Goal: Task Accomplishment & Management: Manage account settings

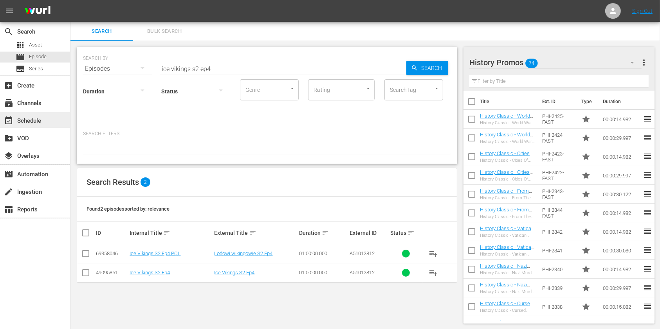
click at [42, 117] on div "event_available Schedule" at bounding box center [22, 119] width 44 height 7
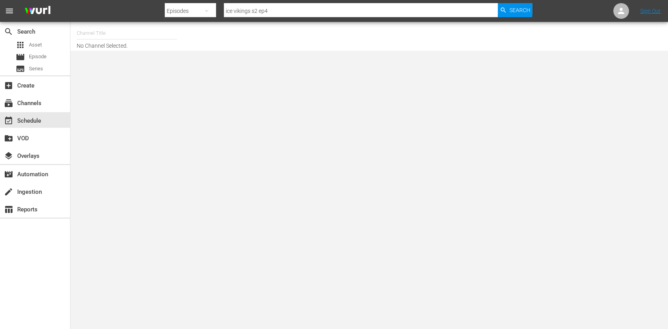
click at [155, 32] on input "text" at bounding box center [127, 33] width 100 height 19
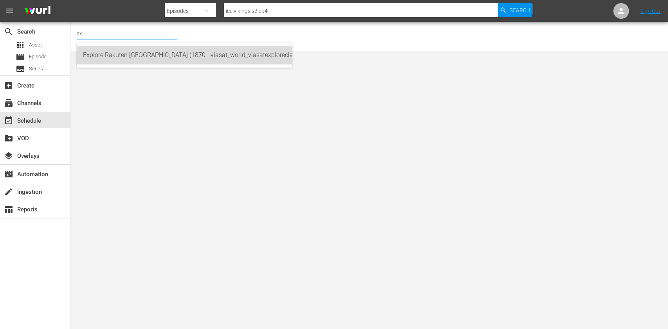
click at [152, 58] on div "Explore Rakuten Poland (1870 - viasat_world_viasatexploreclassic_1)" at bounding box center [184, 55] width 203 height 19
type input "Explore Rakuten Poland (1870 - viasat_world_viasatexploreclassic_1)"
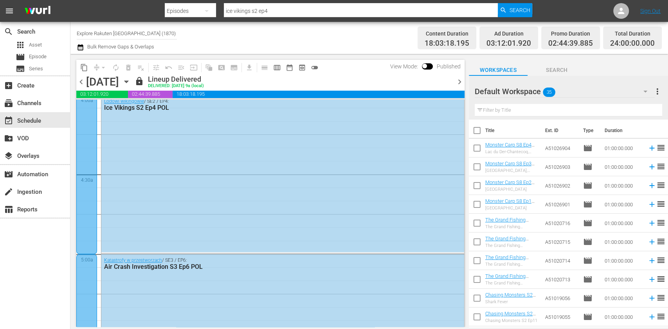
scroll to position [730, 0]
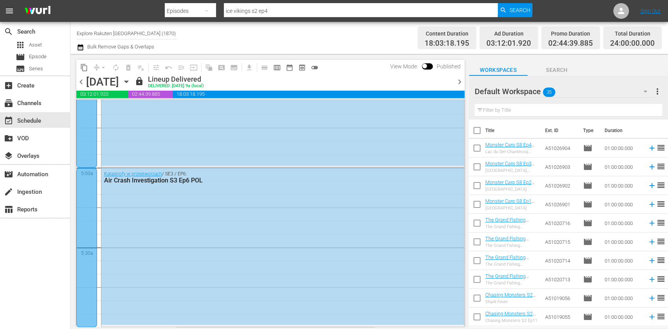
click at [128, 81] on icon "button" at bounding box center [126, 82] width 4 height 2
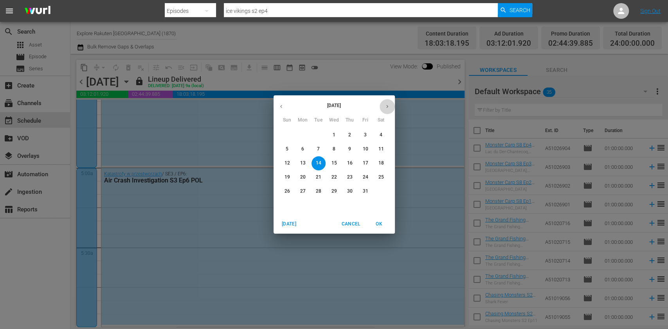
click at [385, 109] on icon "button" at bounding box center [387, 107] width 6 height 6
click at [304, 173] on button "17" at bounding box center [303, 178] width 14 height 14
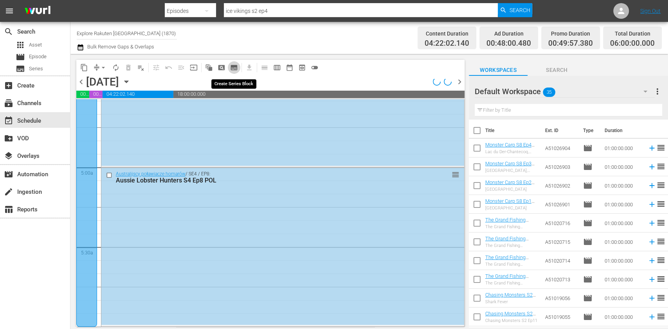
click at [237, 68] on span "subtitles_outlined" at bounding box center [234, 68] width 8 height 8
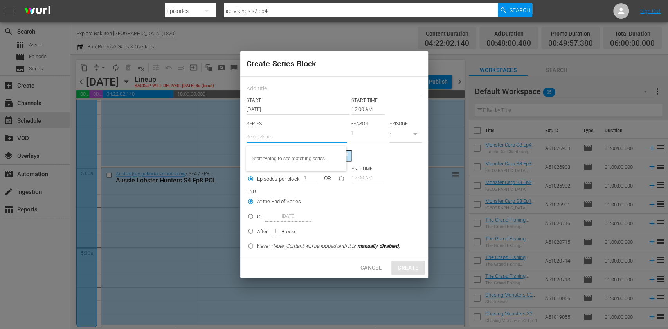
click at [273, 140] on input "text" at bounding box center [296, 137] width 100 height 19
paste input "Ciężarówką po bezdrożach [GEOGRAPHIC_DATA]"
click at [290, 159] on div "Ciężarówką po bezdrożach [GEOGRAPHIC_DATA]" at bounding box center [296, 158] width 88 height 19
type input "Ciężarówką po bezdrożach [GEOGRAPHIC_DATA]"
click at [263, 84] on input "text" at bounding box center [333, 89] width 175 height 12
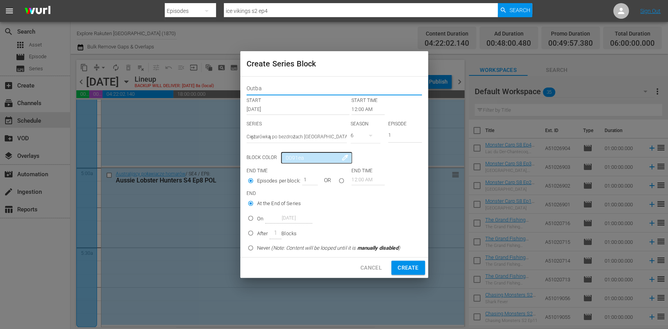
type input "Outback Truckers"
drag, startPoint x: 310, startPoint y: 90, endPoint x: 152, endPoint y: 84, distance: 157.8
click at [151, 84] on div "Create Series Block Outback Truckers START START TIME Nov 17th 2025 12:00 AM SE…" at bounding box center [334, 164] width 668 height 329
click at [359, 137] on div "6" at bounding box center [365, 136] width 30 height 22
click at [372, 180] on span "4" at bounding box center [369, 181] width 38 height 13
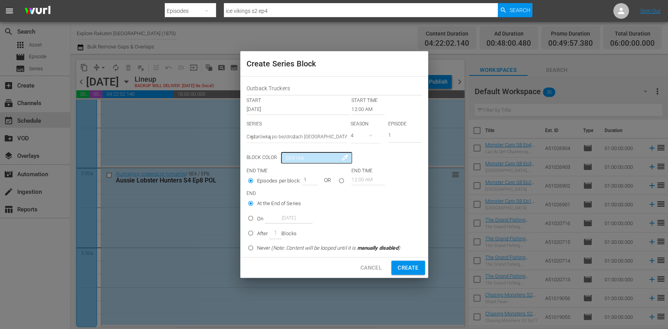
drag, startPoint x: 398, startPoint y: 133, endPoint x: 368, endPoint y: 133, distance: 30.1
click at [369, 133] on div "SERIES Select Series Ciężarówką po bezdrożach Australii SEASON 4 EPISODE 1" at bounding box center [333, 134] width 175 height 27
type input "8"
click at [359, 111] on input "12:00 AM" at bounding box center [367, 109] width 33 height 11
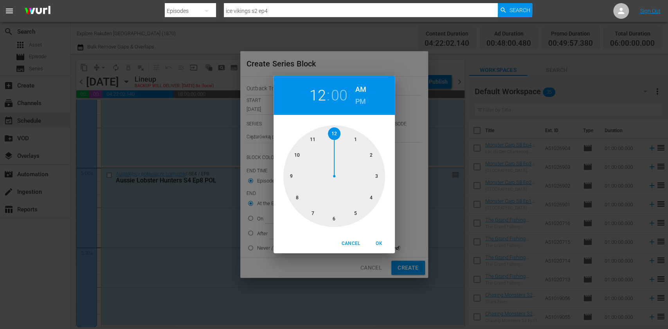
drag, startPoint x: 340, startPoint y: 212, endPoint x: 347, endPoint y: 220, distance: 10.5
click at [339, 212] on div at bounding box center [334, 177] width 102 height 102
click at [383, 244] on span "OK" at bounding box center [379, 244] width 19 height 8
type input "06:00 AM"
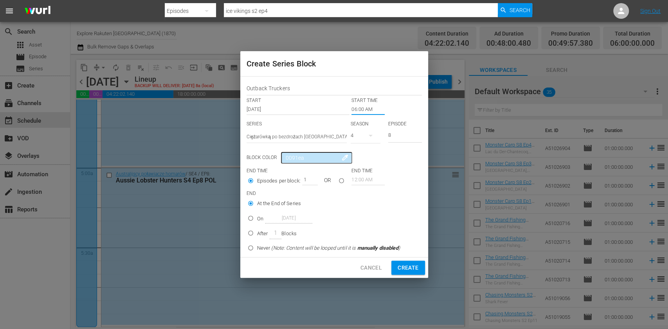
click at [257, 217] on input "On Nov 17th 2025" at bounding box center [250, 220] width 13 height 13
radio input "true"
click at [295, 217] on input "Nov 17th 2025" at bounding box center [288, 218] width 47 height 11
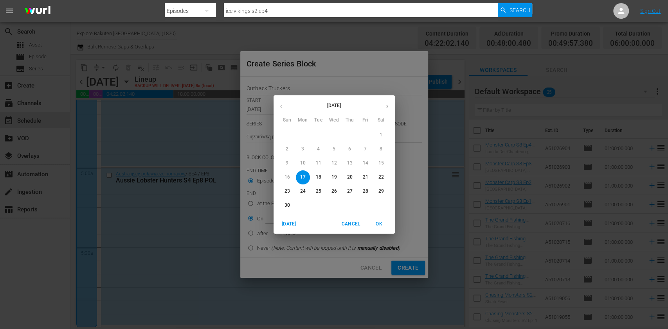
click at [365, 176] on p "21" at bounding box center [364, 177] width 5 height 7
type input "Nov 21st 2025"
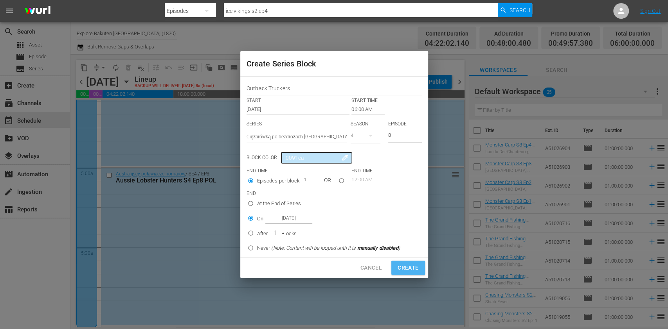
click at [417, 267] on span "Create" at bounding box center [407, 268] width 21 height 10
type input "12:00 AM"
type input "1"
radio input "true"
type input "Nov 17th 2025"
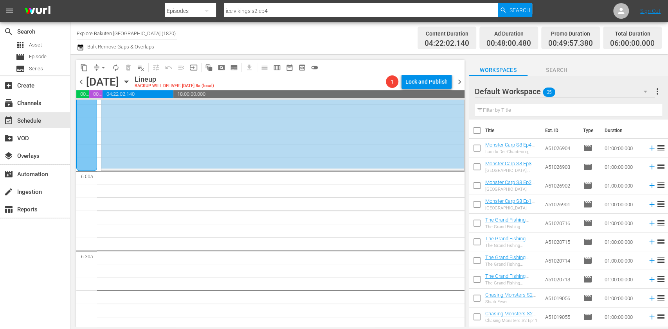
scroll to position [939, 0]
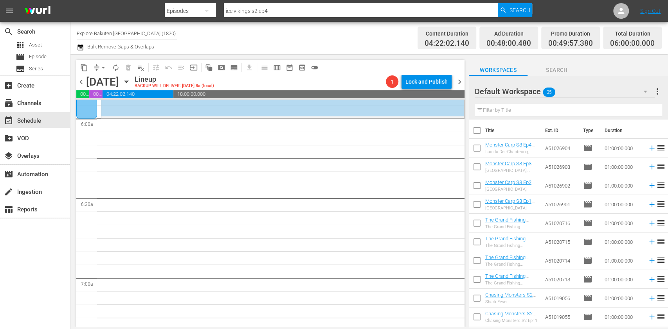
click at [457, 80] on span "chevron_right" at bounding box center [460, 82] width 10 height 10
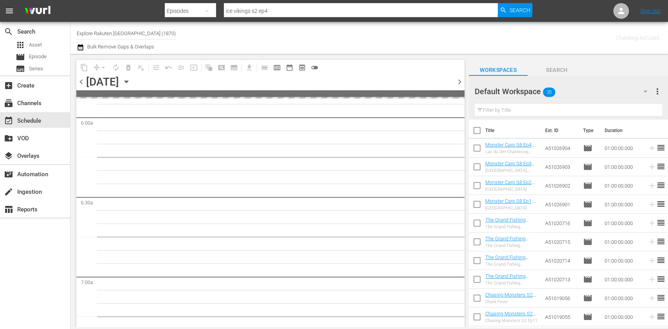
click at [78, 86] on span "chevron_left" at bounding box center [81, 82] width 10 height 10
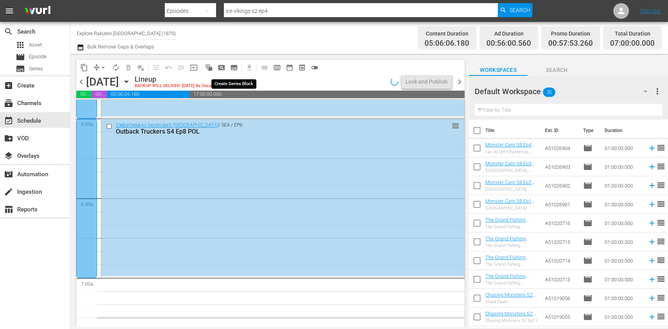
click at [233, 67] on span "subtitles_outlined" at bounding box center [234, 68] width 8 height 8
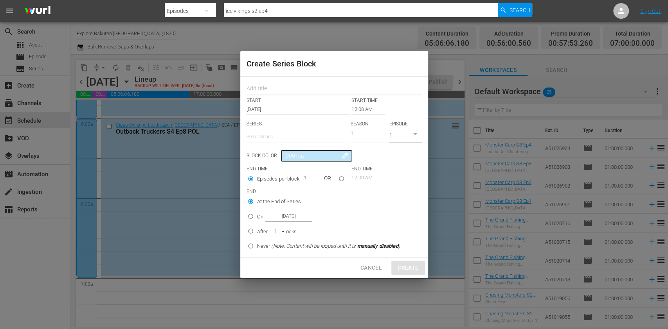
click at [276, 84] on input "text" at bounding box center [333, 89] width 175 height 12
paste input "Outback Truckers"
type input "Outback Truckers"
drag, startPoint x: 271, startPoint y: 137, endPoint x: 277, endPoint y: 158, distance: 21.4
click at [271, 138] on input "text" at bounding box center [296, 137] width 100 height 19
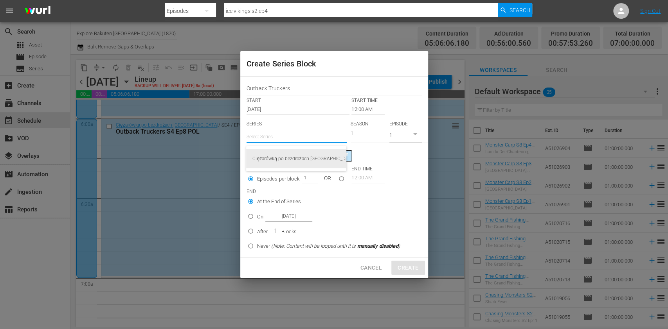
click at [277, 158] on div "Ciężarówką po bezdrożach [GEOGRAPHIC_DATA]" at bounding box center [296, 158] width 88 height 19
type input "Ciężarówką po bezdrożach [GEOGRAPHIC_DATA]"
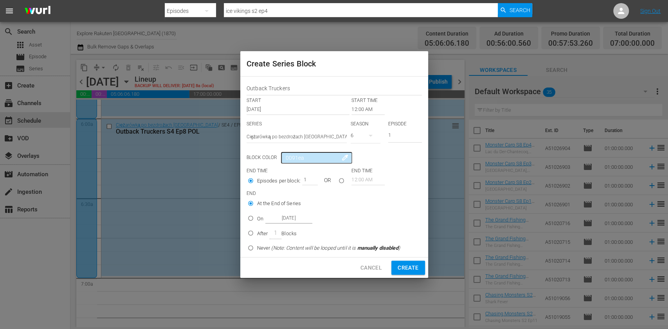
click at [365, 135] on button "button" at bounding box center [370, 135] width 19 height 19
click at [371, 177] on div "4" at bounding box center [361, 181] width 22 height 8
drag, startPoint x: 403, startPoint y: 131, endPoint x: 370, endPoint y: 131, distance: 32.5
click at [370, 131] on div "SERIES Select Series Ciężarówką po bezdrożach Australii SEASON 4 EPISODE 1" at bounding box center [333, 134] width 175 height 27
type input "8"
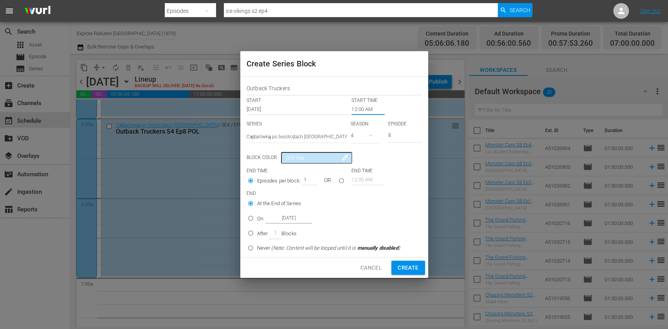
click at [369, 107] on input "12:00 AM" at bounding box center [367, 109] width 33 height 11
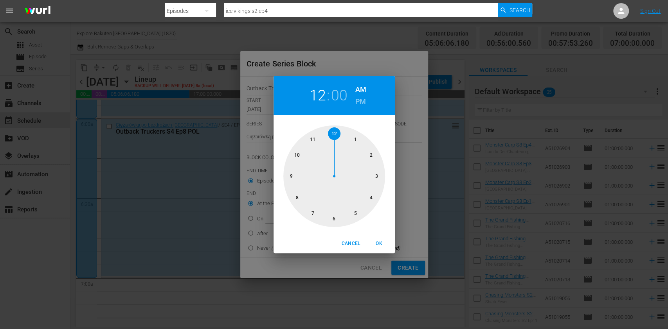
click at [364, 106] on h6 "PM" at bounding box center [360, 101] width 11 height 13
click at [379, 241] on button "OK" at bounding box center [379, 243] width 25 height 13
type input "12:00 PM"
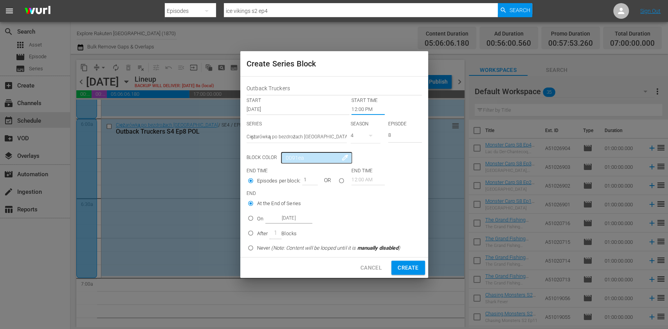
click at [261, 220] on p "On" at bounding box center [260, 219] width 6 height 8
click at [257, 220] on input "On Nov 17th 2025" at bounding box center [250, 220] width 13 height 13
radio input "false"
radio input "true"
click at [291, 218] on input "Nov 17th 2025" at bounding box center [288, 218] width 47 height 11
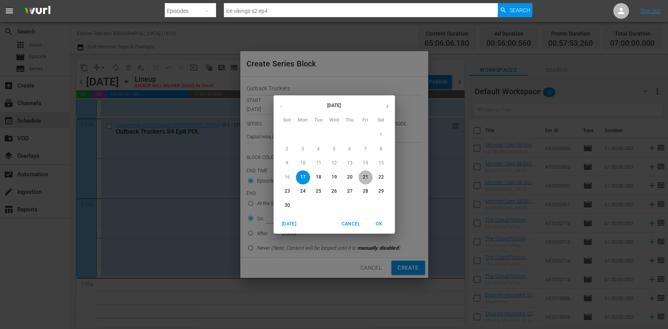
click at [363, 174] on p "21" at bounding box center [364, 177] width 5 height 7
type input "Nov 21st 2025"
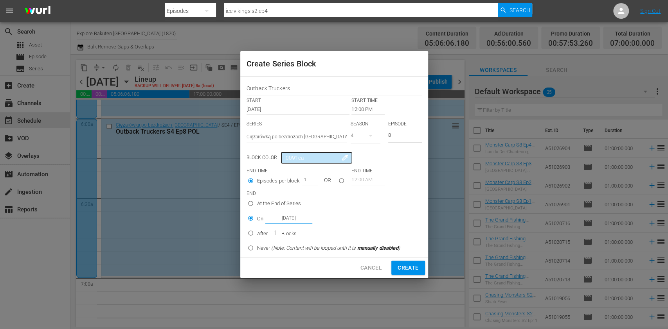
click at [406, 270] on span "Create" at bounding box center [407, 268] width 21 height 10
type input "12:00 AM"
type input "1"
radio input "true"
type input "Nov 17th 2025"
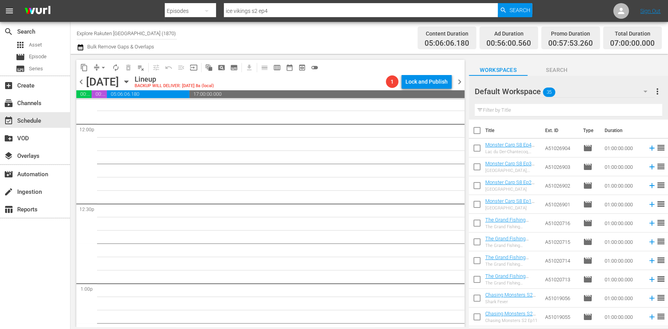
scroll to position [1878, 0]
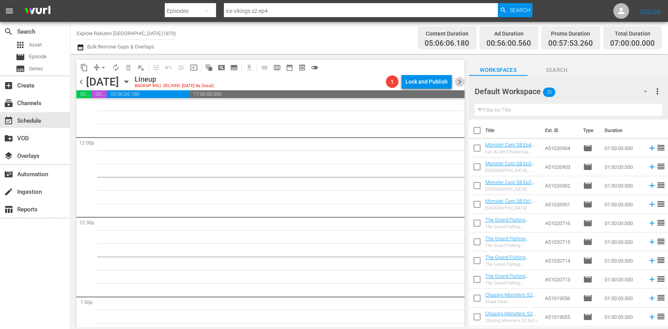
click at [462, 77] on span "chevron_right" at bounding box center [460, 82] width 10 height 10
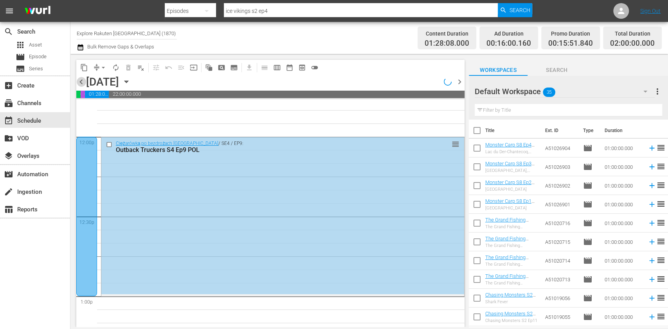
click at [78, 81] on span "chevron_left" at bounding box center [81, 82] width 10 height 10
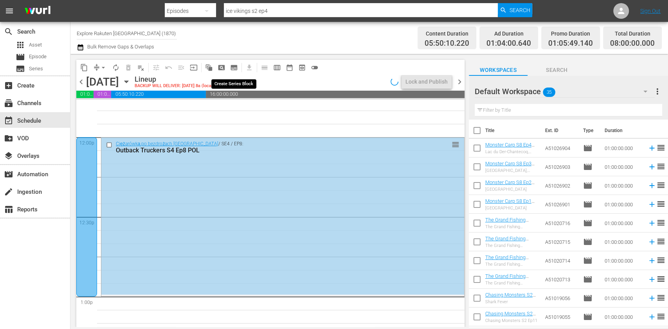
click at [234, 66] on span "subtitles_outlined" at bounding box center [234, 68] width 8 height 8
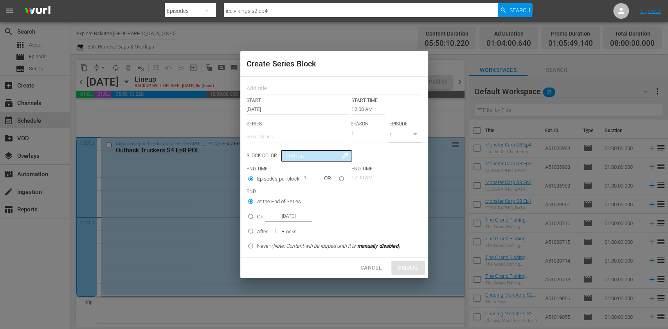
click at [289, 84] on input "text" at bounding box center [333, 89] width 175 height 12
paste input "Outback Truckers"
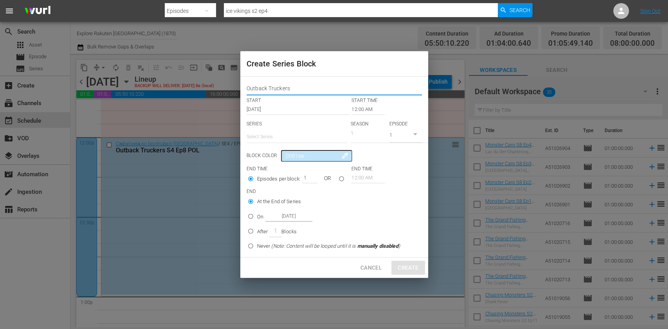
type input "Outback Truckers"
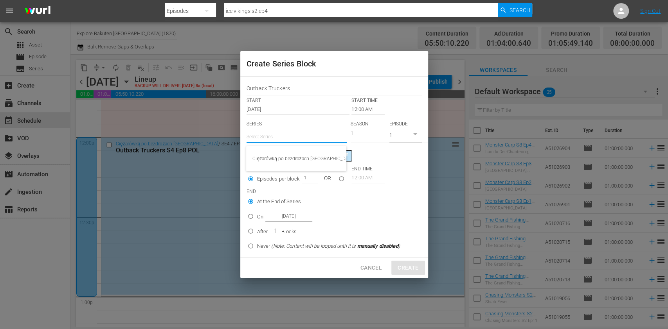
click at [275, 136] on input "text" at bounding box center [296, 137] width 100 height 19
drag, startPoint x: 279, startPoint y: 163, endPoint x: 284, endPoint y: 161, distance: 5.2
click at [279, 164] on div "Ciężarówką po bezdrożach [GEOGRAPHIC_DATA]" at bounding box center [296, 158] width 88 height 19
type input "Ciężarówką po bezdrożach [GEOGRAPHIC_DATA]"
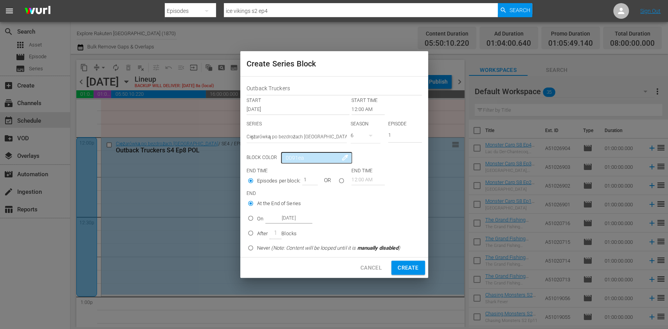
click at [369, 135] on icon "button" at bounding box center [370, 136] width 4 height 2
click at [369, 180] on div "4" at bounding box center [361, 181] width 22 height 8
drag, startPoint x: 383, startPoint y: 133, endPoint x: 378, endPoint y: 132, distance: 4.8
click at [379, 133] on div "SERIES Select Series Ciężarówką po bezdrożach Australii SEASON 4 EPISODE 1" at bounding box center [333, 134] width 175 height 27
type input "9"
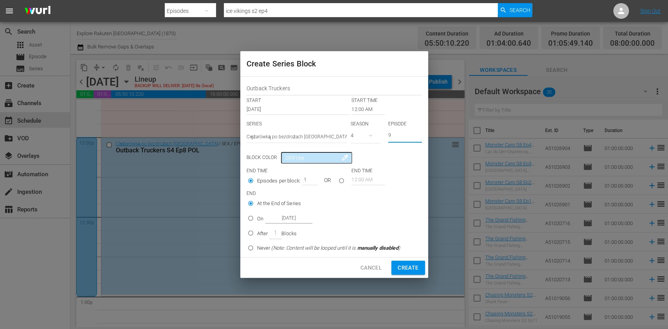
click at [368, 106] on input "12:00 AM" at bounding box center [367, 109] width 33 height 11
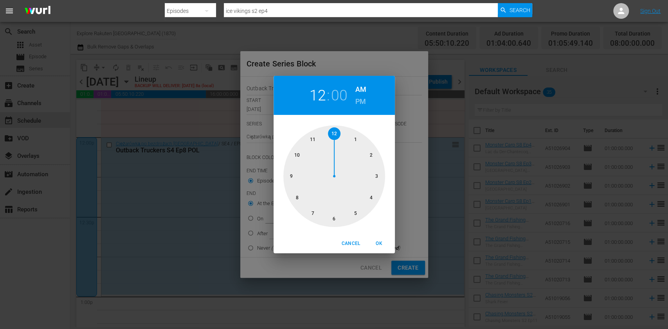
click at [359, 210] on div at bounding box center [334, 177] width 102 height 102
click at [359, 104] on h6 "PM" at bounding box center [360, 101] width 11 height 13
click at [377, 239] on button "OK" at bounding box center [379, 243] width 25 height 13
type input "05:00 PM"
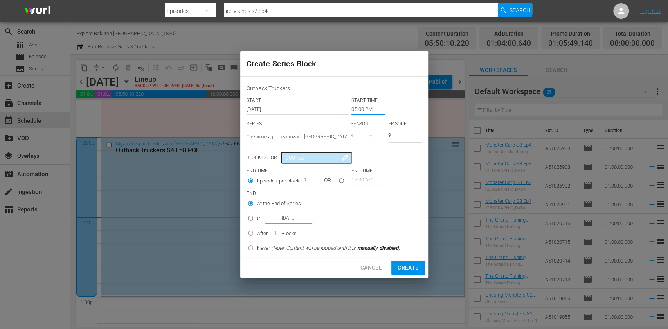
click at [253, 219] on input "On Nov 17th 2025" at bounding box center [250, 220] width 13 height 13
radio input "true"
click at [287, 212] on label "On Nov 17th 2025" at bounding box center [322, 218] width 156 height 13
click at [257, 214] on input "On Nov 17th 2025" at bounding box center [250, 220] width 13 height 13
click at [291, 222] on input "Nov 17th 2025" at bounding box center [288, 218] width 47 height 11
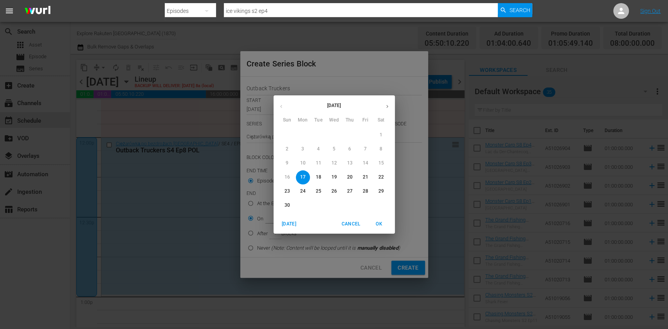
click at [365, 178] on p "21" at bounding box center [364, 177] width 5 height 7
type input "Nov 21st 2025"
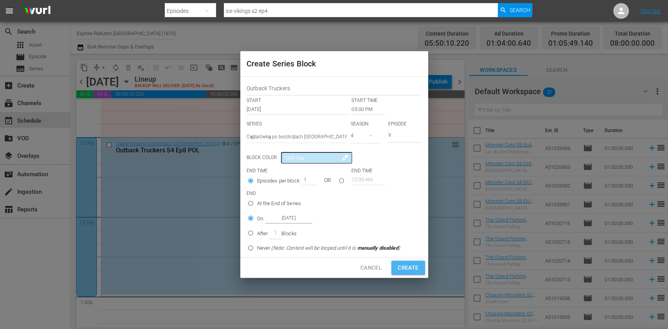
click at [413, 270] on span "Create" at bounding box center [407, 268] width 21 height 10
type input "12:00 AM"
type input "1"
radio input "true"
type input "Nov 17th 2025"
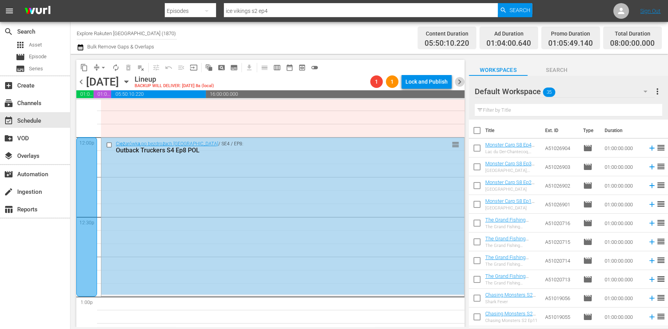
click at [457, 80] on span "chevron_right" at bounding box center [460, 82] width 10 height 10
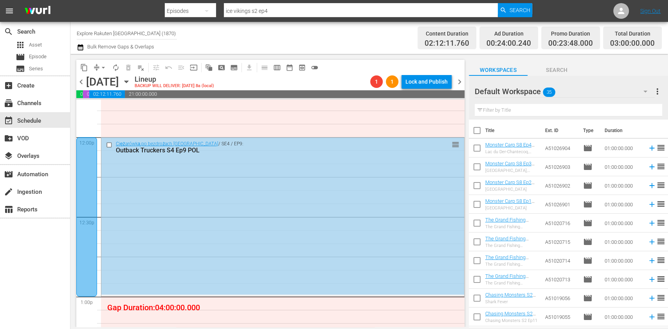
click at [81, 80] on span "chevron_left" at bounding box center [81, 82] width 10 height 10
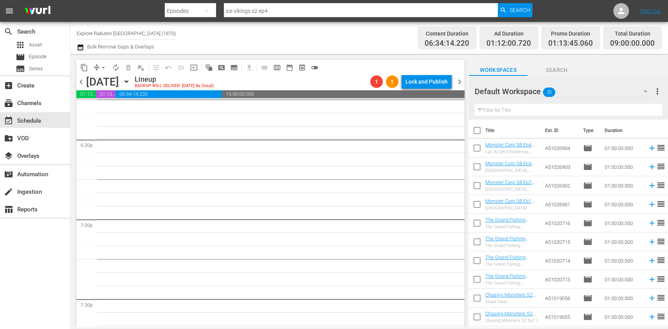
scroll to position [2921, 0]
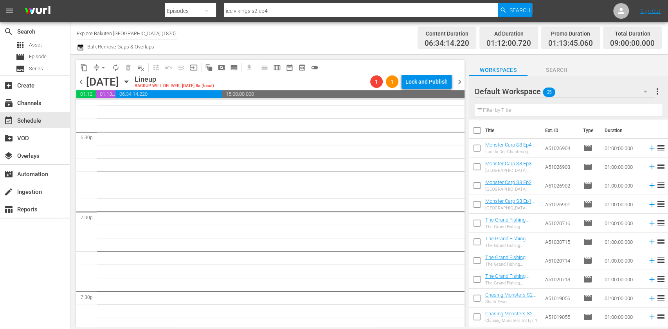
click at [458, 84] on span "chevron_right" at bounding box center [460, 82] width 10 height 10
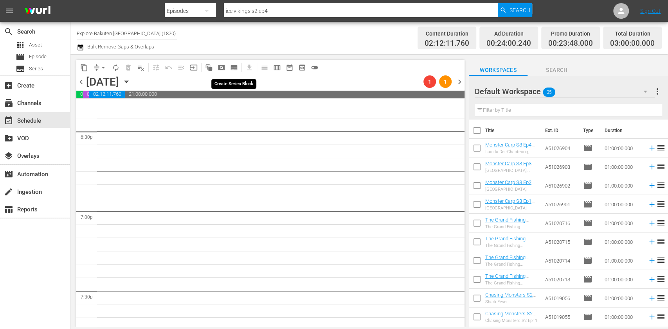
click at [232, 65] on span "subtitles_outlined" at bounding box center [234, 68] width 8 height 8
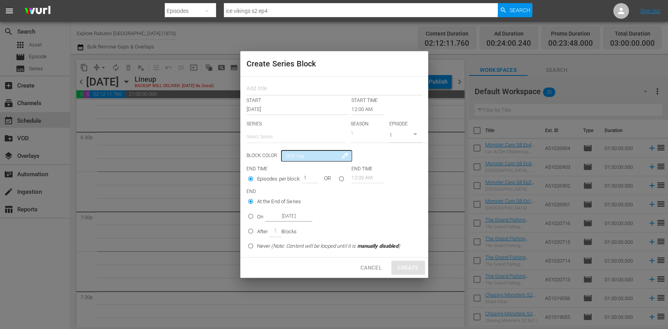
click at [309, 83] on div at bounding box center [333, 88] width 175 height 16
click at [304, 92] on input "text" at bounding box center [333, 89] width 175 height 12
paste input "Outback Truckers"
type input "Outback Truckers"
click at [293, 143] on hr at bounding box center [296, 143] width 100 height 0
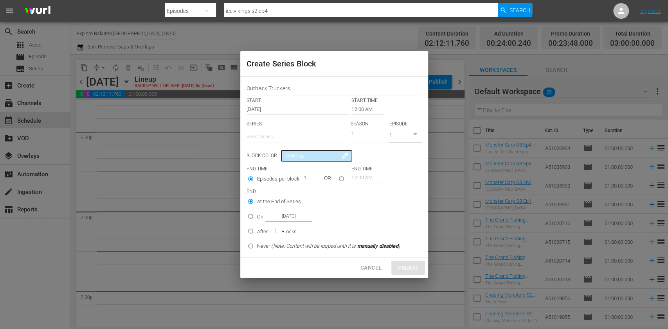
click at [298, 141] on input "text" at bounding box center [296, 137] width 100 height 19
click at [300, 154] on div "Ciężarówką po bezdrożach Australii" at bounding box center [296, 158] width 88 height 19
type input "Ciężarówką po bezdrożach Australii"
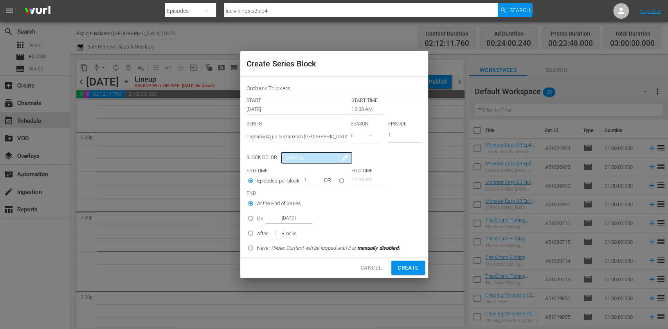
click at [367, 138] on icon "button" at bounding box center [370, 135] width 9 height 9
click at [372, 179] on span "4" at bounding box center [369, 181] width 38 height 13
drag, startPoint x: 403, startPoint y: 128, endPoint x: 397, endPoint y: 130, distance: 6.3
click at [381, 129] on div "SERIES Select Series Ciężarówką po bezdrożach Australii SEASON 4 EPISODE 1" at bounding box center [333, 134] width 175 height 27
type input "9"
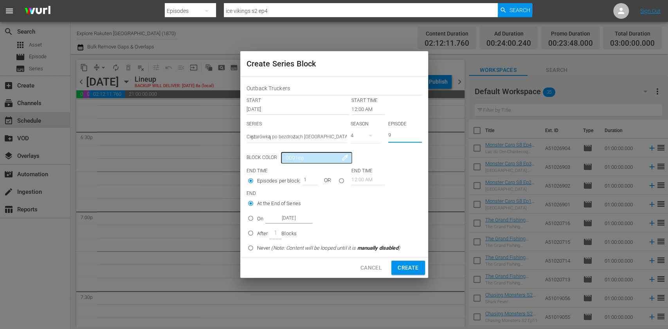
click at [262, 219] on p "On" at bounding box center [260, 219] width 6 height 8
click at [257, 219] on input "On Nov 18th 2025" at bounding box center [250, 220] width 13 height 13
radio input "false"
radio input "true"
click at [281, 217] on input "Nov 18th 2025" at bounding box center [288, 218] width 47 height 11
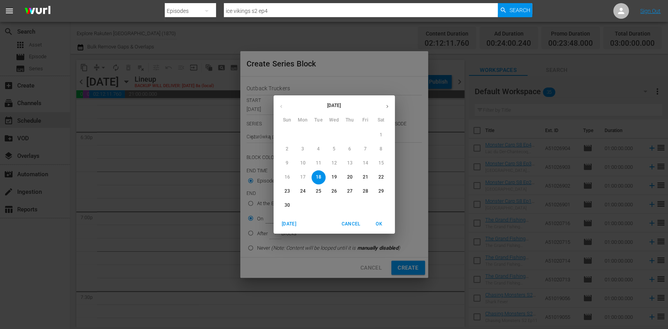
drag, startPoint x: 380, startPoint y: 176, endPoint x: 388, endPoint y: 185, distance: 12.2
click at [379, 176] on p "22" at bounding box center [380, 177] width 5 height 7
type input "Nov 22nd 2025"
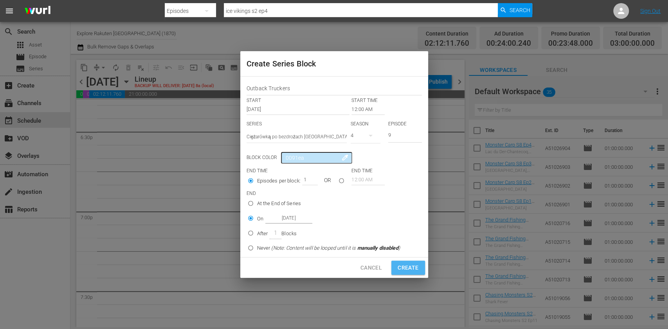
click at [418, 274] on button "Create" at bounding box center [407, 268] width 33 height 14
type input "1"
radio input "true"
type input "Nov 18th 2025"
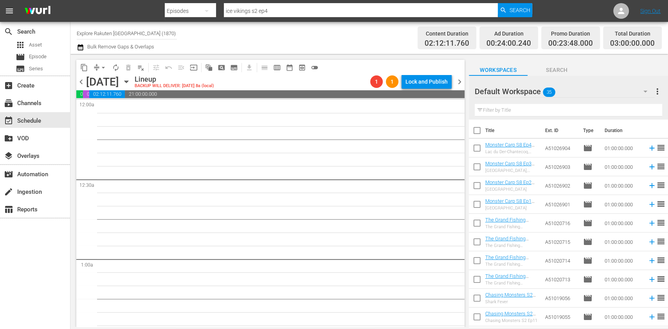
click at [462, 83] on span "chevron_right" at bounding box center [460, 82] width 10 height 10
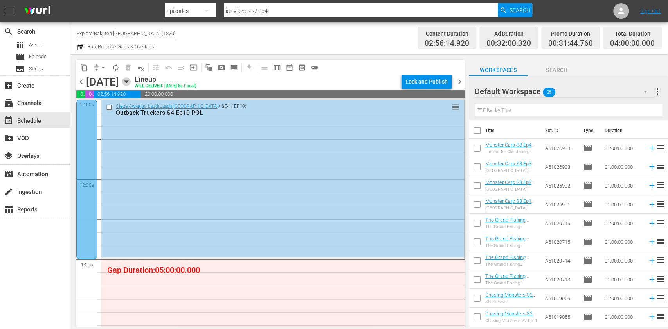
click at [128, 82] on icon "button" at bounding box center [126, 82] width 4 height 2
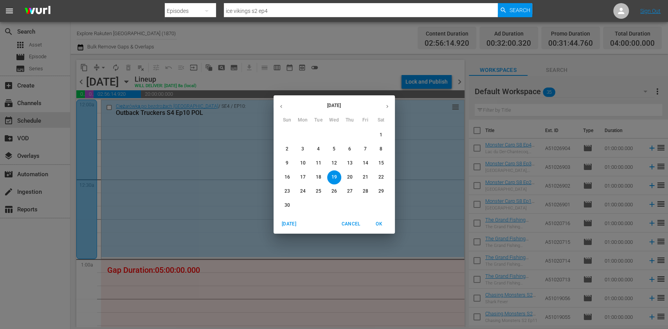
click at [380, 174] on button "22" at bounding box center [381, 178] width 14 height 14
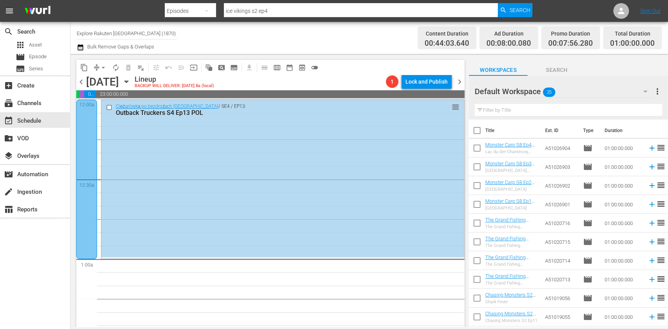
click at [235, 70] on span "subtitles_outlined" at bounding box center [234, 68] width 8 height 8
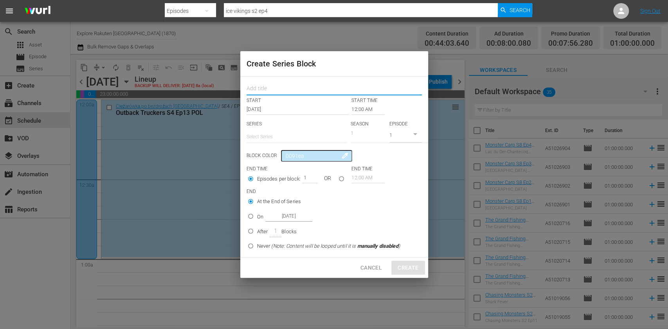
click at [268, 86] on input "text" at bounding box center [333, 89] width 175 height 12
paste input "Outback Truckers"
type input "Outback Truckers"
click at [273, 139] on input "text" at bounding box center [296, 137] width 100 height 19
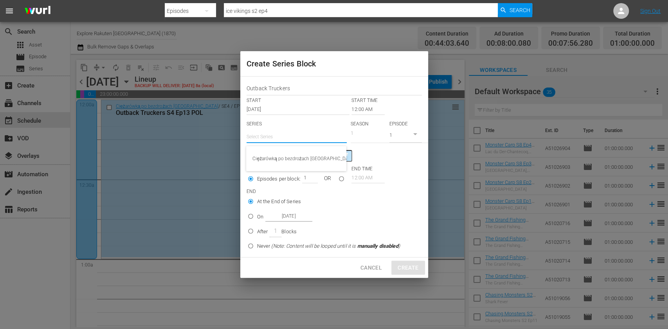
click at [278, 153] on div "Ciężarówką po bezdrożach Australii" at bounding box center [296, 158] width 88 height 19
type input "Ciężarówką po bezdrożach Australii"
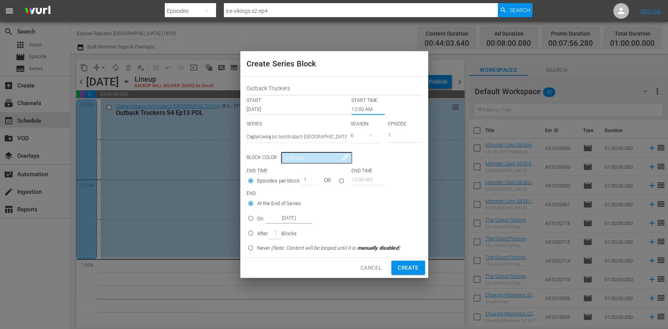
click at [357, 111] on input "12:00 AM" at bounding box center [367, 109] width 33 height 11
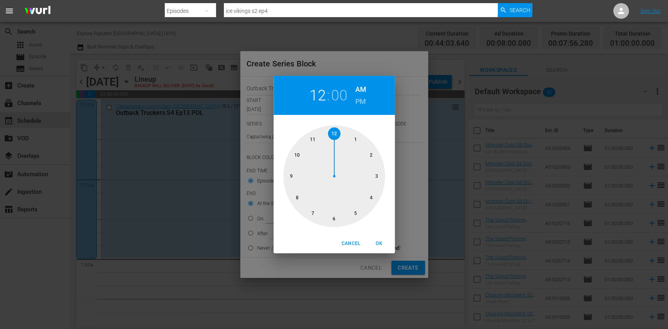
click at [364, 192] on div at bounding box center [334, 177] width 102 height 102
click at [359, 102] on h6 "PM" at bounding box center [360, 101] width 11 height 13
drag, startPoint x: 376, startPoint y: 245, endPoint x: 384, endPoint y: 224, distance: 22.7
click at [376, 245] on span "OK" at bounding box center [379, 244] width 19 height 8
type input "04:00 PM"
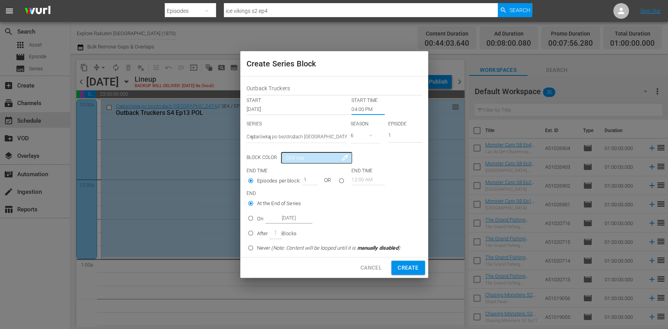
click at [368, 138] on icon "button" at bounding box center [370, 135] width 9 height 9
click at [372, 181] on div "4" at bounding box center [361, 181] width 22 height 8
drag, startPoint x: 400, startPoint y: 132, endPoint x: 365, endPoint y: 146, distance: 37.4
click at [372, 142] on div "SERIES Select Series Ciężarówką po bezdrożach Australii SEASON 4 EPISODE 1" at bounding box center [333, 134] width 175 height 27
type input "9"
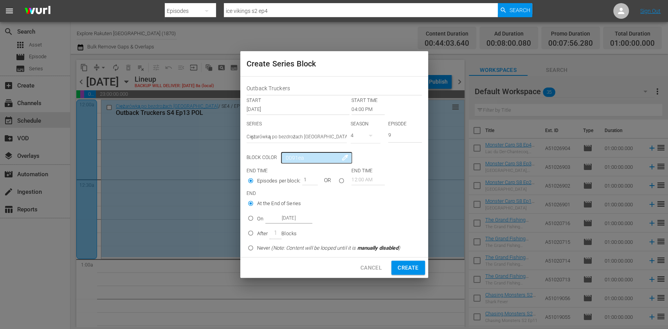
click at [263, 234] on p "After" at bounding box center [262, 234] width 11 height 8
click at [257, 234] on input "After 1 Blocks" at bounding box center [250, 234] width 13 height 13
radio input "false"
radio input "true"
drag, startPoint x: 304, startPoint y: 174, endPoint x: 315, endPoint y: 180, distance: 12.8
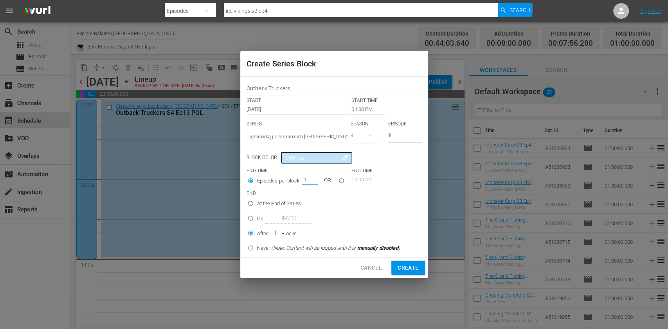
click at [315, 180] on div "1" at bounding box center [310, 179] width 16 height 11
type input "5"
click at [407, 264] on span "Create" at bounding box center [407, 268] width 21 height 10
type input "12:00 AM"
type input "1"
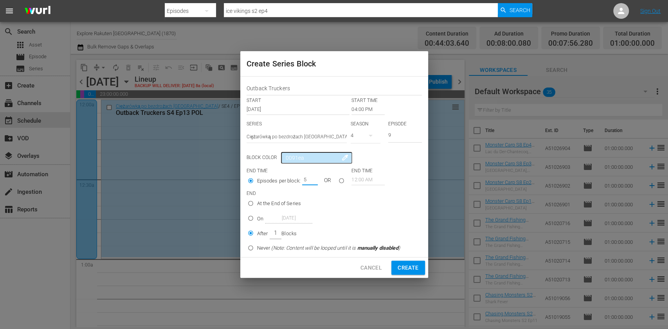
type input "1"
radio input "true"
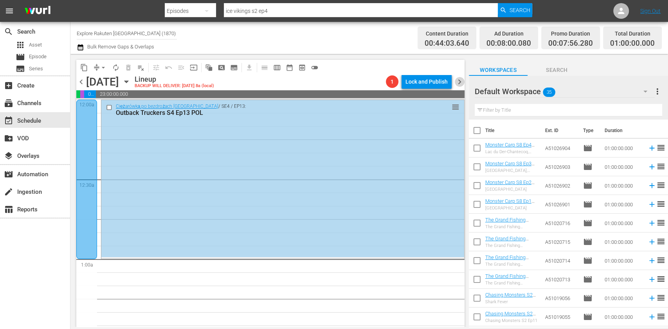
click at [463, 81] on span "chevron_right" at bounding box center [460, 82] width 10 height 10
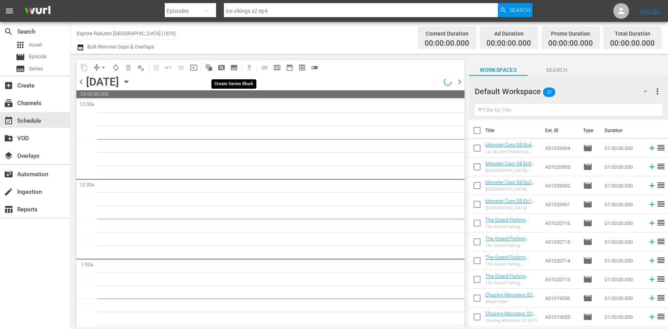
click at [235, 69] on span "subtitles_outlined" at bounding box center [234, 68] width 8 height 8
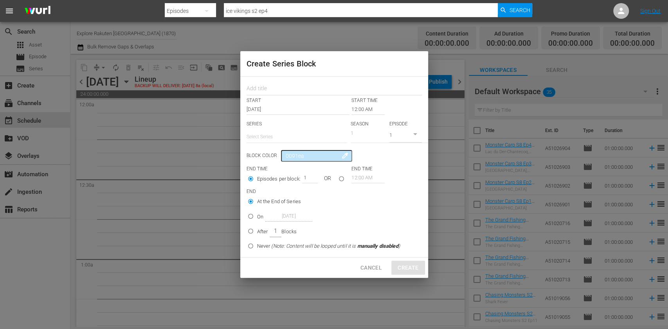
click at [260, 82] on div at bounding box center [333, 88] width 175 height 16
click at [261, 87] on input "text" at bounding box center [333, 89] width 175 height 12
paste input "Outback Truckers"
type input "Outback Truckers"
click at [265, 129] on input "text" at bounding box center [296, 137] width 100 height 19
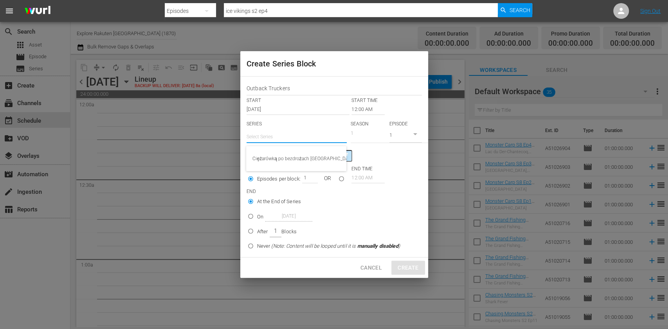
click at [270, 147] on div "Ciężarówką po bezdrożach Australii" at bounding box center [296, 158] width 100 height 25
click at [278, 157] on div "Ciężarówką po bezdrożach Australii" at bounding box center [296, 158] width 88 height 19
type input "Ciężarówką po bezdrożach Australii"
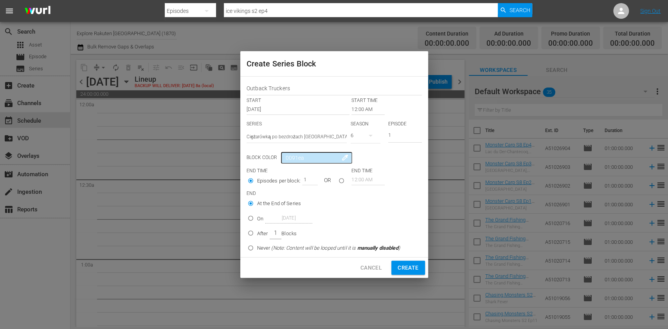
click at [367, 141] on button "button" at bounding box center [370, 135] width 19 height 19
click at [368, 176] on span "4" at bounding box center [369, 181] width 38 height 13
click at [383, 137] on div "SERIES Select Series Ciężarówką po bezdrożach Australii SEASON 4 EPISODE 1" at bounding box center [333, 134] width 175 height 27
type input "8"
click at [365, 110] on input "12:00 AM" at bounding box center [367, 109] width 33 height 11
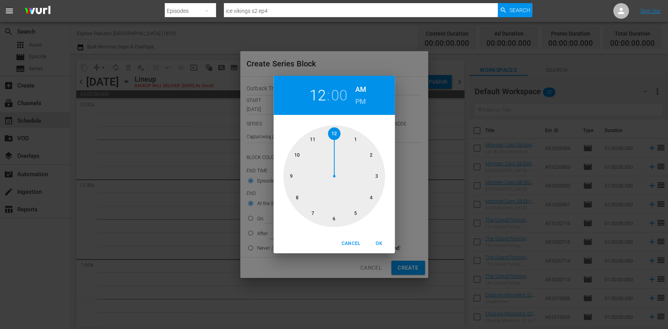
click at [329, 215] on div at bounding box center [334, 177] width 102 height 102
click at [378, 240] on button "OK" at bounding box center [379, 243] width 25 height 13
type input "06:00 AM"
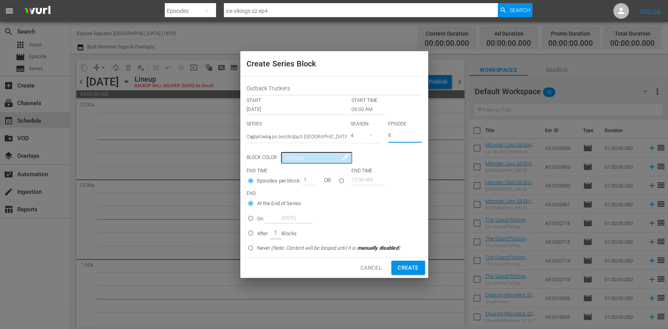
drag, startPoint x: 397, startPoint y: 134, endPoint x: 365, endPoint y: 144, distance: 34.0
click at [366, 143] on div "SERIES Select Series Ciężarówką po bezdrożach Australii SEASON 4 EPISODE 8" at bounding box center [333, 134] width 175 height 27
type input "9"
drag, startPoint x: 260, startPoint y: 224, endPoint x: 259, endPoint y: 229, distance: 5.1
click at [259, 227] on div "At the End of Series On Nov 23rd 2025 After 1 Blocks Never (Note: Content will …" at bounding box center [327, 226] width 158 height 59
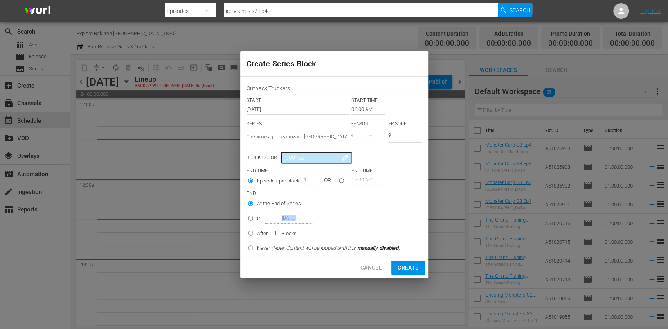
click at [263, 228] on div "After 1 Blocks" at bounding box center [277, 233] width 40 height 12
click at [257, 228] on input "After 1 Blocks" at bounding box center [250, 234] width 13 height 13
radio input "false"
radio input "true"
click at [264, 228] on div "After 1 Blocks" at bounding box center [277, 233] width 40 height 12
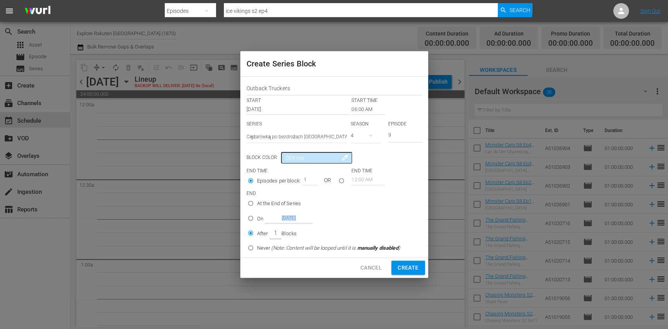
click at [257, 228] on input "After 1 Blocks" at bounding box center [250, 234] width 13 height 13
drag, startPoint x: 302, startPoint y: 177, endPoint x: 312, endPoint y: 179, distance: 9.9
click at [312, 179] on input "1" at bounding box center [308, 179] width 12 height 11
type input "5"
click at [406, 270] on span "Create" at bounding box center [407, 268] width 21 height 10
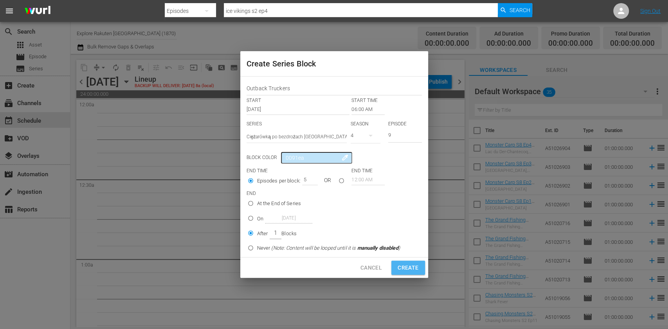
type input "12:00 AM"
type input "1"
radio input "true"
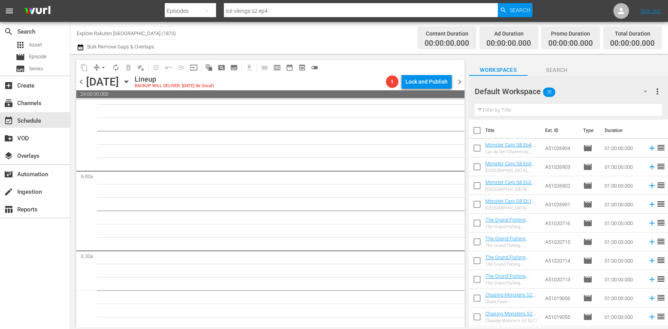
scroll to position [939, 0]
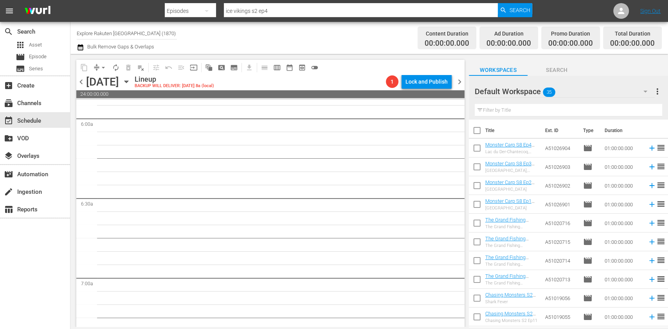
click at [82, 84] on span "chevron_left" at bounding box center [81, 82] width 10 height 10
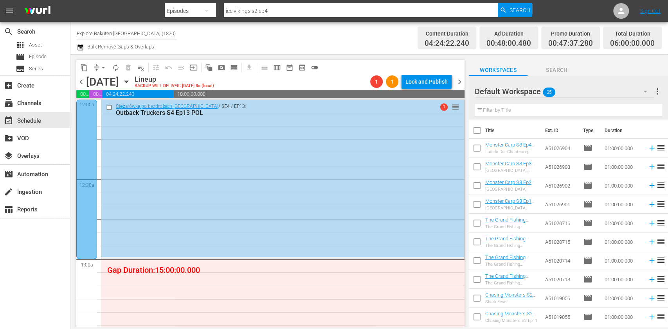
click at [466, 83] on div "content_copy compress arrow_drop_down autorenew_outlined delete_forever_outline…" at bounding box center [268, 190] width 396 height 273
click at [460, 83] on span "chevron_right" at bounding box center [460, 82] width 10 height 10
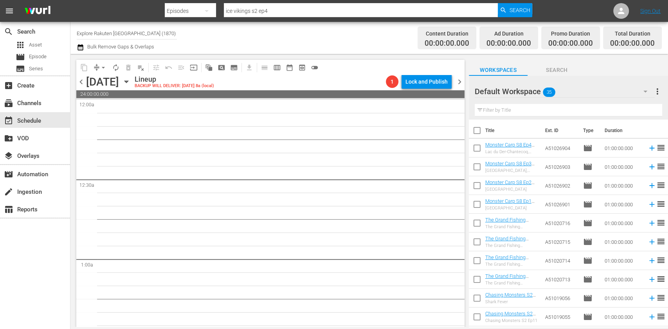
click at [131, 81] on icon "button" at bounding box center [126, 81] width 9 height 9
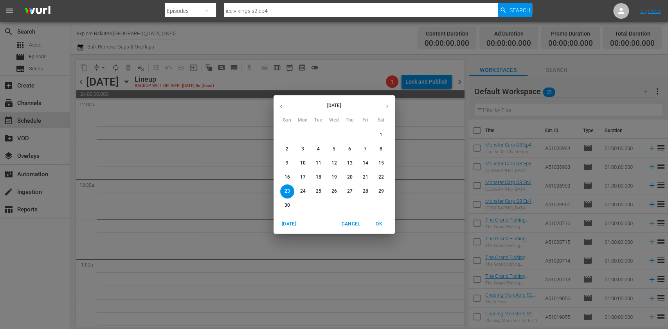
click at [306, 175] on span "17" at bounding box center [303, 177] width 14 height 7
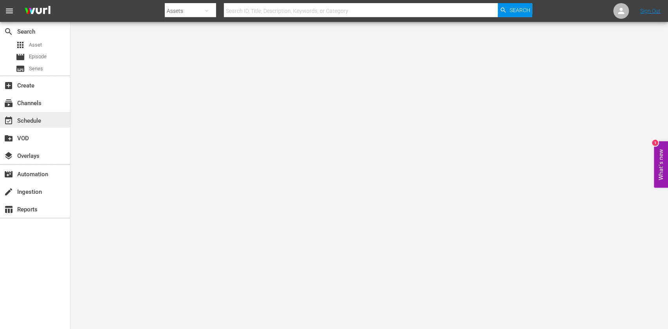
click at [47, 120] on div "event_available Schedule" at bounding box center [35, 120] width 70 height 16
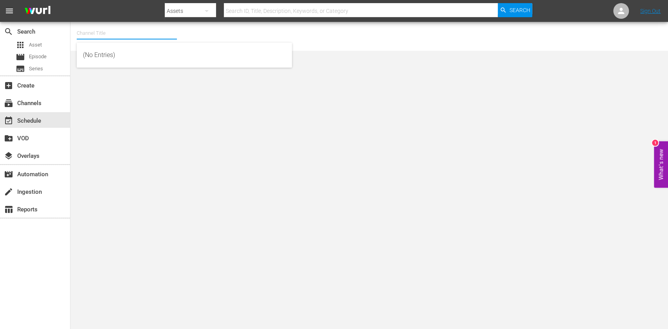
click at [144, 36] on input "text" at bounding box center [127, 33] width 100 height 19
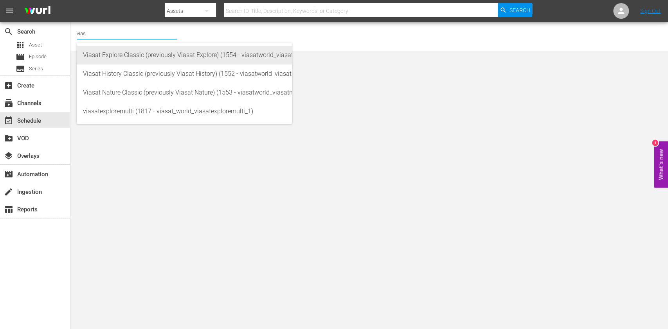
click at [137, 52] on div "Viasat Explore Classic (previously Viasat Explore) (1554 - viasatworld_viasatex…" at bounding box center [184, 55] width 203 height 19
type input "Viasat Explore Classic (previously Viasat Explore) (1554 - viasatworld_viasatex…"
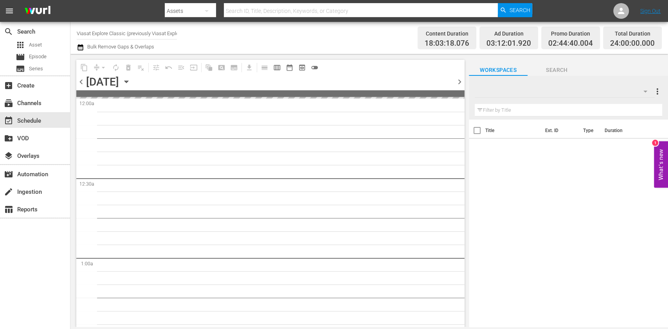
click at [28, 51] on div "apps Asset movie Episode subtitles Series" at bounding box center [35, 57] width 70 height 35
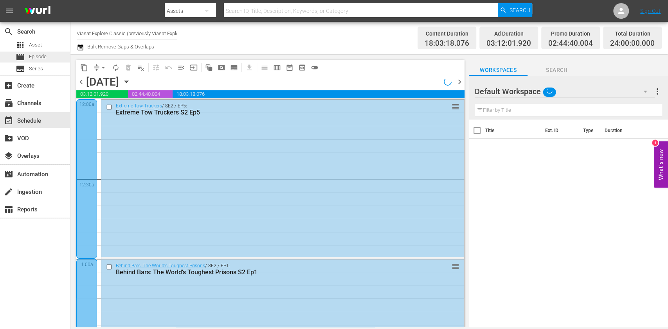
click at [28, 52] on div "movie Episode" at bounding box center [31, 57] width 31 height 11
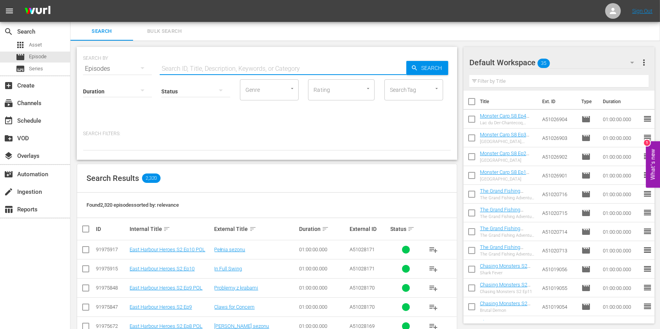
click at [254, 62] on input "text" at bounding box center [283, 68] width 246 height 19
paste input "Outback Truckers"
type input "Outback Truckers"
click at [159, 249] on link "Outback Truckers S6 Ep13 POL" at bounding box center [163, 250] width 69 height 6
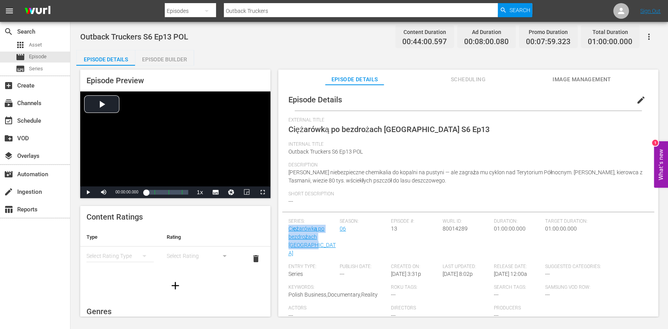
drag, startPoint x: 313, startPoint y: 243, endPoint x: 287, endPoint y: 233, distance: 27.9
click at [287, 233] on div "Episode Details edit External Title Ciężarówką po bezdrożach Australii S6 Ep13 …" at bounding box center [468, 227] width 372 height 277
copy link "Ciężarówką po bezdrożach [GEOGRAPHIC_DATA]"
drag, startPoint x: 299, startPoint y: 12, endPoint x: 160, endPoint y: 19, distance: 139.1
click at [160, 19] on nav "menu Search By Episodes Search ID, Title, Description, Keywords, or Category Ou…" at bounding box center [334, 11] width 668 height 22
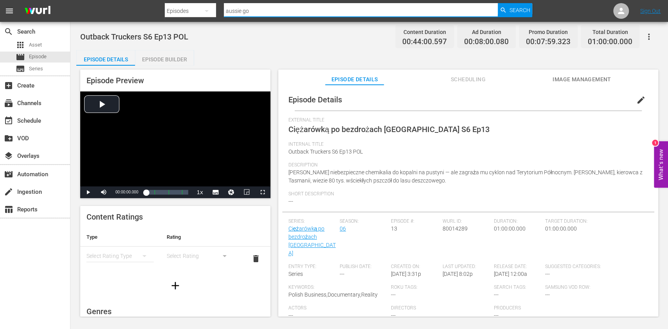
type input "aussie gol"
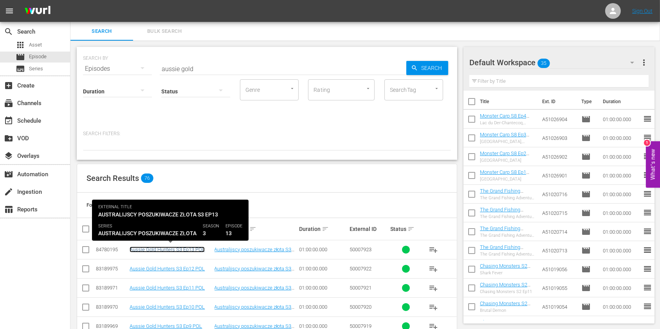
click at [167, 251] on link "Aussie Gold Hunters S3 Ep13 POL" at bounding box center [166, 250] width 75 height 6
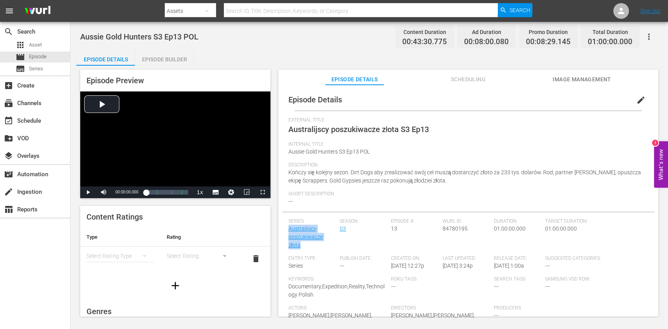
drag, startPoint x: 305, startPoint y: 246, endPoint x: 282, endPoint y: 230, distance: 27.9
click at [282, 230] on div "Episode Details edit External Title Australijscy poszukiwacze złota S3 Ep13 Int…" at bounding box center [468, 231] width 372 height 285
copy link "Australijscy poszukiwacze złota"
click at [47, 60] on div "movie Episode" at bounding box center [35, 57] width 70 height 11
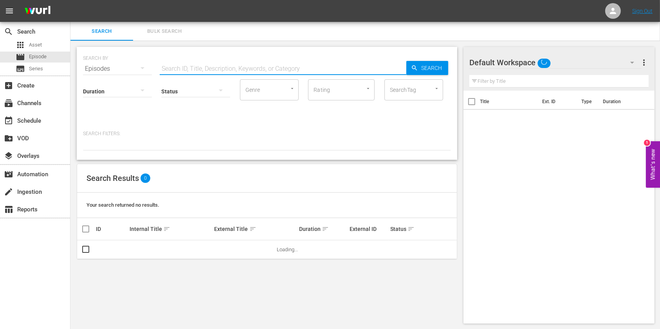
click at [291, 69] on input "text" at bounding box center [283, 68] width 246 height 19
paste input "Mud Mountain Haulers"
type input "Mud Mountain Haulers"
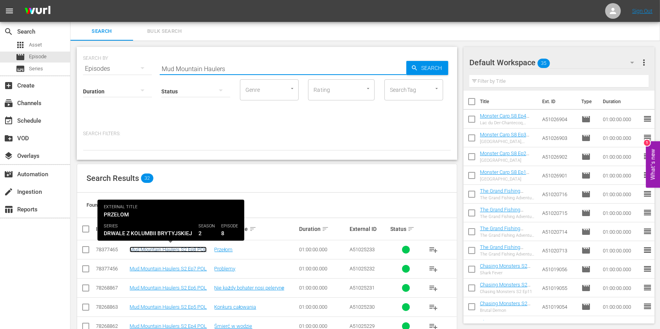
drag, startPoint x: 180, startPoint y: 245, endPoint x: 161, endPoint y: 248, distance: 19.9
click at [161, 248] on link "Mud Mountain Haulers S2 Ep8 POL" at bounding box center [167, 250] width 77 height 6
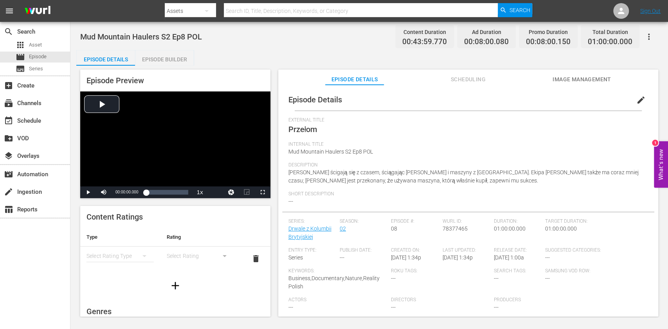
scroll to position [5, 0]
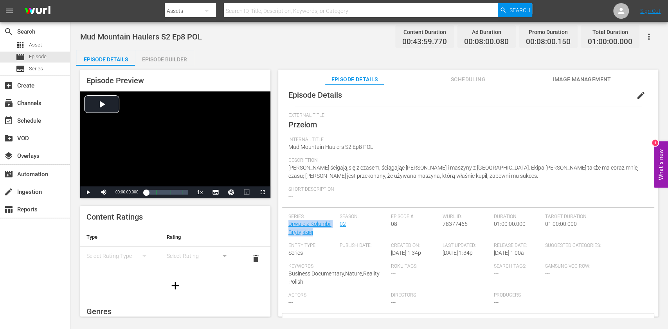
drag, startPoint x: 317, startPoint y: 233, endPoint x: 283, endPoint y: 226, distance: 34.7
click at [283, 226] on div "Episode Details edit External Title Przełom Internal Title Mud Mountain Haulers…" at bounding box center [468, 218] width 372 height 268
copy link "Drwale z Kolumbii Brytyjskiej"
click at [39, 61] on div "movie Episode" at bounding box center [31, 57] width 31 height 11
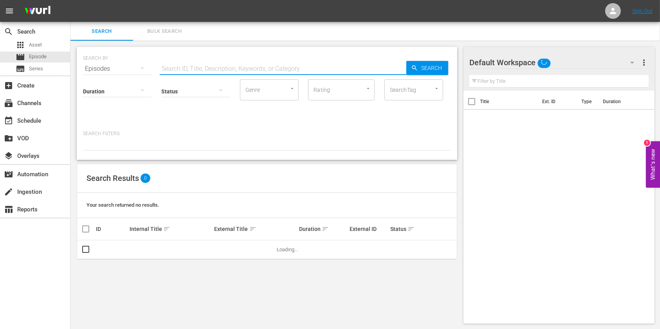
click at [220, 71] on input "text" at bounding box center [283, 68] width 246 height 19
paste input "The Great Wall of China with [PERSON_NAME]"
type input "The Great Wall of China with [PERSON_NAME]"
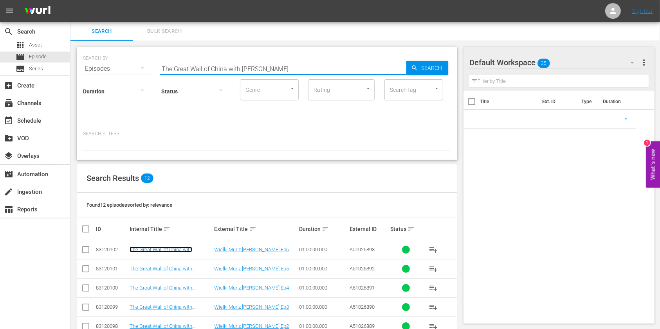
click at [173, 251] on link "The Great Wall of China with Ash Dykes Ep6 POL" at bounding box center [160, 253] width 63 height 12
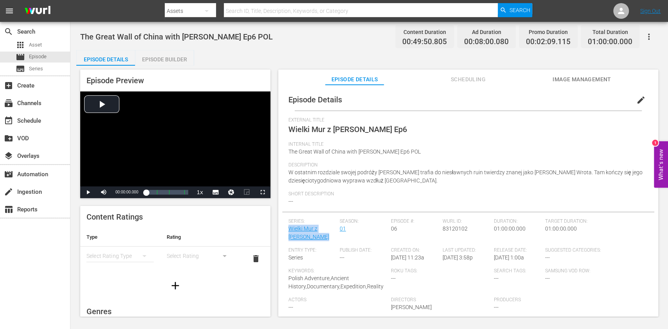
drag, startPoint x: 326, startPoint y: 237, endPoint x: 282, endPoint y: 230, distance: 44.3
click at [282, 230] on div "Episode Details edit External Title Wielki Mur z Ashem Dykesem Ep6 Internal Tit…" at bounding box center [468, 223] width 372 height 268
copy link "Wielki Mur z [PERSON_NAME]"
drag, startPoint x: 81, startPoint y: 36, endPoint x: 216, endPoint y: 38, distance: 135.0
click at [216, 38] on span "The Great Wall of China with Ash Dykes Ep6 POL" at bounding box center [176, 36] width 192 height 9
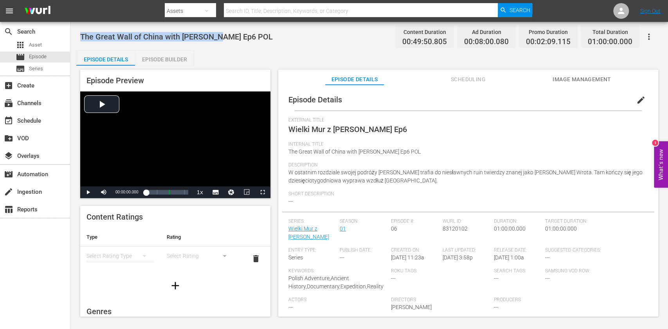
copy span "The Great Wall of China with [PERSON_NAME]"
click at [47, 52] on div "movie Episode" at bounding box center [35, 57] width 70 height 11
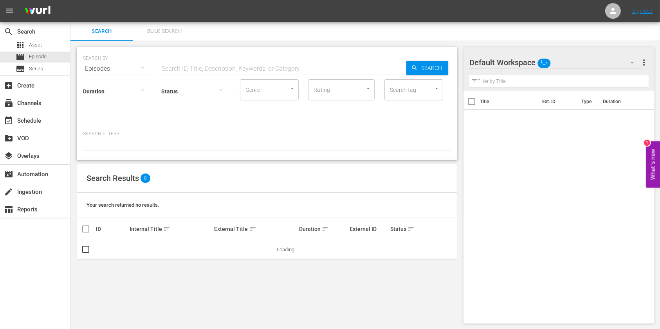
click at [253, 70] on input "text" at bounding box center [283, 68] width 246 height 19
paste input "Aussie Lobster Hunters"
type input "Aussie Lobster Hunters"
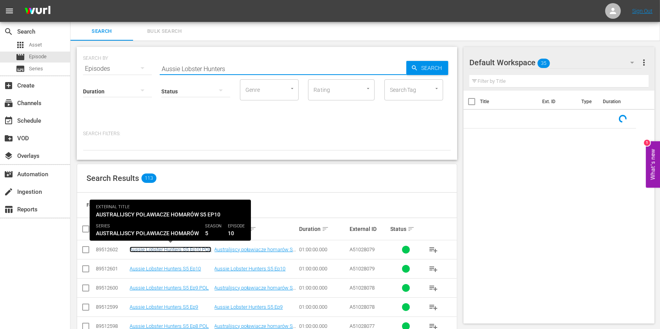
click at [190, 251] on link "Aussie Lobster Hunters S5 Ep10 POL" at bounding box center [170, 250] width 82 height 6
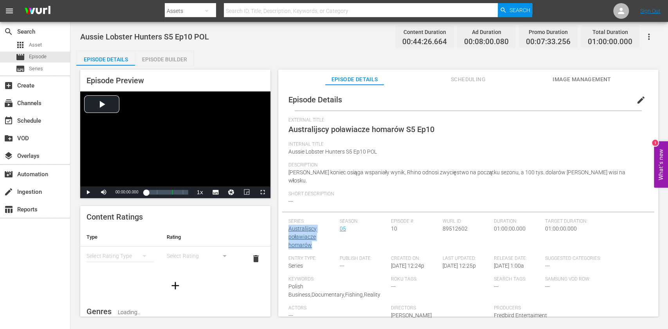
drag, startPoint x: 322, startPoint y: 239, endPoint x: 289, endPoint y: 219, distance: 38.3
click at [289, 219] on div "Series: Australijscy poławiacze homarów" at bounding box center [313, 237] width 51 height 37
copy link "Australijscy poławiacze homarów"
drag, startPoint x: 96, startPoint y: 40, endPoint x: 161, endPoint y: 41, distance: 64.9
click at [161, 41] on div "Aussie Lobster Hunters S5 Ep10 POL Content Duration 00:44:26.664 Ad Duration 00…" at bounding box center [368, 170] width 597 height 296
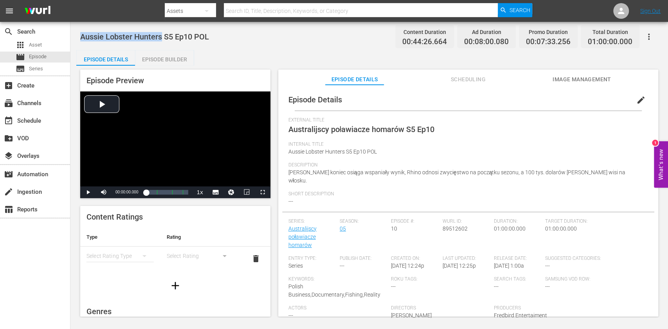
copy span "Aussie Lobster Hunters"
click at [57, 59] on div "movie Episode" at bounding box center [35, 57] width 70 height 11
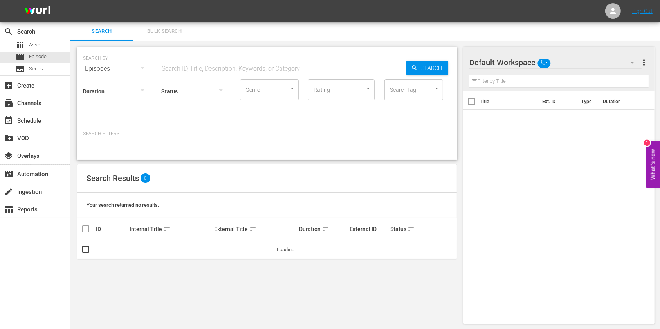
click at [212, 69] on input "text" at bounding box center [283, 68] width 246 height 19
paste input "Planes Gone Viral"
type input "Planes Gone Viral"
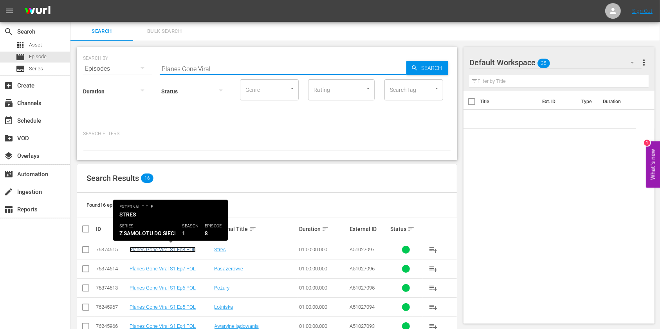
click at [177, 251] on link "Planes Gone Viral S1 Ep8 POL" at bounding box center [162, 250] width 66 height 6
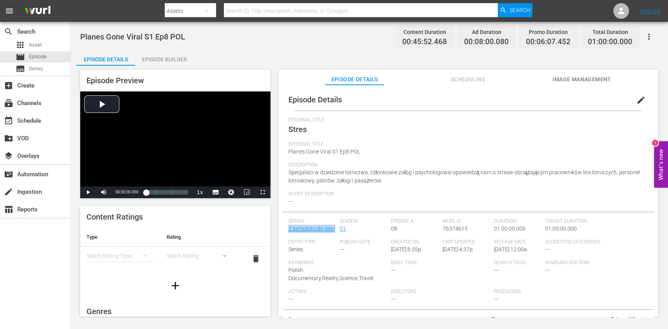
drag, startPoint x: 282, startPoint y: 228, endPoint x: 277, endPoint y: 227, distance: 4.8
click at [277, 227] on div "Episode Preview Video Player is loading. Play Video Play Mute Current Time 00:0…" at bounding box center [369, 194] width 586 height 257
copy link "Z samolotu do sieci"
click at [52, 58] on div "movie Episode" at bounding box center [35, 57] width 70 height 11
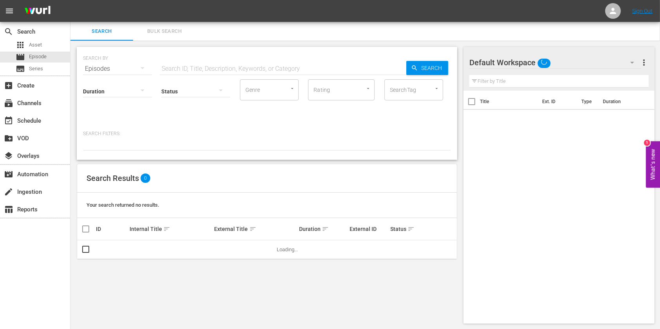
drag, startPoint x: 226, startPoint y: 68, endPoint x: 233, endPoint y: 68, distance: 6.7
click at [226, 68] on input "text" at bounding box center [283, 68] width 246 height 19
paste input "Massive Engineering Mistakes"
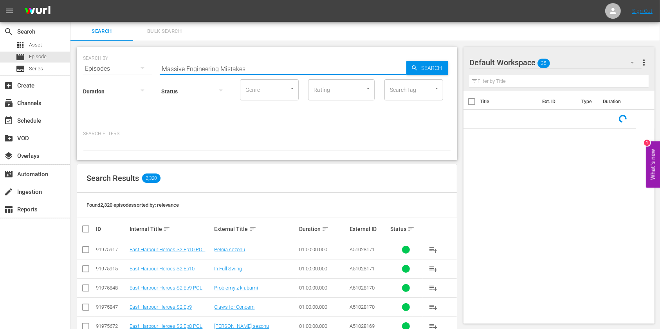
type input "Massive Engineering Mistakes"
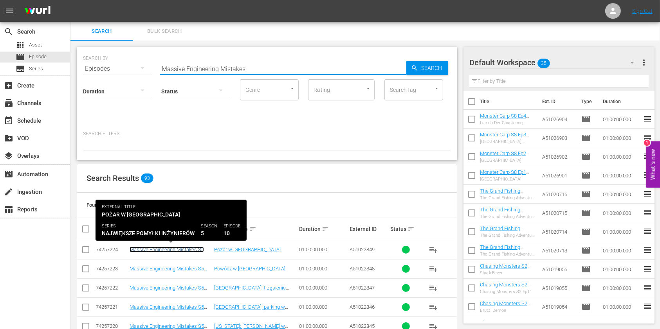
click at [160, 251] on link "Massive Engineering Mistakes S5 Ep10 POL" at bounding box center [166, 253] width 74 height 12
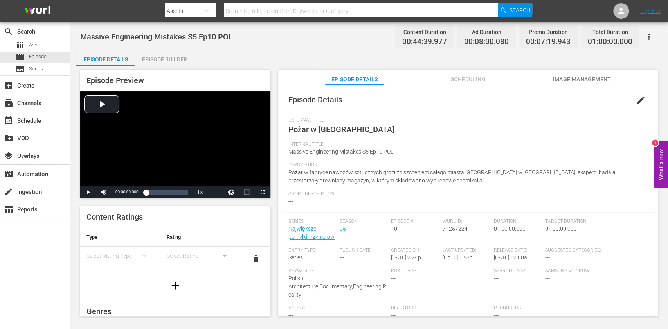
scroll to position [13, 0]
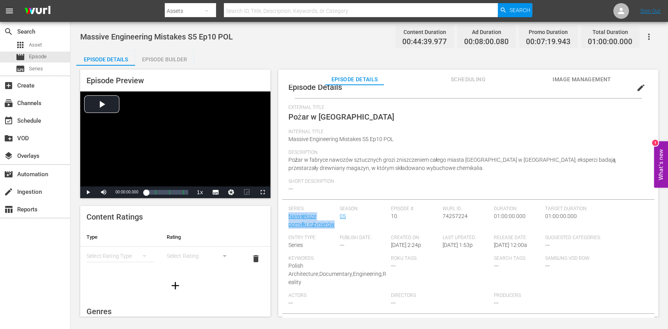
drag, startPoint x: 337, startPoint y: 223, endPoint x: 284, endPoint y: 208, distance: 55.3
click at [286, 214] on div "Episode Details edit External Title Pożar w Winston-Salem Internal Title Massiv…" at bounding box center [468, 214] width 372 height 277
copy link "Największe pomyłki inżynierów"
drag, startPoint x: 83, startPoint y: 36, endPoint x: 217, endPoint y: 39, distance: 135.0
click at [217, 39] on span "Massive Engineering Mistakes S5 Ep10 POL" at bounding box center [156, 36] width 153 height 9
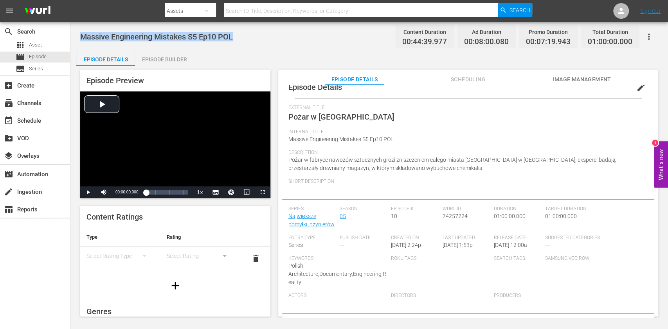
drag, startPoint x: 172, startPoint y: 36, endPoint x: 81, endPoint y: 38, distance: 91.6
click at [81, 38] on div "Massive Engineering Mistakes S5 Ep10 POL Content Duration 00:44:39.977 Ad Durat…" at bounding box center [369, 37] width 578 height 18
copy span "Massive Engineering Mistakes S5 Ep10 POL"
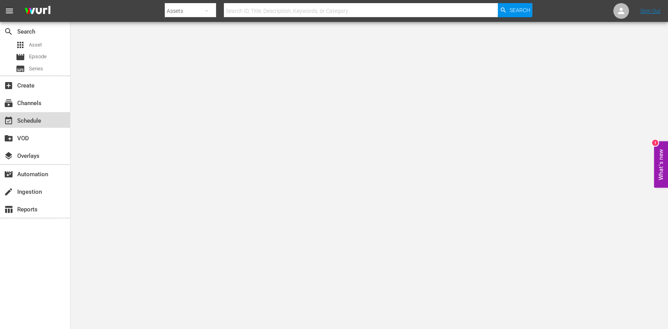
click at [52, 115] on div "event_available Schedule" at bounding box center [35, 120] width 70 height 16
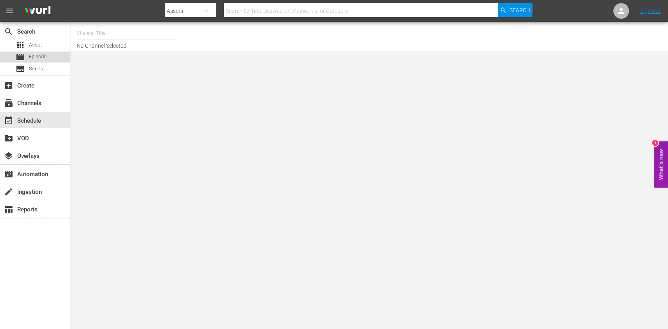
click at [46, 61] on div "movie Episode" at bounding box center [31, 57] width 31 height 11
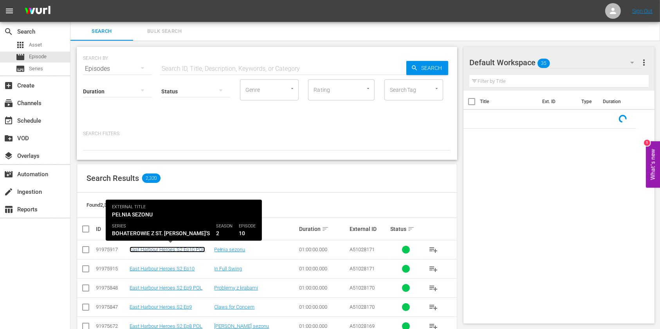
click at [145, 250] on link "East Harbour Heroes S2 Ep10 POL" at bounding box center [166, 250] width 75 height 6
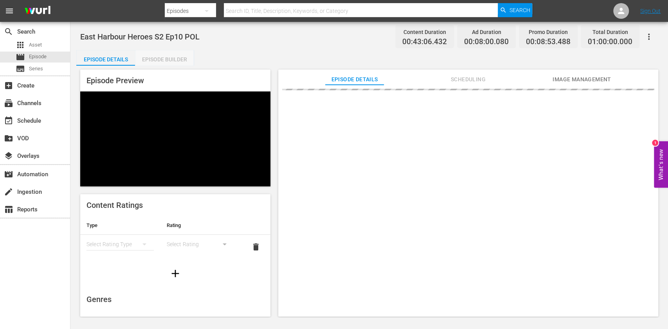
click at [158, 58] on div "Episode Builder" at bounding box center [164, 59] width 59 height 19
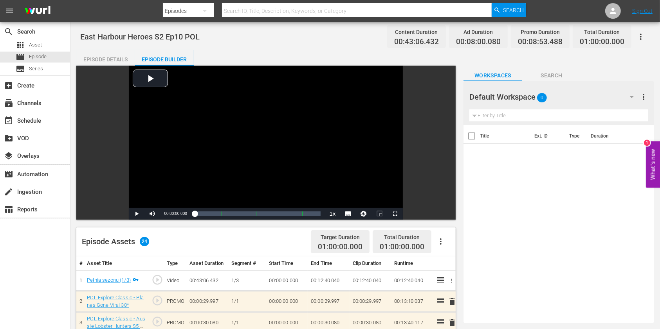
click at [624, 93] on button "button" at bounding box center [631, 97] width 19 height 19
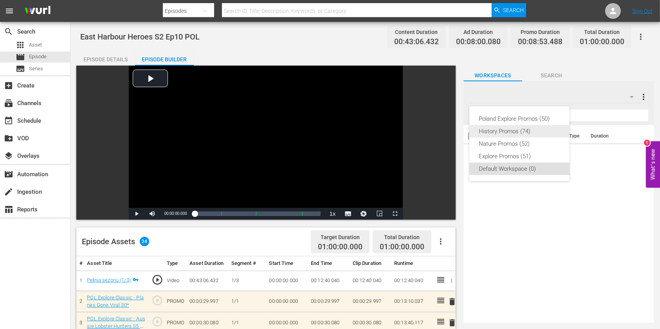
click at [508, 136] on div "History Promos (74)" at bounding box center [518, 131] width 81 height 13
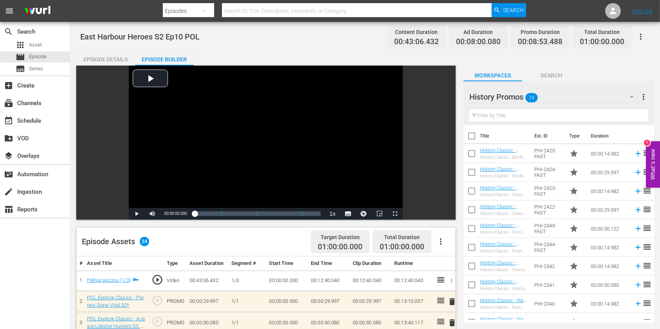
click at [630, 97] on icon "button" at bounding box center [631, 97] width 4 height 2
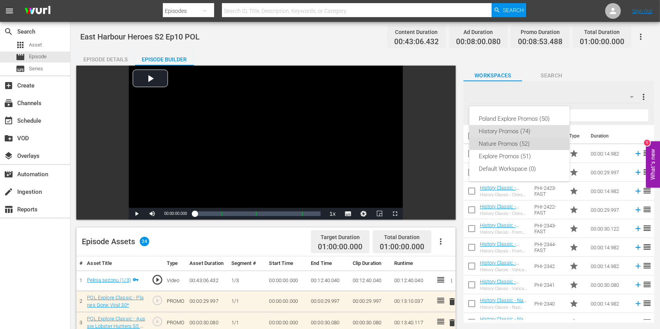
click at [528, 141] on div "Nature Promos (52)" at bounding box center [518, 144] width 81 height 13
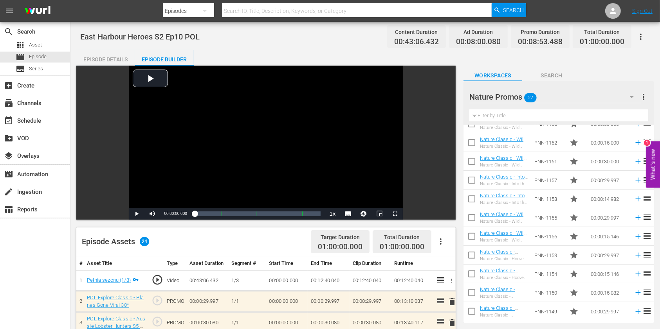
scroll to position [275, 0]
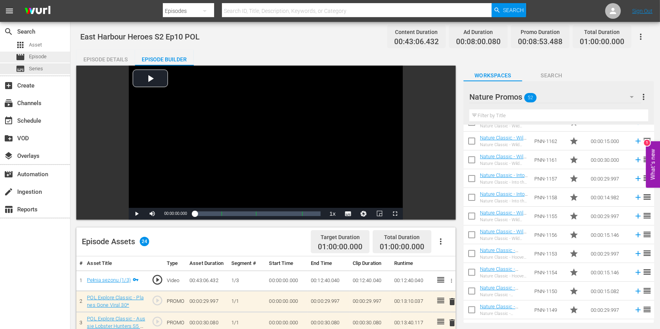
click at [48, 57] on div "movie Episode" at bounding box center [35, 57] width 70 height 11
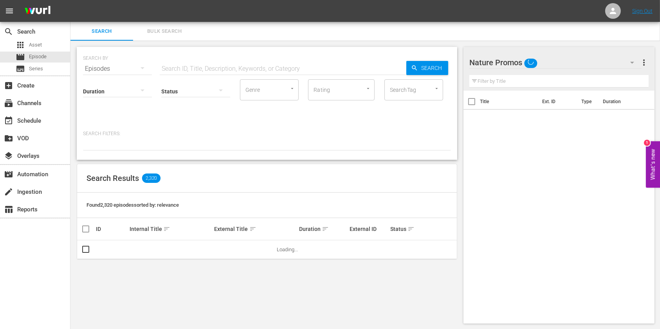
click at [228, 71] on input "text" at bounding box center [283, 68] width 246 height 19
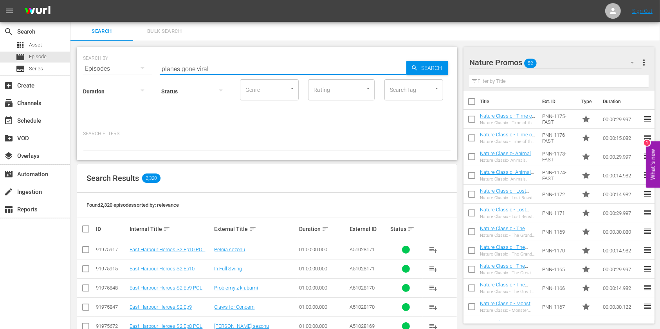
type input "planes gone viral"
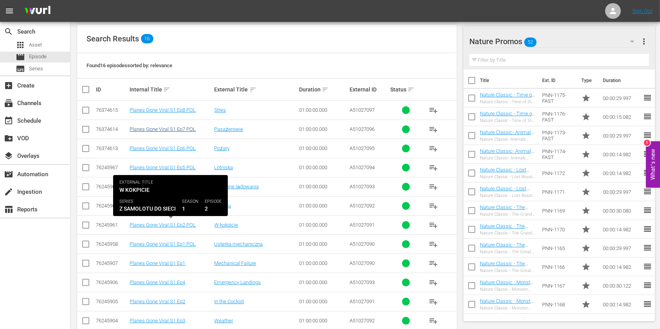
scroll to position [156, 0]
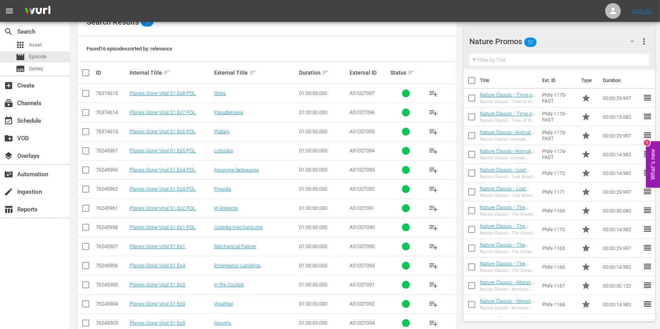
click at [172, 89] on td "Planes Gone Viral S1 Ep8 POL" at bounding box center [170, 93] width 84 height 19
click at [172, 91] on link "Planes Gone Viral S1 Ep8 POL" at bounding box center [162, 93] width 66 height 6
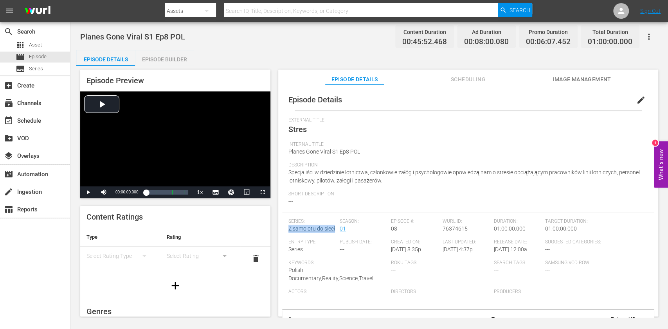
drag, startPoint x: 305, startPoint y: 237, endPoint x: 289, endPoint y: 232, distance: 16.3
click at [289, 232] on div "Series: Z samolotu do sieci" at bounding box center [313, 229] width 51 height 21
copy link "Z samolotu do sieci"
click at [36, 61] on span "Episode" at bounding box center [38, 57] width 18 height 8
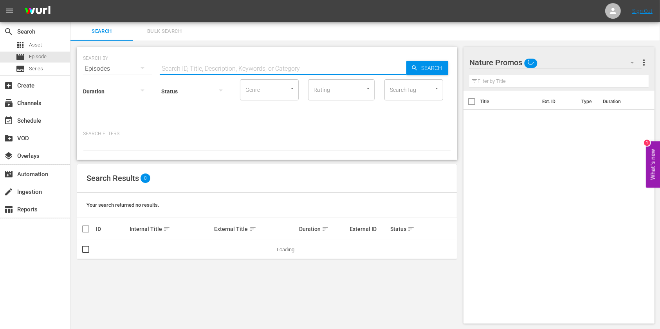
click at [198, 72] on input "text" at bounding box center [283, 68] width 246 height 19
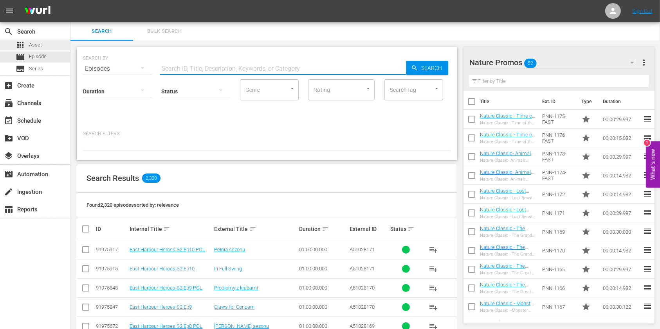
click at [47, 48] on div "apps Asset" at bounding box center [35, 45] width 70 height 11
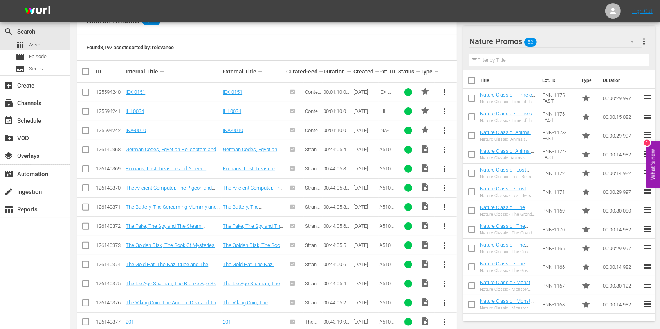
scroll to position [209, 0]
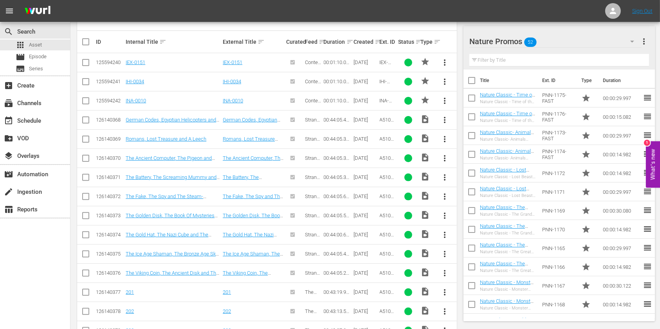
click at [617, 40] on div "Nature Promos 52" at bounding box center [555, 42] width 172 height 22
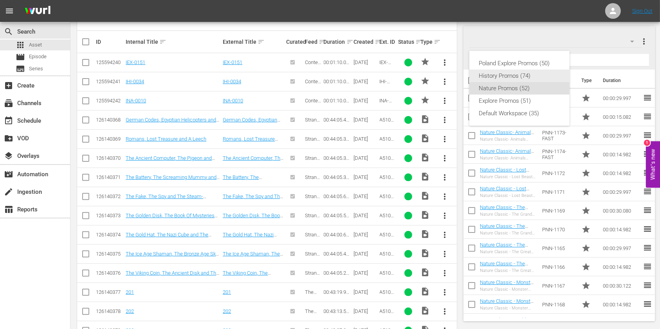
click at [498, 70] on div "History Promos (74)" at bounding box center [518, 76] width 81 height 13
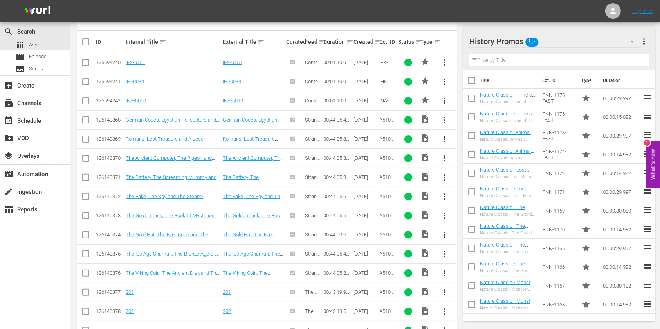
click at [505, 58] on input "text" at bounding box center [559, 60] width 180 height 13
paste input "PHI-2035"
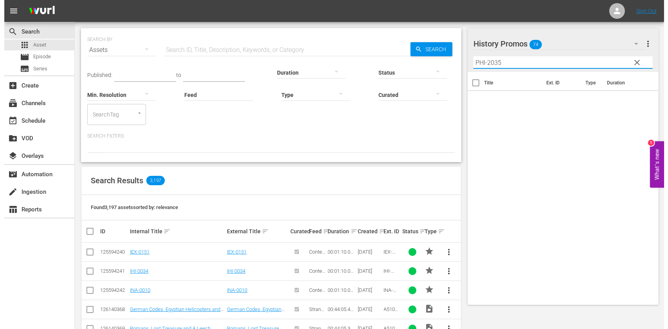
scroll to position [0, 0]
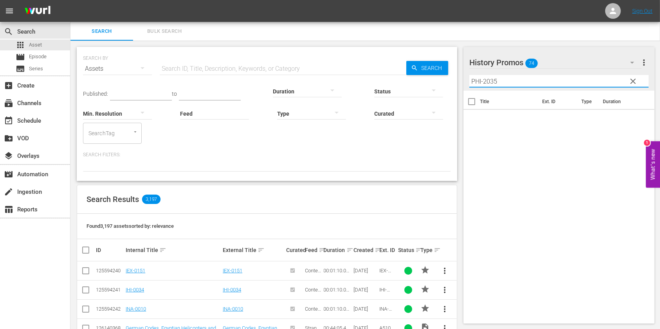
type input "PHI-2035"
click at [215, 63] on input "text" at bounding box center [283, 68] width 246 height 19
paste input "PHI-2035"
type input "PHI-2035"
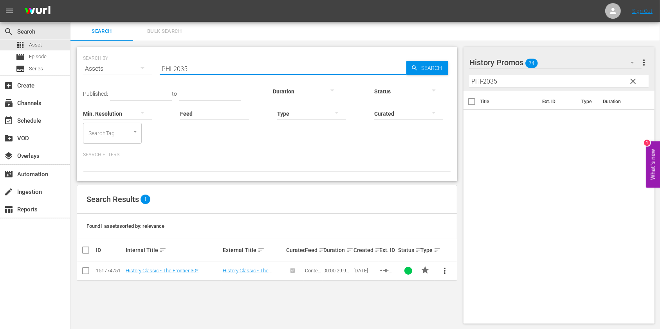
click at [336, 270] on div "00:00:29.997" at bounding box center [337, 271] width 27 height 6
click at [160, 268] on link "History Classic - The Frontier 30*" at bounding box center [162, 271] width 73 height 6
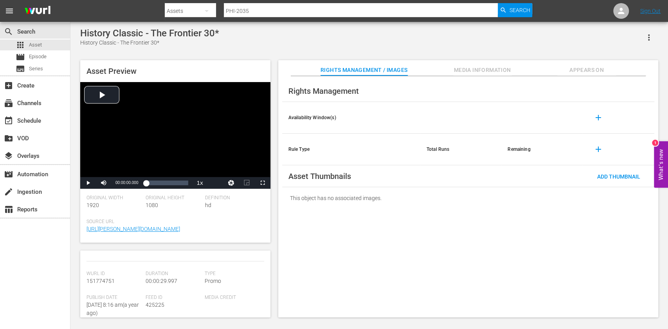
scroll to position [104, 0]
drag, startPoint x: 180, startPoint y: 259, endPoint x: 146, endPoint y: 259, distance: 33.6
click at [146, 259] on div "Duration 00:00:29.997" at bounding box center [175, 260] width 59 height 24
copy span "00:00:29.997"
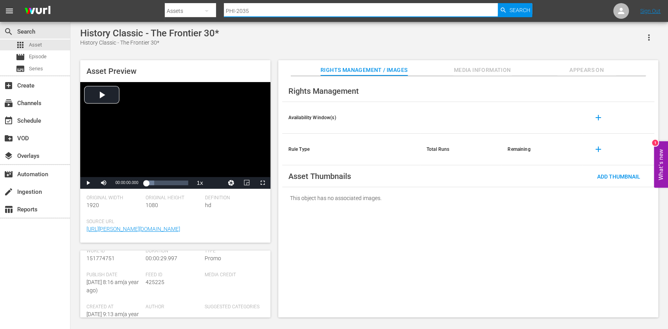
drag, startPoint x: 212, startPoint y: 5, endPoint x: 184, endPoint y: 5, distance: 28.6
click at [184, 5] on div "Search By Assets Search ID, Title, Description, Keywords, or Category PHI-2035 …" at bounding box center [348, 11] width 367 height 19
paste input "6"
type input "PHI-2036"
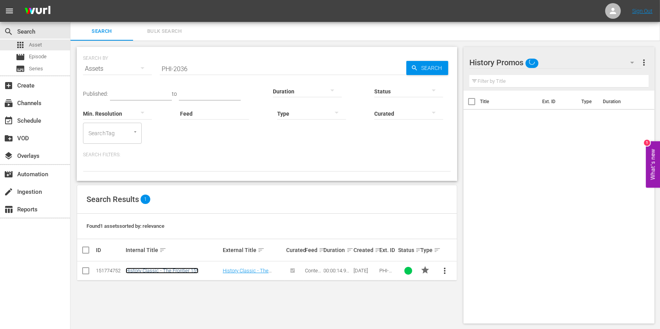
click at [131, 271] on link "History Classic - The Frontier 15*" at bounding box center [162, 271] width 73 height 6
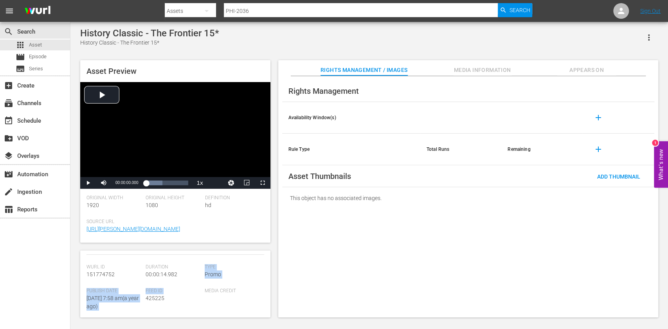
scroll to position [97, 0]
drag, startPoint x: 177, startPoint y: 308, endPoint x: 146, endPoint y: 270, distance: 50.0
click at [146, 270] on div "Duration 00:00:14.982" at bounding box center [175, 268] width 59 height 24
copy span "00:00:14.982"
drag, startPoint x: 216, startPoint y: 14, endPoint x: 199, endPoint y: 16, distance: 17.4
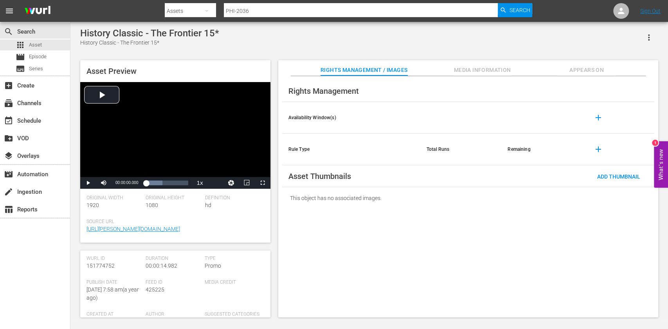
click at [201, 16] on div "Search By Assets Search ID, Title, Description, Keywords, or Category PHI-2036 …" at bounding box center [348, 11] width 367 height 19
paste input "7"
type input "PHI-2037"
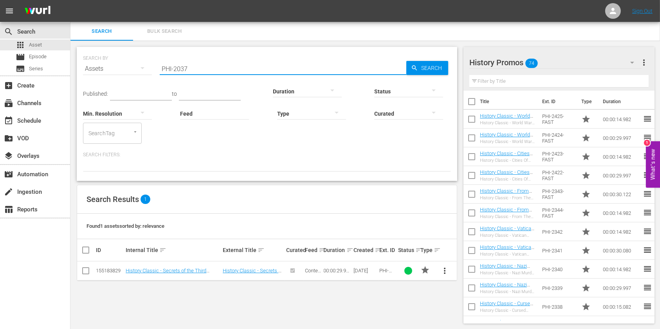
drag, startPoint x: 199, startPoint y: 63, endPoint x: 126, endPoint y: 62, distance: 72.4
click at [128, 63] on div "SEARCH BY Search By Assets Search ID, Title, Description, Keywords, or Category…" at bounding box center [267, 64] width 368 height 28
paste input "8"
click at [250, 65] on input "PHI-2039" at bounding box center [283, 68] width 246 height 19
type input "PHI-2040"
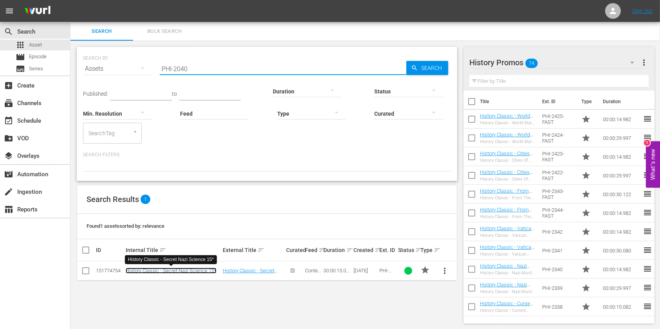
click at [169, 272] on link "History Classic - Secret Nazi Science 15*" at bounding box center [171, 271] width 91 height 6
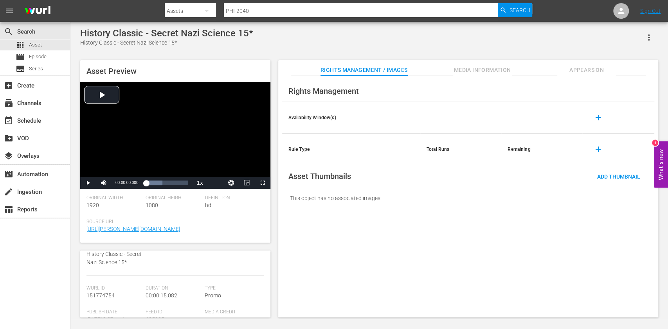
scroll to position [104, 0]
drag, startPoint x: 176, startPoint y: 277, endPoint x: 143, endPoint y: 277, distance: 32.9
click at [143, 277] on div "Wurl Id 151774754 Duration 00:00:15.082 Type Promo Publish Date Wed July 31st 2…" at bounding box center [175, 308] width 178 height 120
click at [153, 262] on span "00:00:15.082" at bounding box center [162, 258] width 32 height 6
click at [178, 272] on div "Duration 00:00:15.082" at bounding box center [175, 260] width 59 height 24
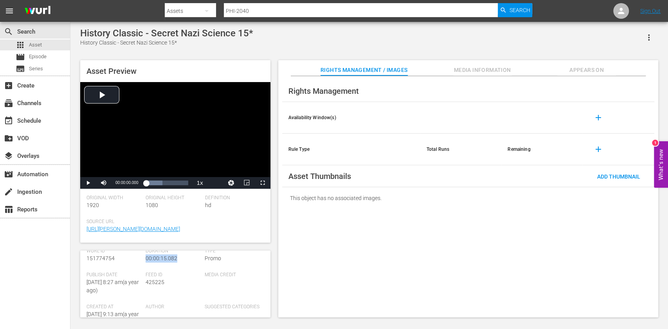
drag, startPoint x: 172, startPoint y: 278, endPoint x: 146, endPoint y: 279, distance: 26.3
click at [146, 272] on div "Duration 00:00:15.082" at bounding box center [175, 260] width 59 height 24
drag, startPoint x: 288, startPoint y: 10, endPoint x: 173, endPoint y: 14, distance: 115.5
click at [177, 14] on div "Search By Assets Search ID, Title, Description, Keywords, or Category PHI-2040 …" at bounding box center [348, 11] width 367 height 19
paste input "39"
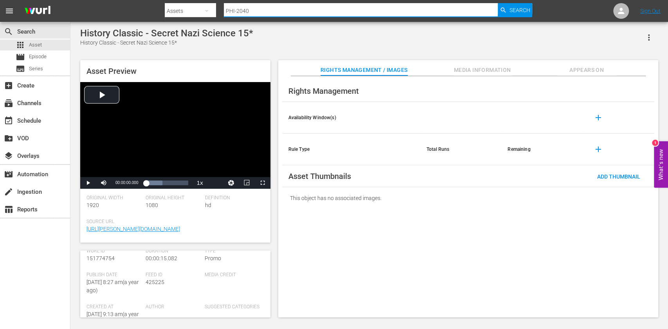
type input "PHI-2039"
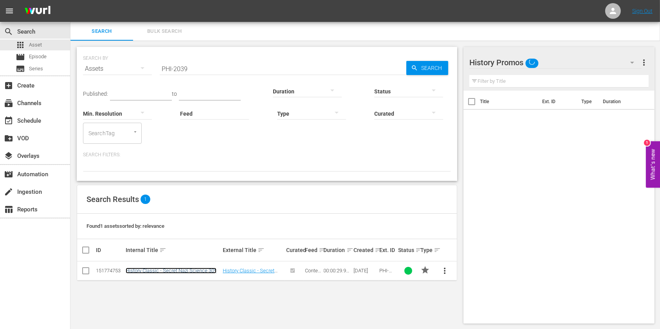
click at [151, 272] on link "History Classic - Secret Nazi Science 30*" at bounding box center [171, 271] width 91 height 6
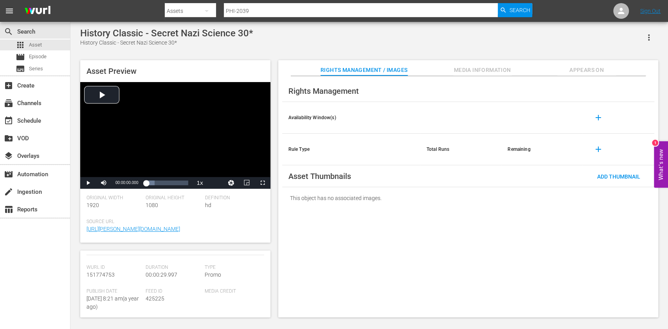
scroll to position [104, 0]
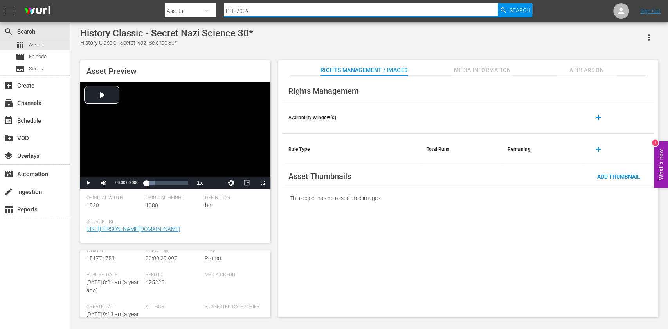
drag, startPoint x: 252, startPoint y: 12, endPoint x: 186, endPoint y: 11, distance: 65.7
click at [187, 11] on div "Search By Assets Search ID, Title, Description, Keywords, or Category PHI-2039 …" at bounding box center [348, 11] width 367 height 19
paste input "41"
type input "PHI-2041"
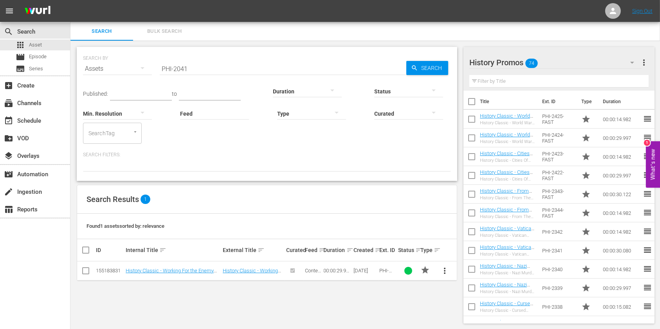
click at [219, 67] on input "PHI-2041" at bounding box center [283, 68] width 246 height 19
drag, startPoint x: 262, startPoint y: 66, endPoint x: 46, endPoint y: 70, distance: 215.6
click at [70, 0] on div "search Search apps Asset movie Episode subtitles Series add_box Create subscrip…" at bounding box center [364, 0] width 589 height 0
paste input "EN-1000"
drag, startPoint x: 167, startPoint y: 70, endPoint x: 131, endPoint y: 75, distance: 35.5
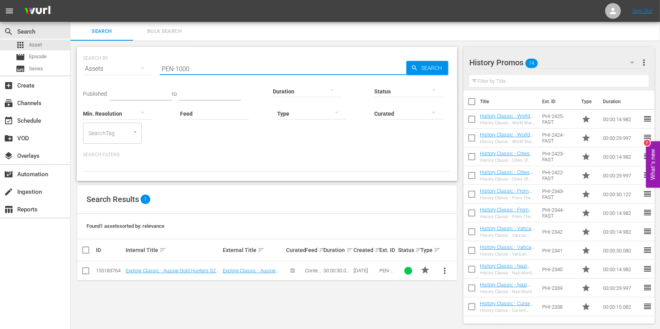
click at [131, 75] on div "SEARCH BY Search By Assets Search ID, Title, Description, Keywords, or Category…" at bounding box center [267, 64] width 368 height 28
paste input "1"
click at [285, 69] on input "PEN-1001" at bounding box center [283, 68] width 246 height 19
click at [253, 69] on input "PEN-1002" at bounding box center [283, 68] width 246 height 19
type input "PEN-1003"
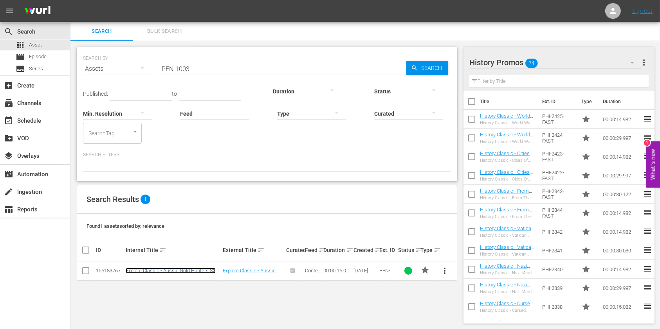
click at [196, 272] on link "Explore Classic - Aussie Gold Hunters S3 15*" at bounding box center [171, 274] width 90 height 12
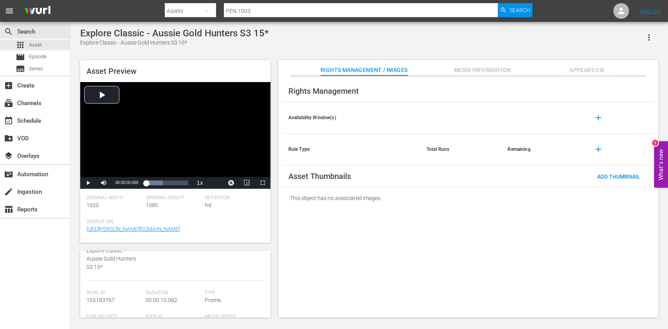
scroll to position [104, 0]
click at [280, 5] on input "PEN-1003" at bounding box center [361, 11] width 274 height 19
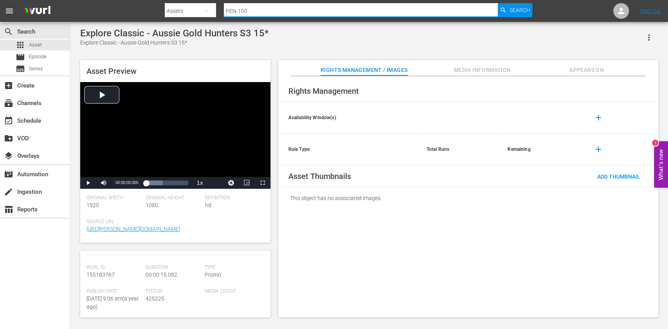
type input "PEN-1004"
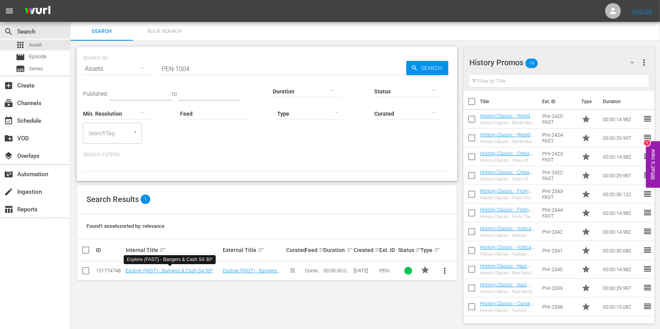
click at [247, 69] on input "PEN-1004" at bounding box center [283, 68] width 246 height 19
drag, startPoint x: 225, startPoint y: 67, endPoint x: 96, endPoint y: 63, distance: 129.6
click at [112, 63] on div "SEARCH BY Search By Assets Search ID, Title, Description, Keywords, or Category…" at bounding box center [267, 64] width 368 height 28
paste input "6"
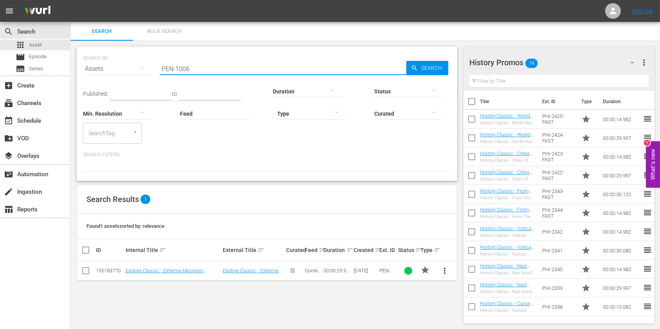
click at [274, 61] on input "PEN-1006" at bounding box center [283, 68] width 246 height 19
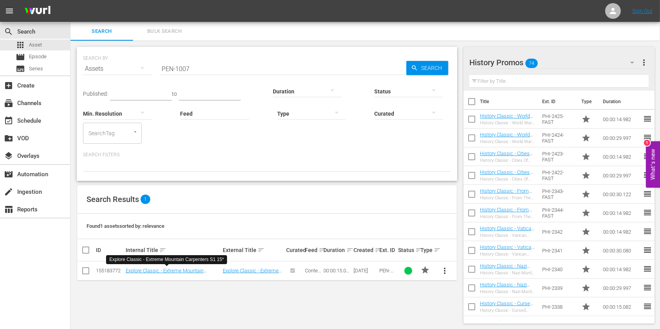
click at [237, 72] on input "PEN-1007" at bounding box center [283, 68] width 246 height 19
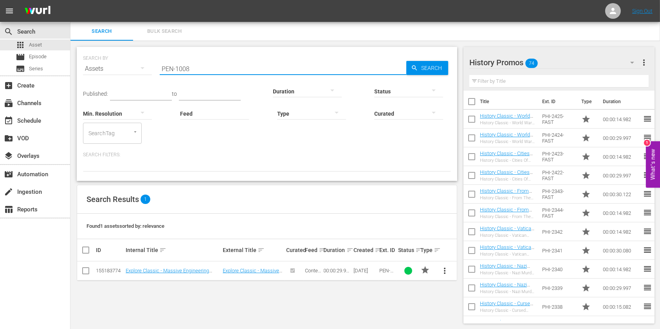
click at [292, 60] on input "PEN-1008" at bounding box center [283, 68] width 246 height 19
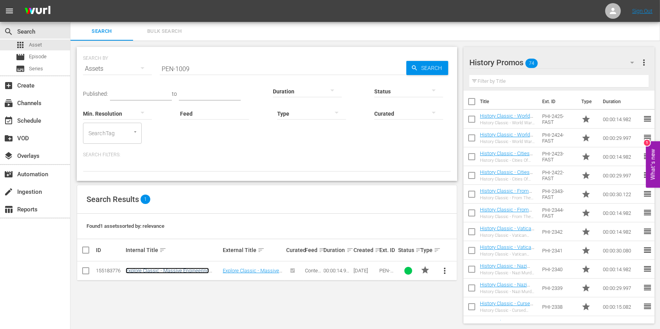
drag, startPoint x: 210, startPoint y: 270, endPoint x: 202, endPoint y: 270, distance: 7.8
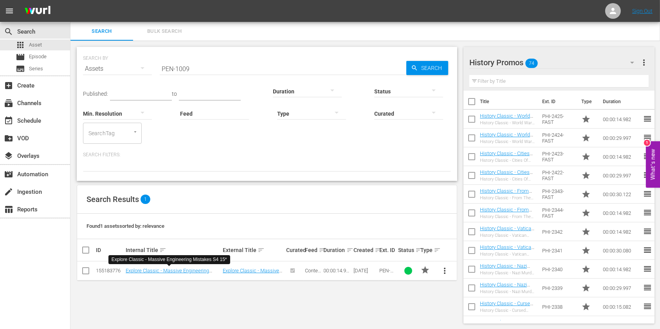
click at [212, 65] on input "PEN-1009" at bounding box center [283, 68] width 246 height 19
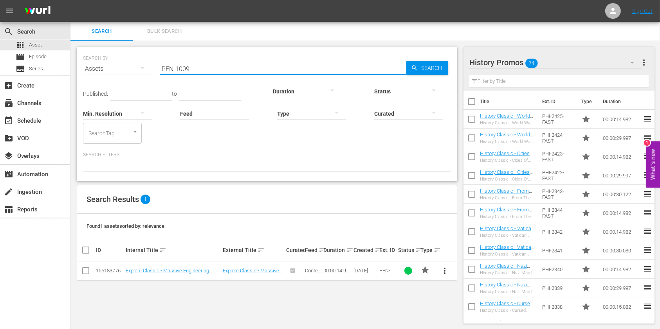
drag, startPoint x: 236, startPoint y: 77, endPoint x: 128, endPoint y: 78, distance: 108.0
click at [128, 78] on div "SEARCH BY Search By Assets Search ID, Title, Description, Keywords, or Category…" at bounding box center [267, 64] width 368 height 28
paste input "10"
type input "PEN-1010"
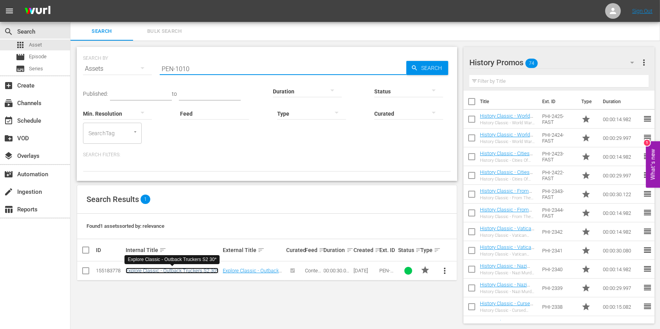
click at [203, 271] on link "Explore Classic - Outback Truckers S2 30*" at bounding box center [172, 271] width 93 height 6
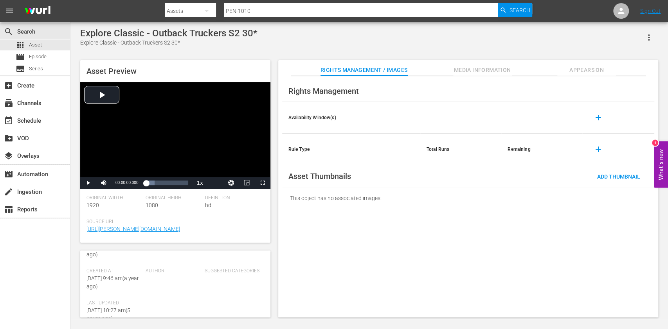
scroll to position [104, 0]
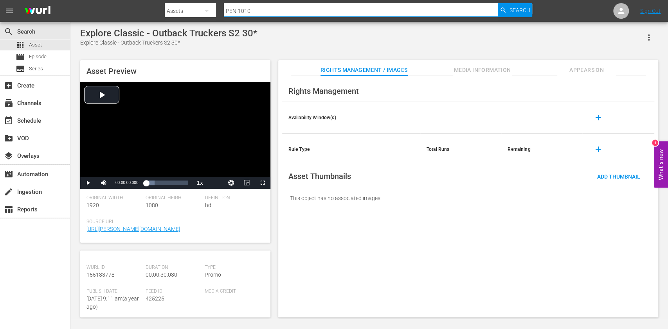
click at [275, 14] on input "PEN-1010" at bounding box center [361, 11] width 274 height 19
type input "PEN-1011"
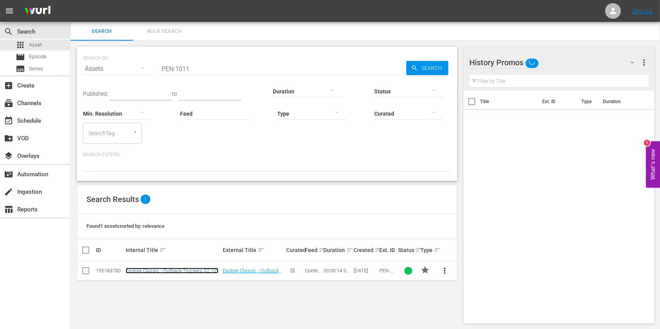
click at [144, 271] on link "Explore Classic - Outback Truckers S2 15*" at bounding box center [172, 271] width 93 height 6
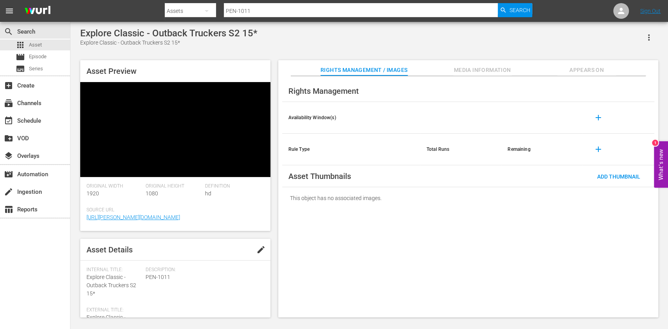
scroll to position [104, 0]
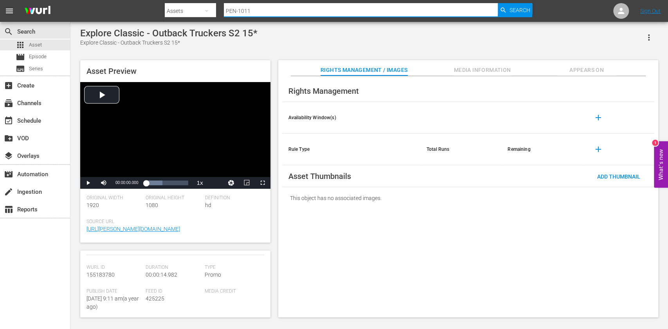
click at [279, 14] on input "PEN-1011" at bounding box center [361, 11] width 274 height 19
type input "PEN-1012"
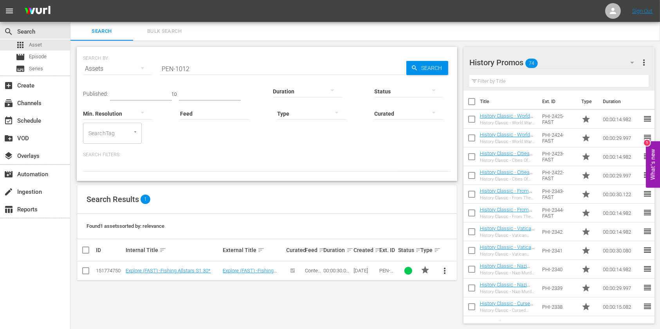
click at [158, 267] on td "Explore (FAST) -Fishing Allstars S1 30*" at bounding box center [172, 271] width 97 height 19
click at [158, 269] on link "Explore (FAST) -Fishing Allstars S1 30*" at bounding box center [168, 271] width 85 height 6
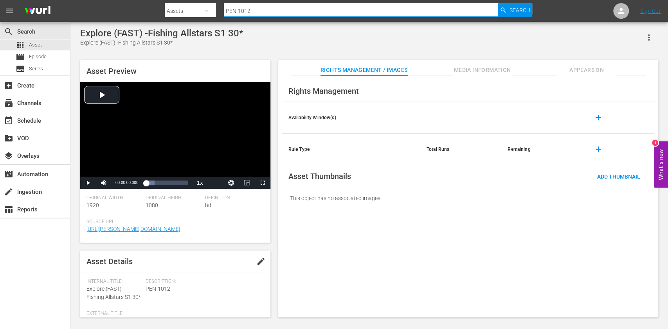
click at [248, 11] on input "PEN-1012" at bounding box center [361, 11] width 274 height 19
type input "PEN-1013"
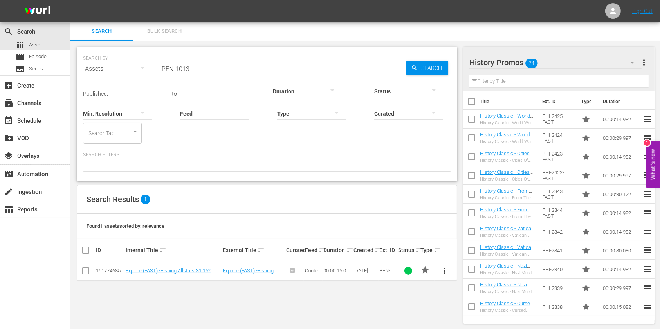
click at [182, 267] on td "Explore (FAST) -Fishing Allstars S1 15*" at bounding box center [172, 271] width 97 height 19
click at [182, 268] on link "Explore (FAST) -Fishing Allstars S1 15*" at bounding box center [168, 271] width 85 height 6
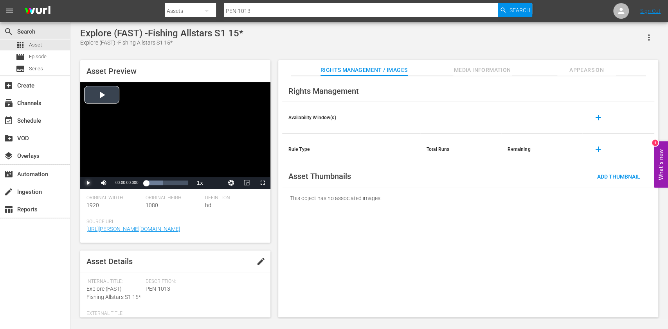
click at [88, 183] on span "Video Player" at bounding box center [88, 183] width 0 height 0
click at [175, 185] on div "Loaded : 79.03% 00:00:09.150 00:00:00.802" at bounding box center [167, 183] width 42 height 8
drag, startPoint x: 91, startPoint y: 189, endPoint x: 108, endPoint y: 189, distance: 16.8
click at [88, 183] on span "Video Player" at bounding box center [88, 183] width 0 height 0
click at [182, 183] on div "Progress Bar" at bounding box center [167, 183] width 42 height 8
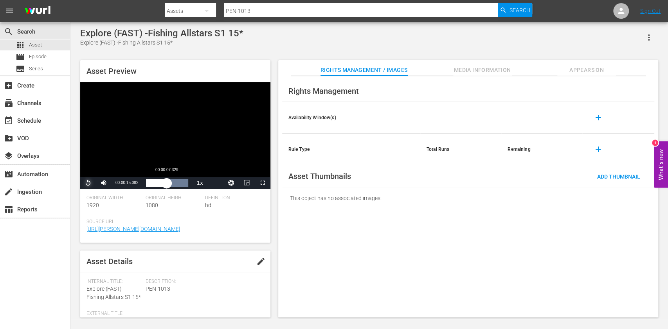
click at [167, 182] on div "00:00:15.082" at bounding box center [156, 183] width 21 height 8
click at [257, 12] on input "PEN-1013" at bounding box center [361, 11] width 274 height 19
type input "PEN-1012"
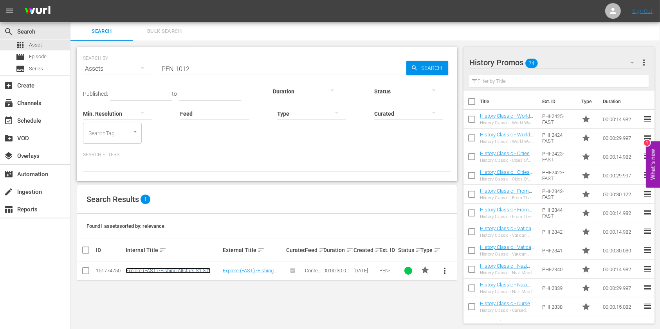
click at [176, 269] on link "Explore (FAST) -Fishing Allstars S1 30*" at bounding box center [168, 271] width 85 height 6
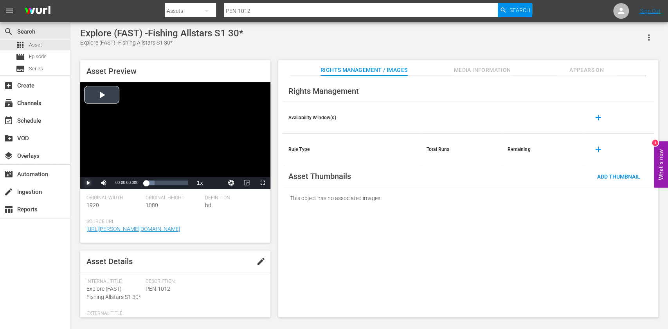
click at [88, 183] on span "Video Player" at bounding box center [88, 183] width 0 height 0
click at [157, 185] on div "Loaded : 79.58% 00:00:08.098 00:00:02.074" at bounding box center [167, 183] width 42 height 8
click at [169, 183] on div "Loaded : 100.00% 00:00:16.305 00:00:09.034" at bounding box center [167, 183] width 42 height 8
click at [182, 182] on div "Loaded : 100.00% 00:00:25.582 00:00:16.942" at bounding box center [167, 183] width 42 height 8
click at [88, 183] on span "Video Player" at bounding box center [88, 183] width 0 height 0
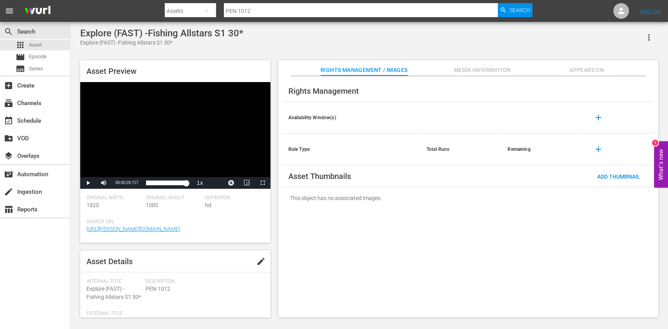
click at [281, 9] on input "PEN-1012" at bounding box center [361, 11] width 274 height 19
type input "PEN-1013"
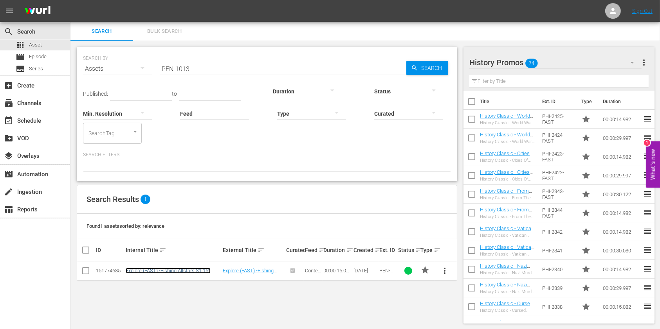
click at [135, 268] on link "Explore (FAST) -Fishing Allstars S1 15*" at bounding box center [168, 271] width 85 height 6
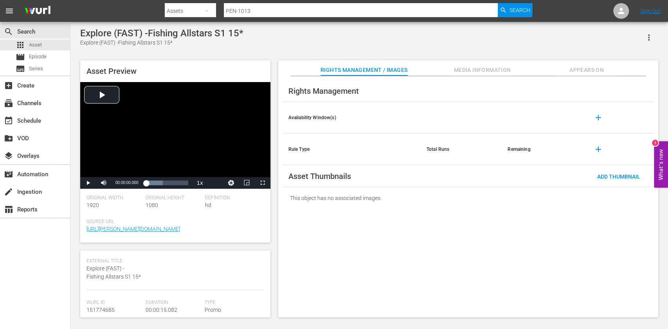
scroll to position [52, 0]
drag, startPoint x: 198, startPoint y: 10, endPoint x: 147, endPoint y: 9, distance: 50.9
click at [184, 9] on div "Search By Assets Search ID, Title, Description, Keywords, or Category PEN-1013 …" at bounding box center [348, 11] width 367 height 19
paste input "NN-1105"
type input "PNN-1105"
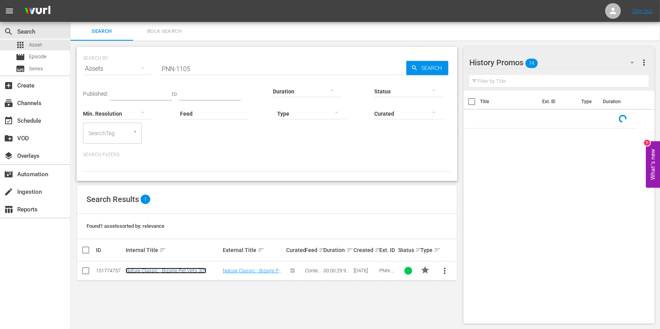
click at [140, 271] on link "Nature Classic - Bizarre Pet Vets 30*" at bounding box center [166, 271] width 81 height 6
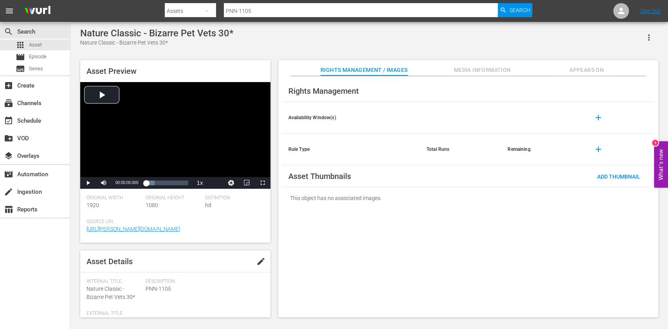
click at [275, 6] on input "PNN-1105" at bounding box center [361, 11] width 274 height 19
type input "PNN-1106"
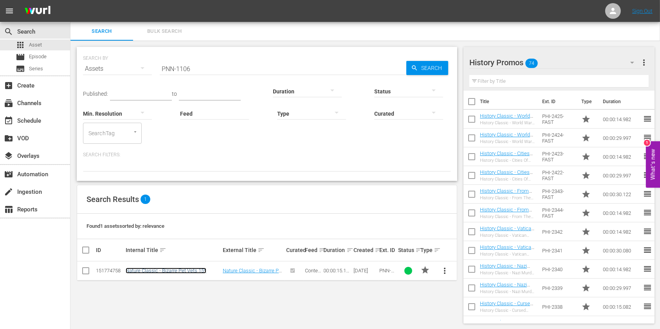
click at [198, 271] on link "Nature Classic - Bizarre Pet Vets 15*" at bounding box center [166, 271] width 81 height 6
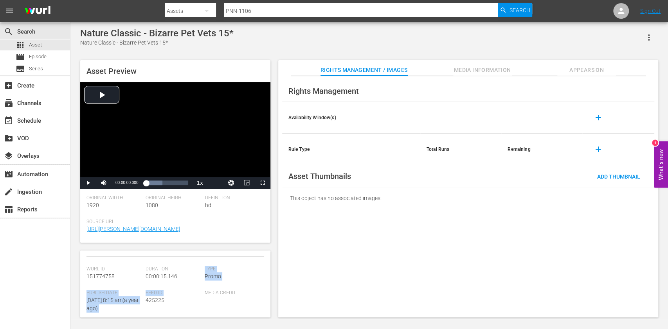
scroll to position [103, 0]
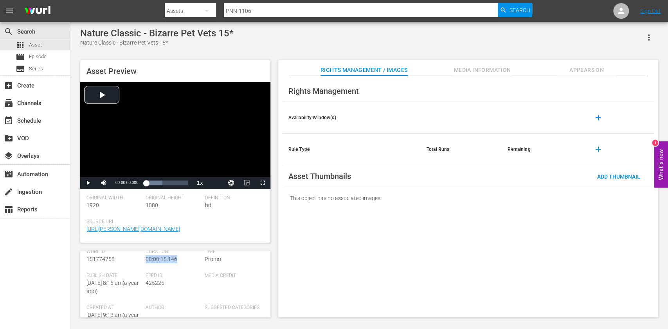
drag, startPoint x: 177, startPoint y: 311, endPoint x: 145, endPoint y: 262, distance: 58.5
click at [146, 262] on div "Duration 00:00:15.146" at bounding box center [175, 261] width 59 height 24
click at [283, 5] on div "Search By Assets Search ID, Title, Description, Keywords, or Category PNN-1106 …" at bounding box center [348, 11] width 367 height 19
click at [284, 6] on input "PNN-1106" at bounding box center [361, 11] width 274 height 19
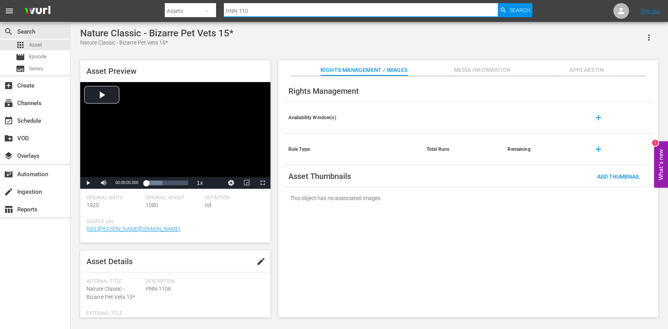
type input "PNN-1107"
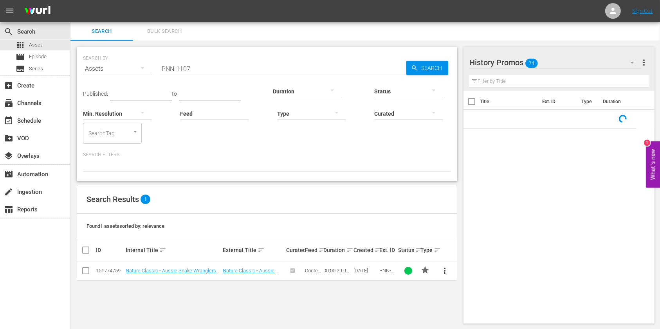
click at [286, 71] on input "PNN-1107" at bounding box center [283, 68] width 246 height 19
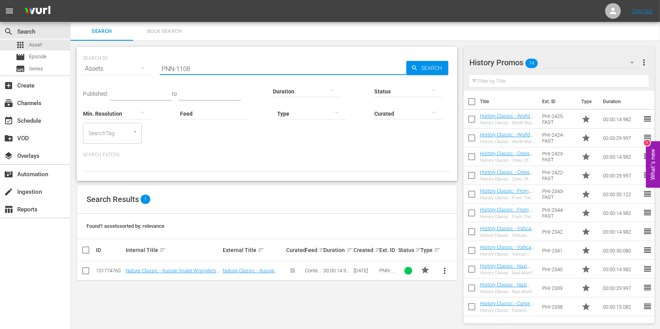
click at [274, 70] on input "PNN-1108" at bounding box center [283, 68] width 246 height 19
click at [274, 70] on input "PNN-1109" at bounding box center [283, 68] width 246 height 19
type input "PNN-1110"
click at [172, 269] on link "Nature Classic - Roots Of Life 15*" at bounding box center [163, 271] width 74 height 6
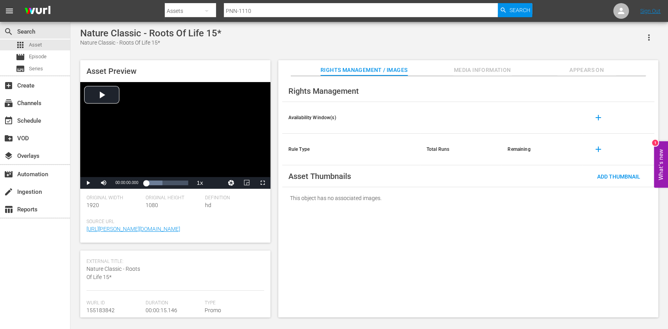
scroll to position [104, 0]
click at [316, 17] on div at bounding box center [348, 18] width 367 height 3
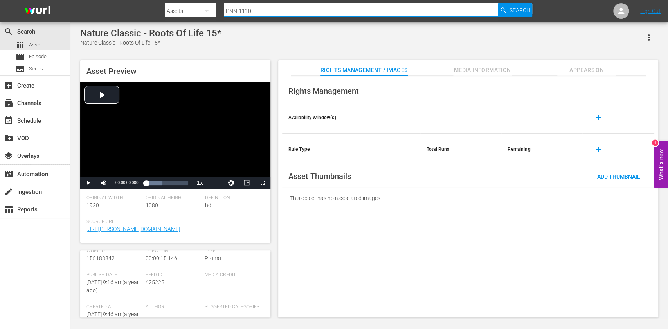
click at [316, 11] on input "PNN-1110" at bounding box center [361, 11] width 274 height 19
type input "PNN-1111"
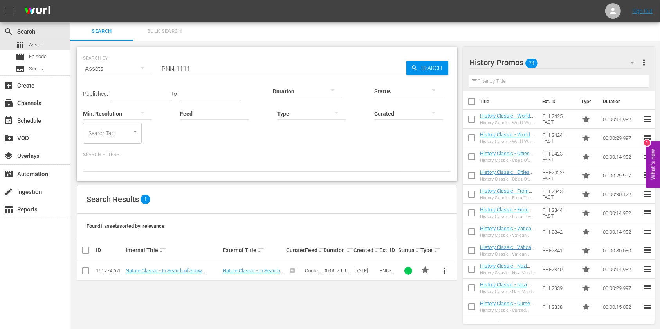
click at [234, 72] on input "PNN-1111" at bounding box center [283, 68] width 246 height 19
click at [249, 71] on input "PNN-1112" at bounding box center [283, 68] width 246 height 19
click at [249, 71] on input "PNN-1113" at bounding box center [283, 68] width 246 height 19
drag, startPoint x: 240, startPoint y: 74, endPoint x: 178, endPoint y: 78, distance: 62.3
click at [178, 78] on div "SEARCH BY Search By Assets Search ID, Title, Description, Keywords, or Category…" at bounding box center [267, 114] width 380 height 134
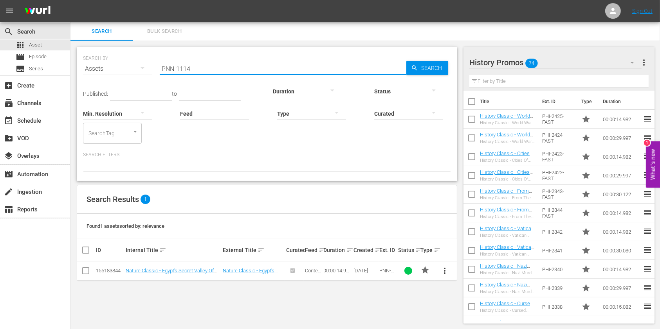
click at [198, 67] on input "PNN-1114" at bounding box center [283, 68] width 246 height 19
drag, startPoint x: 210, startPoint y: 67, endPoint x: 154, endPoint y: 72, distance: 56.1
click at [154, 73] on div "SEARCH BY Search By Assets Search ID, Title, Description, Keywords, or Category…" at bounding box center [267, 64] width 368 height 28
paste input "HI-2045"
type input "PHI-2046"
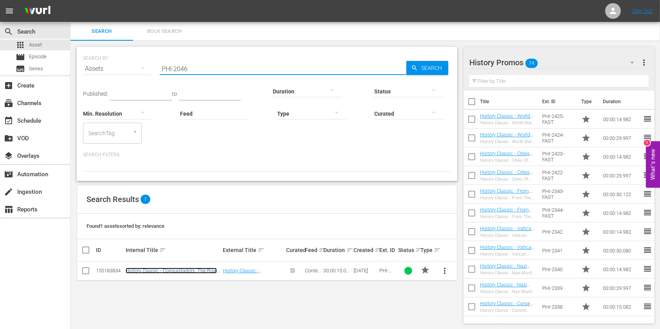
click at [194, 271] on link "History Classic - Conquistadors: The Rise and Fall 15*" at bounding box center [171, 274] width 91 height 12
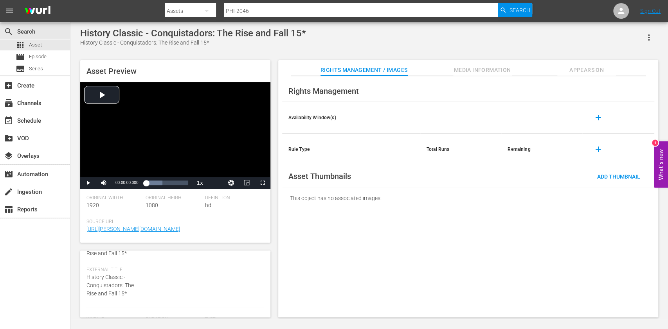
scroll to position [104, 0]
click at [275, 9] on input "PHI-2046" at bounding box center [361, 11] width 274 height 19
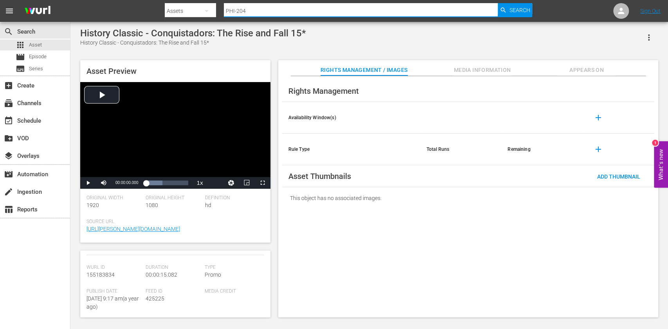
type input "PHI-2047"
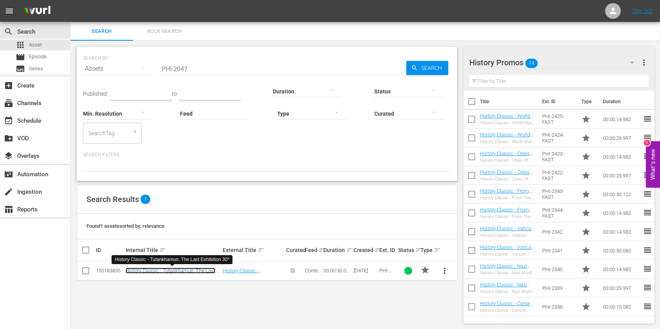
click at [160, 273] on link "History Classic - Tutankhamun: The Last Exhibition 30*" at bounding box center [171, 274] width 90 height 12
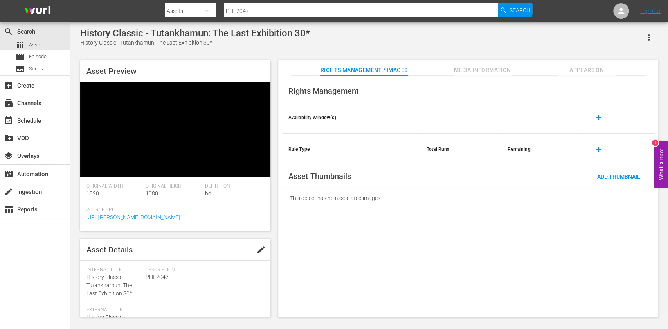
scroll to position [104, 0]
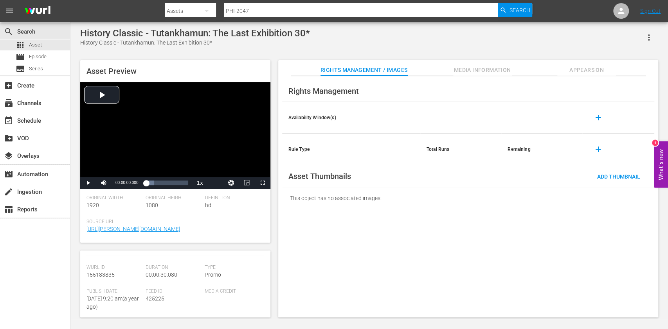
click at [256, 10] on input "PHI-2047" at bounding box center [361, 11] width 274 height 19
type input "PHI-2048"
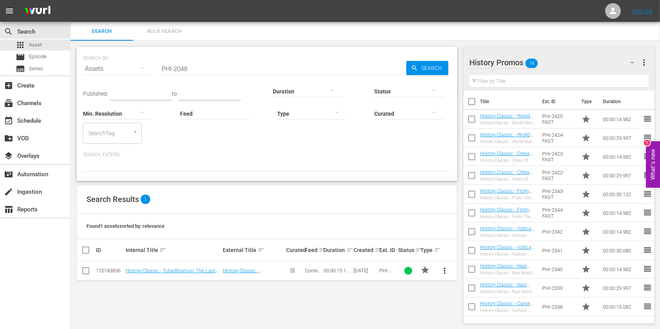
click at [166, 267] on td "History Classic - Tutankhamun: The Last Exhibition 15*" at bounding box center [172, 271] width 97 height 19
drag, startPoint x: 226, startPoint y: 72, endPoint x: 149, endPoint y: 69, distance: 77.9
click at [149, 69] on div "SEARCH BY Search By Assets Search ID, Title, Description, Keywords, or Category…" at bounding box center [267, 64] width 368 height 28
paste input "9"
type input "PHI-2050"
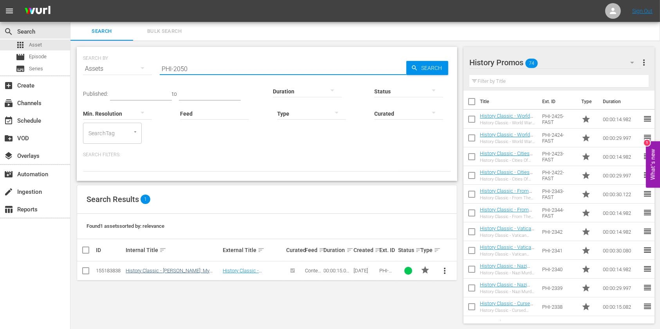
click at [170, 274] on td "History Classic - Svetlana: My Father Is Joseph Stalin 15*" at bounding box center [172, 271] width 97 height 19
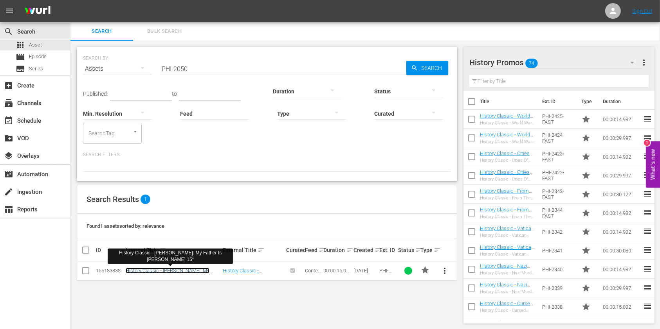
click at [172, 271] on link "History Classic - Svetlana: My Father Is Joseph Stalin 15*" at bounding box center [168, 274] width 84 height 12
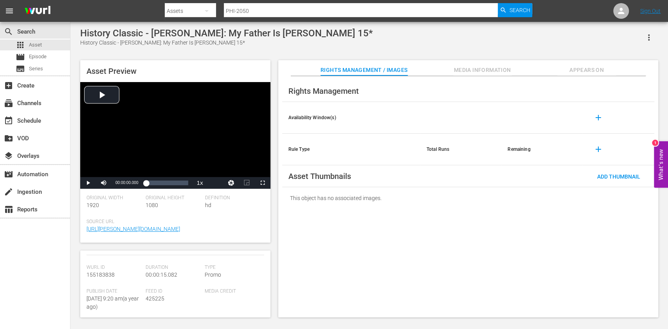
scroll to position [104, 0]
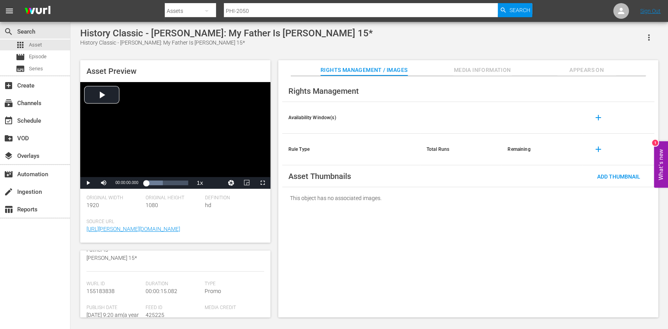
click at [292, 5] on input "PHI-2050" at bounding box center [361, 11] width 274 height 19
type input "PHI-2051"
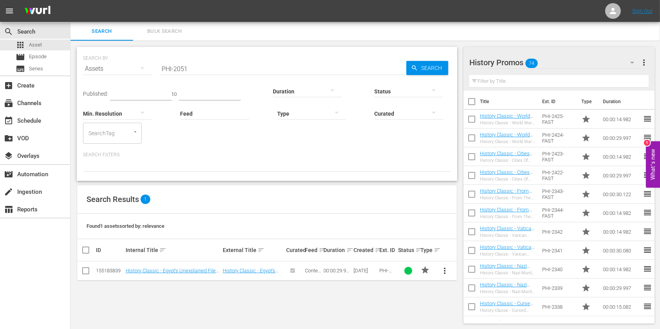
click at [263, 59] on div "SEARCH BY Search By Assets Search ID, Title, Description, Keywords, or Category…" at bounding box center [267, 64] width 368 height 28
click at [262, 59] on div "SEARCH BY Search By Assets Search ID, Title, Description, Keywords, or Category…" at bounding box center [267, 64] width 368 height 28
click at [253, 74] on div "Search ID, Title, Description, Keywords, or Category PHI-2051" at bounding box center [283, 68] width 246 height 19
click at [266, 69] on input "PHI-2051" at bounding box center [283, 68] width 246 height 19
drag, startPoint x: 147, startPoint y: 75, endPoint x: 122, endPoint y: 73, distance: 25.1
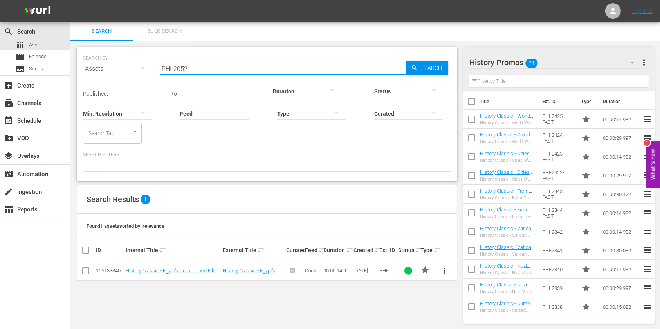
click at [122, 73] on div "SEARCH BY Search By Assets Search ID, Title, Description, Keywords, or Category…" at bounding box center [267, 64] width 368 height 28
paste input "EN-1014"
type input "PEN-1014"
click at [166, 268] on link "Explore Classic - Aussie Lobster Hunters S3 30*" at bounding box center [171, 274] width 90 height 12
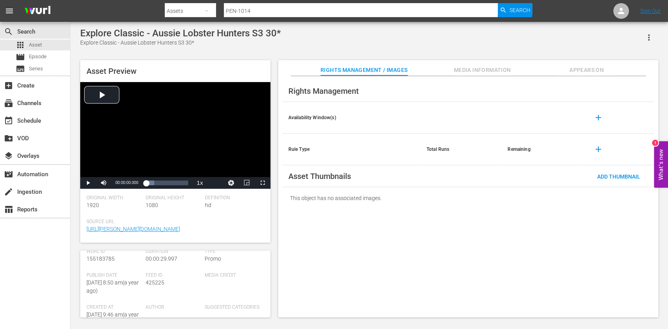
scroll to position [105, 0]
drag, startPoint x: 258, startPoint y: 13, endPoint x: 153, endPoint y: 11, distance: 104.8
click at [174, 12] on div "Search By Assets Search ID, Title, Description, Keywords, or Category PEN-1014 …" at bounding box center [348, 11] width 367 height 19
paste input "5"
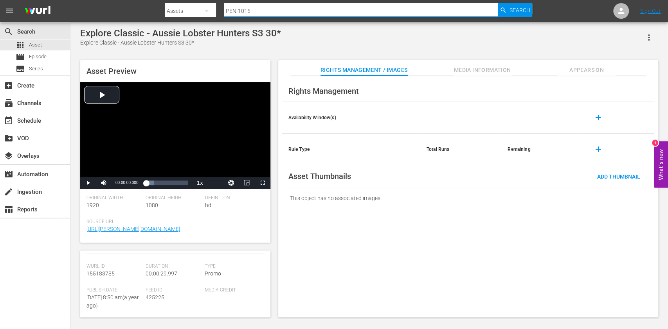
type input "PEN-1015"
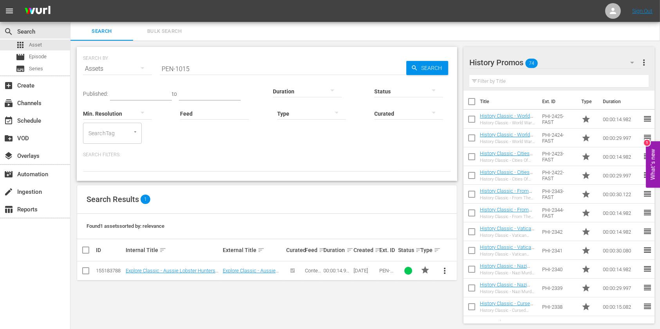
click at [210, 74] on input "PEN-1015" at bounding box center [283, 68] width 246 height 19
click at [228, 68] on input "PEN-1018" at bounding box center [283, 68] width 246 height 19
type input "PEN-1019"
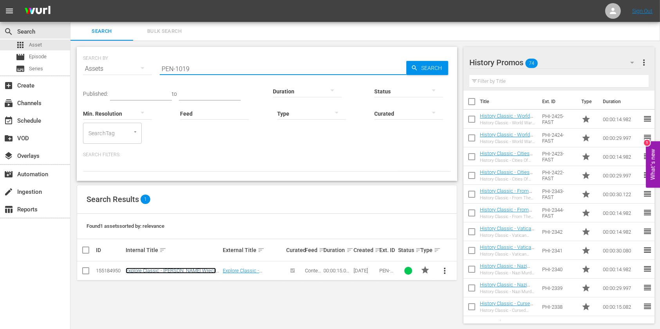
click at [167, 269] on link "Explore Classic - Bush Wreck Rescue S1 15*" at bounding box center [171, 274] width 90 height 12
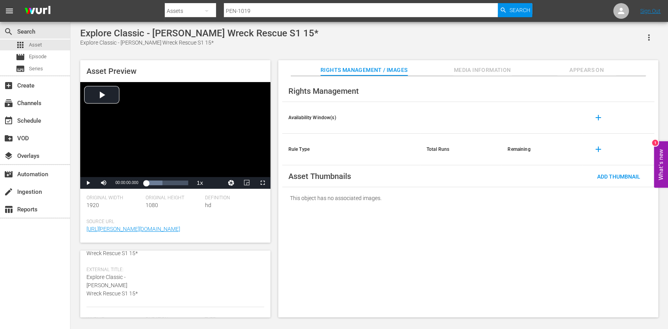
scroll to position [104, 0]
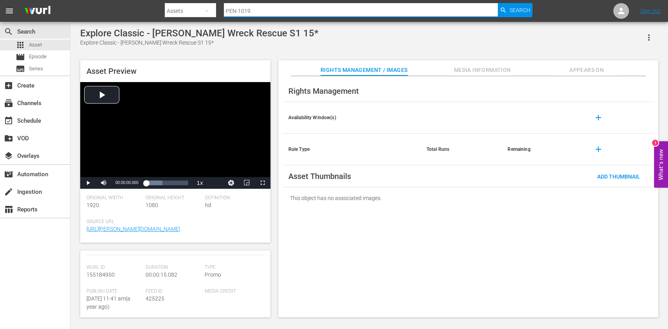
drag, startPoint x: 254, startPoint y: 9, endPoint x: 193, endPoint y: 13, distance: 60.7
click at [194, 13] on div "Search By Assets Search ID, Title, Description, Keywords, or Category PEN-1019 …" at bounding box center [348, 11] width 367 height 19
type input "v"
paste input "PEN-1020"
type input "PEN-1020"
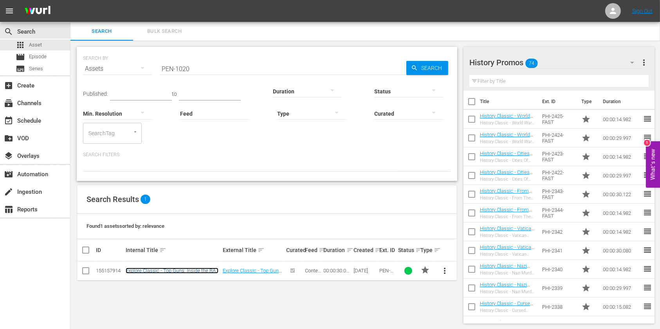
click at [188, 268] on link "Explore Classic - Top Guns: Inside the RAF S1 30*" at bounding box center [172, 274] width 93 height 12
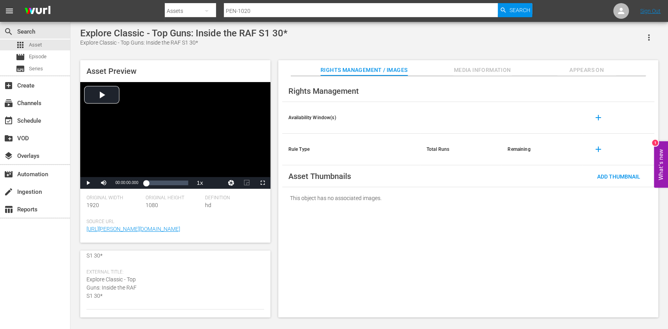
scroll to position [104, 0]
click at [327, 18] on div at bounding box center [348, 18] width 367 height 3
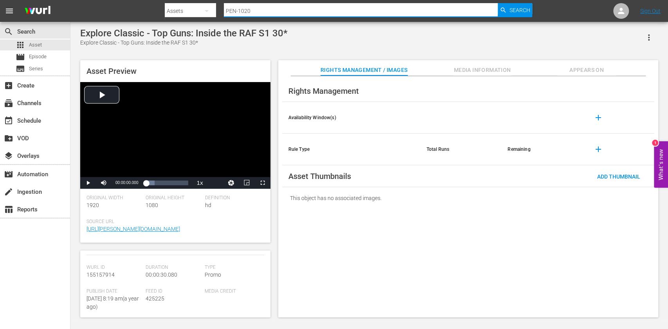
click at [328, 8] on input "PEN-1020" at bounding box center [361, 11] width 274 height 19
type input "PEN-1021"
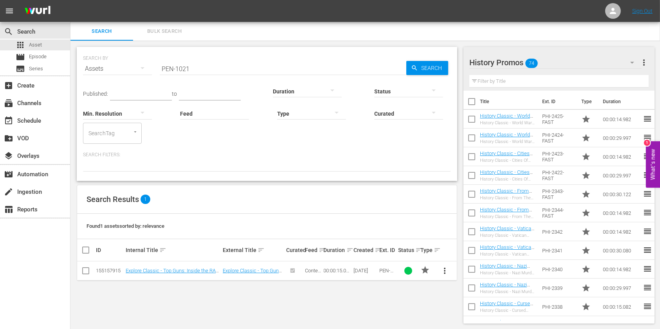
click at [185, 267] on td "Explore Classic - Top Guns: Inside the RAF S1 15*" at bounding box center [172, 271] width 97 height 19
click at [187, 271] on link "Explore Classic - Top Guns: Inside the RAF S1 15*" at bounding box center [172, 274] width 93 height 12
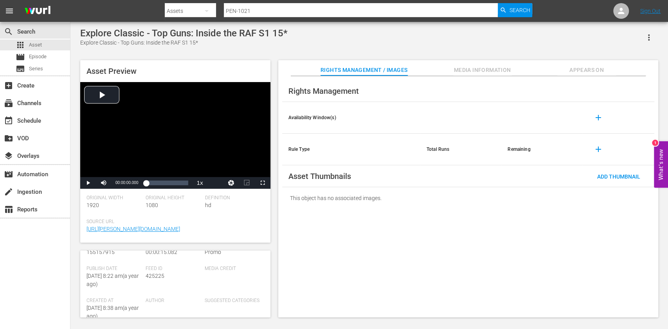
scroll to position [104, 0]
click at [166, 12] on div "Search By Assets Search ID, Title, Description, Keywords, or Category PEN-1021 …" at bounding box center [348, 11] width 367 height 19
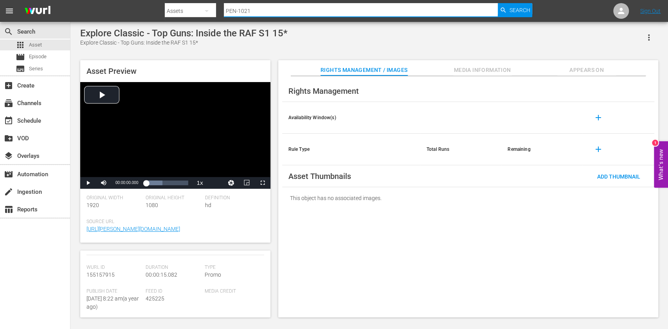
paste input "2"
type input "PEN-1022"
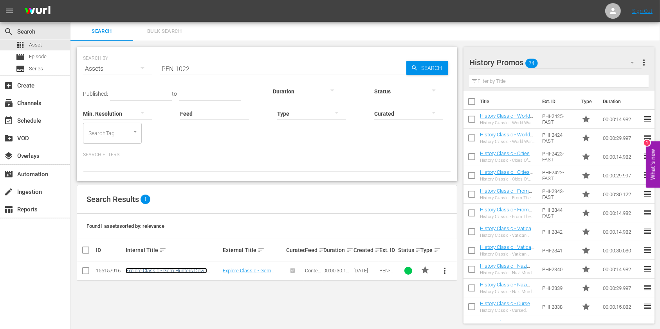
click at [172, 268] on link "Explore Classic - Gem Hunters Down Under S2 30*" at bounding box center [166, 274] width 81 height 12
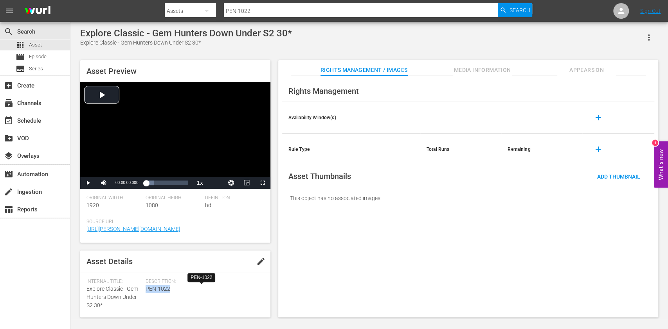
drag, startPoint x: 173, startPoint y: 291, endPoint x: 146, endPoint y: 293, distance: 26.6
click at [146, 293] on span "PEN-1022" at bounding box center [203, 289] width 114 height 8
drag, startPoint x: 181, startPoint y: 277, endPoint x: 165, endPoint y: 279, distance: 16.2
click at [147, 278] on div "Duration 00:00:30.122" at bounding box center [175, 277] width 59 height 24
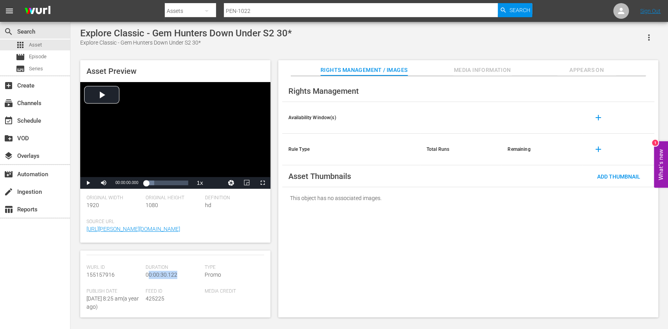
click at [194, 282] on div "Duration 00:00:30.122" at bounding box center [175, 277] width 59 height 24
drag, startPoint x: 178, startPoint y: 277, endPoint x: 144, endPoint y: 277, distance: 34.0
click at [146, 277] on div "Duration 00:00:30.122" at bounding box center [175, 277] width 59 height 24
copy span "00:00:30.122"
click at [313, 9] on input "PEN-1022" at bounding box center [361, 11] width 274 height 19
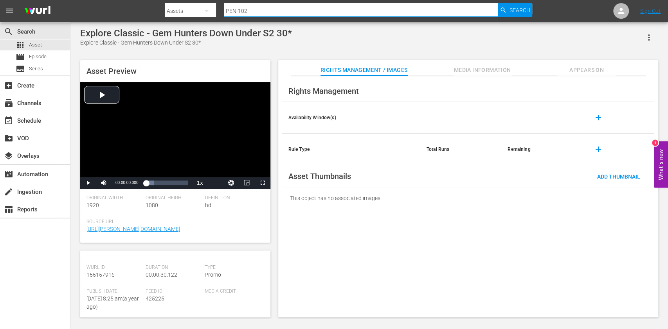
type input "PEN-1023"
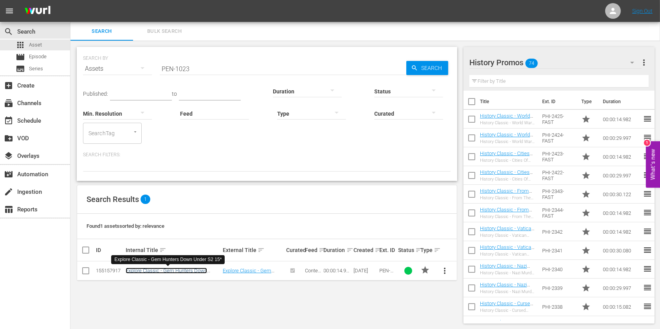
click at [152, 270] on link "Explore Classic - Gem Hunters Down Under S2 15*" at bounding box center [166, 274] width 81 height 12
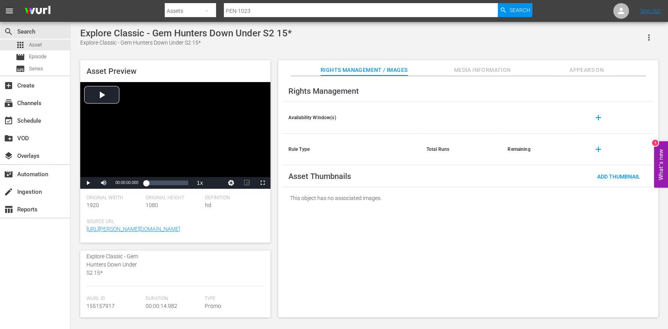
scroll to position [104, 0]
drag, startPoint x: 179, startPoint y: 276, endPoint x: 144, endPoint y: 277, distance: 34.4
click at [146, 277] on div "Duration 00:00:14.982" at bounding box center [175, 277] width 59 height 24
copy span "00:00:14.982"
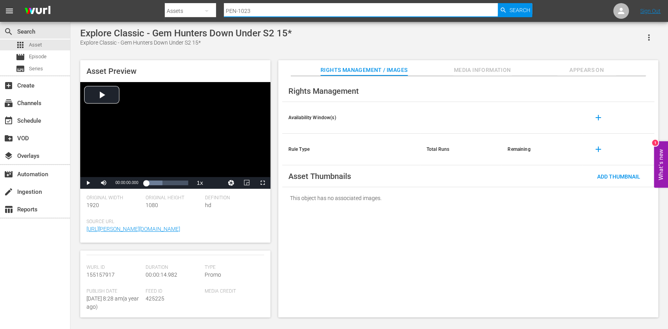
click at [304, 8] on input "PEN-1023" at bounding box center [361, 11] width 274 height 19
type input "PEN-1015"
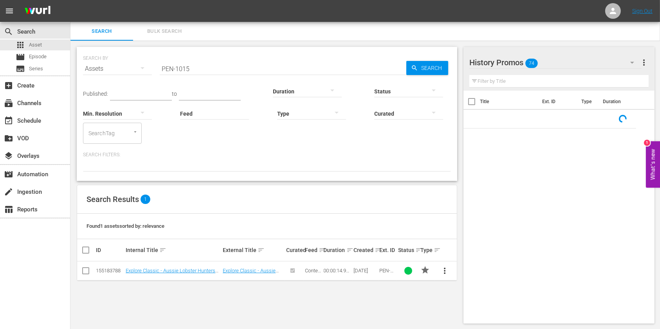
click at [187, 79] on div "Published: to Duration Status Min. Resolution Feed Feed Title Type Curated Sear…" at bounding box center [267, 111] width 368 height 66
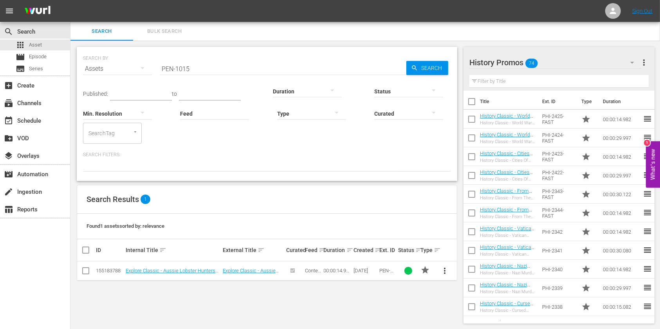
click at [199, 72] on input "PEN-1015" at bounding box center [283, 68] width 246 height 19
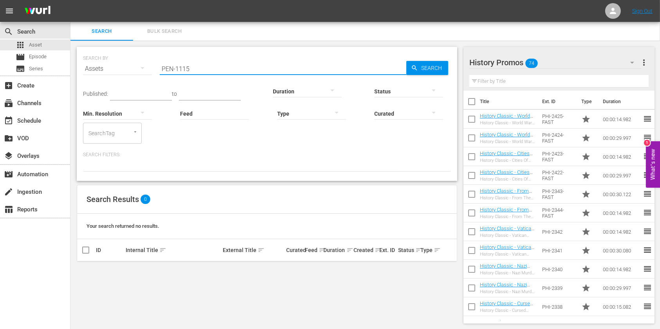
drag, startPoint x: 204, startPoint y: 65, endPoint x: 143, endPoint y: 70, distance: 60.8
click at [143, 70] on div "SEARCH BY Search By Assets Search ID, Title, Description, Keywords, or Category…" at bounding box center [267, 64] width 368 height 28
paste input "N"
type input "PNN-1115"
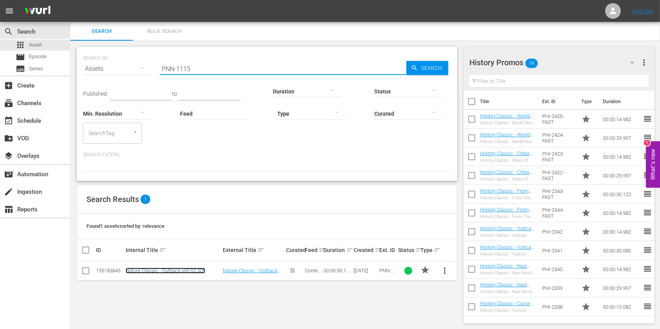
click at [160, 268] on link "Nature Classic - Outback Vet S2 30*" at bounding box center [165, 271] width 79 height 6
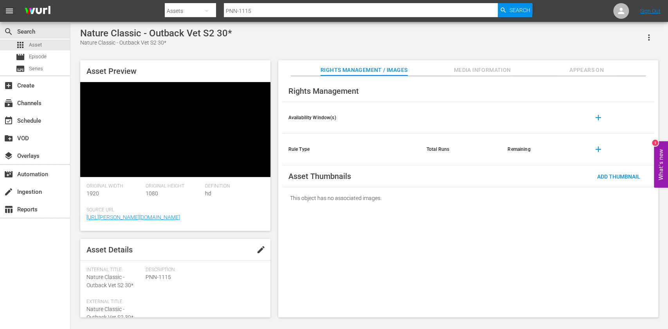
scroll to position [52, 0]
drag, startPoint x: 179, startPoint y: 259, endPoint x: 146, endPoint y: 265, distance: 33.7
click at [146, 289] on div "Duration 00:00:30.122" at bounding box center [175, 301] width 59 height 24
copy span "00:00:30.122"
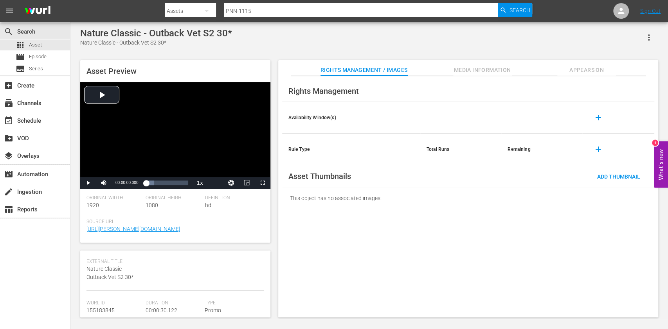
click at [346, 9] on input "PNN-1115" at bounding box center [361, 11] width 274 height 19
type input "PNN-1116"
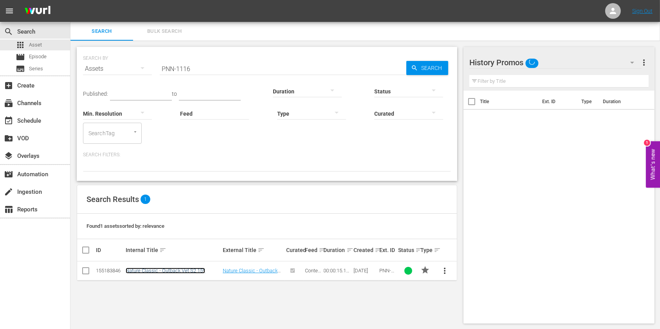
click at [150, 268] on link "Nature Classic - Outback Vet S2 15*" at bounding box center [165, 271] width 79 height 6
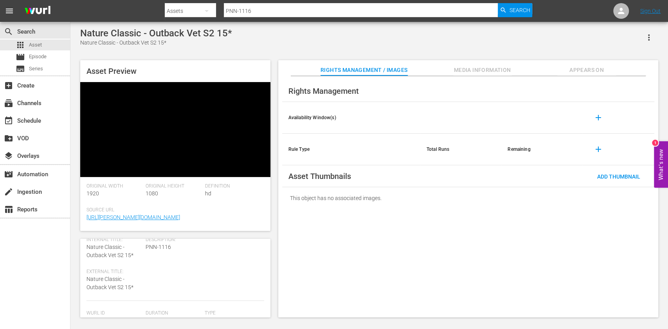
scroll to position [52, 0]
drag, startPoint x: 183, startPoint y: 263, endPoint x: 144, endPoint y: 270, distance: 40.5
click at [194, 289] on div "Duration 00:00:15.146" at bounding box center [175, 301] width 59 height 24
click at [184, 289] on div "Duration 00:00:15.146" at bounding box center [175, 301] width 59 height 24
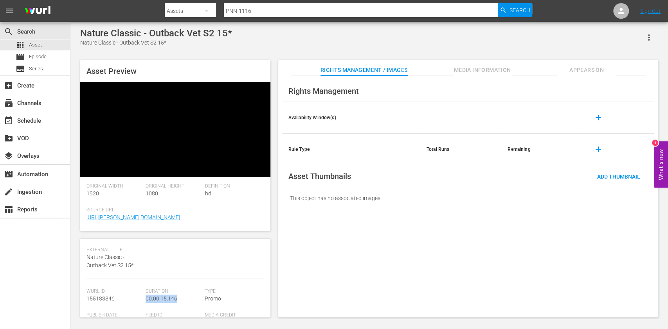
drag, startPoint x: 178, startPoint y: 265, endPoint x: 145, endPoint y: 267, distance: 33.3
click at [146, 289] on div "Duration 00:00:15.146" at bounding box center [175, 301] width 59 height 24
copy span "00:00:15.146"
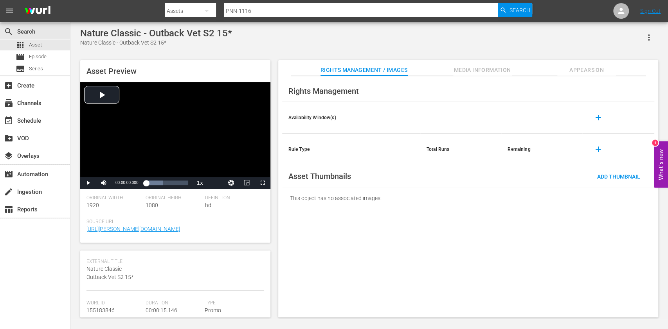
drag, startPoint x: 278, startPoint y: 7, endPoint x: 212, endPoint y: 16, distance: 66.3
click at [213, 16] on div "Search By Assets Search ID, Title, Description, Keywords, or Category PNN-1116 …" at bounding box center [348, 11] width 367 height 19
paste input "7"
type input "PNN-1117"
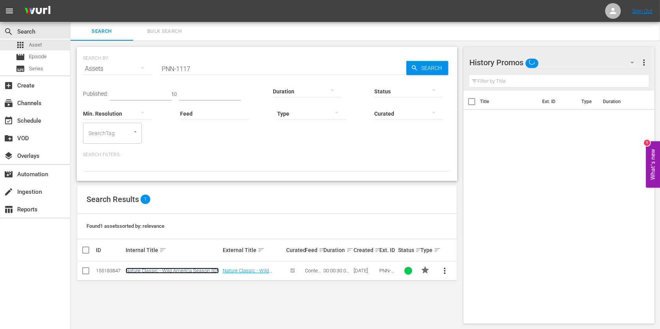
click at [187, 273] on link "Nature Classic - Wild America Season 30*" at bounding box center [172, 271] width 93 height 6
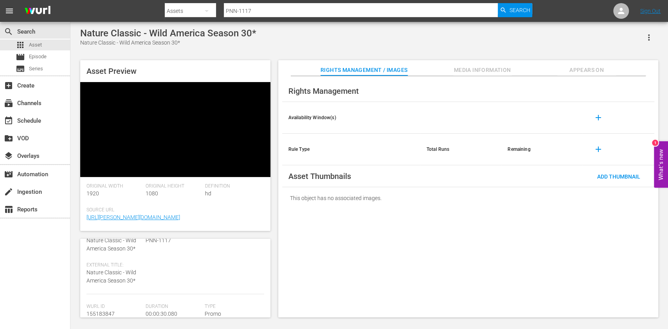
scroll to position [52, 0]
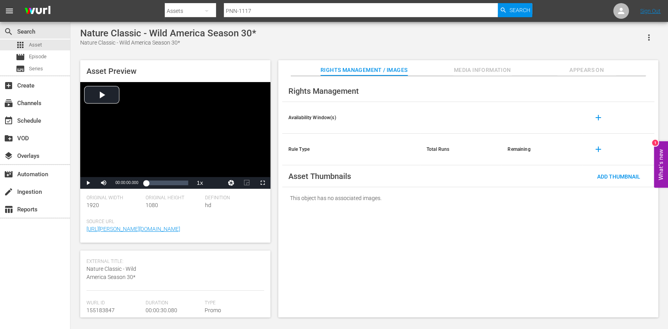
drag, startPoint x: 179, startPoint y: 261, endPoint x: 155, endPoint y: 261, distance: 24.7
click at [147, 261] on div "Description: PNN-1117" at bounding box center [205, 259] width 118 height 64
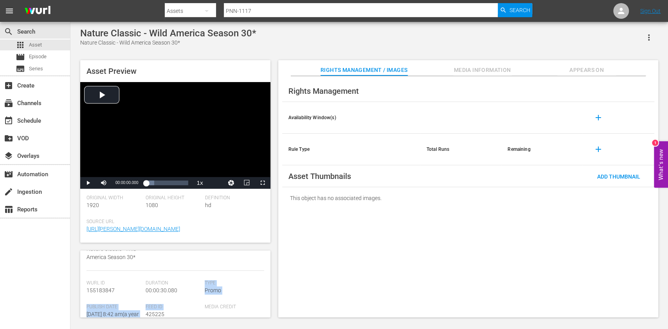
scroll to position [79, 0]
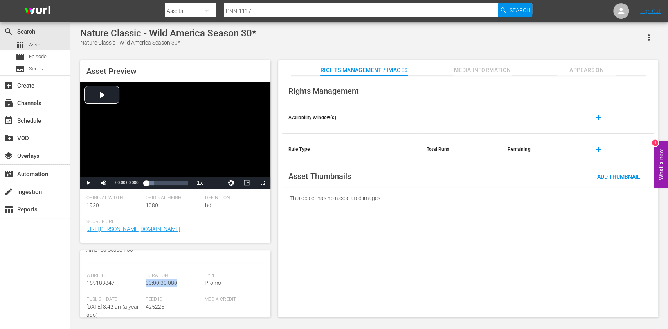
drag, startPoint x: 167, startPoint y: 309, endPoint x: 145, endPoint y: 286, distance: 31.3
click at [146, 286] on div "Duration 00:00:30.080" at bounding box center [175, 285] width 59 height 24
copy span "00:00:30.080"
drag, startPoint x: 274, startPoint y: 11, endPoint x: 228, endPoint y: 18, distance: 47.0
click at [229, 17] on div "Search By Assets Search ID, Title, Description, Keywords, or Category PNN-1117 …" at bounding box center [348, 11] width 367 height 19
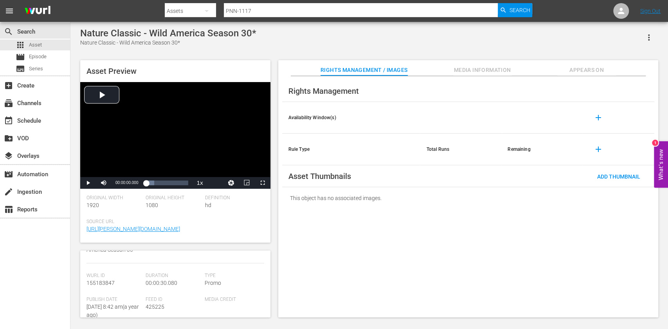
paste input "PNN-1118"
drag, startPoint x: 273, startPoint y: 9, endPoint x: 231, endPoint y: 17, distance: 42.3
click at [231, 17] on div "Search ID, Title, Description, Keywords, or Category PPNN-1118" at bounding box center [361, 11] width 274 height 19
paste input "P"
drag, startPoint x: 289, startPoint y: 10, endPoint x: 161, endPoint y: 18, distance: 128.6
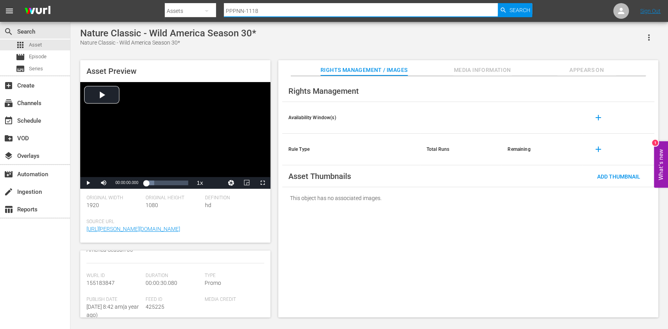
click at [161, 18] on nav "menu Search By Assets Search ID, Title, Description, Keywords, or Category PPPN…" at bounding box center [334, 11] width 668 height 22
paste input "text"
type input "PNN-1118"
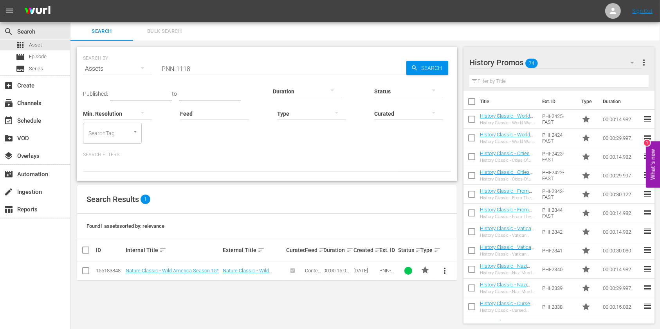
click at [191, 274] on td "Nature Classic - Wild America Season 15*" at bounding box center [172, 271] width 97 height 19
click at [191, 271] on link "Nature Classic - Wild America Season 15*" at bounding box center [172, 271] width 93 height 6
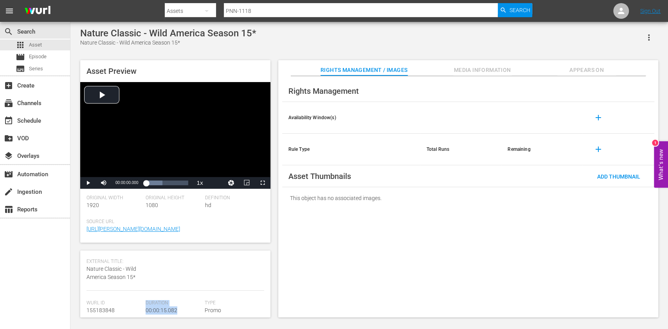
scroll to position [61, 0]
drag, startPoint x: 184, startPoint y: 309, endPoint x: 142, endPoint y: 311, distance: 42.3
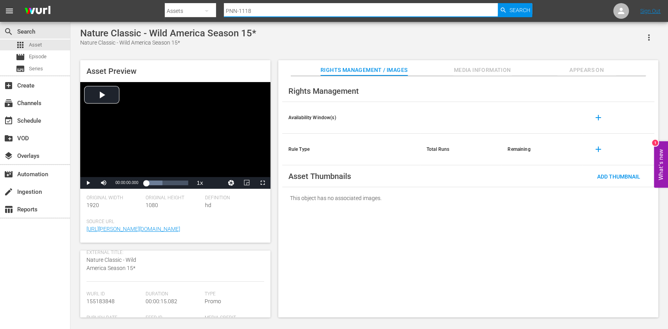
drag, startPoint x: 257, startPoint y: 11, endPoint x: 200, endPoint y: 27, distance: 58.5
click at [200, 27] on div "menu Search By Assets Search ID, Title, Description, Keywords, or Category PNN-…" at bounding box center [334, 160] width 668 height 320
paste input "9"
type input "PNN-1119"
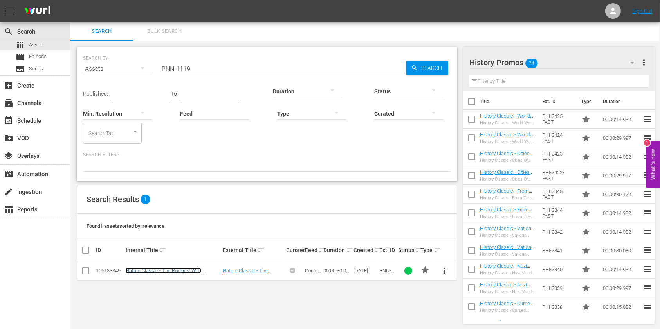
click at [167, 271] on link "Nature Classic - The Rockies' Wild Corridor: From Yellowstone To Yukon 30*" at bounding box center [169, 277] width 86 height 18
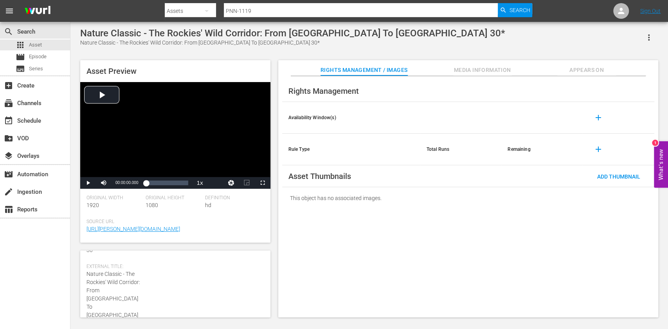
scroll to position [104, 0]
click at [269, 9] on input "PNN-1119" at bounding box center [361, 11] width 274 height 19
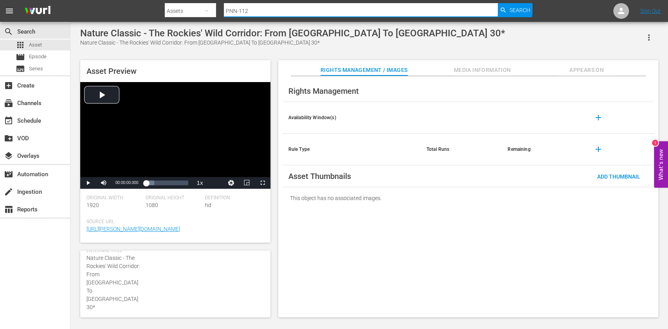
type input "PNN-1120"
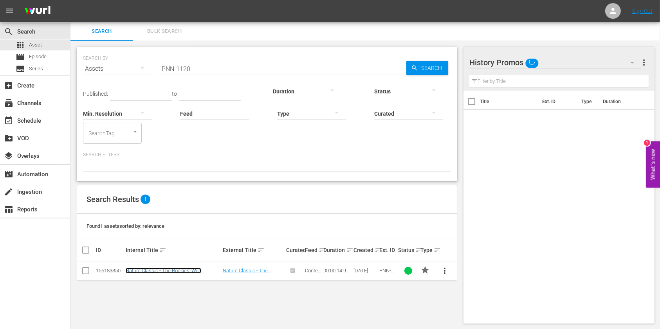
click at [141, 269] on link "Nature Classic - The Rockies' Wild Corridor: From Yellowstone To Yukon 15*" at bounding box center [169, 277] width 86 height 18
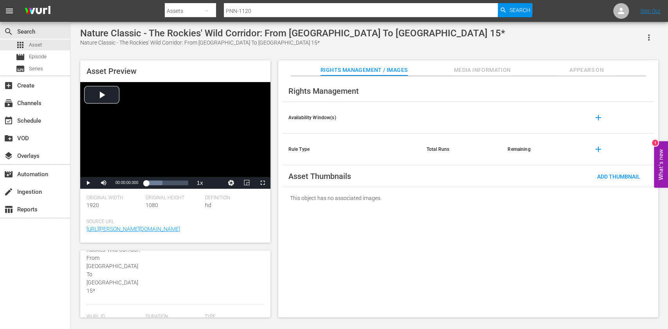
scroll to position [104, 0]
drag, startPoint x: 279, startPoint y: 9, endPoint x: 193, endPoint y: 24, distance: 86.9
click at [197, 22] on div "menu Search By Assets Search ID, Title, Description, Keywords, or Category PNN-…" at bounding box center [334, 160] width 668 height 320
paste input "EX-1644-POL"
type input "PEX-1644-POL"
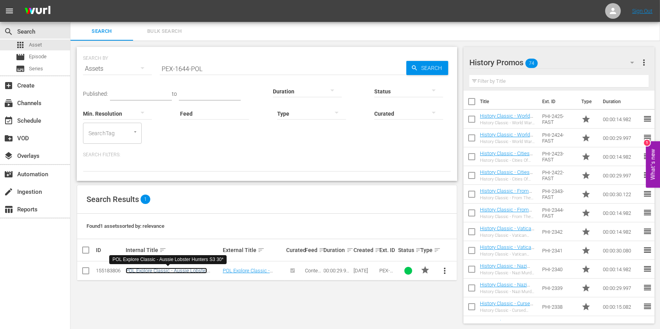
click at [141, 268] on link "POL Explore Classic - Aussie Lobster Hunters S3 30*" at bounding box center [166, 274] width 81 height 12
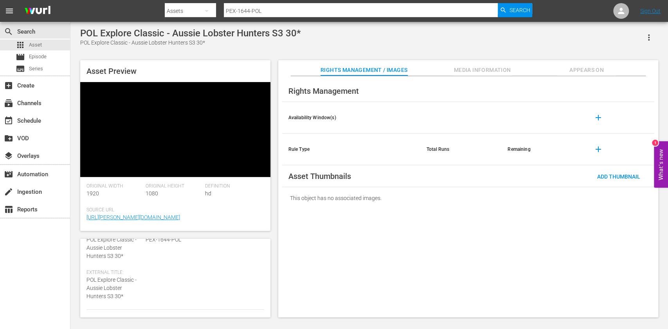
scroll to position [104, 0]
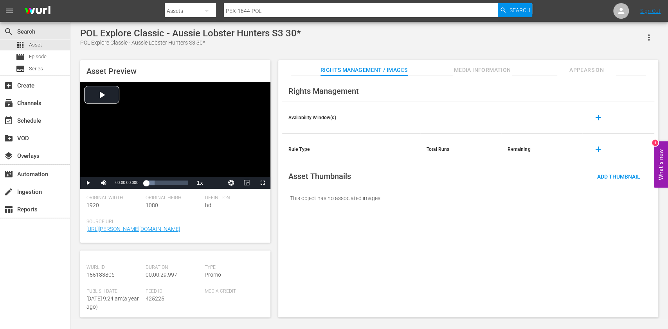
click at [247, 10] on input "PEX-1644-POL" at bounding box center [361, 11] width 274 height 19
type input "PEX-1645-POL"
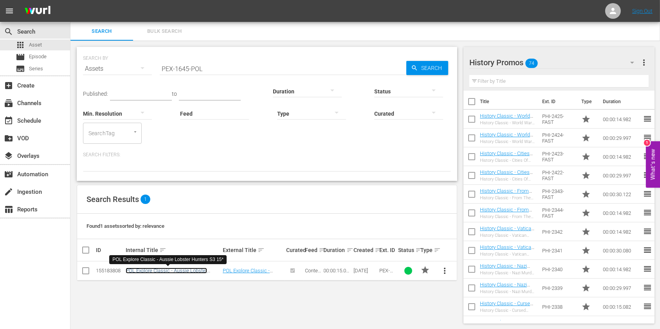
click at [158, 271] on link "POL Explore Classic - Aussie Lobster Hunters S3 15*" at bounding box center [166, 274] width 81 height 12
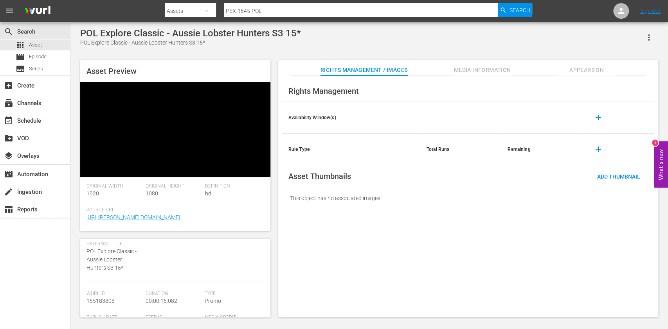
scroll to position [104, 0]
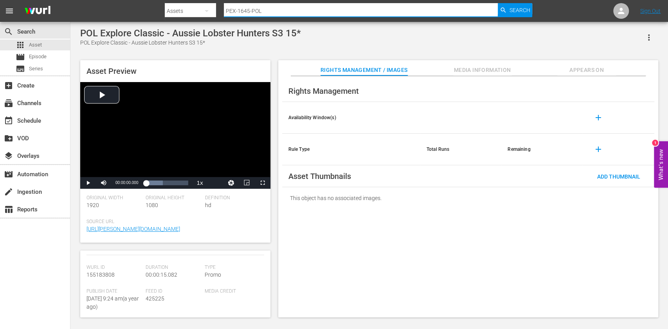
drag, startPoint x: 294, startPoint y: 10, endPoint x: 131, endPoint y: 15, distance: 162.8
click at [131, 15] on nav "menu Search By Assets Search ID, Title, Description, Keywords, or Category PEX-…" at bounding box center [334, 11] width 668 height 22
paste input "38"
type input "PEX-1638-POL"
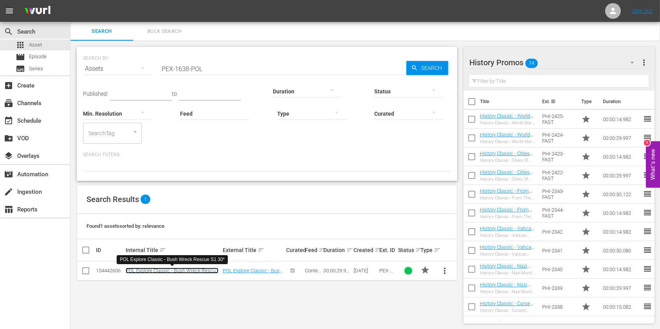
click at [154, 271] on link "POL Explore Classic - Bush Wreck Rescue S1 30*" at bounding box center [172, 274] width 93 height 12
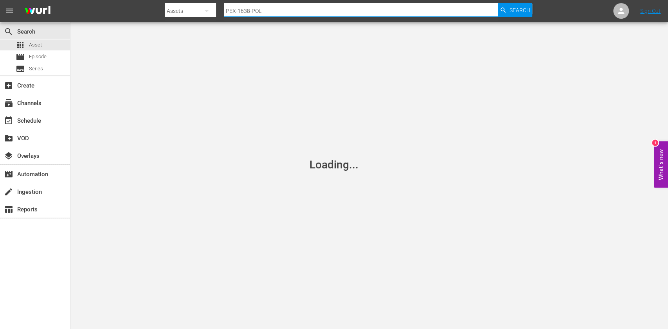
click at [248, 14] on input "PEX-1638-POL" at bounding box center [361, 11] width 274 height 19
type input "PEX-1639-POL"
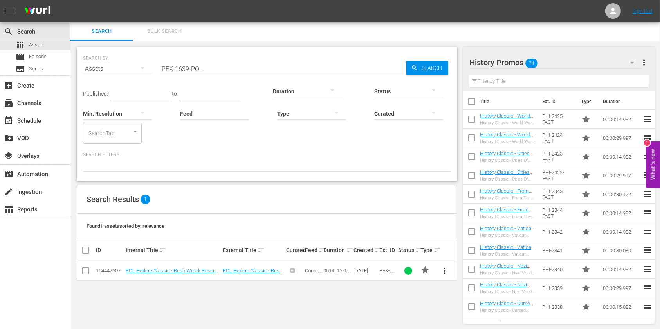
click at [181, 71] on input "PEX-1639-POL" at bounding box center [283, 68] width 246 height 19
drag, startPoint x: 181, startPoint y: 71, endPoint x: 185, endPoint y: 70, distance: 4.3
click at [182, 71] on input "PEX-1639-POL" at bounding box center [283, 68] width 246 height 19
click at [188, 69] on input "PEX-1639-POL" at bounding box center [283, 68] width 246 height 19
drag, startPoint x: 191, startPoint y: 77, endPoint x: 174, endPoint y: 79, distance: 17.0
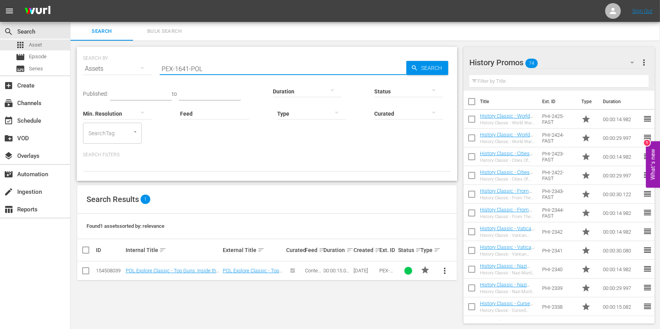
click at [153, 81] on div "SEARCH BY Search By Assets Search ID, Title, Description, Keywords, or Category…" at bounding box center [267, 114] width 380 height 134
paste input "2"
click at [187, 72] on input "PEX-1642-POL" at bounding box center [283, 68] width 246 height 19
drag, startPoint x: 227, startPoint y: 72, endPoint x: 249, endPoint y: 60, distance: 25.0
click at [79, 72] on div "SEARCH BY Search By Assets Search ID, Title, Description, Keywords, or Category…" at bounding box center [267, 114] width 380 height 134
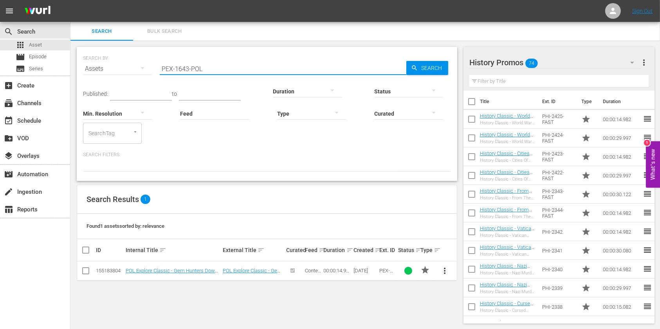
paste input "HI-2053"
drag, startPoint x: 226, startPoint y: 67, endPoint x: 141, endPoint y: 63, distance: 85.4
click at [144, 63] on div "SEARCH BY Search By Assets Search ID, Title, Description, Keywords, or Category…" at bounding box center [267, 64] width 368 height 28
paste input "EN-1028"
type input "PEN-1030"
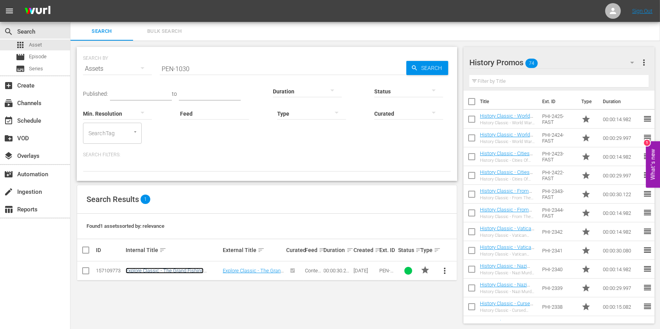
click at [178, 268] on link "Explore Classic - The Grand Fishing Adventure S1 30*" at bounding box center [165, 274] width 78 height 12
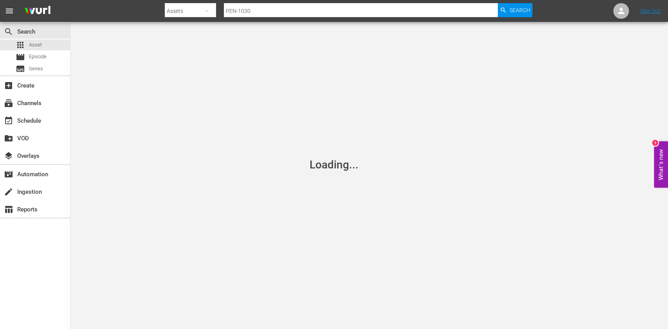
click at [274, 8] on input "PEN-1030" at bounding box center [361, 11] width 274 height 19
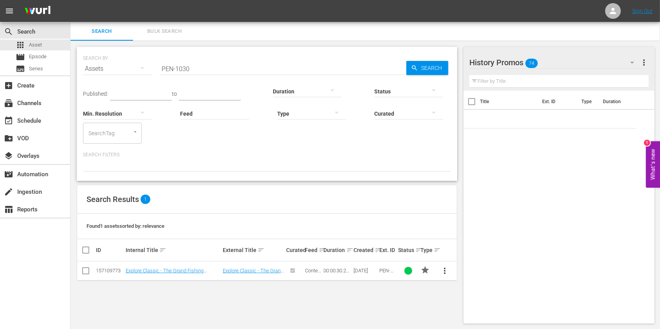
click at [144, 275] on td "Explore Classic - The Grand Fishing Adventure S1 30*" at bounding box center [172, 271] width 97 height 19
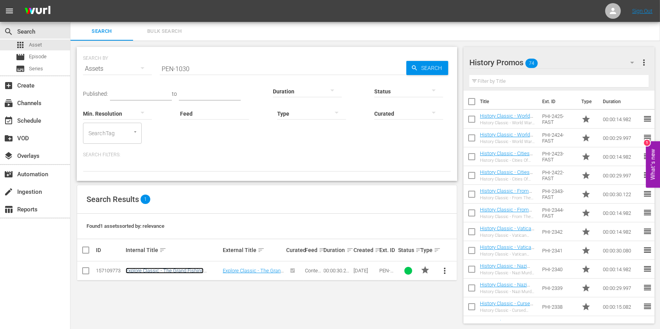
click at [148, 268] on link "Explore Classic - The Grand Fishing Adventure S1 30*" at bounding box center [165, 274] width 78 height 12
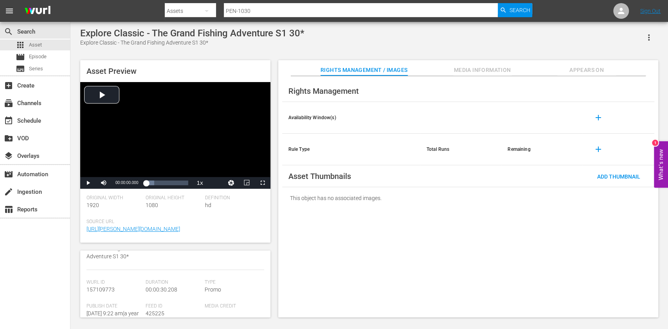
scroll to position [104, 0]
drag, startPoint x: 182, startPoint y: 273, endPoint x: 146, endPoint y: 276, distance: 36.1
click at [146, 276] on div "Duration 00:00:30.208" at bounding box center [175, 277] width 59 height 24
copy span "00:00:30.208"
drag, startPoint x: 222, startPoint y: 20, endPoint x: 210, endPoint y: 22, distance: 12.6
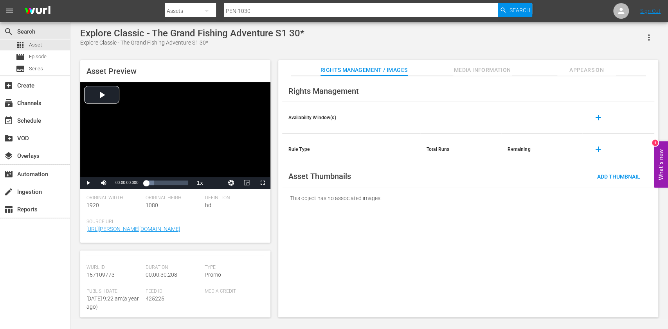
click at [211, 22] on div "menu Search By Assets Search ID, Title, Description, Keywords, or Category PEN-…" at bounding box center [334, 160] width 668 height 320
paste input "1"
type input "PEN-1031"
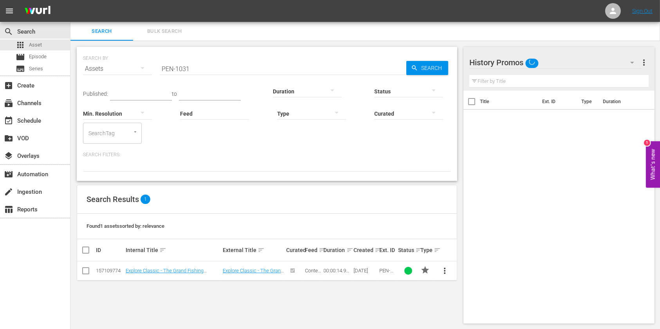
click at [197, 274] on td "Explore Classic - The Grand Fishing Adventure S1 15*" at bounding box center [172, 271] width 97 height 19
click at [194, 273] on link "Explore Classic - The Grand Fishing Adventure S1 15*" at bounding box center [165, 274] width 78 height 12
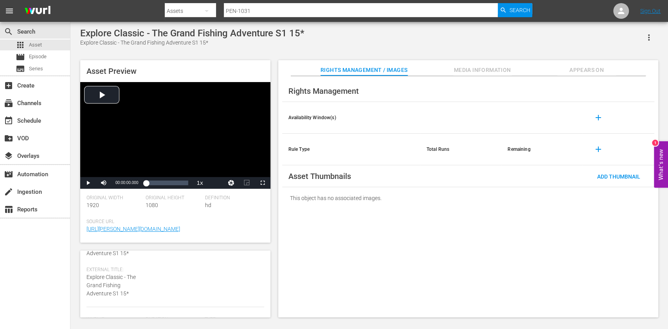
scroll to position [104, 0]
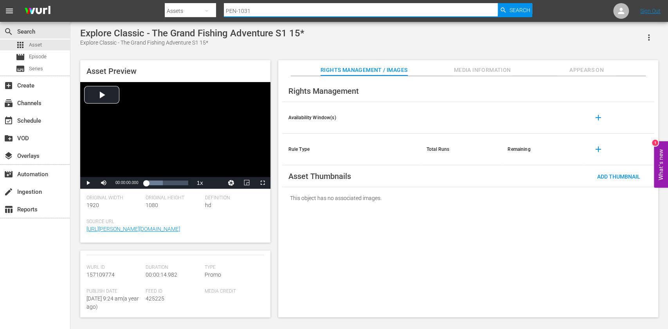
drag, startPoint x: 258, startPoint y: 13, endPoint x: 200, endPoint y: 21, distance: 58.9
click at [200, 20] on div "Search By Assets Search ID, Title, Description, Keywords, or Category PEN-1031 …" at bounding box center [348, 11] width 367 height 19
paste input "NN-112"
type input "PNN-1121"
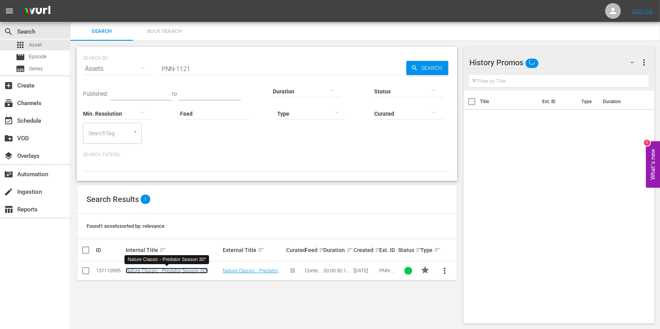
click at [152, 271] on link "Nature Classic - Predator Season 30*" at bounding box center [167, 271] width 82 height 6
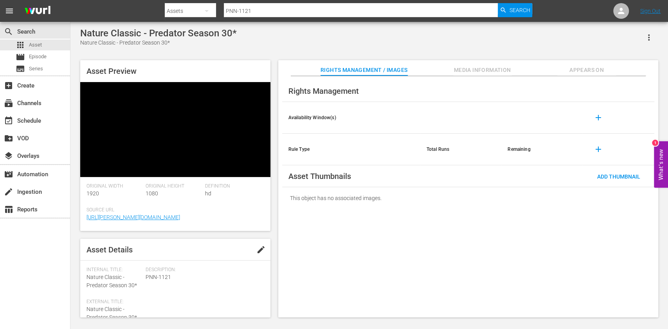
scroll to position [52, 0]
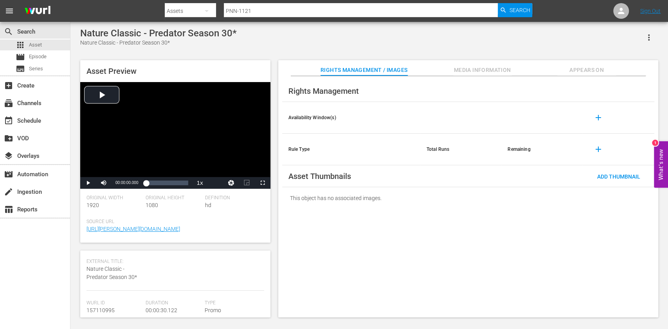
drag, startPoint x: 169, startPoint y: 264, endPoint x: 162, endPoint y: 264, distance: 7.0
click at [162, 264] on div "Description: PNN-1121" at bounding box center [205, 259] width 118 height 64
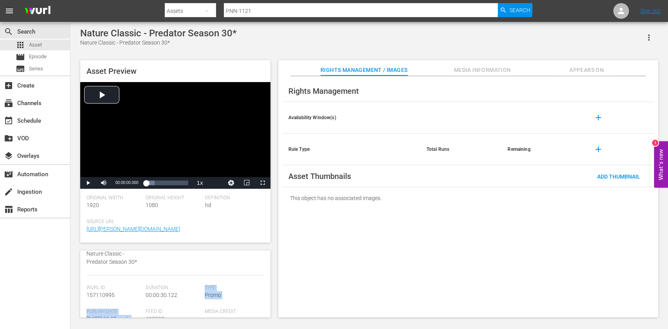
drag, startPoint x: 182, startPoint y: 308, endPoint x: 145, endPoint y: 311, distance: 36.5
click at [294, 8] on input "PNN-1121" at bounding box center [361, 11] width 274 height 19
type input "PNN-1122"
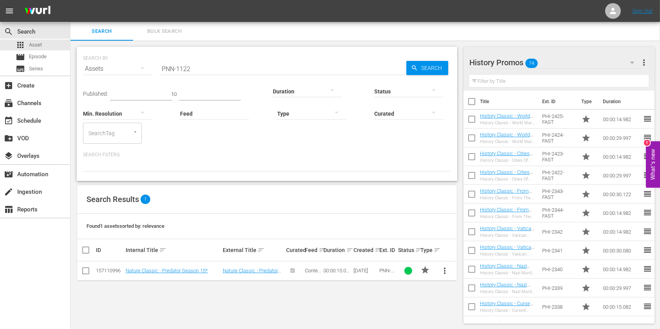
click at [155, 267] on td "Nature Classic - Predator Season 15*" at bounding box center [172, 271] width 97 height 19
click at [156, 279] on td "Nature Classic - Predator Season 15*" at bounding box center [172, 271] width 97 height 19
click at [159, 269] on link "Nature Classic - Predator Season 15*" at bounding box center [167, 271] width 82 height 6
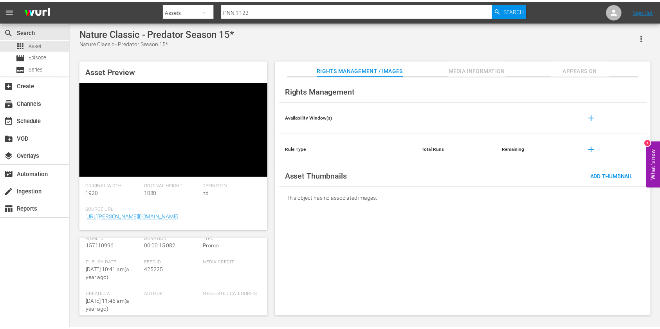
scroll to position [52, 0]
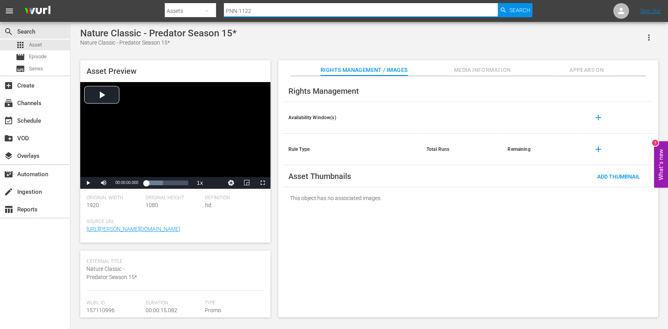
click at [321, 11] on input "PNN-1122" at bounding box center [361, 11] width 274 height 19
type input "PNN-1123"
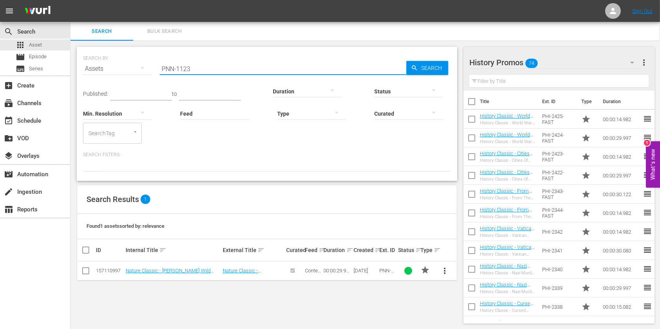
click at [244, 64] on input "PNN-1123" at bounding box center [283, 68] width 246 height 19
click at [251, 59] on div "SEARCH BY Search By Assets Search ID, Title, Description, Keywords, or Category…" at bounding box center [267, 64] width 368 height 28
click at [250, 63] on input "PNN-1124" at bounding box center [283, 68] width 246 height 19
click at [250, 63] on input "PNN-1125" at bounding box center [283, 68] width 246 height 19
click at [316, 64] on input "PNN-1127" at bounding box center [283, 68] width 246 height 19
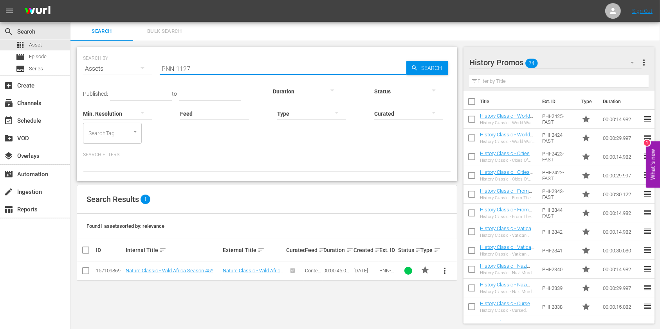
click at [316, 68] on input "PNN-1127" at bounding box center [283, 68] width 246 height 19
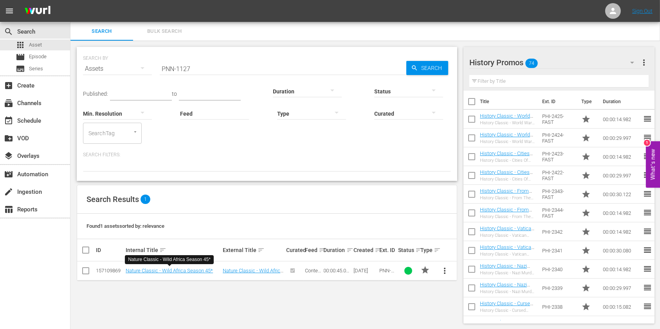
click at [217, 61] on input "PNN-1127" at bounding box center [283, 68] width 246 height 19
drag, startPoint x: 189, startPoint y: 67, endPoint x: 85, endPoint y: 67, distance: 104.1
click at [85, 67] on div "SEARCH BY Search By Assets Search ID, Title, Description, Keywords, or Category…" at bounding box center [267, 64] width 368 height 28
paste input "EX-1680-POL"
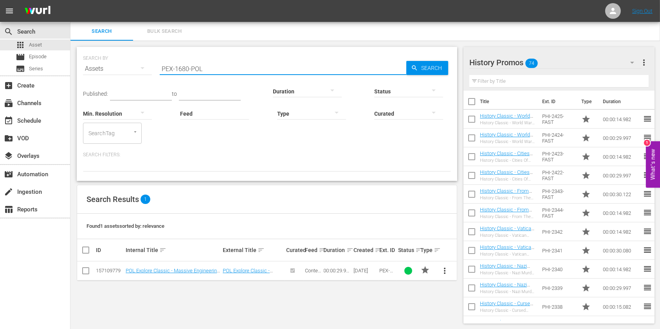
click at [190, 70] on input "PEX-1680-POL" at bounding box center [283, 68] width 246 height 19
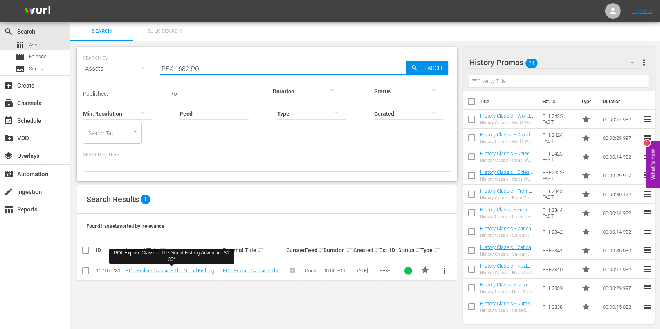
click at [187, 72] on input "PEX-1682-POL" at bounding box center [283, 68] width 246 height 19
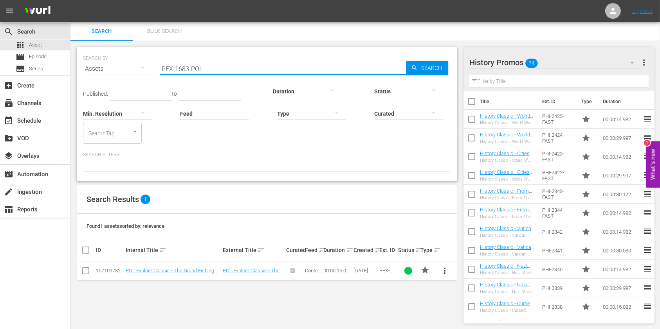
drag, startPoint x: 225, startPoint y: 63, endPoint x: 153, endPoint y: 66, distance: 72.8
click at [153, 66] on div "SEARCH BY Search By Assets Search ID, Title, Description, Keywords, or Category…" at bounding box center [267, 64] width 368 height 28
paste input "HI-2055"
click at [241, 68] on input "PHI-2055" at bounding box center [283, 68] width 246 height 19
type input "PHI-2056"
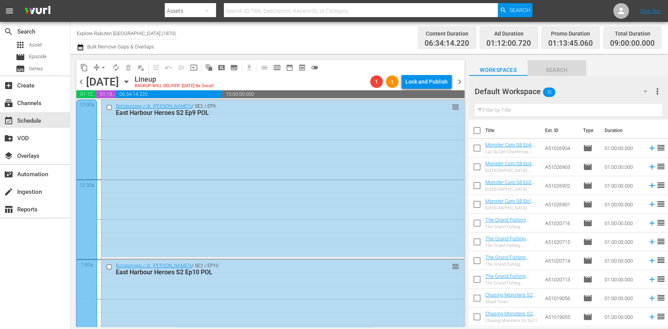
click at [545, 70] on span "Search" at bounding box center [556, 70] width 59 height 10
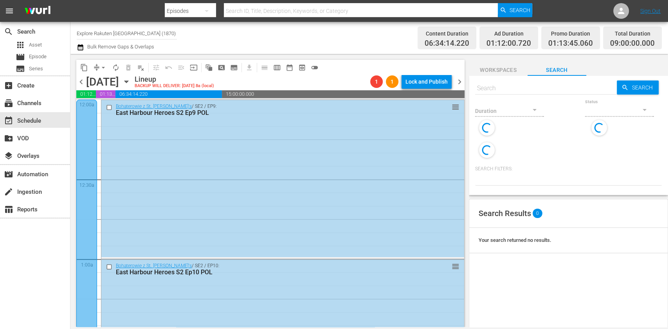
click at [514, 85] on input "text" at bounding box center [546, 88] width 142 height 19
paste input "Gem Hunters Down Under S3E6"
type input "Gem Hunters Down Under S3E6"
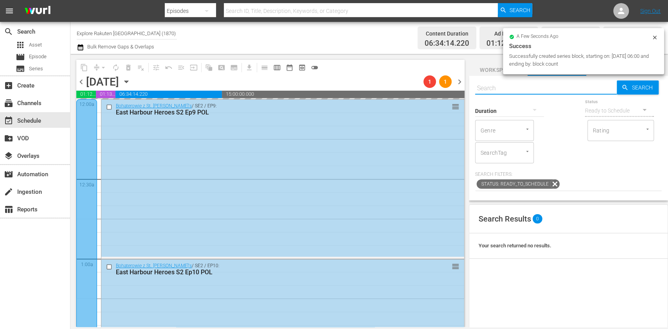
paste input "Gem Hunters Down Under S3E6"
type input "Gem Hunters Down Under S3"
type input "e"
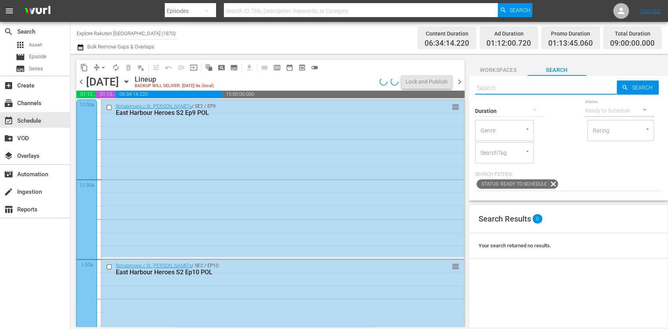
paste input "Gem Hunters Down Under S3E6"
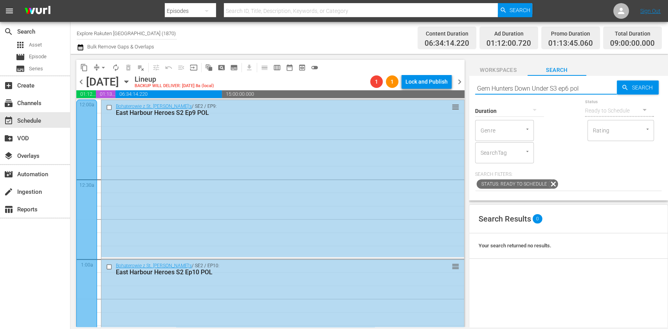
type input "Gem Hunters Down Under S3 ep6 pol"
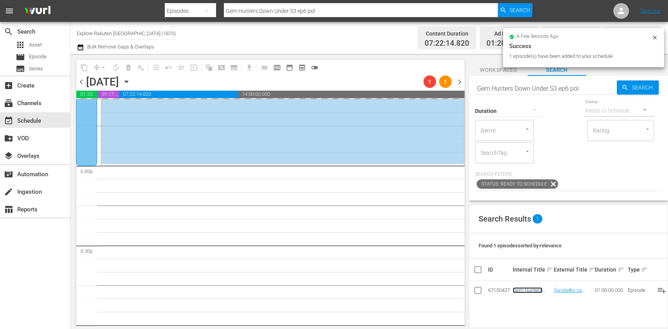
scroll to position [2817, 0]
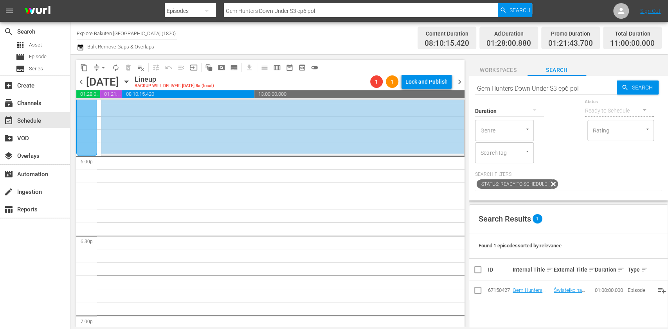
click at [235, 70] on span "subtitles_outlined" at bounding box center [234, 68] width 8 height 8
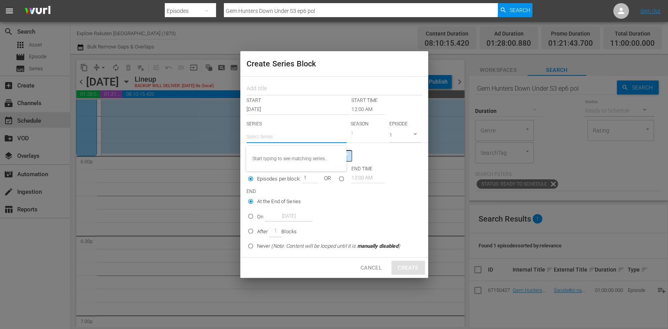
click at [274, 134] on input "text" at bounding box center [296, 137] width 100 height 19
paste input "Australijscy poszukiwacze złota"
click at [306, 158] on div "Australijscy poszukiwacze złota" at bounding box center [296, 158] width 88 height 19
type input "Australijscy poszukiwacze złota"
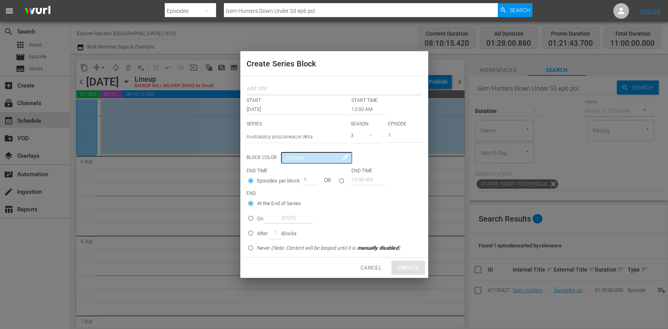
click at [265, 84] on input "text" at bounding box center [333, 89] width 175 height 12
type input "Aussie Gold Hunters"
drag, startPoint x: 318, startPoint y: 89, endPoint x: 156, endPoint y: 85, distance: 162.0
click at [156, 85] on div "Create Series Block Aussie Gold Hunters START START TIME [DATE] 12:00 AM SERIES…" at bounding box center [334, 164] width 668 height 329
click at [363, 136] on button "button" at bounding box center [370, 135] width 19 height 19
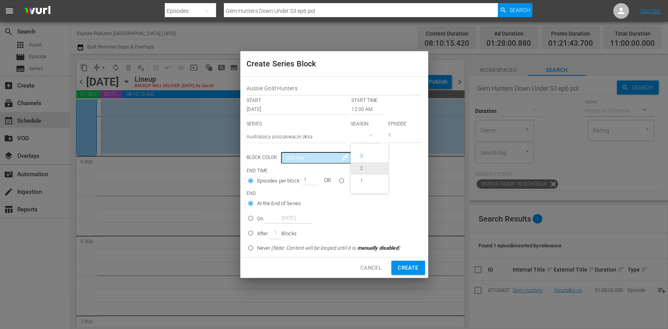
click at [365, 181] on div "1" at bounding box center [361, 181] width 22 height 8
click at [360, 107] on input "12:00 AM" at bounding box center [367, 109] width 33 height 11
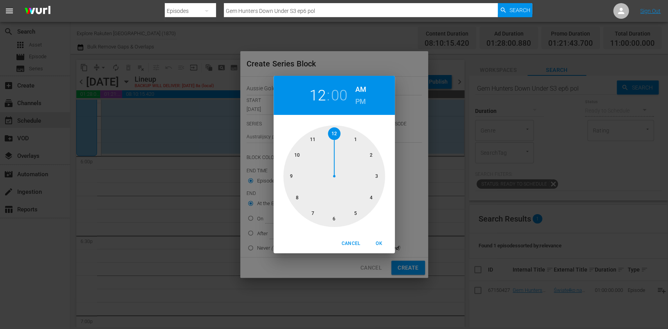
click at [315, 214] on div at bounding box center [334, 177] width 102 height 102
click at [363, 101] on h6 "PM" at bounding box center [360, 101] width 11 height 13
click at [384, 239] on button "OK" at bounding box center [379, 243] width 25 height 13
type input "07:00 PM"
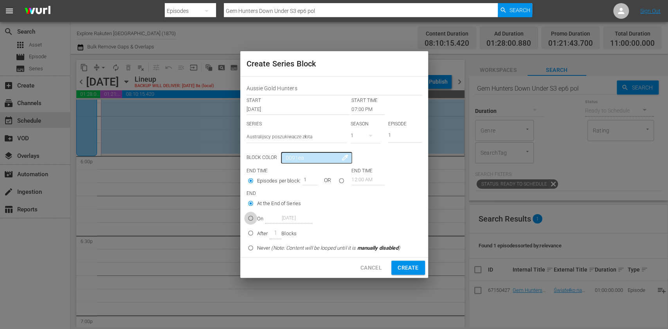
click at [255, 222] on input "On [DATE]" at bounding box center [250, 220] width 13 height 13
radio input "true"
click at [284, 221] on input "[DATE]" at bounding box center [288, 218] width 47 height 11
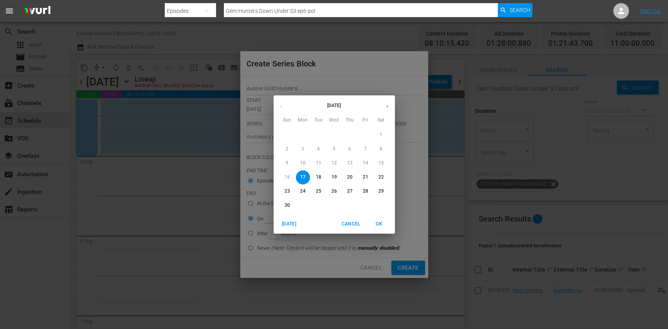
click at [367, 174] on p "21" at bounding box center [364, 177] width 5 height 7
type input "Nov 21st 2025"
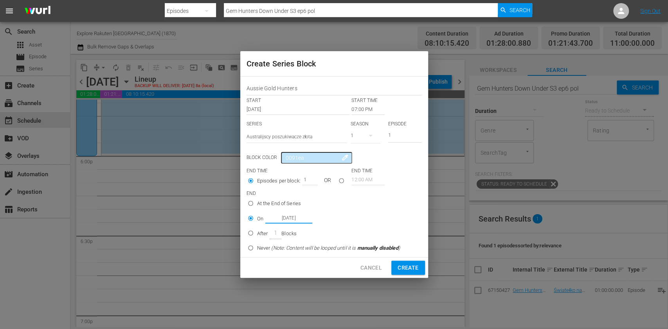
click at [409, 264] on span "Create" at bounding box center [407, 268] width 21 height 10
type input "12:00 AM"
radio input "true"
type input "Nov 17th 2025"
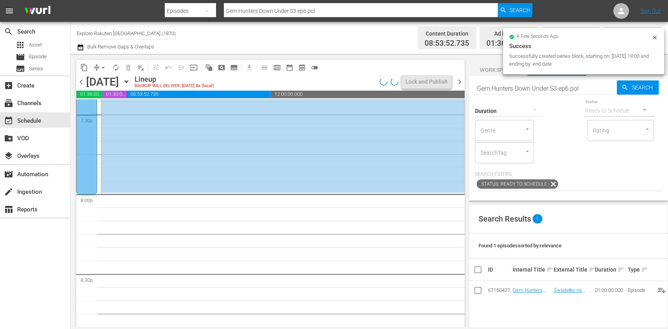
scroll to position [2970, 0]
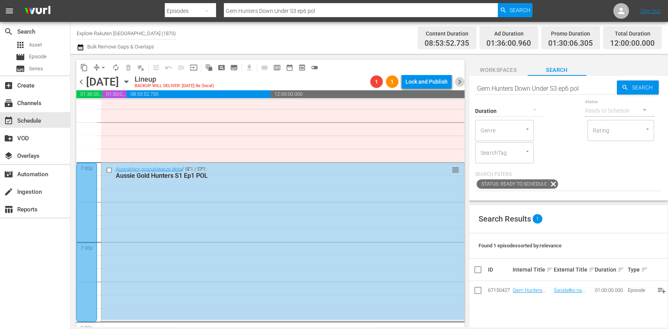
click at [457, 79] on span "chevron_right" at bounding box center [460, 82] width 10 height 10
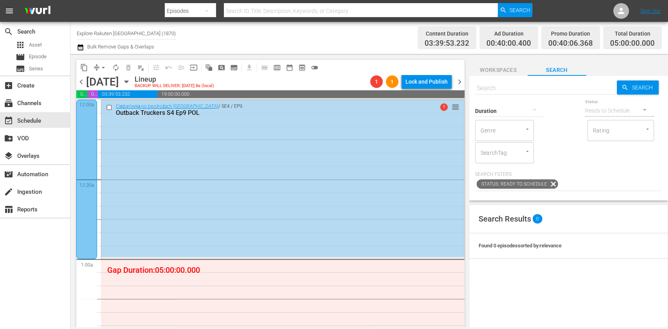
click at [232, 64] on span "subtitles_outlined" at bounding box center [234, 68] width 8 height 8
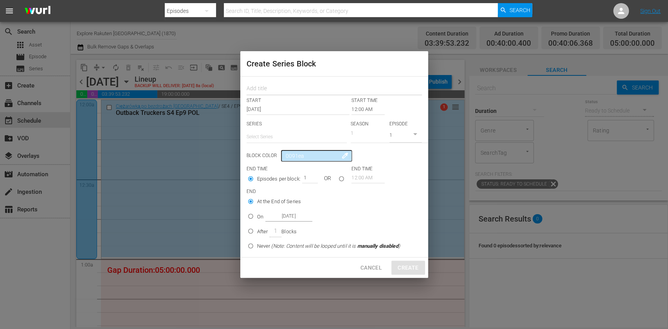
click at [260, 85] on input "text" at bounding box center [333, 89] width 175 height 12
paste input "Aussie Gold Hunters"
type input "Aussie Gold Hunters"
click at [273, 133] on input "text" at bounding box center [296, 137] width 100 height 19
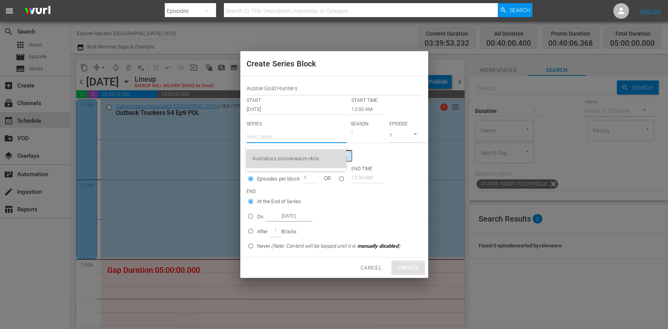
click at [273, 152] on div "Australijscy poszukiwacze złota" at bounding box center [296, 158] width 88 height 19
type input "Australijscy poszukiwacze złota"
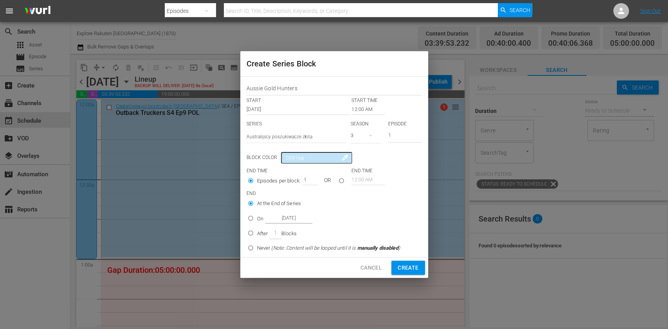
click at [363, 110] on input "12:00 AM" at bounding box center [367, 109] width 33 height 11
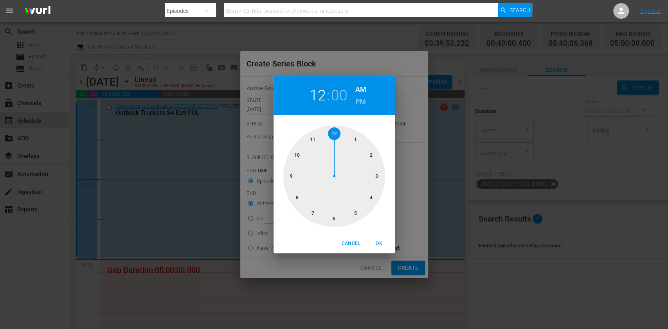
click at [361, 136] on div at bounding box center [334, 177] width 102 height 102
click at [383, 238] on button "OK" at bounding box center [379, 243] width 25 height 13
type input "01:00 AM"
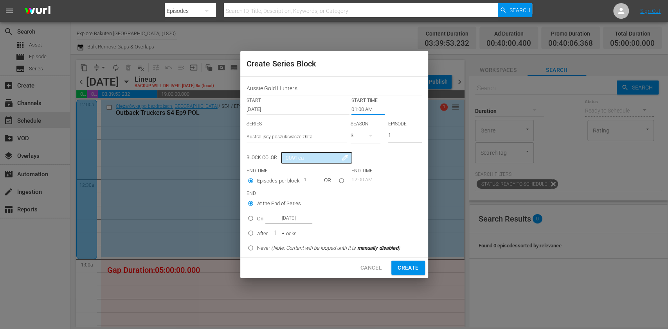
click at [358, 129] on div "3" at bounding box center [365, 136] width 30 height 22
click at [363, 181] on div "1" at bounding box center [361, 181] width 22 height 8
click at [269, 217] on input "Nov 18th 2025" at bounding box center [288, 218] width 47 height 11
radio input "false"
radio input "true"
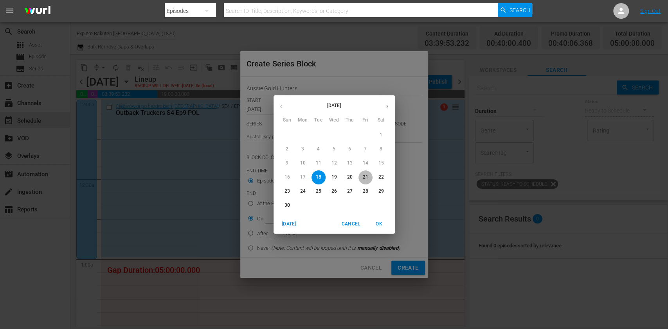
click at [365, 180] on p "21" at bounding box center [364, 177] width 5 height 7
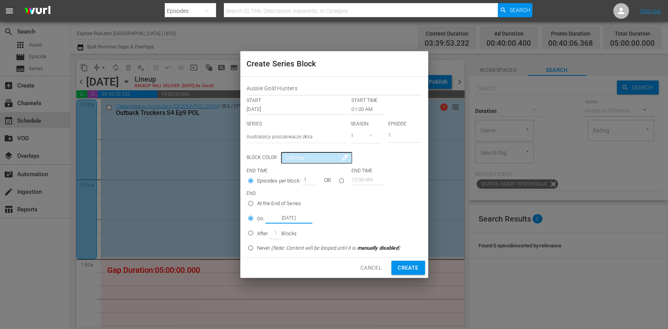
click at [291, 215] on input "Nov 21st 2025" at bounding box center [288, 218] width 47 height 11
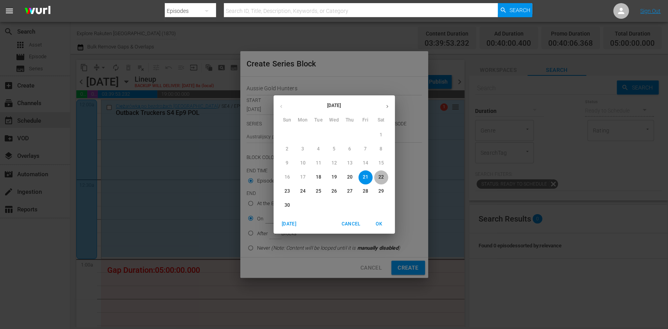
click at [382, 177] on p "22" at bounding box center [380, 177] width 5 height 7
type input "Nov 22nd 2025"
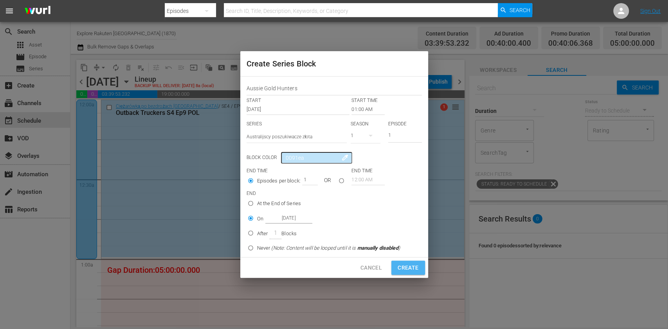
click at [409, 261] on button "Create" at bounding box center [407, 268] width 33 height 14
type input "12:00 AM"
radio input "true"
type input "Nov 18th 2025"
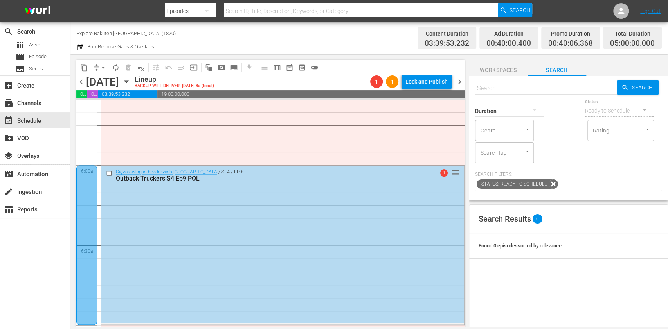
scroll to position [991, 0]
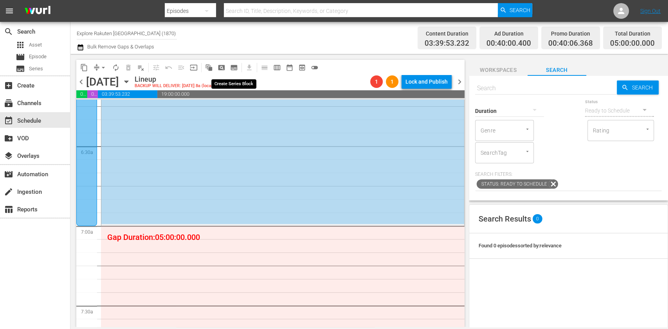
click at [236, 67] on span "subtitles_outlined" at bounding box center [234, 67] width 13 height 13
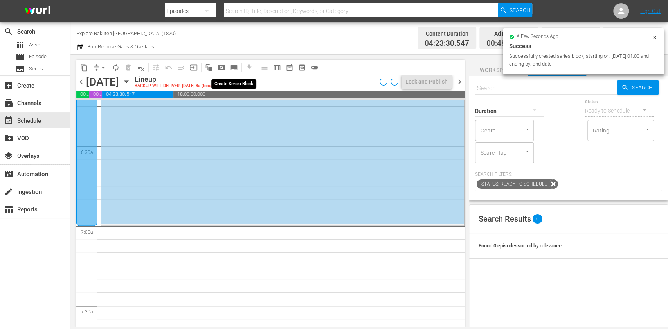
click at [235, 65] on span "subtitles_outlined" at bounding box center [234, 68] width 8 height 8
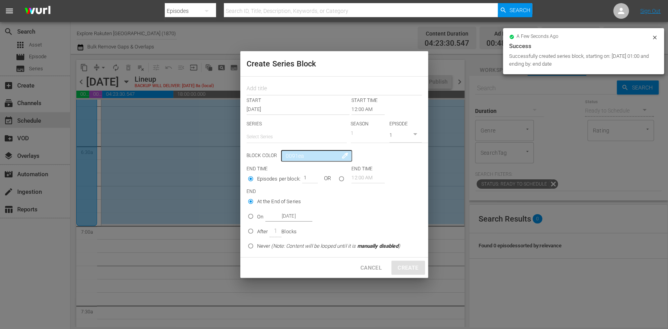
drag, startPoint x: 286, startPoint y: 90, endPoint x: 286, endPoint y: 97, distance: 7.0
click at [286, 90] on input "text" at bounding box center [333, 89] width 175 height 12
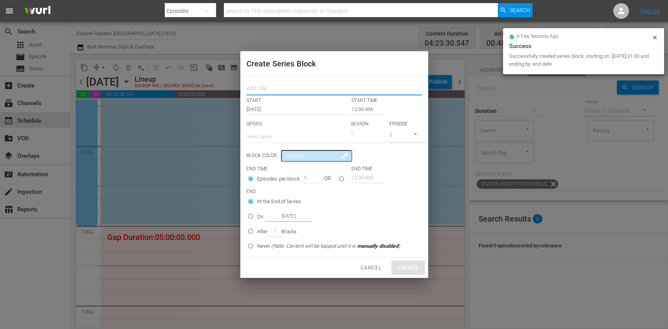
paste input "Aussie Gold Hunters"
type input "Aussie Gold Hunters"
click at [281, 144] on input "text" at bounding box center [296, 137] width 100 height 19
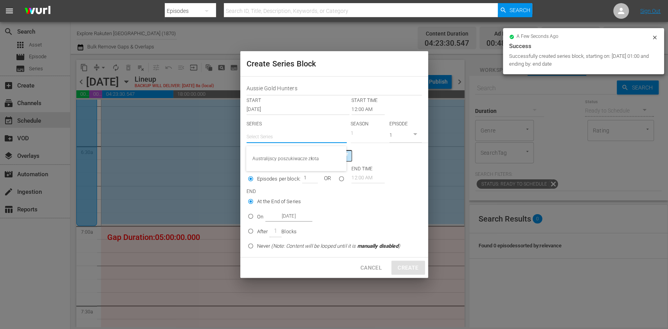
click at [281, 157] on div "Australijscy poszukiwacze złota" at bounding box center [296, 158] width 88 height 19
type input "Australijscy poszukiwacze złota"
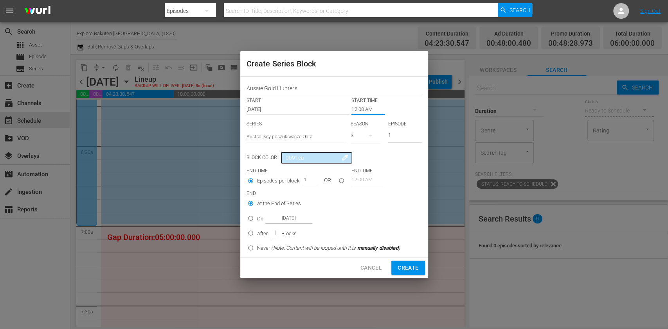
click at [358, 109] on input "12:00 AM" at bounding box center [367, 109] width 33 height 11
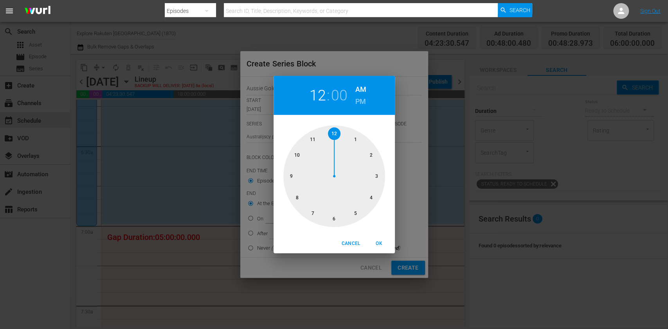
click at [319, 207] on div at bounding box center [334, 177] width 102 height 102
click at [377, 236] on div "Cancel OK" at bounding box center [333, 243] width 121 height 19
click at [378, 240] on span "OK" at bounding box center [379, 244] width 19 height 8
type input "07:00 AM"
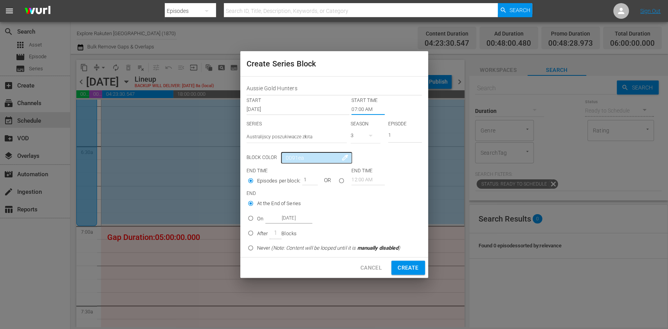
click at [361, 143] on div at bounding box center [365, 143] width 30 height 0
click at [363, 179] on div "1" at bounding box center [361, 181] width 3 height 8
click at [256, 212] on div "3 2 1" at bounding box center [334, 164] width 668 height 329
click at [257, 216] on input "On Nov 18th 2025" at bounding box center [250, 220] width 13 height 13
radio input "true"
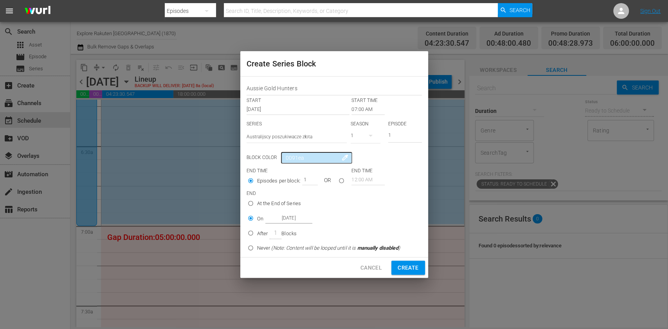
click at [298, 217] on input "Nov 18th 2025" at bounding box center [288, 218] width 47 height 11
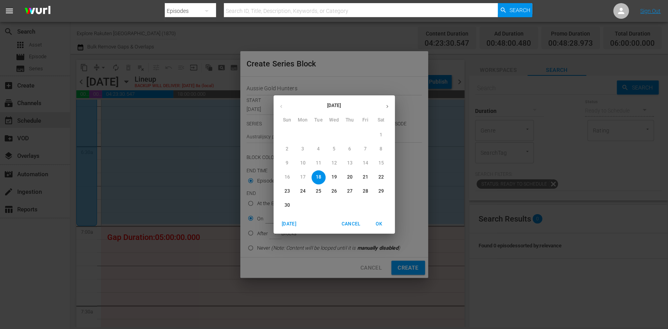
click at [368, 175] on span "21" at bounding box center [365, 177] width 14 height 7
type input "Nov 21st 2025"
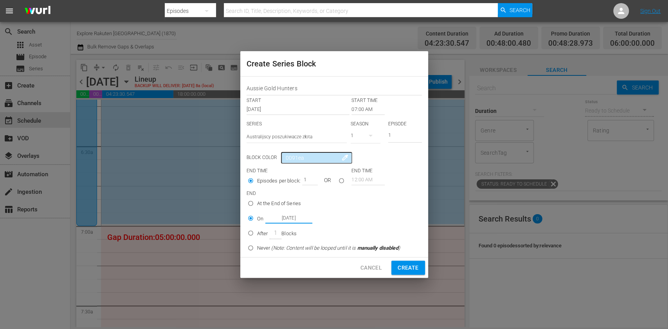
click at [409, 264] on span "Create" at bounding box center [407, 268] width 21 height 10
type input "12:00 AM"
radio input "true"
type input "Nov 18th 2025"
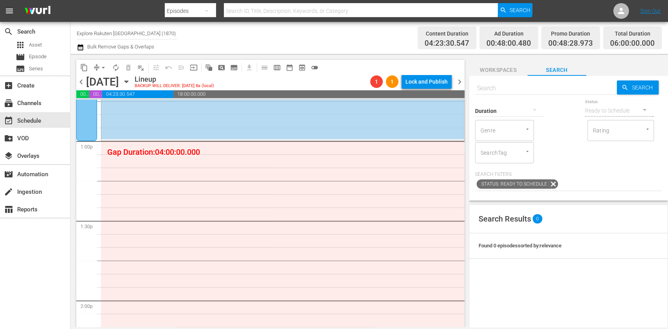
scroll to position [2034, 0]
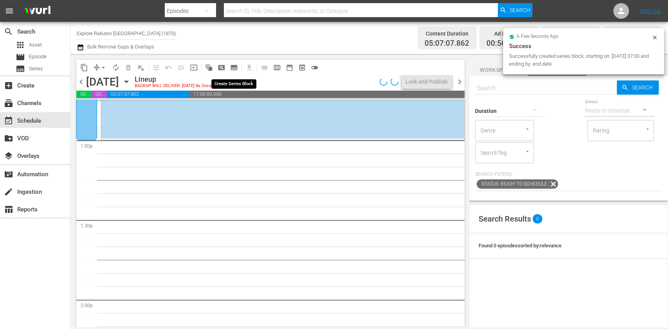
click at [234, 67] on span "subtitles_outlined" at bounding box center [234, 68] width 8 height 8
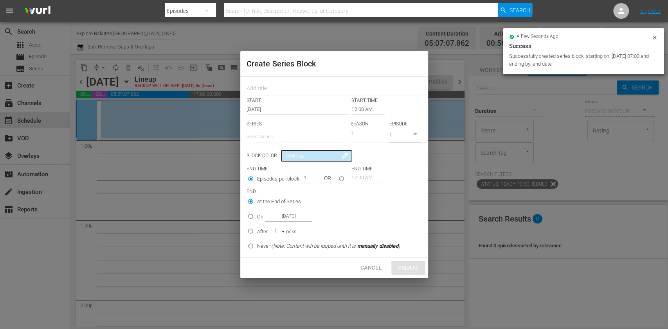
drag, startPoint x: 281, startPoint y: 89, endPoint x: 281, endPoint y: 102, distance: 13.3
click at [281, 89] on input "text" at bounding box center [333, 89] width 175 height 12
paste input "Aussie Gold Hunters"
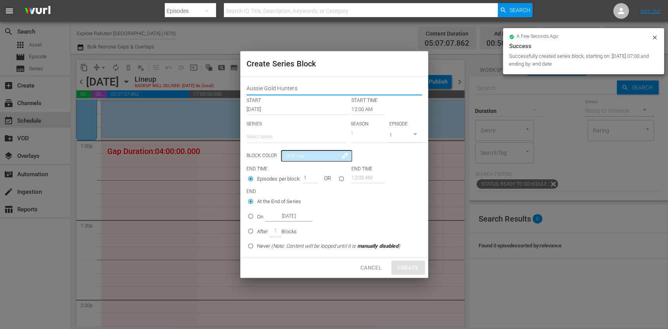
type input "Aussie Gold Hunters"
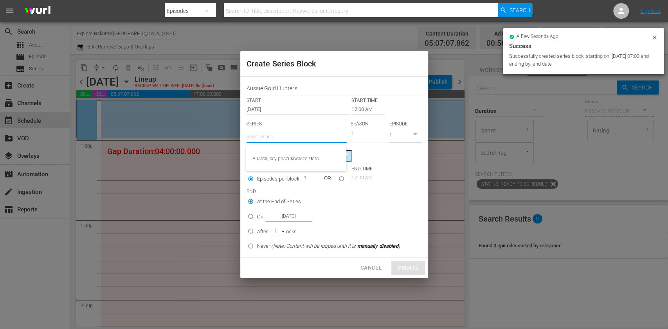
click at [277, 135] on input "text" at bounding box center [296, 137] width 100 height 19
click at [283, 158] on div "Australijscy poszukiwacze złota" at bounding box center [296, 158] width 88 height 19
type input "Australijscy poszukiwacze złota"
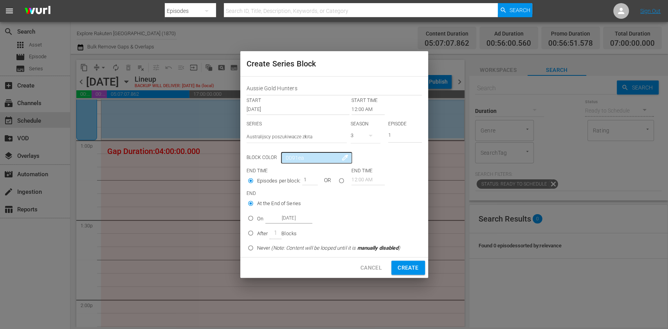
click at [361, 111] on input "12:00 AM" at bounding box center [367, 109] width 33 height 11
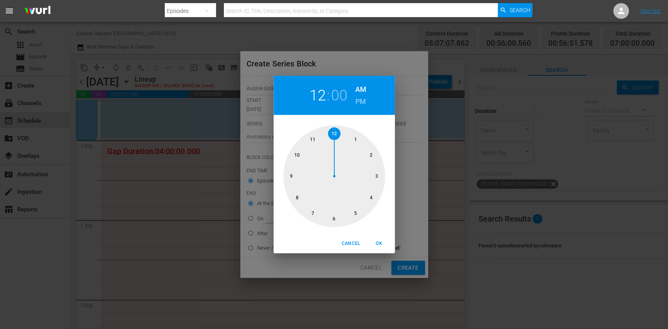
click at [348, 142] on div at bounding box center [334, 177] width 102 height 102
click at [360, 99] on h6 "PM" at bounding box center [360, 101] width 11 height 13
click at [382, 243] on span "OK" at bounding box center [379, 244] width 19 height 8
type input "01:00 PM"
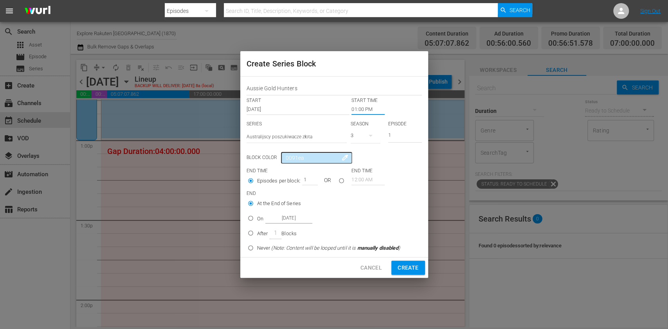
click at [366, 136] on icon "button" at bounding box center [370, 135] width 9 height 9
click at [367, 177] on div "1" at bounding box center [361, 181] width 22 height 8
click at [252, 219] on div "3 2 1" at bounding box center [334, 164] width 668 height 329
click at [258, 218] on p "On" at bounding box center [260, 219] width 6 height 8
click at [257, 218] on input "On Nov 18th 2025" at bounding box center [250, 220] width 13 height 13
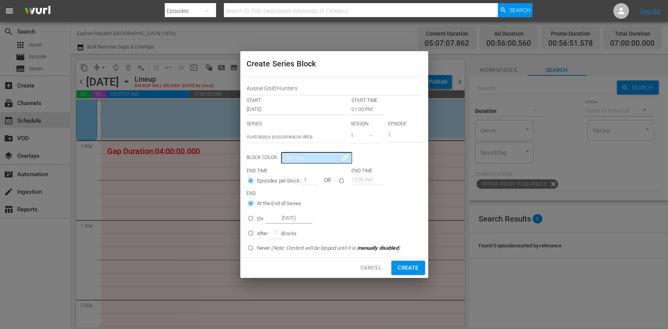
radio input "false"
radio input "true"
click at [288, 218] on input "Nov 18th 2025" at bounding box center [288, 218] width 47 height 11
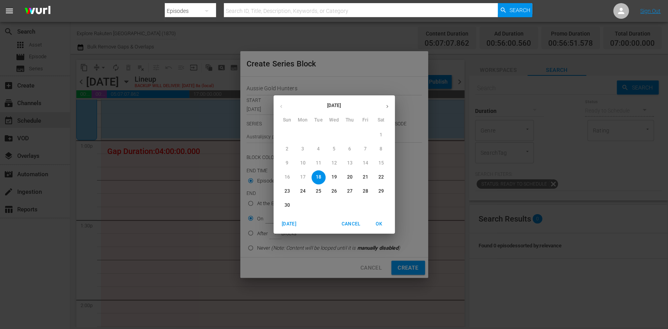
click at [364, 175] on p "21" at bounding box center [364, 177] width 5 height 7
type input "Nov 21st 2025"
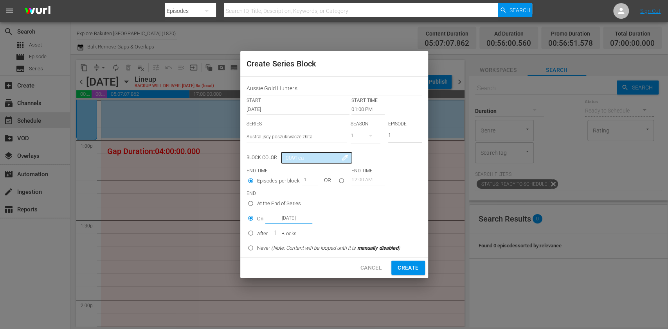
click at [410, 269] on span "Create" at bounding box center [407, 268] width 21 height 10
type input "12:00 AM"
radio input "true"
type input "Nov 18th 2025"
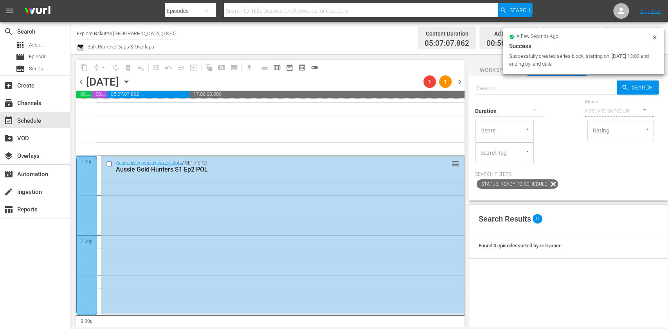
scroll to position [2973, 0]
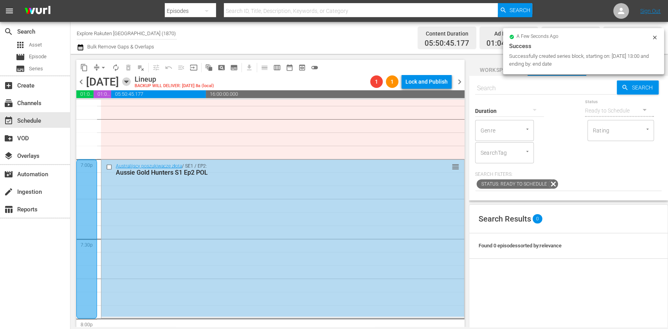
click at [131, 83] on icon "button" at bounding box center [126, 81] width 9 height 9
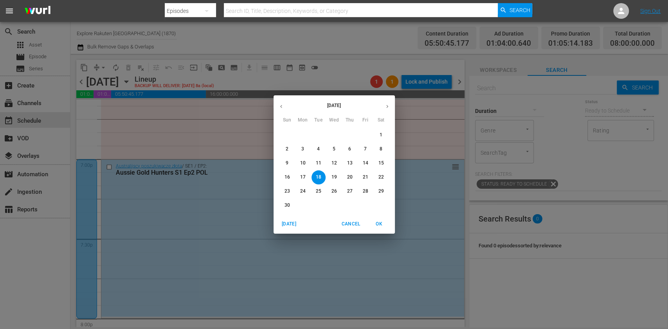
click at [382, 178] on p "22" at bounding box center [380, 177] width 5 height 7
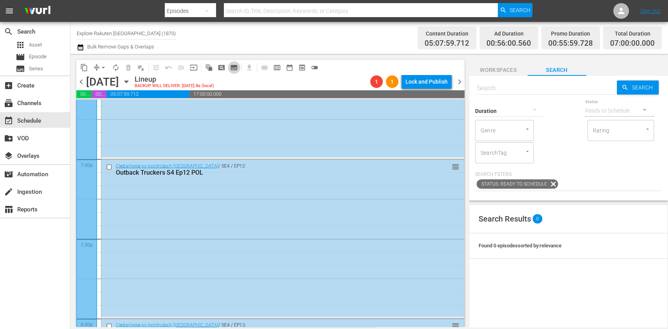
click at [235, 70] on span "subtitles_outlined" at bounding box center [234, 68] width 8 height 8
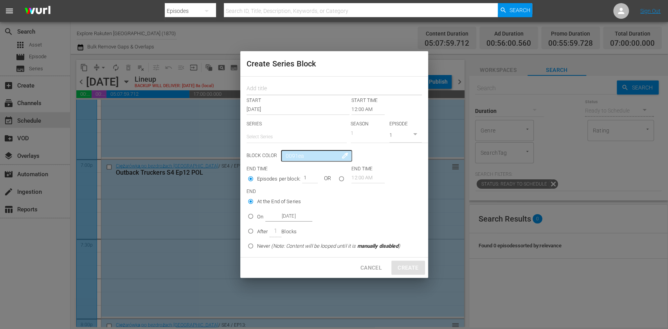
click at [265, 90] on input "text" at bounding box center [333, 89] width 175 height 12
paste input "Aussie Gold Hunters"
type input "Aussie Gold Hunters"
click at [268, 136] on input "text" at bounding box center [296, 137] width 100 height 19
click at [275, 153] on div "Australijscy poszukiwacze złota" at bounding box center [296, 158] width 88 height 19
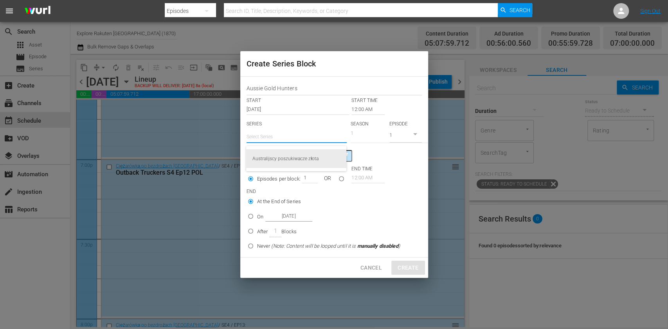
type input "Australijscy poszukiwacze złota"
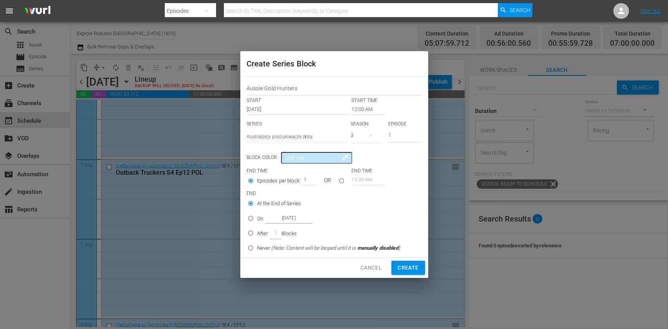
click at [367, 134] on icon "button" at bounding box center [370, 135] width 9 height 9
click at [367, 184] on div "1" at bounding box center [361, 181] width 22 height 8
click at [354, 112] on input "12:00 AM" at bounding box center [367, 109] width 33 height 11
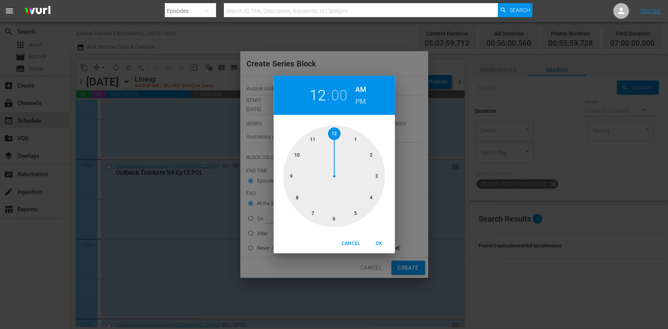
click at [287, 171] on div at bounding box center [334, 177] width 102 height 102
click at [362, 103] on h6 "PM" at bounding box center [360, 101] width 11 height 13
click at [385, 246] on span "OK" at bounding box center [379, 244] width 19 height 8
type input "09:00 PM"
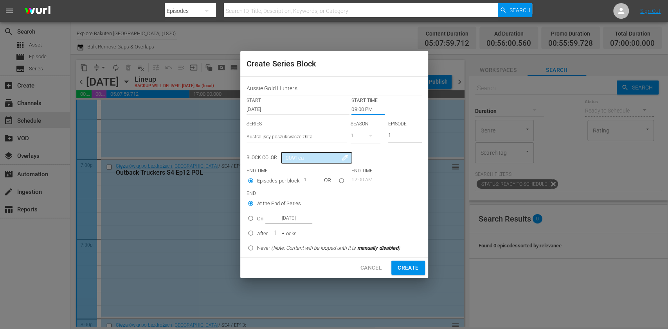
click at [251, 235] on input "After 1 Blocks" at bounding box center [250, 234] width 13 height 13
radio input "true"
drag, startPoint x: 305, startPoint y: 184, endPoint x: 316, endPoint y: 182, distance: 11.9
click at [316, 182] on div "1" at bounding box center [310, 179] width 16 height 11
type input "2"
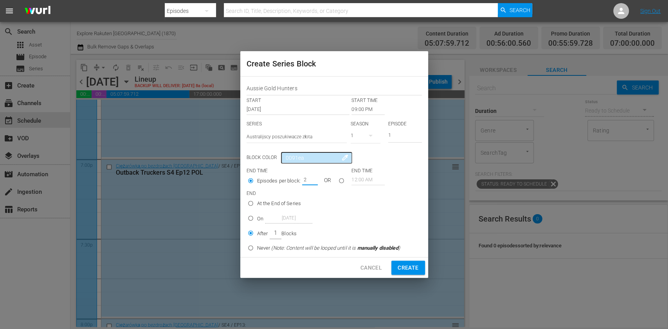
click at [410, 266] on span "Create" at bounding box center [407, 268] width 21 height 10
type input "12:00 AM"
type input "1"
radio input "true"
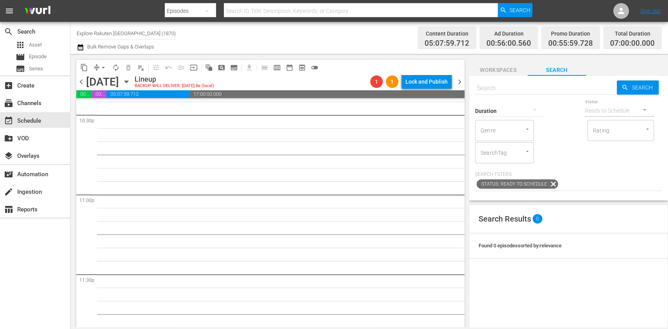
scroll to position [3602, 0]
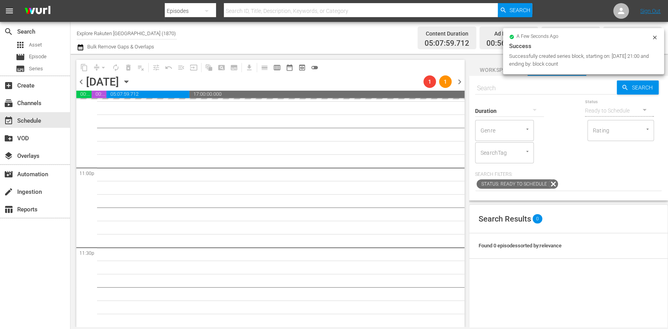
click at [513, 89] on input "text" at bounding box center [546, 88] width 142 height 19
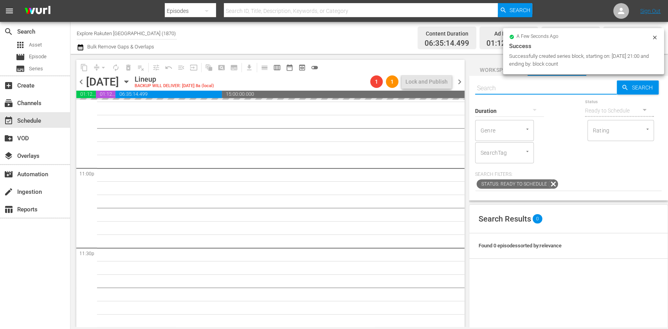
paste input "Aussie Gold Hunters"
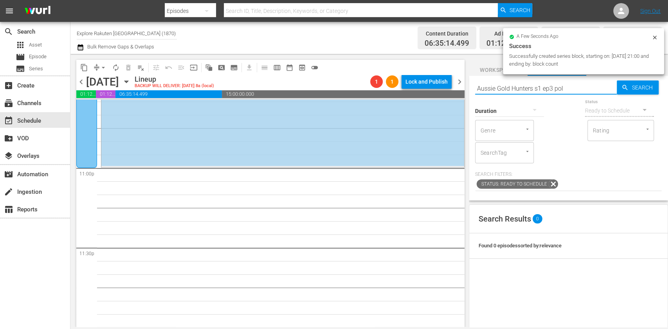
type input "Aussie Gold Hunters s1 ep3 pol"
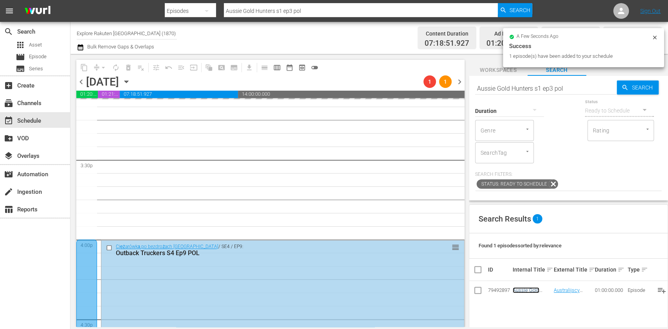
scroll to position [2158, 0]
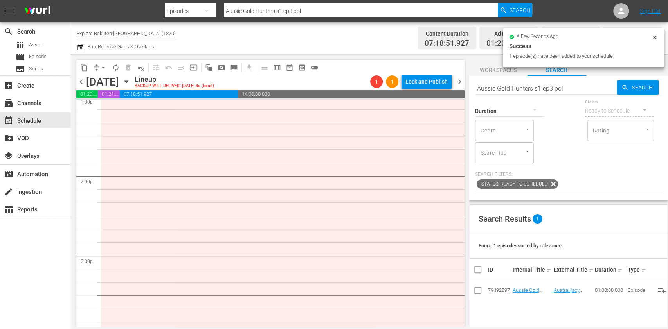
click at [457, 83] on span "chevron_right" at bounding box center [460, 82] width 10 height 10
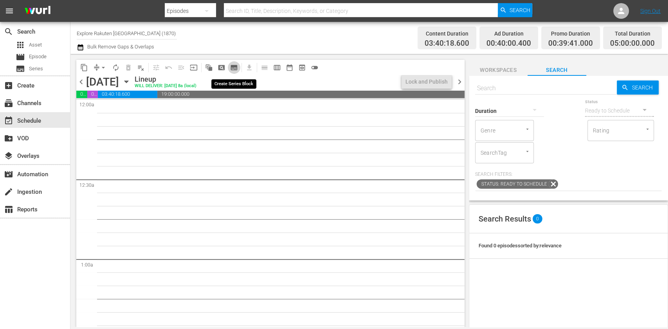
click at [235, 67] on span "subtitles_outlined" at bounding box center [234, 68] width 8 height 8
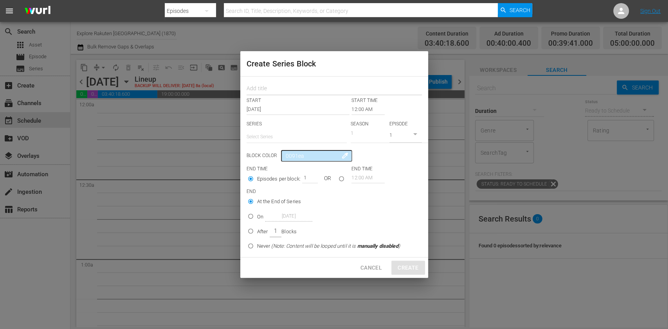
click at [268, 84] on input "text" at bounding box center [333, 89] width 175 height 12
paste input "Aussie Gold Hunters"
type input "Aussie Gold Hunters"
click at [269, 140] on input "text" at bounding box center [296, 137] width 100 height 19
click at [275, 161] on div "Australijscy poszukiwacze złota" at bounding box center [296, 158] width 88 height 19
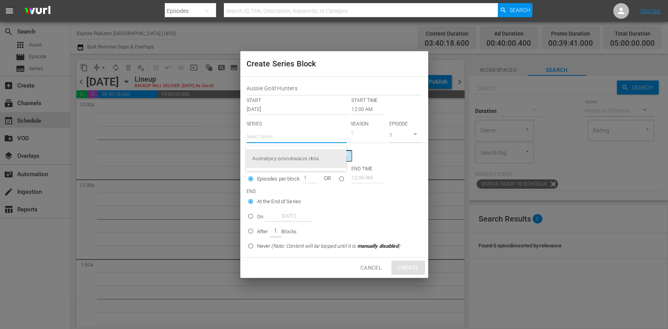
type input "Australijscy poszukiwacze złota"
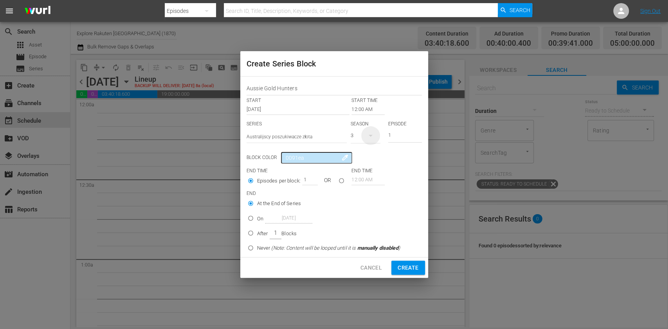
click at [366, 134] on icon "button" at bounding box center [370, 135] width 9 height 9
click at [367, 183] on div "1" at bounding box center [361, 181] width 22 height 8
drag, startPoint x: 387, startPoint y: 137, endPoint x: 370, endPoint y: 137, distance: 16.4
click at [375, 138] on div "SERIES Select Series Australijscy poszukiwacze złota SEASON 1 EPISODE 1" at bounding box center [333, 134] width 175 height 27
type input "4"
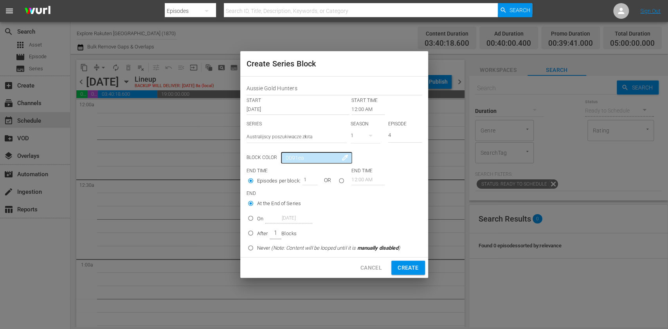
click at [265, 229] on div "After 1 Blocks" at bounding box center [277, 233] width 40 height 12
click at [257, 229] on input "After 1 Blocks" at bounding box center [250, 234] width 13 height 13
radio input "false"
radio input "true"
drag, startPoint x: 303, startPoint y: 177, endPoint x: 319, endPoint y: 185, distance: 18.0
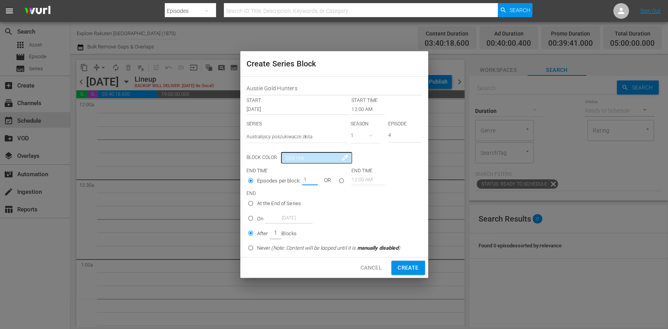
click at [316, 183] on div "1" at bounding box center [310, 179] width 16 height 11
type input "2"
click at [404, 267] on span "Create" at bounding box center [407, 268] width 21 height 10
type input "1"
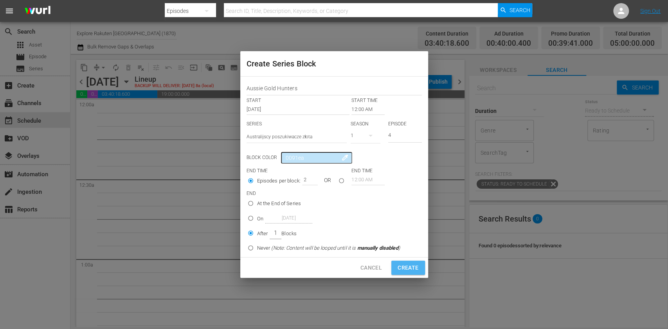
radio input "true"
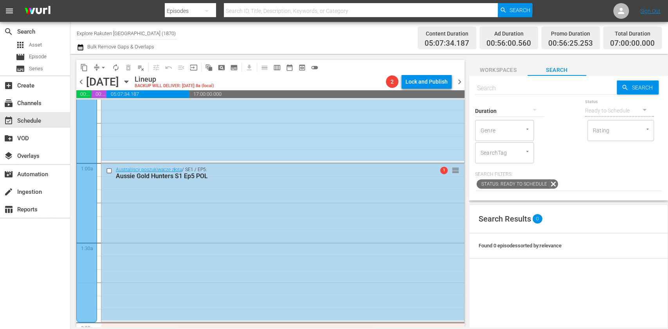
scroll to position [156, 0]
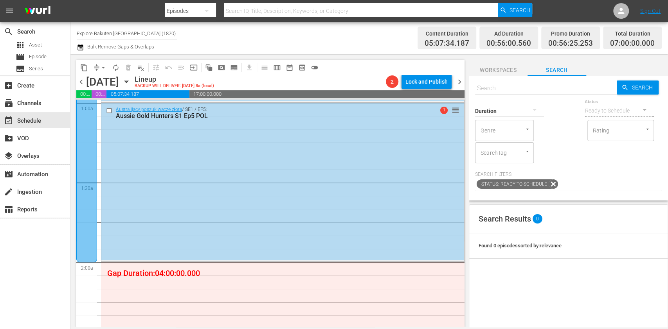
click at [234, 64] on span "subtitles_outlined" at bounding box center [234, 68] width 8 height 8
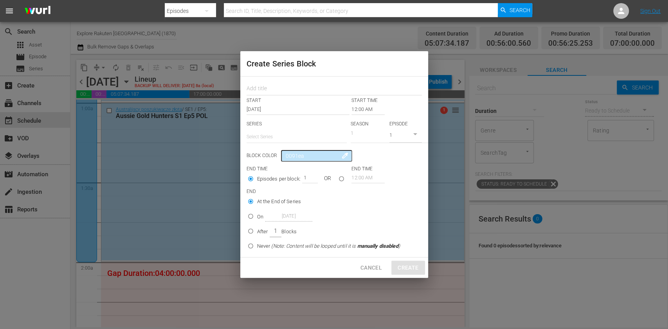
click at [282, 97] on div "START" at bounding box center [298, 100] width 105 height 7
drag, startPoint x: 280, startPoint y: 89, endPoint x: 280, endPoint y: 95, distance: 5.9
click at [280, 89] on input "text" at bounding box center [333, 89] width 175 height 12
paste input "Aussie Gold Hunters"
type input "Aussie Gold Hunters"
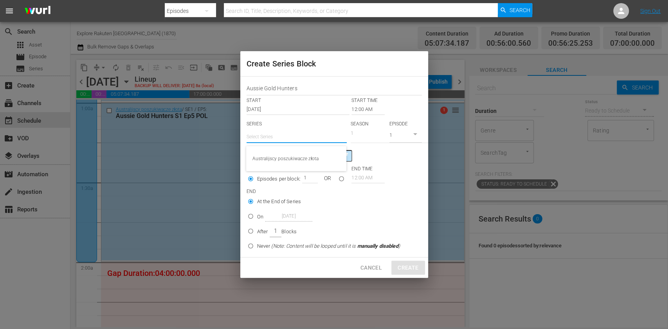
click at [276, 129] on input "text" at bounding box center [296, 137] width 100 height 19
click at [284, 155] on div "Australijscy poszukiwacze złota" at bounding box center [296, 158] width 88 height 19
type input "Australijscy poszukiwacze złota"
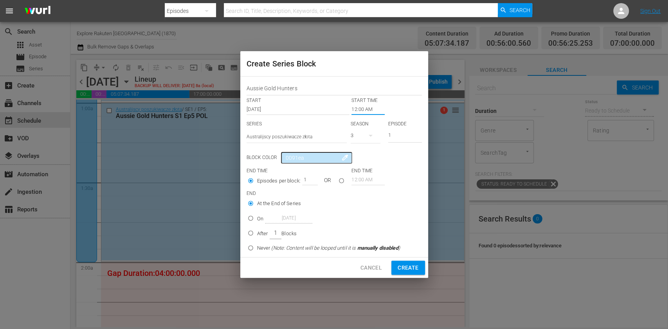
click at [351, 113] on input "12:00 AM" at bounding box center [367, 109] width 33 height 11
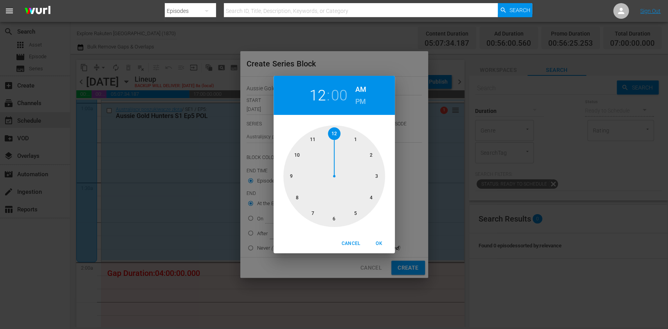
click at [366, 201] on div at bounding box center [334, 177] width 102 height 102
click at [357, 103] on h6 "PM" at bounding box center [360, 101] width 11 height 13
click at [375, 249] on button "OK" at bounding box center [379, 243] width 25 height 13
type input "04:00 PM"
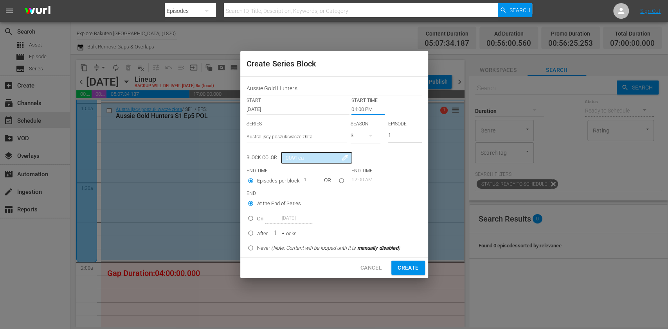
click at [358, 137] on div "3" at bounding box center [365, 136] width 30 height 22
click at [359, 183] on div "1" at bounding box center [361, 181] width 22 height 8
click at [261, 235] on p "After" at bounding box center [262, 234] width 11 height 8
click at [257, 235] on input "After 1 Blocks" at bounding box center [250, 234] width 13 height 13
radio input "false"
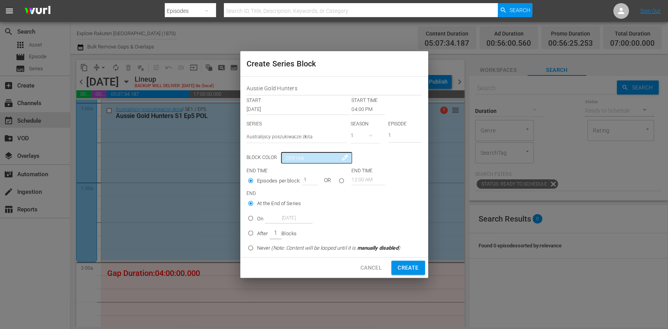
radio input "true"
drag, startPoint x: 304, startPoint y: 177, endPoint x: 356, endPoint y: 203, distance: 57.7
click at [318, 179] on div "Episodes per block: 1 OR" at bounding box center [298, 181] width 105 height 15
type input "5"
click at [418, 271] on button "Create" at bounding box center [407, 268] width 33 height 14
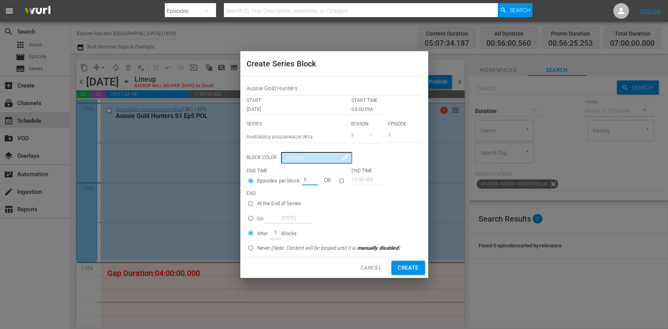
type input "12:00 AM"
type input "1"
radio input "true"
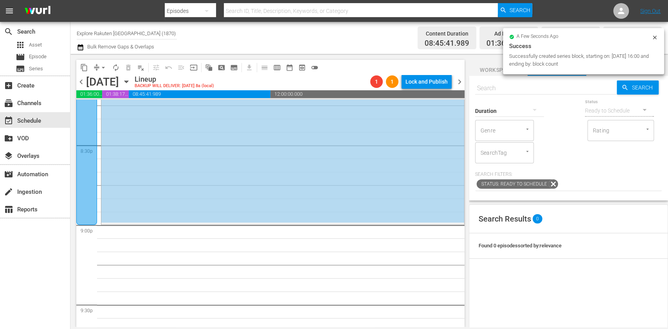
scroll to position [3234, 0]
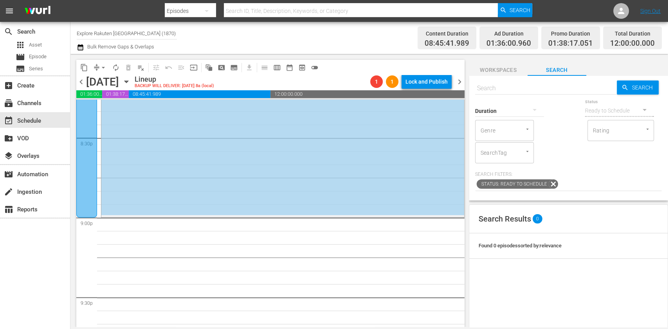
click at [128, 83] on icon "button" at bounding box center [126, 82] width 4 height 2
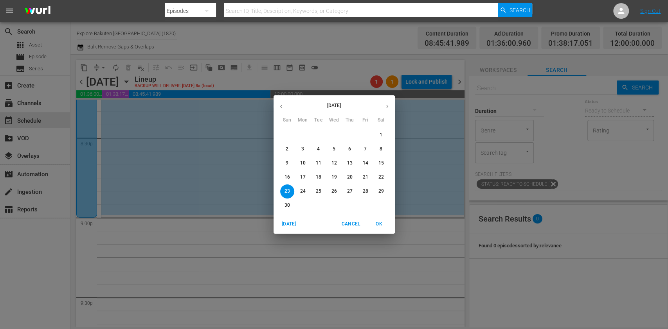
click at [300, 176] on p "17" at bounding box center [302, 177] width 5 height 7
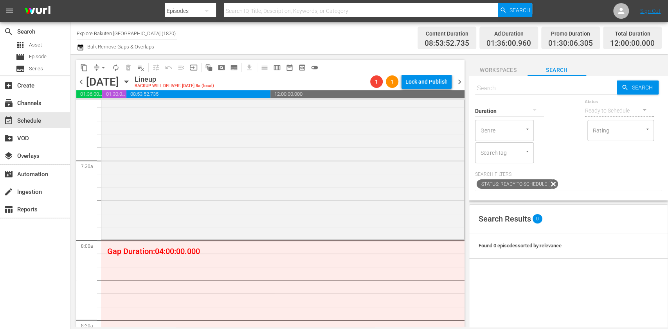
scroll to position [1238, 0]
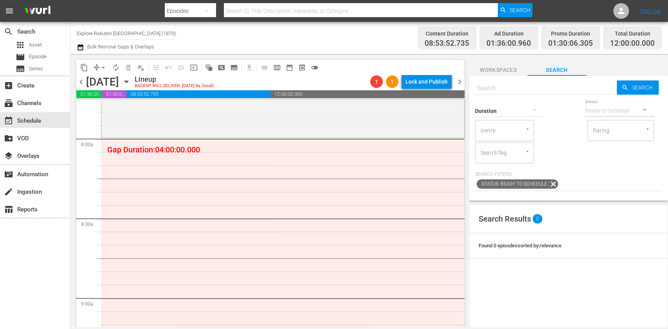
click at [236, 66] on span "subtitles_outlined" at bounding box center [234, 68] width 8 height 8
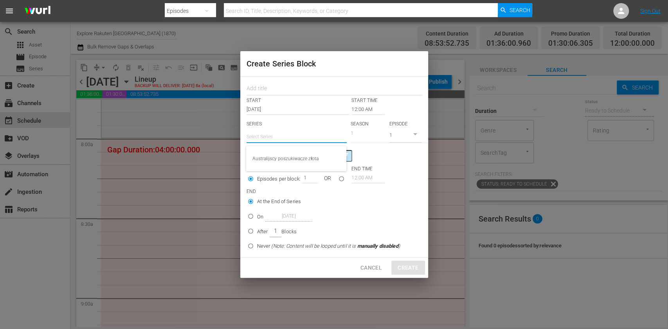
click at [281, 143] on input "text" at bounding box center [296, 137] width 100 height 19
paste input "Drwale z Kolumbii Brytyjskiej"
click at [314, 157] on div "Drwale z Kolumbii Brytyjskiej" at bounding box center [296, 158] width 88 height 19
type input "Drwale z Kolumbii Brytyjskiej"
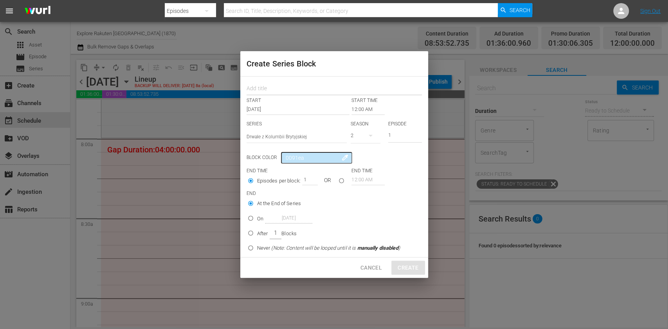
click at [265, 88] on input "text" at bounding box center [333, 89] width 175 height 12
type input "Mud Mountain Haulers"
drag, startPoint x: 284, startPoint y: 90, endPoint x: 264, endPoint y: 135, distance: 49.7
click at [136, 91] on div "Create Series Block Mud Mountain Haulers START START TIME Nov 17th 2025 12:00 A…" at bounding box center [334, 164] width 668 height 329
drag, startPoint x: 401, startPoint y: 131, endPoint x: 370, endPoint y: 143, distance: 33.2
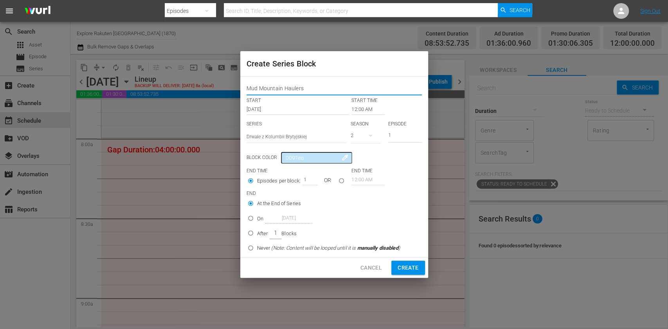
click at [370, 143] on div "SERIES Select Series Drwale z Kolumbii Brytyjskiej SEASON 2 EPISODE 1" at bounding box center [333, 134] width 175 height 27
type input "2"
click at [255, 219] on input "On Nov 17th 2025" at bounding box center [250, 220] width 13 height 13
radio input "true"
click at [277, 216] on input "Nov 17th 2025" at bounding box center [288, 218] width 47 height 11
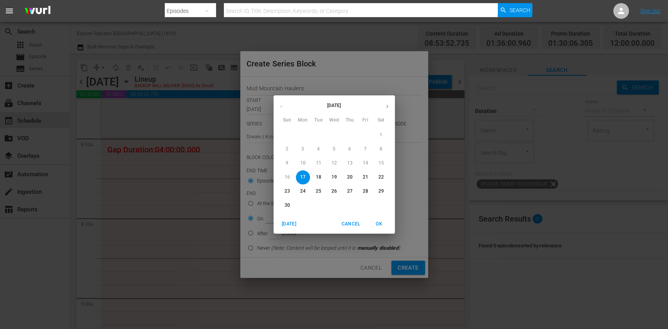
click at [363, 177] on p "21" at bounding box center [364, 177] width 5 height 7
type input "Nov 21st 2025"
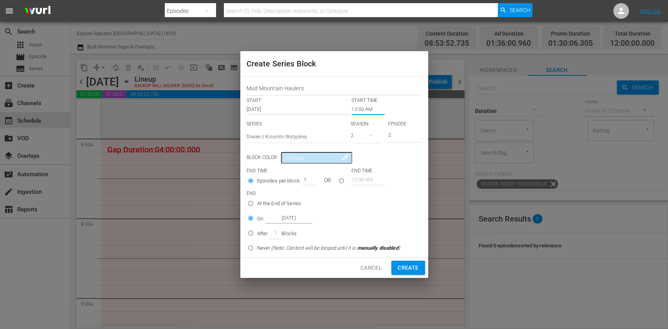
click at [361, 106] on input "12:00 AM" at bounding box center [367, 109] width 33 height 11
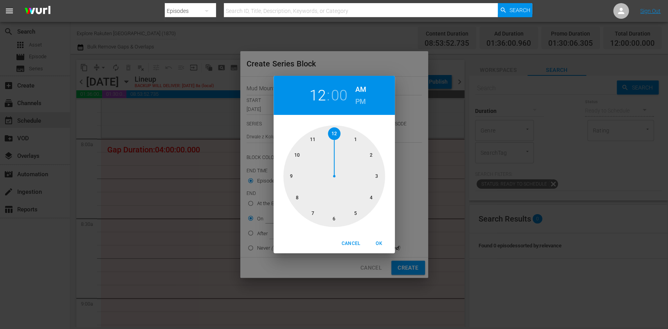
click at [300, 197] on div at bounding box center [334, 177] width 102 height 102
click at [380, 244] on span "OK" at bounding box center [379, 244] width 19 height 8
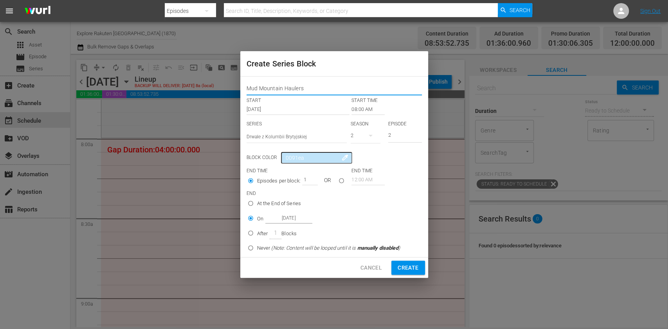
drag, startPoint x: 208, startPoint y: 88, endPoint x: 191, endPoint y: 88, distance: 17.2
click at [191, 88] on div "Create Series Block Mud Mountain Haulers START START TIME Nov 17th 2025 08:00 A…" at bounding box center [334, 164] width 668 height 329
click at [409, 270] on span "Create" at bounding box center [407, 268] width 21 height 10
type input "12:00 AM"
type input "1"
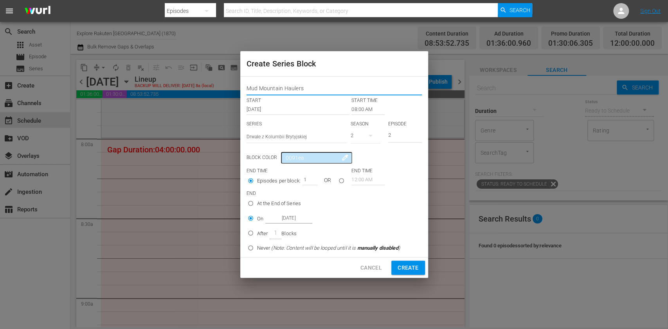
radio input "true"
type input "Nov 17th 2025"
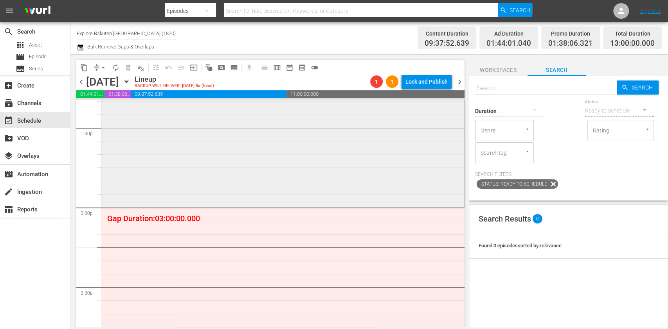
scroll to position [2125, 0]
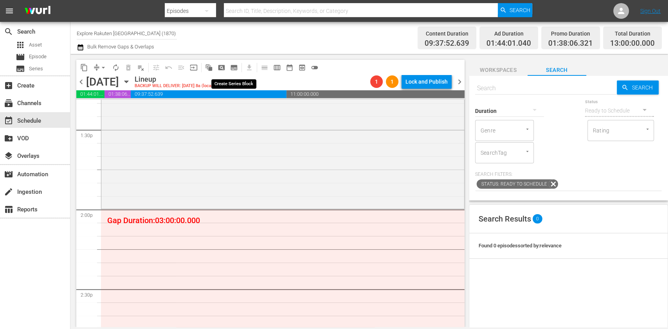
click at [234, 67] on span "subtitles_outlined" at bounding box center [234, 68] width 8 height 8
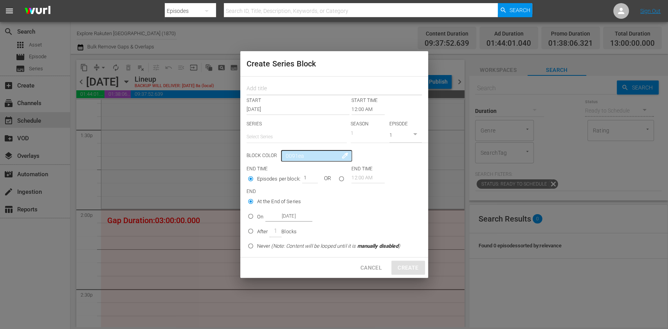
click at [261, 86] on input "text" at bounding box center [333, 89] width 175 height 12
paste input "Mud Mountain Haulers"
type input "Mud Mountain Haulers"
click at [273, 144] on input "text" at bounding box center [296, 137] width 100 height 19
drag, startPoint x: 277, startPoint y: 165, endPoint x: 281, endPoint y: 164, distance: 4.6
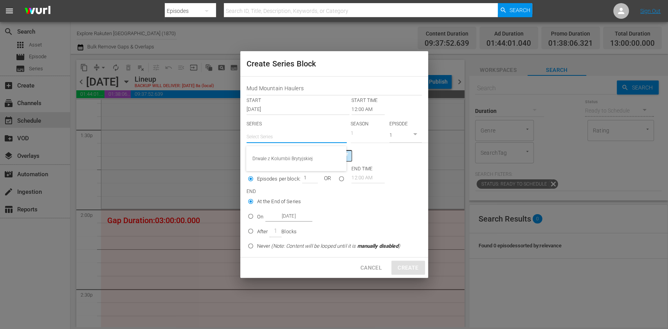
click at [277, 165] on div "Drwale z Kolumbii Brytyjskiej" at bounding box center [296, 158] width 88 height 19
type input "Drwale z Kolumbii Brytyjskiej"
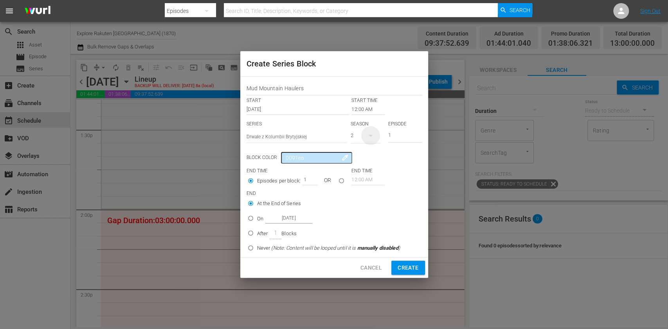
click at [366, 136] on icon "button" at bounding box center [370, 135] width 9 height 9
click at [397, 136] on div "2 1" at bounding box center [334, 164] width 668 height 329
drag, startPoint x: 406, startPoint y: 135, endPoint x: 402, endPoint y: 135, distance: 4.7
click at [402, 135] on div "2 1" at bounding box center [334, 164] width 668 height 329
drag, startPoint x: 390, startPoint y: 137, endPoint x: 397, endPoint y: 136, distance: 7.9
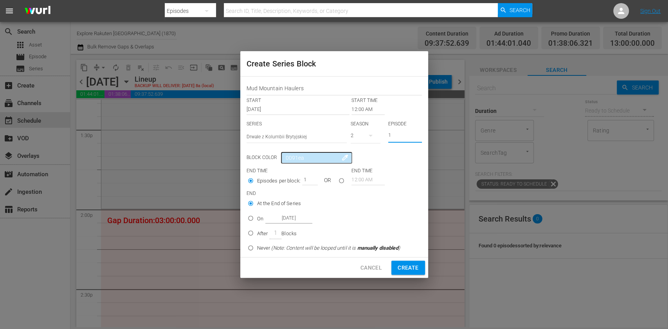
drag, startPoint x: 397, startPoint y: 136, endPoint x: 380, endPoint y: 137, distance: 17.6
click at [380, 137] on div "SERIES Select Series Drwale z Kolumbii Brytyjskiej SEASON 2 EPISODE 1" at bounding box center [333, 134] width 175 height 27
type input "2"
click at [366, 111] on input "12:00 AM" at bounding box center [367, 109] width 33 height 11
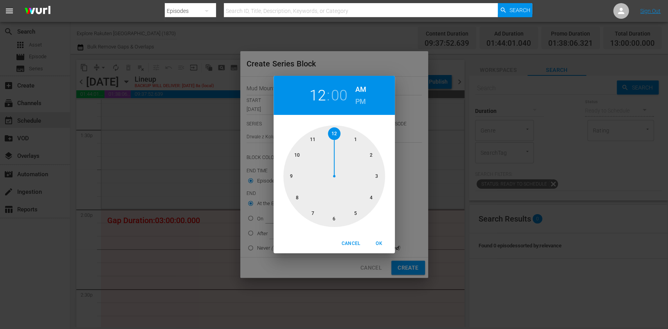
click at [374, 149] on div at bounding box center [334, 177] width 102 height 102
click at [360, 98] on h6 "PM" at bounding box center [360, 101] width 11 height 13
click at [376, 243] on span "OK" at bounding box center [379, 244] width 19 height 8
type input "02:00 PM"
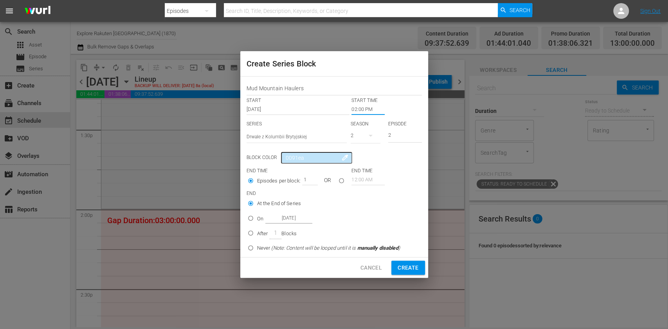
click at [258, 221] on div "On Nov 17th 2025" at bounding box center [284, 218] width 55 height 11
click at [257, 221] on input "On Nov 17th 2025" at bounding box center [250, 220] width 13 height 13
radio input "false"
radio input "true"
click at [277, 220] on input "Nov 17th 2025" at bounding box center [288, 218] width 47 height 11
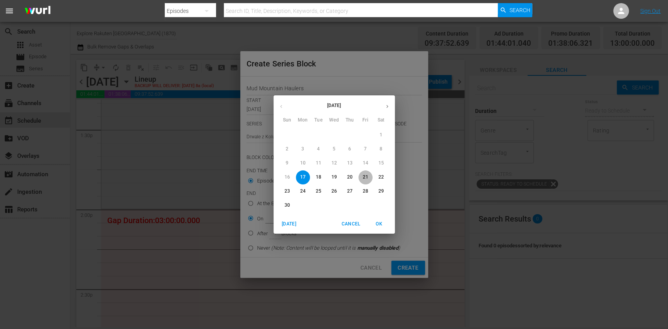
click at [367, 178] on p "21" at bounding box center [364, 177] width 5 height 7
type input "Nov 21st 2025"
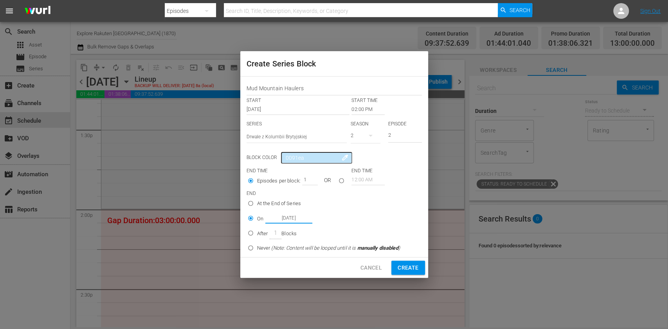
click at [407, 266] on span "Create" at bounding box center [407, 268] width 21 height 10
type input "12:00 AM"
type input "1"
radio input "true"
type input "Nov 17th 2025"
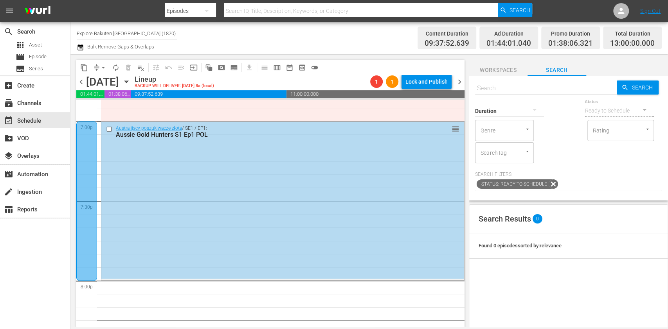
scroll to position [3167, 0]
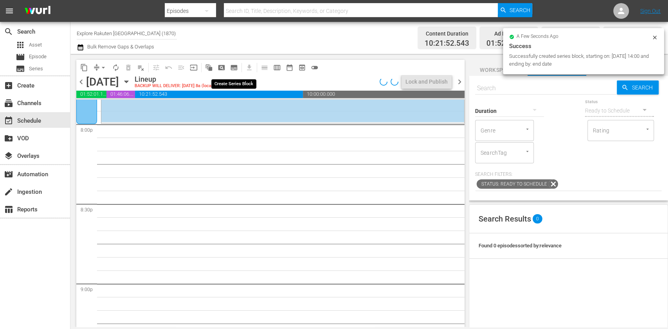
click at [236, 70] on span "subtitles_outlined" at bounding box center [234, 68] width 8 height 8
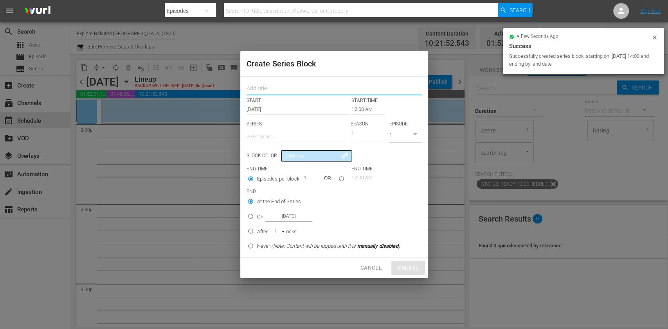
click at [284, 92] on input "text" at bounding box center [333, 89] width 175 height 12
paste input "Mud Mountain Haulers"
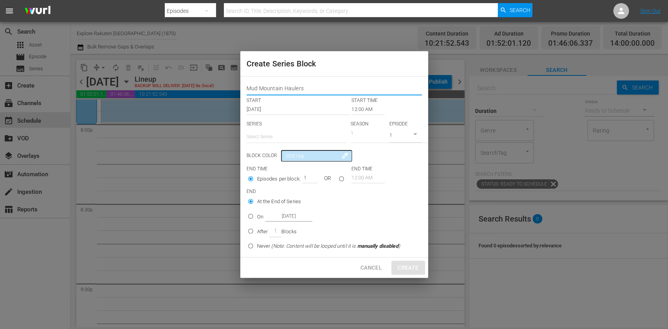
type input "Mud Mountain Haulers"
click at [278, 140] on input "text" at bounding box center [296, 137] width 100 height 19
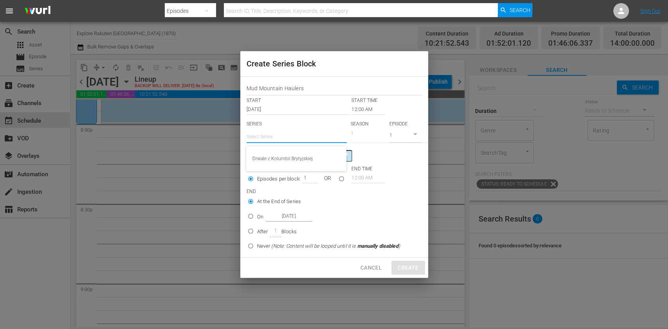
click at [284, 164] on div "Drwale z Kolumbii Brytyjskiej" at bounding box center [296, 158] width 88 height 19
type input "Drwale z Kolumbii Brytyjskiej"
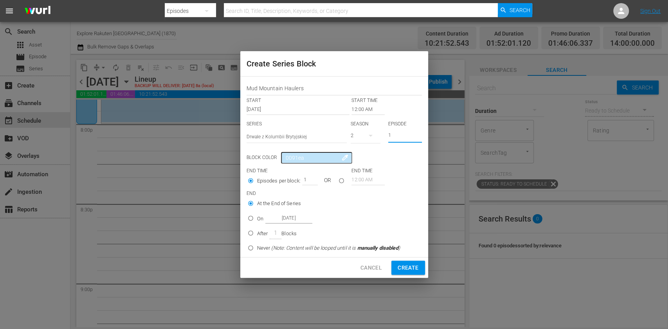
drag, startPoint x: 396, startPoint y: 135, endPoint x: 371, endPoint y: 136, distance: 25.1
click at [371, 136] on div "SERIES Select Series Drwale z Kolumbii Brytyjskiej SEASON 2 EPISODE 1" at bounding box center [333, 134] width 175 height 27
type input "3"
click at [355, 113] on input "12:00 AM" at bounding box center [367, 109] width 33 height 11
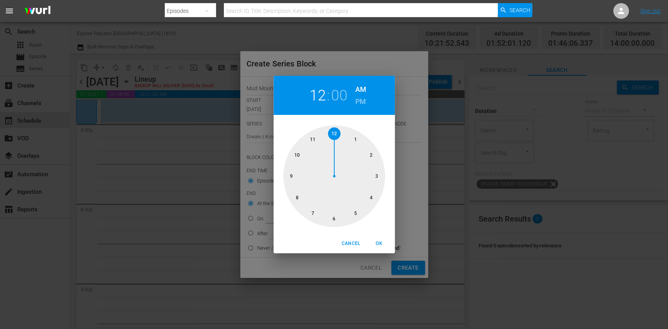
click at [298, 198] on div at bounding box center [334, 177] width 102 height 102
click at [355, 101] on h6 "PM" at bounding box center [360, 101] width 11 height 13
click at [380, 248] on span "OK" at bounding box center [379, 244] width 19 height 8
type input "08:00 PM"
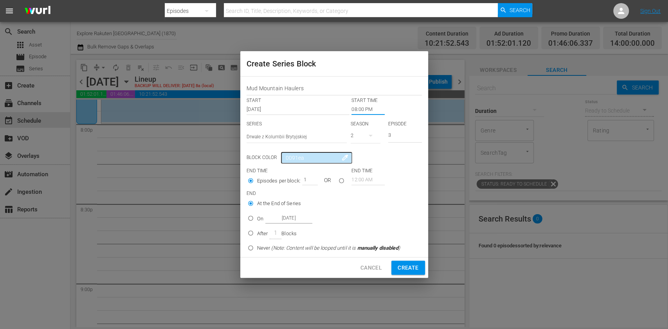
click at [255, 220] on input "On Nov 17th 2025" at bounding box center [250, 220] width 13 height 13
radio input "true"
click at [282, 220] on input "Nov 17th 2025" at bounding box center [288, 218] width 47 height 11
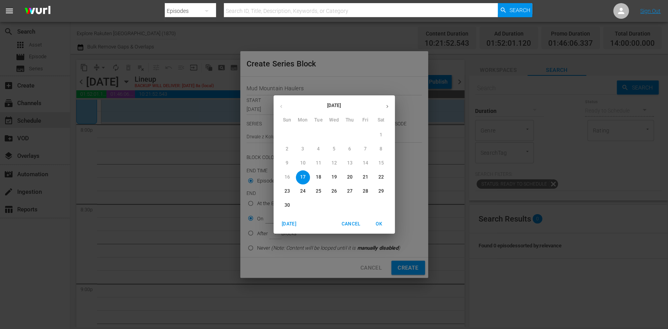
click at [360, 176] on span "21" at bounding box center [365, 177] width 14 height 7
type input "Nov 21st 2025"
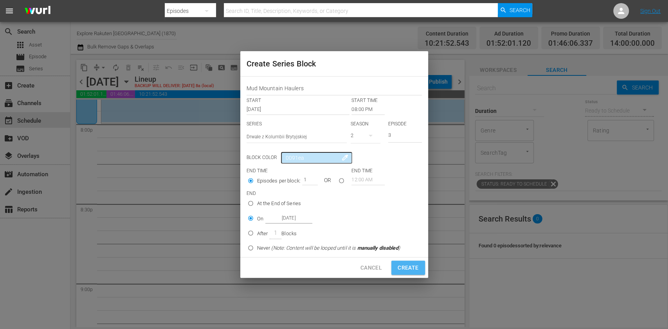
click at [409, 268] on span "Create" at bounding box center [407, 268] width 21 height 10
type input "12:00 AM"
type input "1"
radio input "true"
type input "Nov 17th 2025"
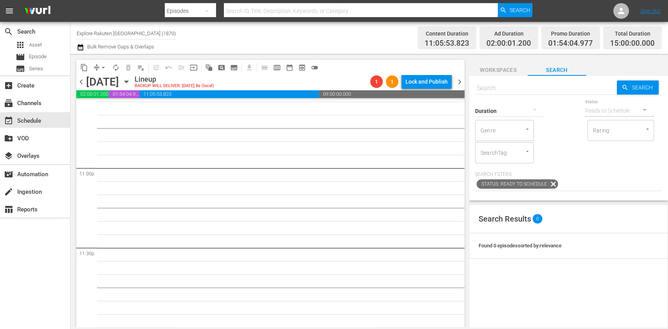
scroll to position [0, 0]
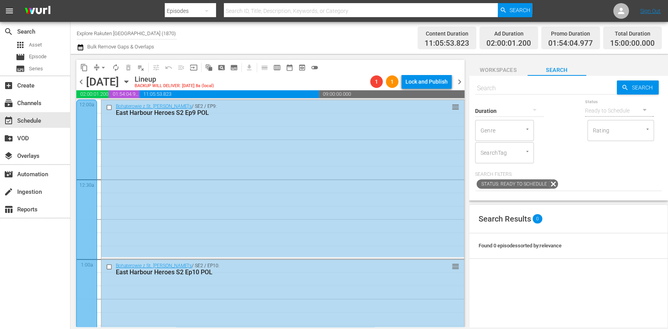
click at [460, 83] on span "chevron_right" at bounding box center [460, 82] width 10 height 10
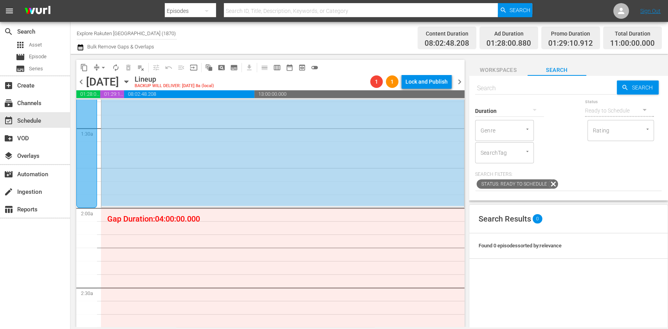
scroll to position [313, 0]
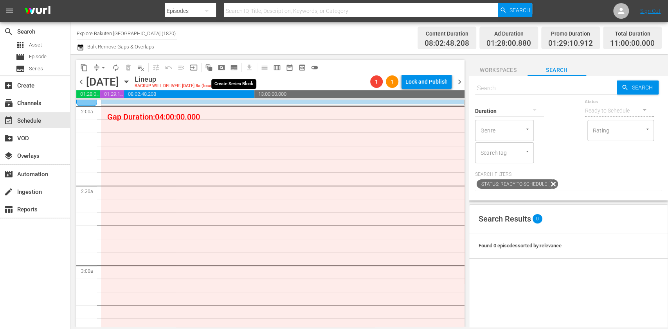
click at [235, 70] on span "subtitles_outlined" at bounding box center [234, 68] width 8 height 8
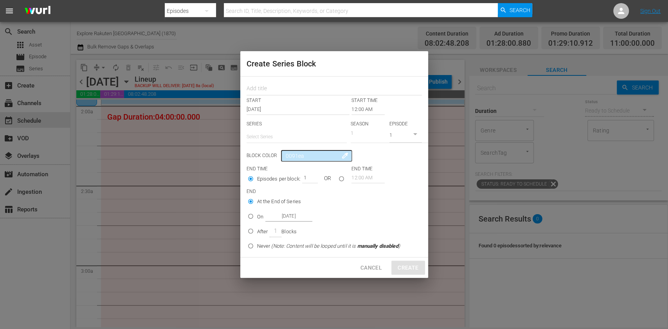
drag, startPoint x: 264, startPoint y: 89, endPoint x: 269, endPoint y: 107, distance: 18.4
click at [264, 89] on input "text" at bounding box center [333, 89] width 175 height 12
paste input "Mud Mountain Haulers"
type input "Mud Mountain Haulers"
click at [270, 136] on input "text" at bounding box center [296, 137] width 100 height 19
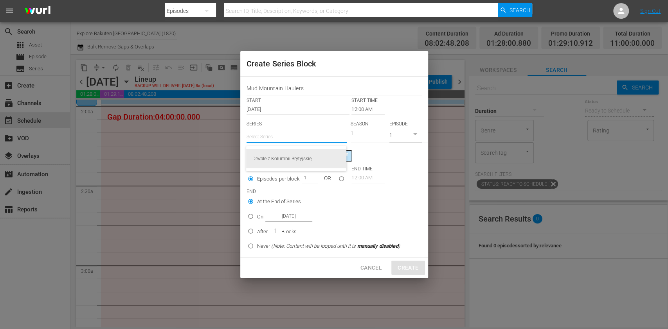
click at [281, 159] on div "Drwale z Kolumbii Brytyjskiej" at bounding box center [296, 158] width 88 height 19
type input "Drwale z Kolumbii Brytyjskiej"
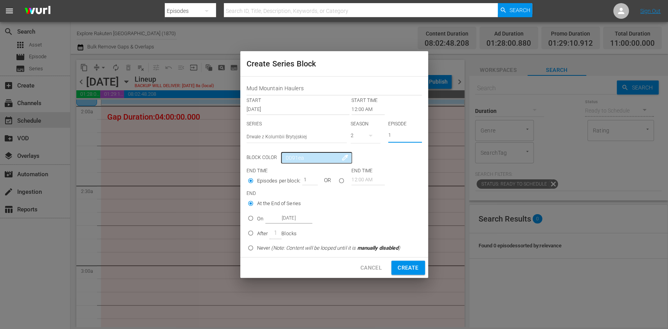
drag, startPoint x: 401, startPoint y: 134, endPoint x: 349, endPoint y: 122, distance: 53.1
click at [360, 137] on div "SERIES Select Series Drwale z Kolumbii Brytyjskiej SEASON 2 EPISODE 1" at bounding box center [333, 134] width 175 height 27
type input "3"
click at [357, 111] on input "12:00 AM" at bounding box center [367, 109] width 33 height 11
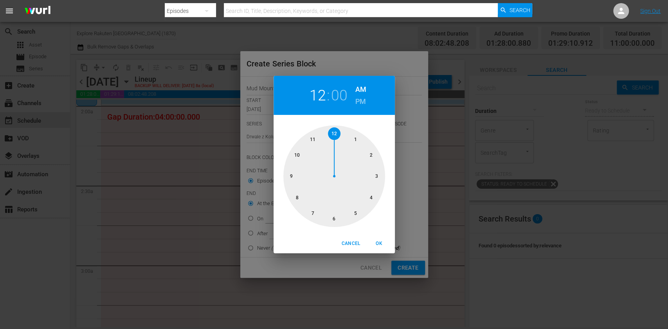
click at [369, 156] on div at bounding box center [334, 177] width 102 height 102
click at [378, 246] on span "OK" at bounding box center [379, 244] width 19 height 8
type input "02:00 AM"
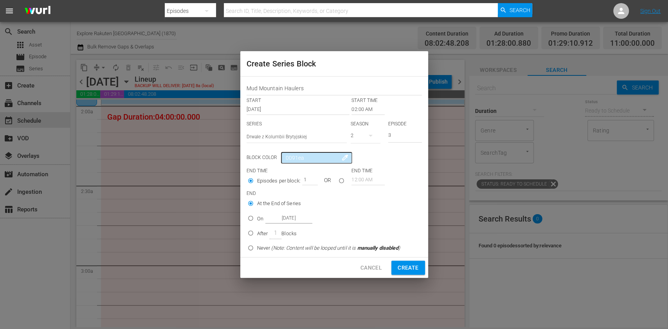
click at [259, 217] on p "On" at bounding box center [260, 219] width 6 height 8
click at [257, 217] on input "On Nov 18th 2025" at bounding box center [250, 220] width 13 height 13
radio input "false"
radio input "true"
click at [283, 216] on input "Nov 18th 2025" at bounding box center [288, 218] width 47 height 11
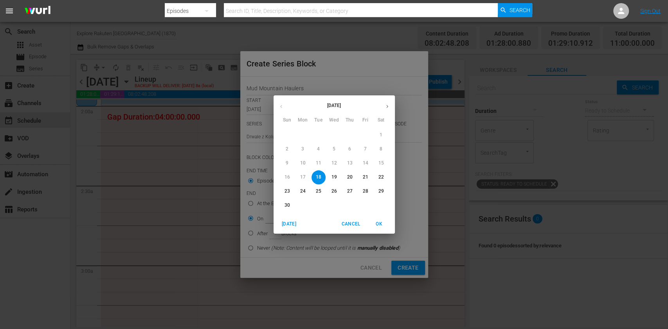
click at [378, 179] on p "22" at bounding box center [380, 177] width 5 height 7
type input "Nov 22nd 2025"
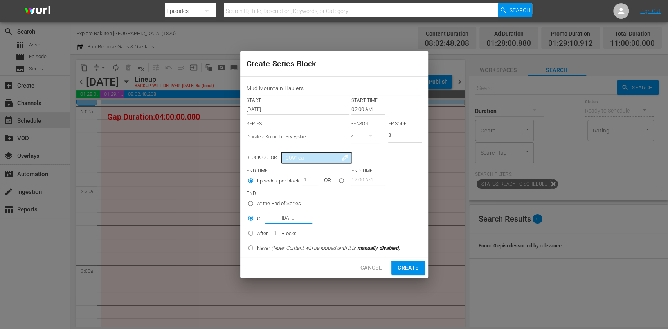
click at [413, 266] on span "Create" at bounding box center [407, 268] width 21 height 10
type input "12:00 AM"
type input "1"
radio input "true"
type input "Nov 18th 2025"
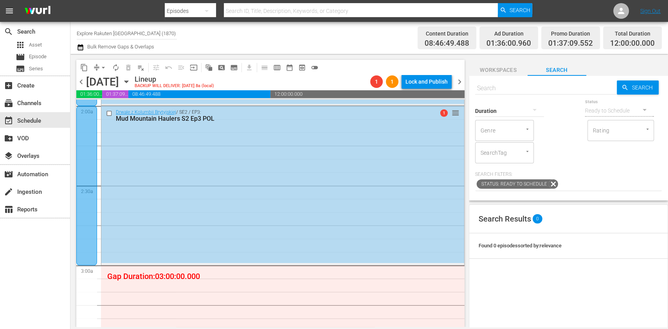
click at [131, 84] on icon "button" at bounding box center [126, 81] width 9 height 9
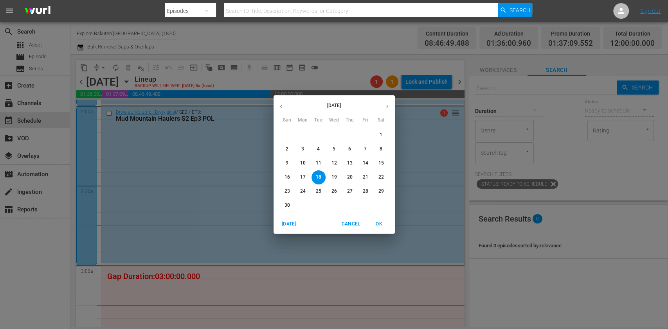
click at [293, 186] on div "23" at bounding box center [287, 192] width 16 height 14
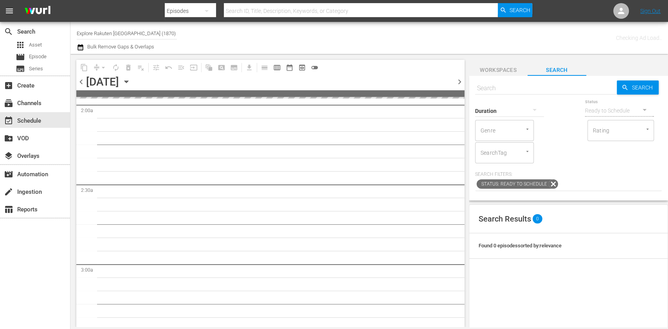
click at [288, 192] on p "23" at bounding box center [286, 191] width 5 height 7
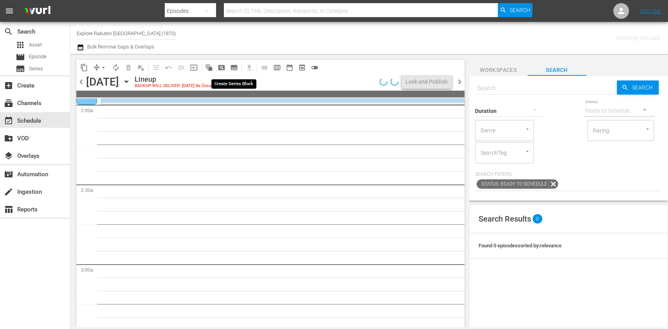
click at [237, 67] on span "subtitles_outlined" at bounding box center [234, 68] width 8 height 8
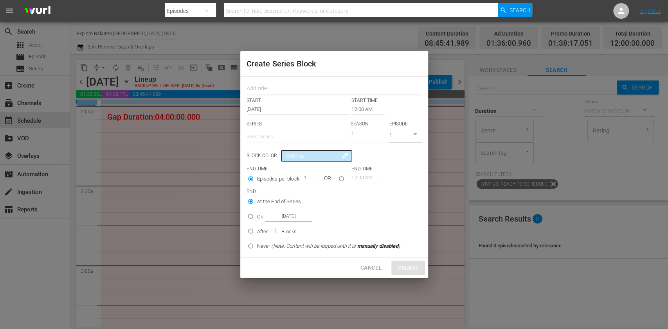
click at [261, 84] on input "text" at bounding box center [333, 89] width 175 height 12
paste input "Mud Mountain Haulers"
type input "Mud Mountain Haulers"
click at [274, 132] on input "text" at bounding box center [296, 137] width 100 height 19
click at [276, 146] on div "Drwale z Kolumbii Brytyjskiej" at bounding box center [296, 158] width 100 height 25
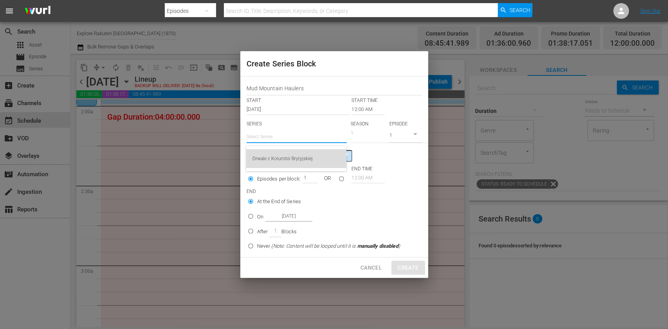
click at [282, 155] on div "Drwale z Kolumbii Brytyjskiej" at bounding box center [296, 158] width 88 height 19
type input "Drwale z Kolumbii Brytyjskiej"
click at [361, 113] on input "12:00 AM" at bounding box center [367, 109] width 33 height 11
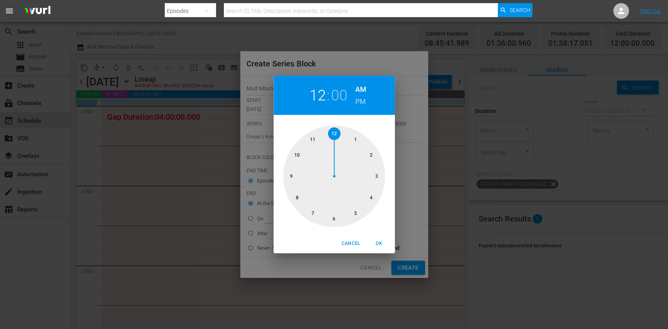
click at [316, 146] on div at bounding box center [334, 177] width 102 height 102
click at [379, 249] on button "OK" at bounding box center [379, 243] width 25 height 13
type input "11:00 AM"
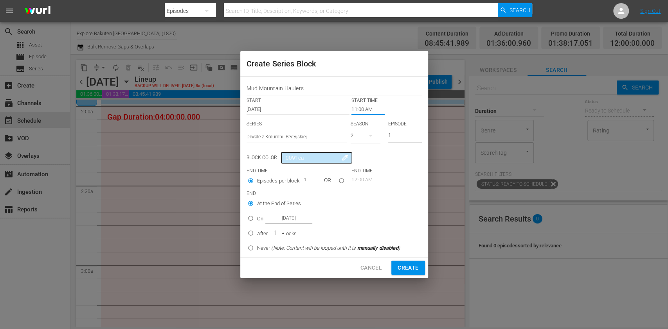
drag, startPoint x: 379, startPoint y: 142, endPoint x: 360, endPoint y: 144, distance: 19.3
click at [361, 144] on div "SERIES Select Series Drwale z Kolumbii Brytyjskiej SEASON 2 EPISODE 1" at bounding box center [333, 134] width 175 height 27
type input "3"
click at [264, 233] on p "After" at bounding box center [262, 234] width 11 height 8
click at [257, 233] on input "After 1 Blocks" at bounding box center [250, 234] width 13 height 13
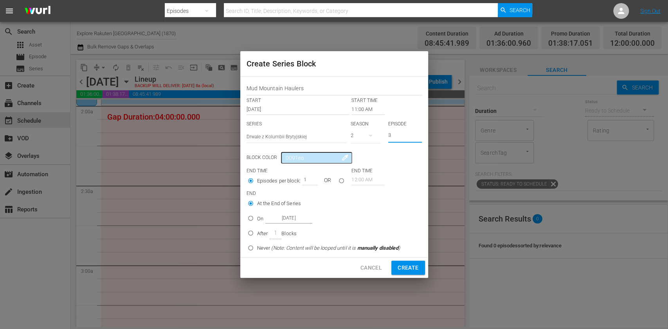
radio input "false"
radio input "true"
drag, startPoint x: 302, startPoint y: 177, endPoint x: 353, endPoint y: 194, distance: 53.7
click at [331, 182] on div "Episodes per block: 1 OR" at bounding box center [298, 181] width 105 height 15
type input "5"
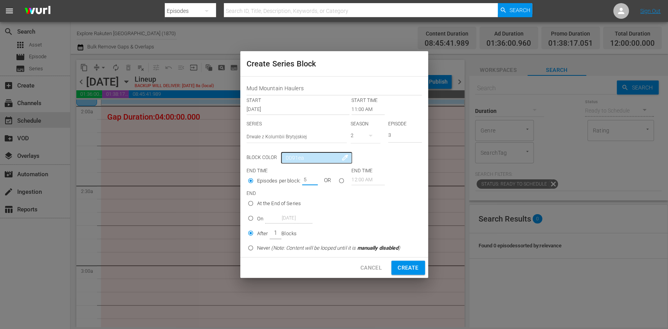
click at [408, 264] on span "Create" at bounding box center [407, 268] width 21 height 10
type input "12:00 AM"
type input "1"
radio input "true"
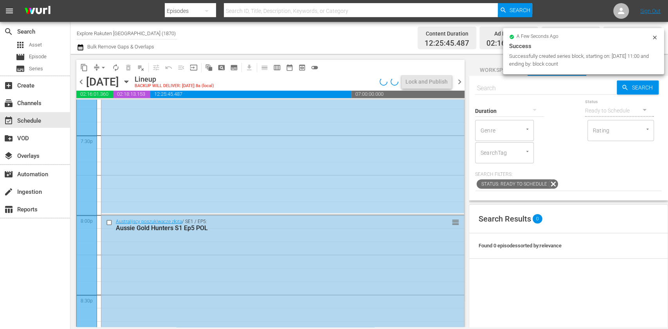
scroll to position [3181, 0]
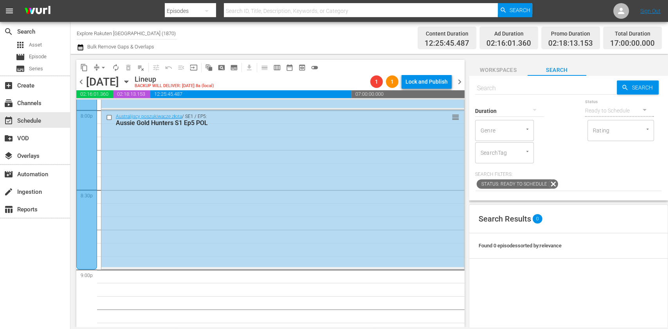
click at [128, 81] on icon "button" at bounding box center [126, 82] width 4 height 2
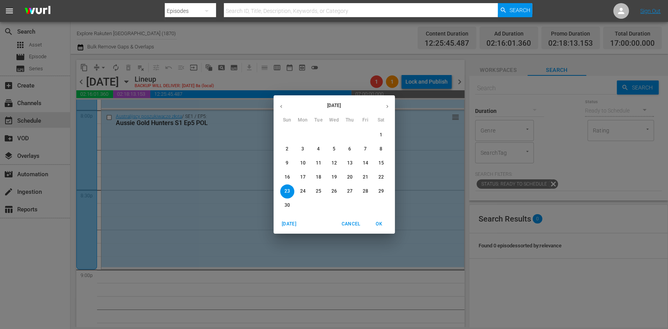
click at [305, 175] on span "17" at bounding box center [303, 177] width 14 height 7
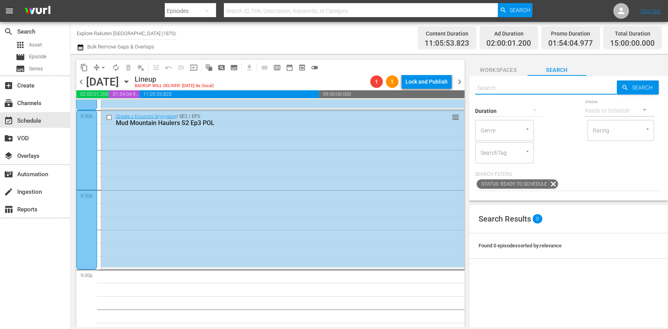
click at [563, 85] on input "text" at bounding box center [546, 88] width 142 height 19
paste input "East Harbour Heroes"
type input "East Harbour Heroes s2 ep10 pol"
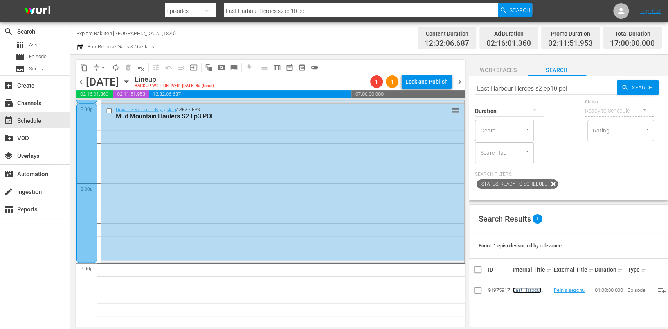
scroll to position [3271, 0]
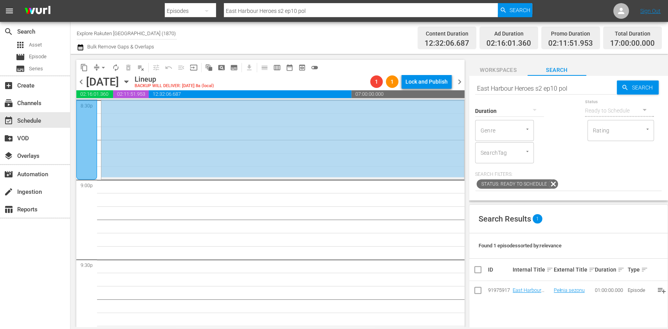
click at [235, 66] on span "subtitles_outlined" at bounding box center [234, 68] width 8 height 8
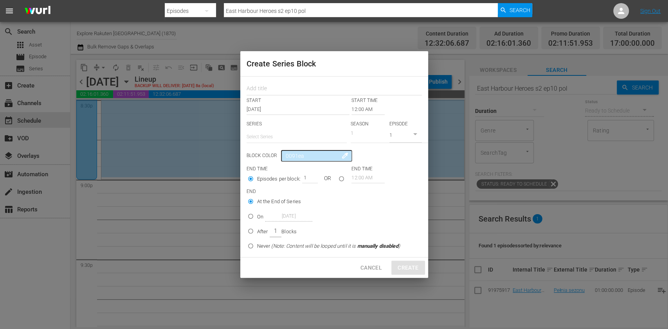
click at [265, 132] on input "text" at bounding box center [296, 137] width 100 height 19
paste input "Wielki Mur z Ashem Dykesem"
click at [322, 162] on div "Wielki Mur z Ashem Dykesem" at bounding box center [296, 158] width 88 height 19
type input "Wielki Mur z Ashem Dykesem"
click at [269, 95] on div "START START TIME Nov 17th 2025 12:00 AM SERIES Select Series Wielki Mur z Ashem…" at bounding box center [334, 167] width 188 height 181
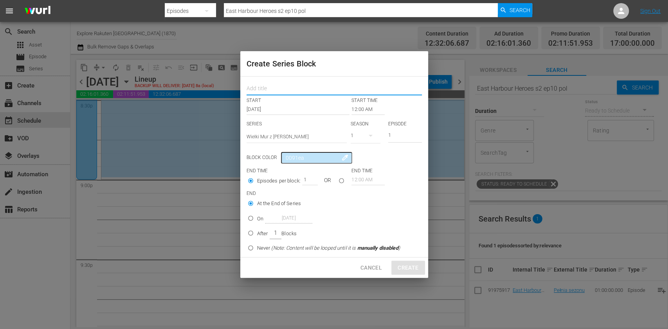
click at [269, 92] on input "text" at bounding box center [333, 89] width 175 height 12
paste input "The Great Wall of China with Ash Dykes"
type input "The Great Wall of China with Ash Dykes"
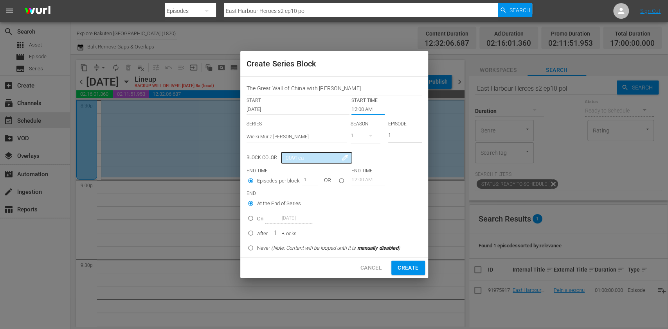
click at [367, 109] on input "12:00 AM" at bounding box center [367, 109] width 33 height 11
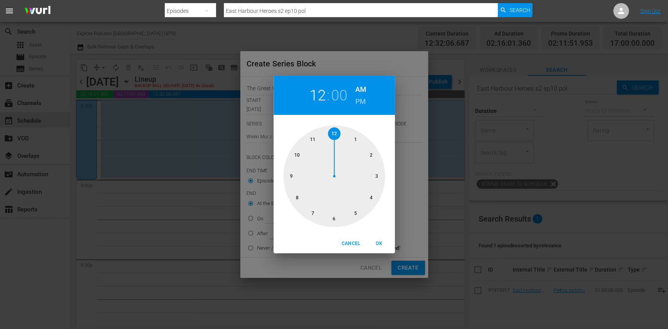
click at [291, 178] on div at bounding box center [334, 177] width 102 height 102
click at [356, 105] on h6 "PM" at bounding box center [360, 101] width 11 height 13
click at [381, 247] on span "OK" at bounding box center [379, 244] width 19 height 8
type input "09:00 PM"
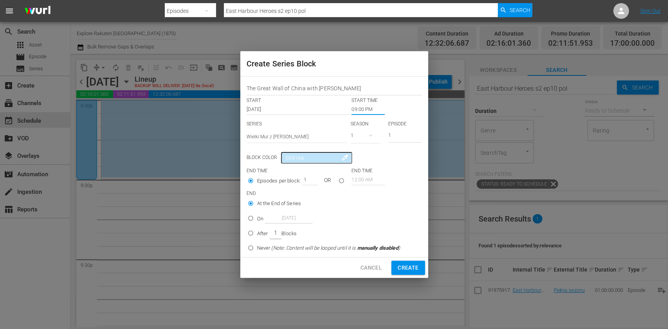
click at [260, 223] on div "On Nov 17th 2025" at bounding box center [284, 218] width 55 height 11
click at [257, 223] on input "On Nov 17th 2025" at bounding box center [250, 220] width 13 height 13
radio input "false"
radio input "true"
click at [284, 220] on input "Nov 17th 2025" at bounding box center [288, 218] width 47 height 11
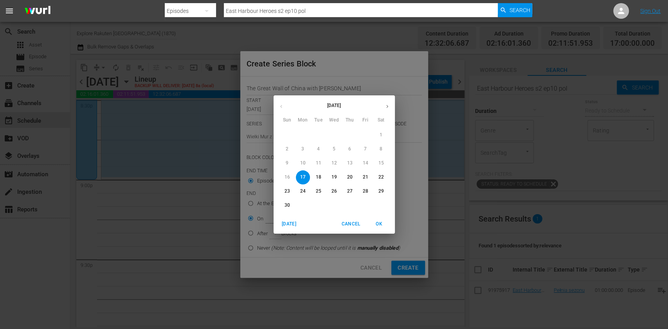
click at [365, 177] on p "21" at bounding box center [364, 177] width 5 height 7
type input "Nov 21st 2025"
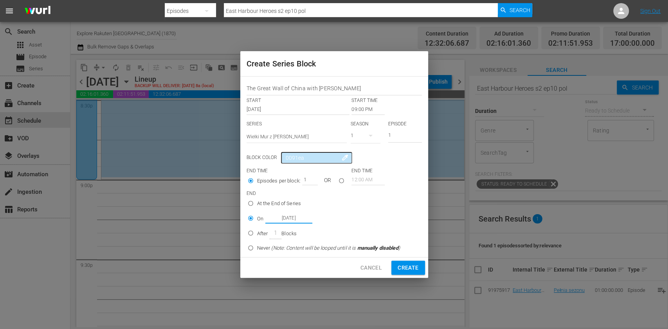
click at [408, 264] on span "Create" at bounding box center [407, 268] width 21 height 10
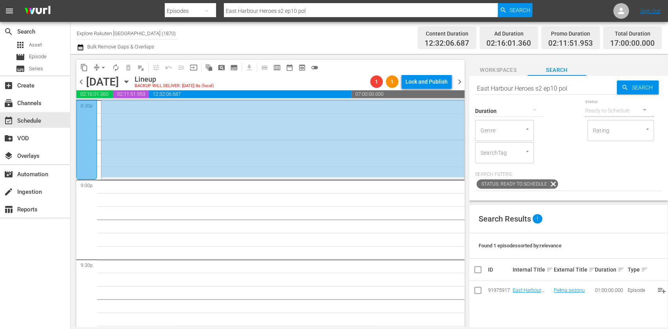
type input "12:00 AM"
radio input "true"
type input "Nov 17th 2025"
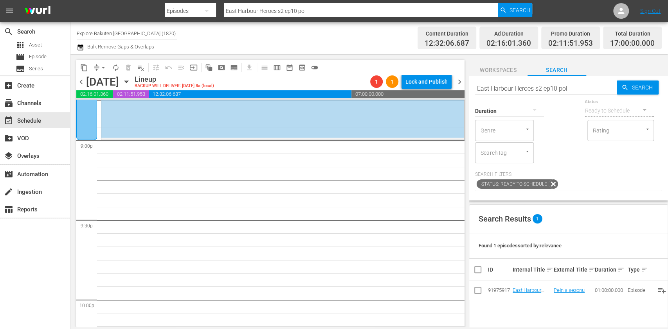
scroll to position [3323, 0]
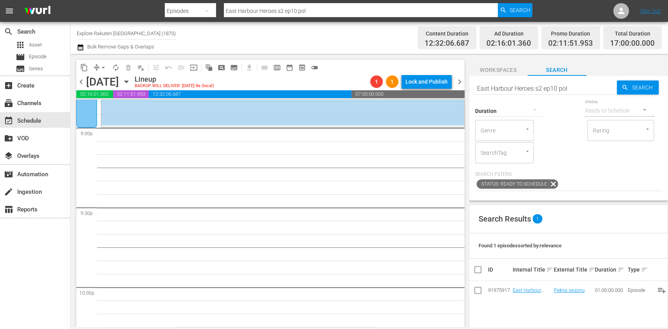
click at [462, 81] on span "chevron_right" at bounding box center [460, 82] width 10 height 10
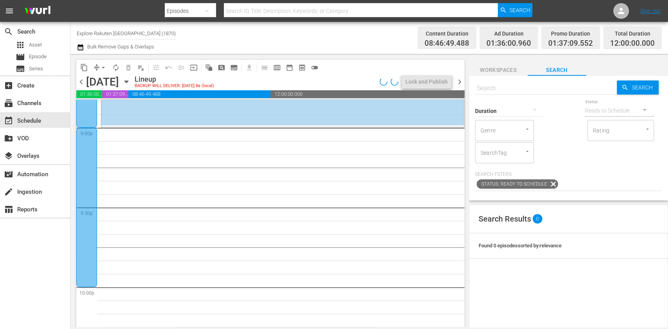
click at [83, 79] on span "chevron_left" at bounding box center [81, 82] width 10 height 10
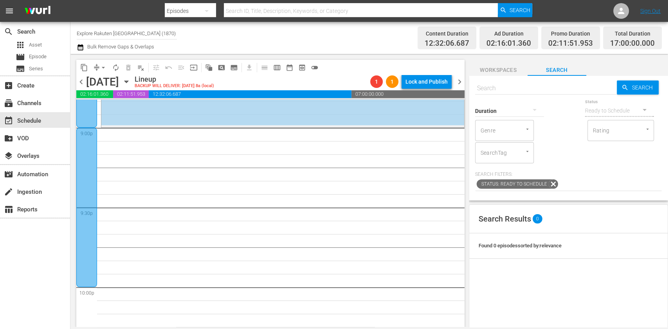
click at [460, 81] on span "chevron_right" at bounding box center [460, 82] width 10 height 10
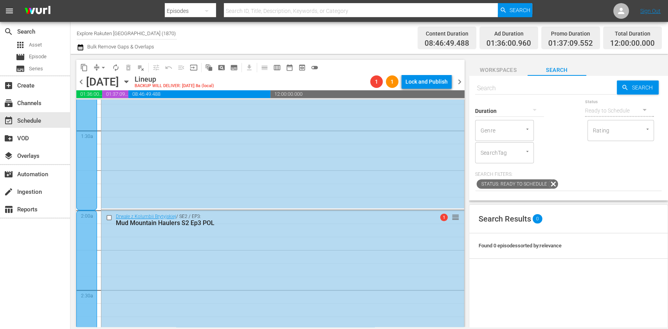
scroll to position [469, 0]
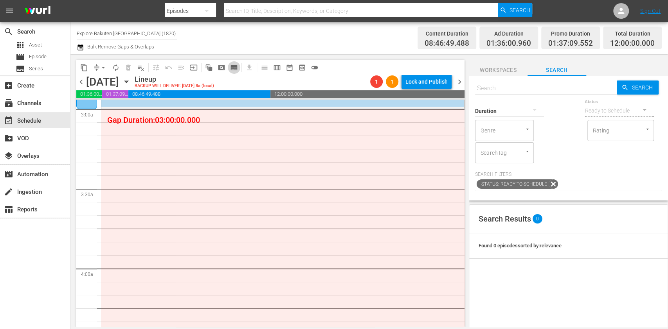
click at [236, 68] on span "subtitles_outlined" at bounding box center [234, 68] width 8 height 8
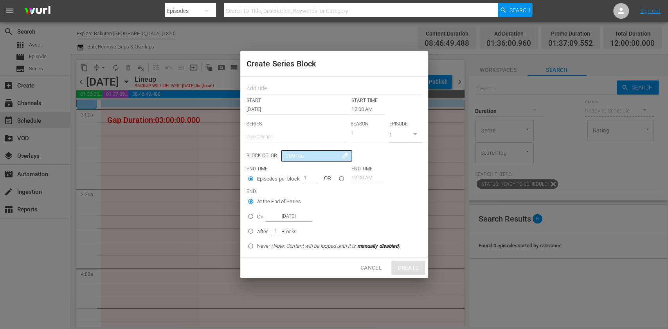
click at [250, 80] on div at bounding box center [333, 88] width 175 height 16
click at [261, 95] on div "START START TIME Nov 18th 2025 12:00 AM SERIES Select Series SEASON 1 EPISODE 1…" at bounding box center [334, 167] width 188 height 181
click at [260, 86] on input "text" at bounding box center [333, 89] width 175 height 12
paste input "The Great Wall of China with Ash Dykes"
type input "The Great Wall of China with Ash Dykes"
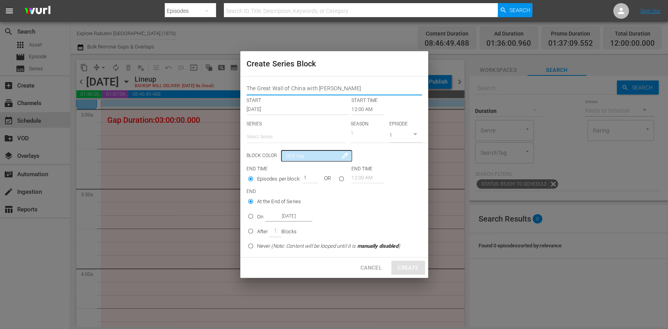
click at [279, 139] on input "text" at bounding box center [296, 137] width 100 height 19
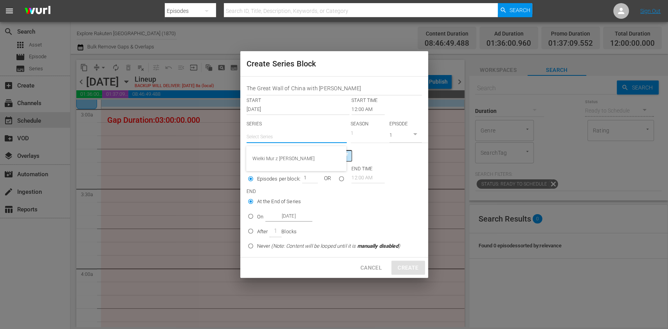
click at [283, 153] on div "Wielki Mur z Ashem Dykesem" at bounding box center [296, 158] width 88 height 19
type input "Wielki Mur z Ashem Dykesem"
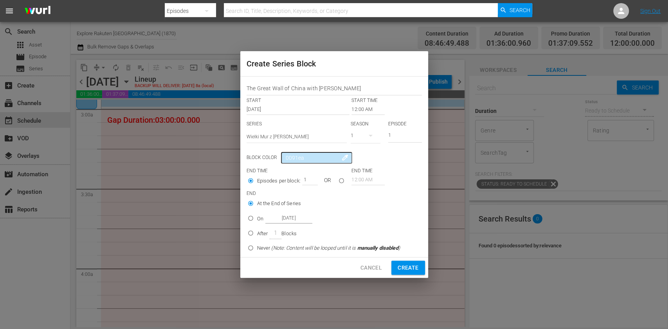
click at [363, 112] on input "12:00 AM" at bounding box center [367, 109] width 33 height 11
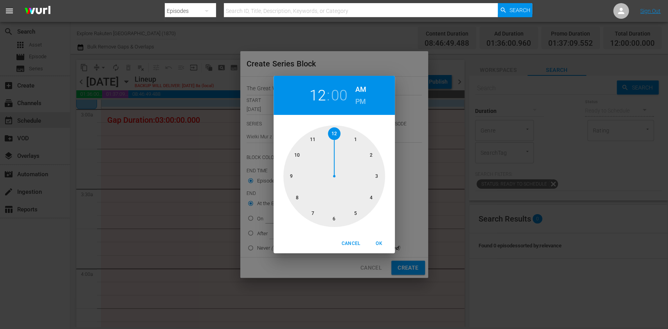
click at [374, 173] on div at bounding box center [334, 177] width 102 height 102
click at [374, 239] on button "OK" at bounding box center [379, 243] width 25 height 13
type input "03:00 AM"
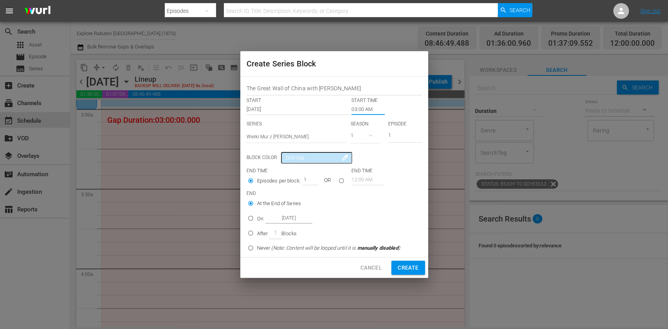
click at [262, 219] on p "On" at bounding box center [260, 219] width 6 height 8
click at [257, 219] on input "On Nov 18th 2025" at bounding box center [250, 220] width 13 height 13
radio input "false"
radio input "true"
click at [287, 218] on input "Nov 18th 2025" at bounding box center [288, 218] width 47 height 11
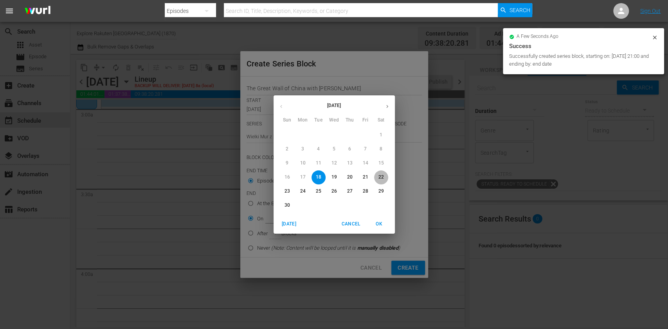
click at [376, 177] on span "22" at bounding box center [381, 177] width 14 height 7
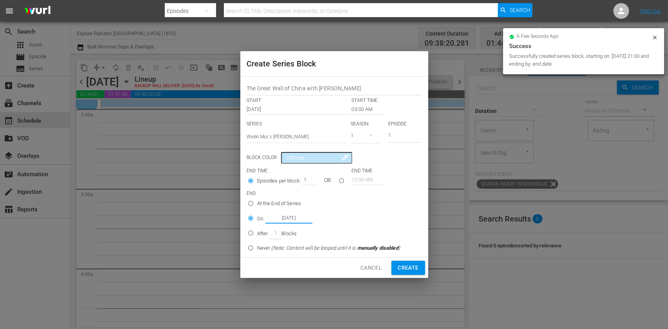
type input "Nov 18th 2025"
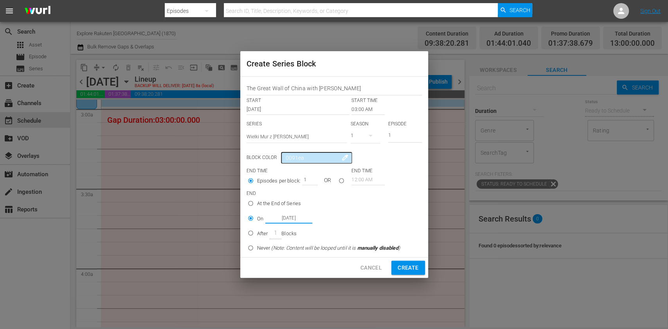
click at [410, 267] on span "Create" at bounding box center [407, 268] width 21 height 10
type input "12:00 AM"
radio input "true"
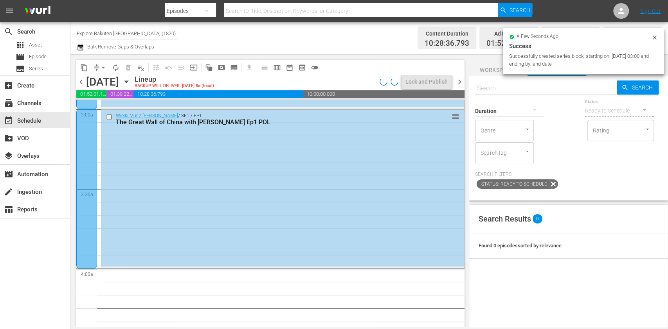
click at [81, 139] on div at bounding box center [86, 189] width 21 height 160
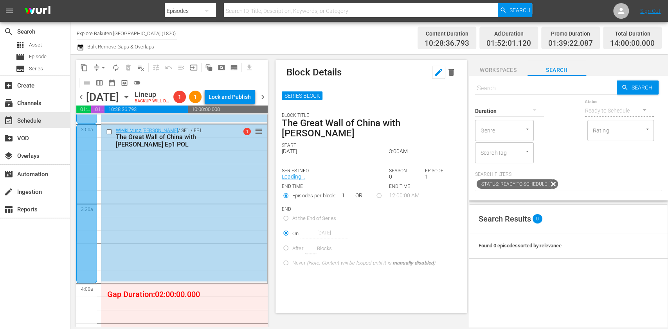
click at [434, 74] on icon "button" at bounding box center [438, 72] width 9 height 9
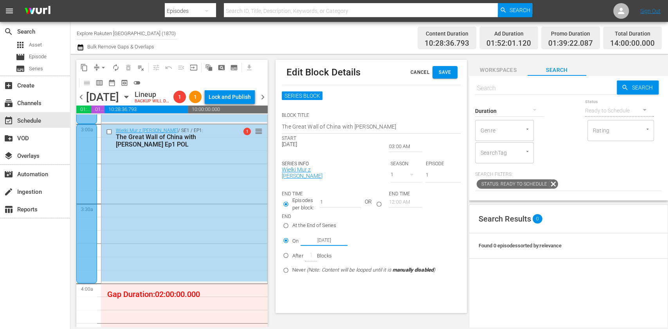
click at [325, 237] on input "Nov 18th 2025" at bounding box center [323, 240] width 47 height 11
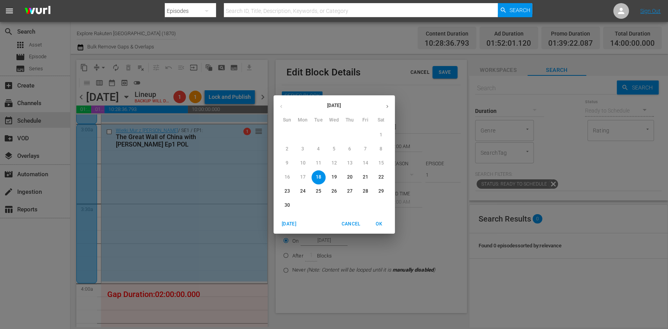
click at [383, 174] on span "22" at bounding box center [381, 177] width 14 height 7
type input "Nov 22nd 2025"
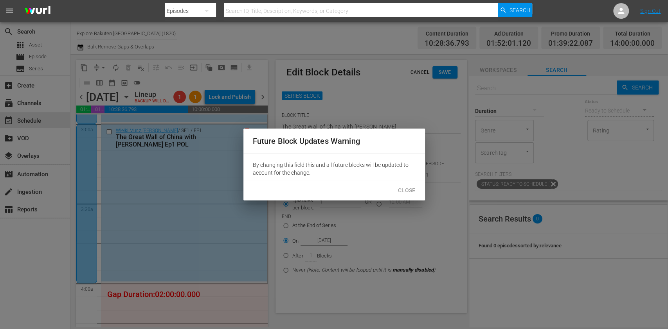
click at [404, 187] on span "Close" at bounding box center [407, 191] width 18 height 10
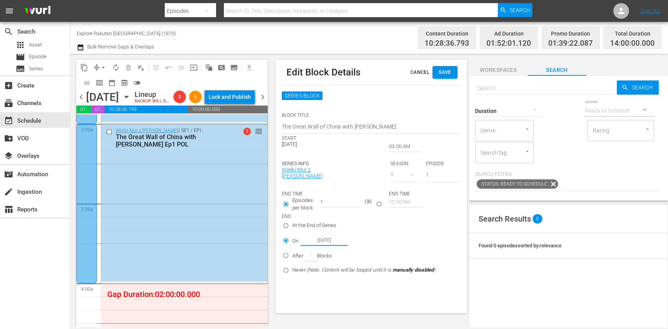
click at [444, 77] on button "Save" at bounding box center [444, 72] width 25 height 13
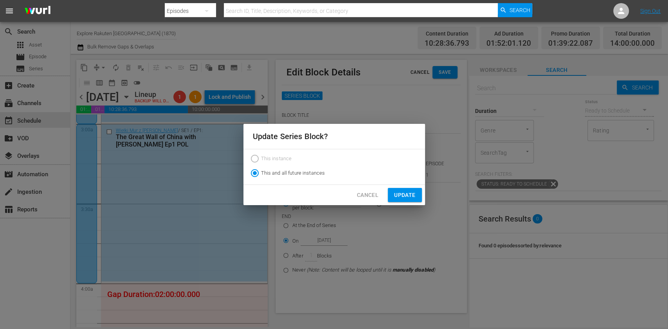
click at [405, 196] on span "Update" at bounding box center [404, 196] width 21 height 10
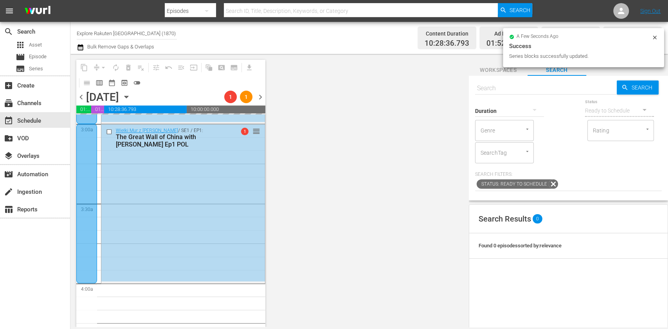
click at [263, 102] on span "chevron_right" at bounding box center [260, 97] width 10 height 10
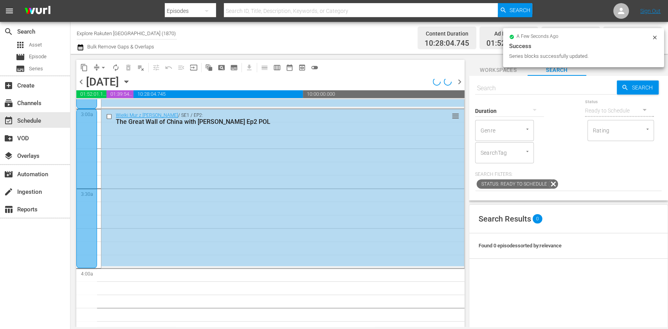
click at [79, 83] on span "chevron_left" at bounding box center [81, 82] width 10 height 10
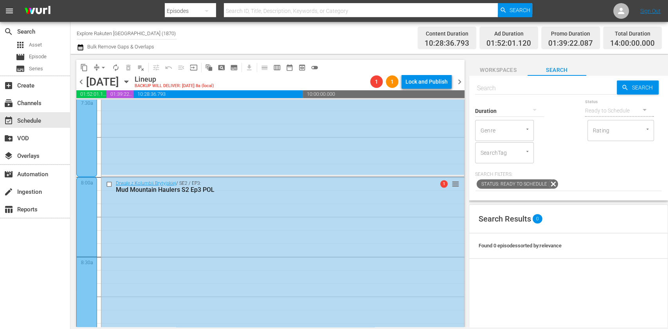
scroll to position [1408, 0]
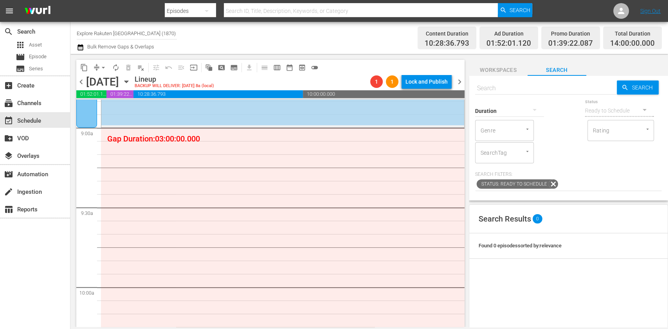
click at [237, 68] on span "subtitles_outlined" at bounding box center [234, 68] width 8 height 8
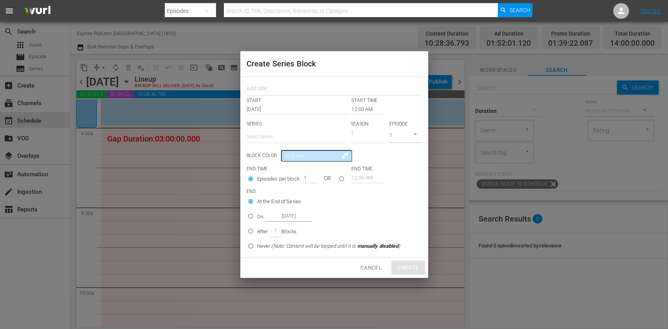
click at [259, 81] on div at bounding box center [333, 88] width 175 height 16
click at [260, 86] on input "text" at bounding box center [333, 89] width 175 height 12
paste input "The Great Wall of China with Ash Dykes"
type input "The Great Wall of China with Ash Dykes"
click at [274, 133] on input "text" at bounding box center [296, 137] width 100 height 19
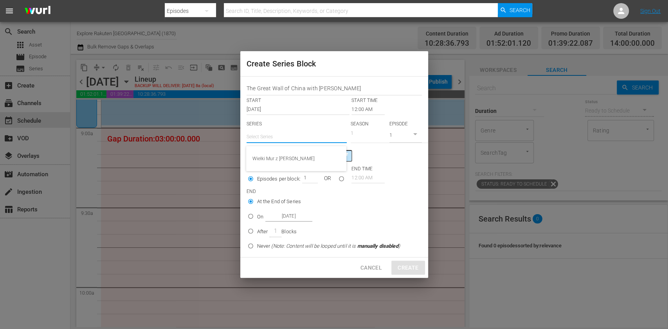
click at [276, 149] on div "Wielki Mur z Ashem Dykesem" at bounding box center [296, 158] width 88 height 19
type input "Wielki Mur z Ashem Dykesem"
click at [277, 155] on div "Wielki Mur z Ashem Dykesem" at bounding box center [296, 158] width 88 height 19
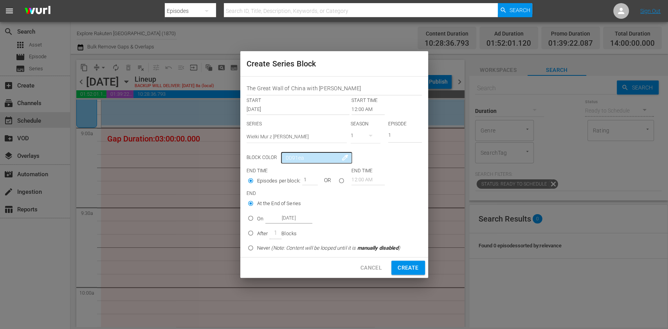
click at [362, 110] on input "12:00 AM" at bounding box center [367, 109] width 33 height 11
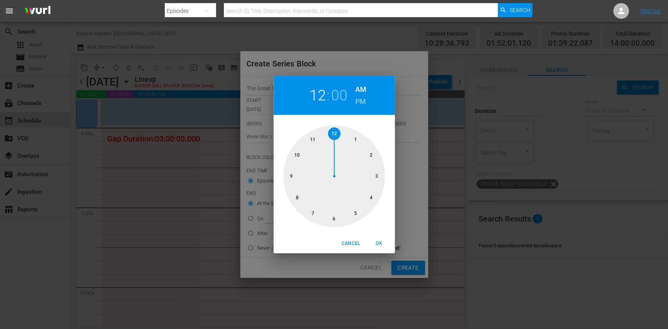
click at [297, 173] on div at bounding box center [334, 177] width 102 height 102
click at [378, 239] on button "OK" at bounding box center [379, 243] width 25 height 13
type input "09:00 AM"
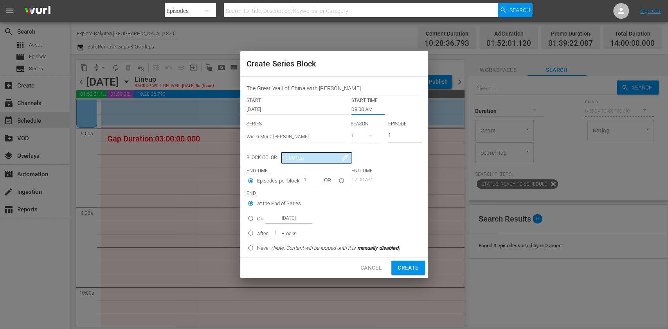
click at [258, 215] on p "On" at bounding box center [260, 219] width 6 height 8
click at [257, 215] on input "On Nov 18th 2025" at bounding box center [250, 220] width 13 height 13
radio input "false"
radio input "true"
click at [283, 215] on input "Nov 18th 2025" at bounding box center [288, 218] width 47 height 11
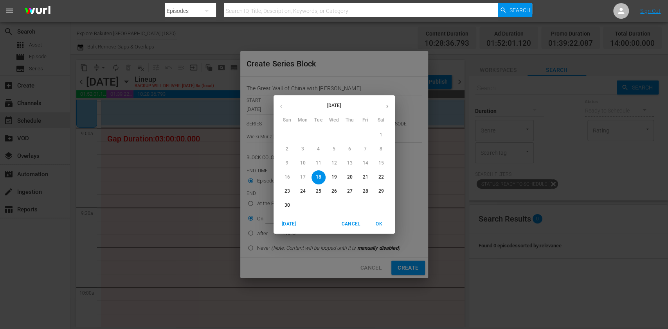
click at [369, 175] on span "21" at bounding box center [365, 177] width 14 height 7
type input "Nov 21st 2025"
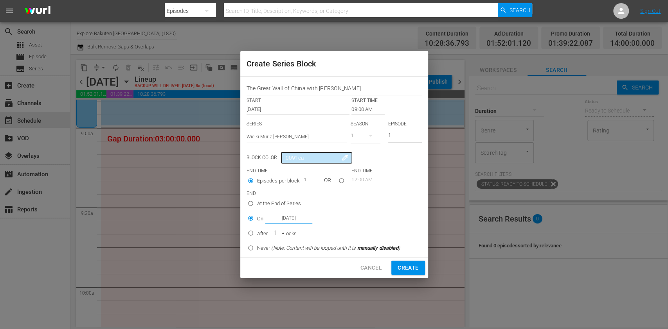
click at [408, 193] on div "END At the End of Series On Nov 21st 2025 After 1 Blocks Never (Note: Content w…" at bounding box center [333, 188] width 175 height 12
click at [408, 262] on button "Create" at bounding box center [407, 268] width 33 height 14
type input "12:00 AM"
radio input "true"
type input "Nov 18th 2025"
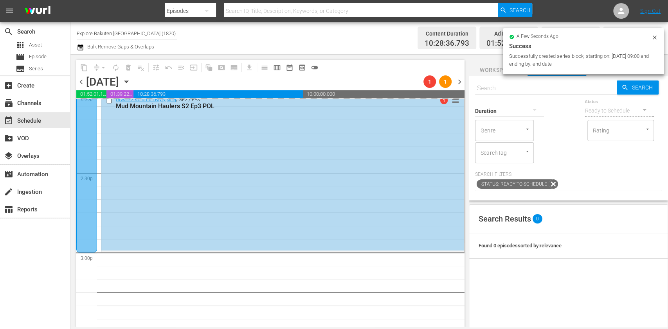
scroll to position [2347, 0]
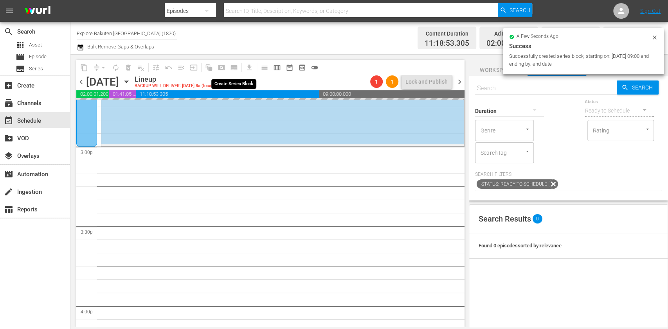
click at [235, 68] on span "subtitles_outlined" at bounding box center [234, 67] width 13 height 13
click at [235, 68] on span "subtitles_outlined" at bounding box center [234, 68] width 8 height 8
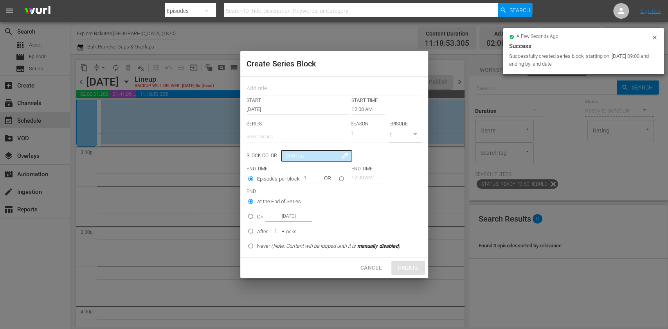
click at [287, 101] on div "START" at bounding box center [298, 100] width 105 height 7
click at [286, 91] on input "text" at bounding box center [333, 89] width 175 height 12
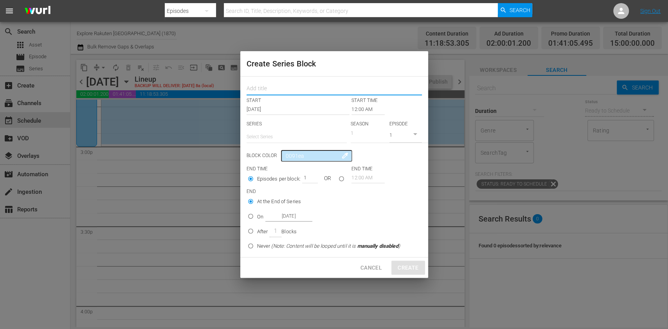
paste input "The Great Wall of China with Ash Dykes"
type input "The Great Wall of China with Ash Dykes"
click at [283, 134] on input "text" at bounding box center [296, 137] width 100 height 19
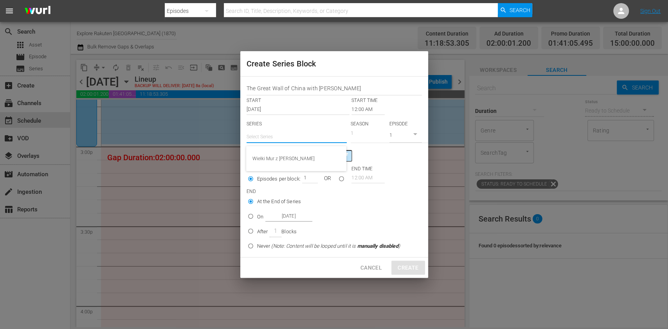
click at [294, 160] on div "Wielki Mur z Ashem Dykesem" at bounding box center [296, 158] width 88 height 19
type input "Wielki Mur z Ashem Dykesem"
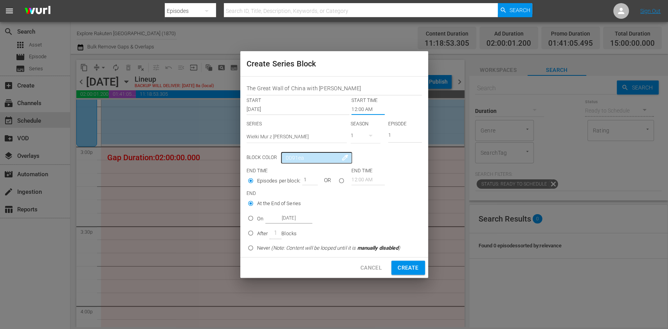
click at [358, 110] on input "12:00 AM" at bounding box center [367, 109] width 33 height 11
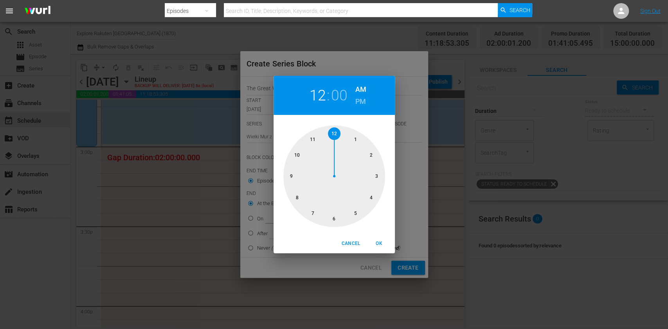
click at [381, 173] on div at bounding box center [334, 177] width 102 height 102
click at [362, 99] on h6 "PM" at bounding box center [360, 101] width 11 height 13
click at [377, 241] on span "OK" at bounding box center [379, 244] width 19 height 8
type input "03:00 PM"
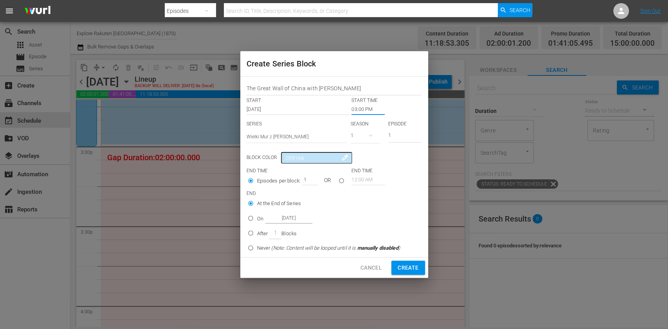
click at [259, 216] on p "On" at bounding box center [260, 219] width 6 height 8
click at [257, 216] on input "On Nov 18th 2025" at bounding box center [250, 220] width 13 height 13
radio input "false"
radio input "true"
click at [284, 216] on input "Nov 18th 2025" at bounding box center [288, 218] width 47 height 11
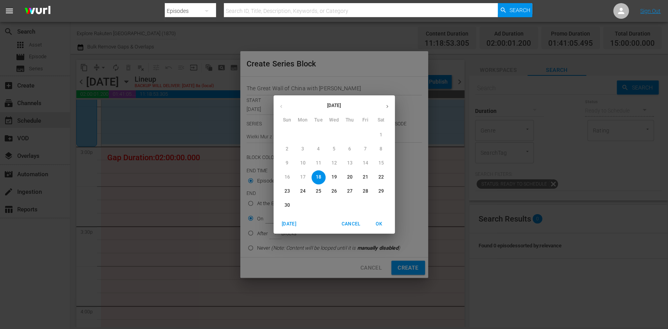
click at [363, 174] on button "21" at bounding box center [365, 178] width 14 height 14
type input "Nov 21st 2025"
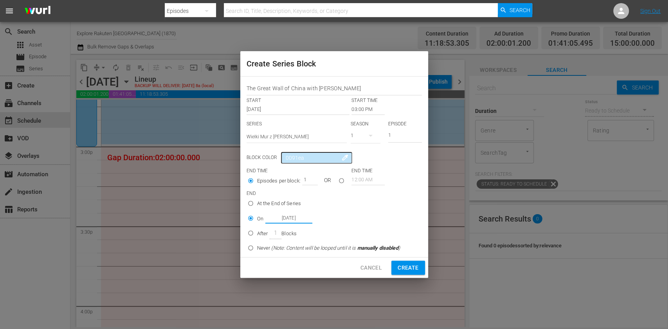
click at [412, 265] on span "Create" at bounding box center [407, 268] width 21 height 10
type input "12:00 AM"
radio input "true"
type input "Nov 18th 2025"
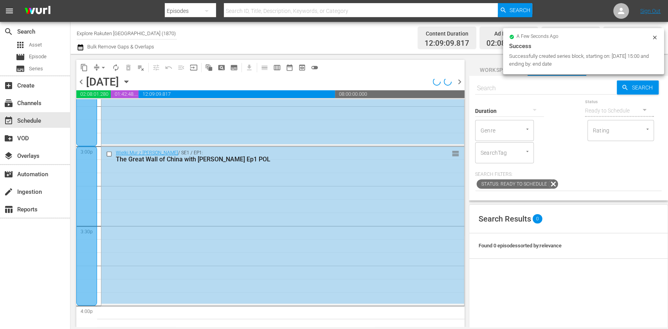
click at [83, 81] on span "chevron_left" at bounding box center [81, 82] width 10 height 10
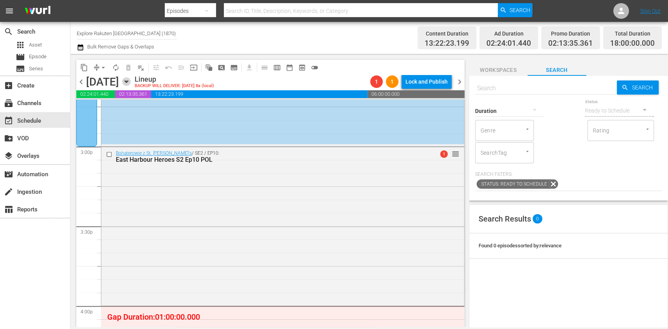
click at [128, 82] on icon "button" at bounding box center [126, 82] width 4 height 2
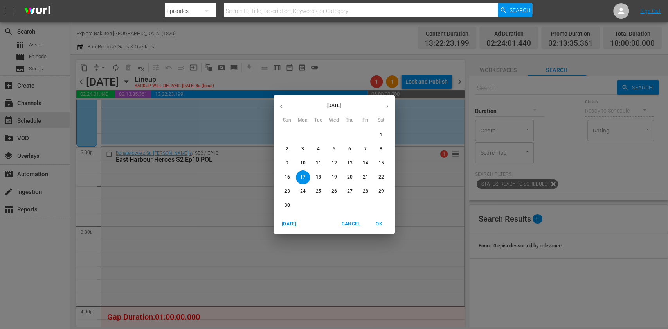
click at [381, 179] on p "22" at bounding box center [380, 177] width 5 height 7
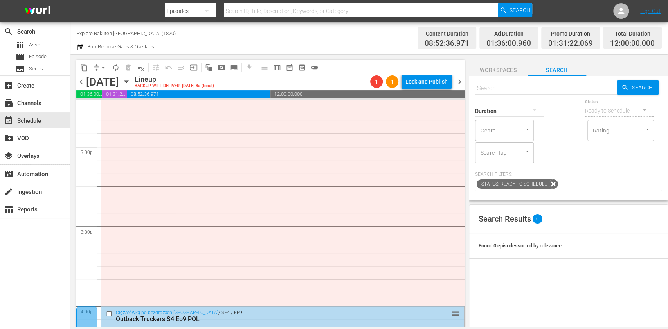
click at [236, 66] on span "subtitles_outlined" at bounding box center [234, 68] width 8 height 8
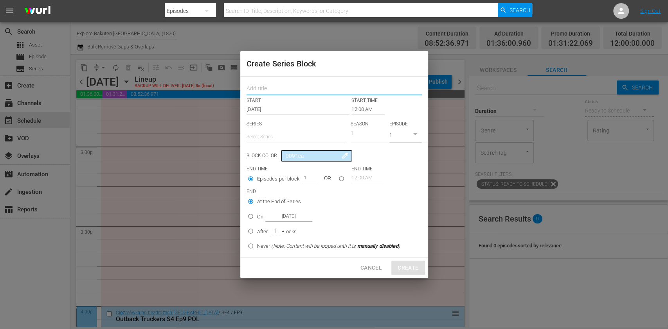
click at [266, 92] on input "text" at bounding box center [333, 89] width 175 height 12
paste input "The Great Wall of China with Ash Dykes"
type input "The Great Wall of China with Ash Dykes"
click at [272, 133] on input "text" at bounding box center [296, 137] width 100 height 19
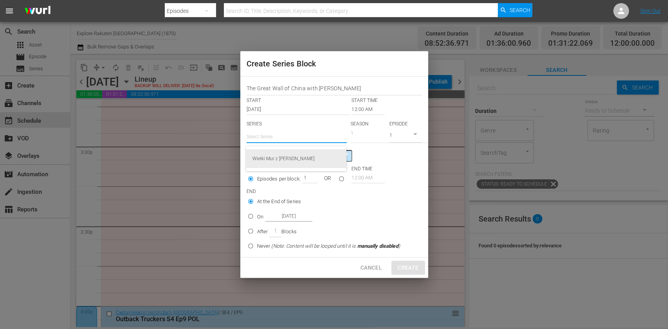
click at [279, 156] on div "Wielki Mur z Ashem Dykesem" at bounding box center [296, 158] width 88 height 19
type input "Wielki Mur z Ashem Dykesem"
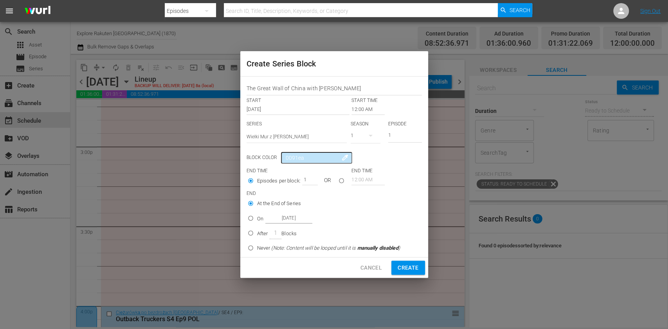
click at [365, 110] on input "12:00 AM" at bounding box center [367, 109] width 33 height 11
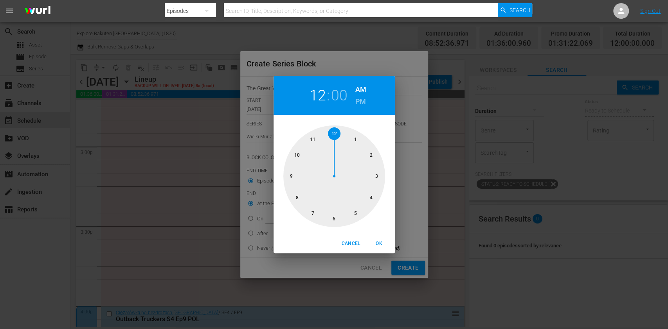
click at [339, 214] on div at bounding box center [334, 177] width 102 height 102
click at [382, 249] on button "OK" at bounding box center [379, 243] width 25 height 13
type input "06:00 AM"
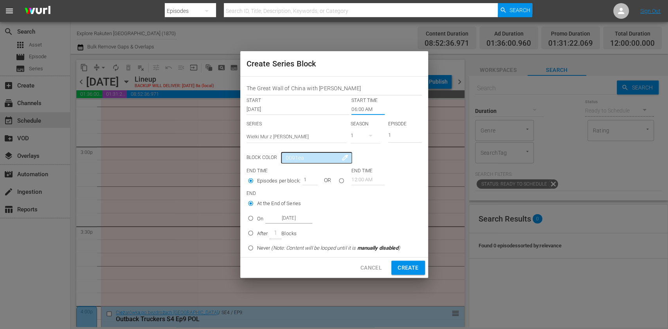
click at [261, 236] on p "After" at bounding box center [262, 234] width 11 height 8
click at [257, 236] on input "After 1 Blocks" at bounding box center [250, 234] width 13 height 13
radio input "false"
radio input "true"
drag, startPoint x: 304, startPoint y: 181, endPoint x: 314, endPoint y: 181, distance: 10.6
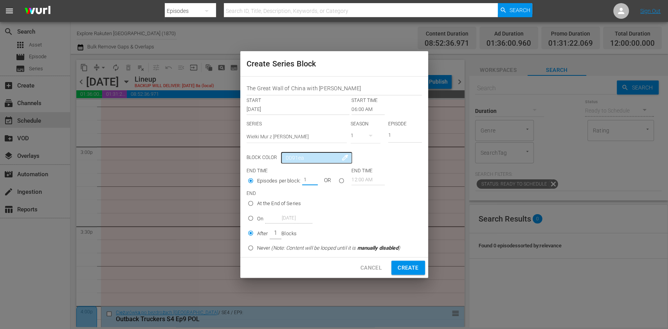
click at [314, 181] on div "1" at bounding box center [310, 179] width 16 height 11
type input "5"
click at [401, 263] on span "Create" at bounding box center [407, 268] width 21 height 10
type input "12:00 AM"
type input "1"
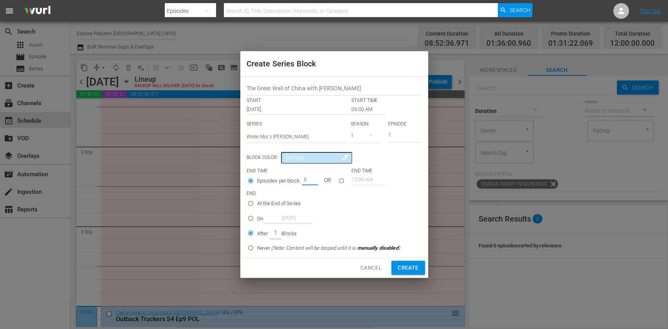
radio input "true"
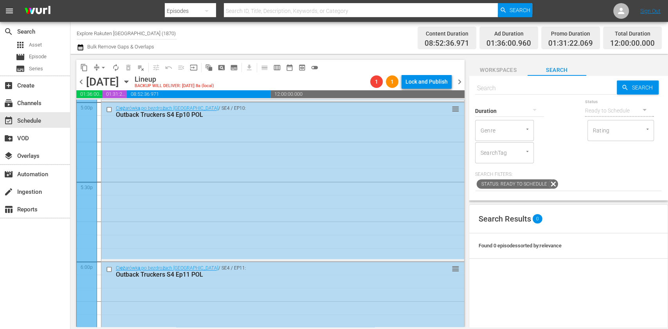
scroll to position [2712, 0]
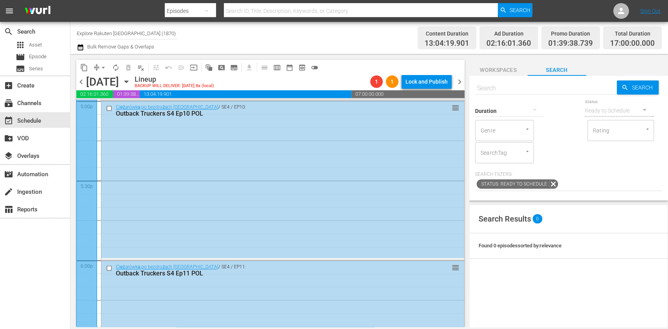
click at [460, 81] on span "chevron_right" at bounding box center [460, 82] width 10 height 10
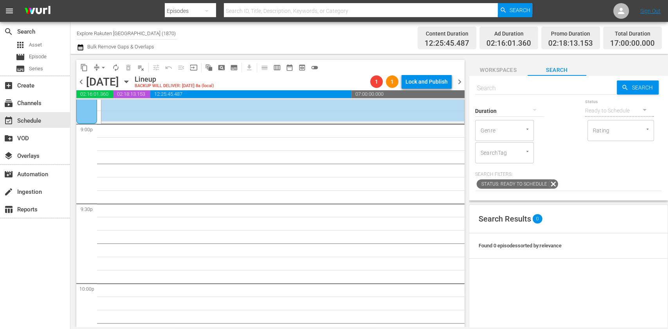
scroll to position [3308, 0]
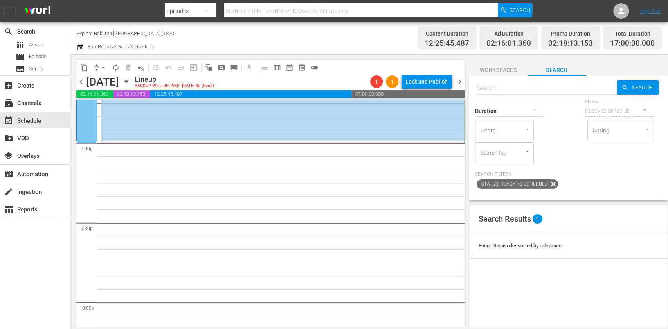
click at [238, 65] on button "subtitles_outlined" at bounding box center [234, 67] width 13 height 13
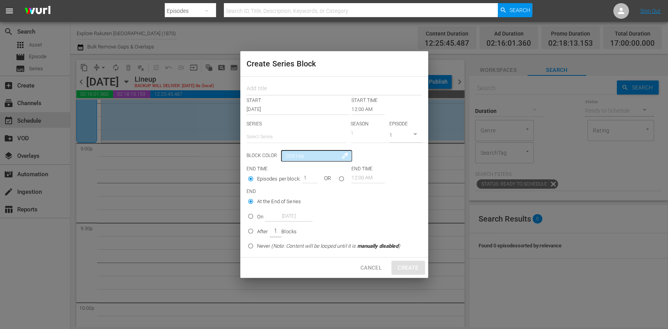
click at [261, 82] on div at bounding box center [333, 88] width 175 height 16
click at [262, 85] on input "text" at bounding box center [333, 89] width 175 height 12
paste input "The Great Wall of China with Ash Dykes"
type input "The Great Wall of China with Ash Dykes"
click at [273, 133] on input "text" at bounding box center [296, 137] width 100 height 19
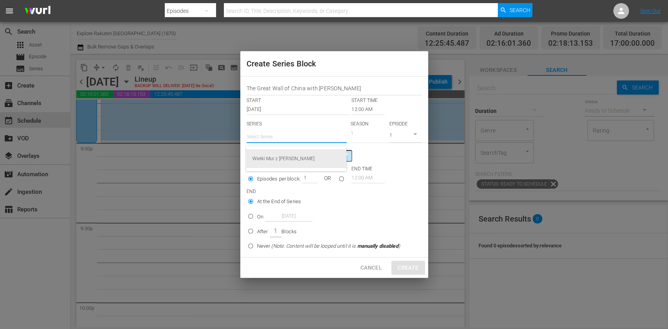
click at [284, 158] on div "Wielki Mur z Ashem Dykesem" at bounding box center [296, 158] width 88 height 19
type input "Wielki Mur z Ashem Dykesem"
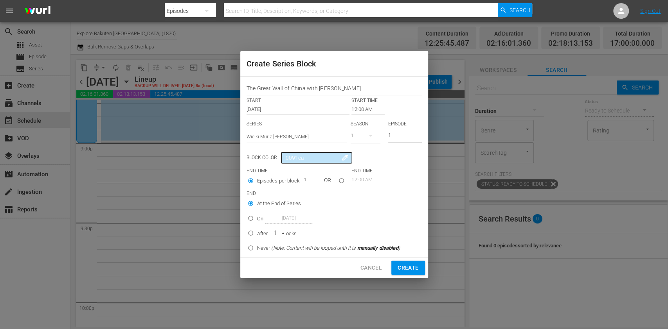
click at [359, 112] on input "12:00 AM" at bounding box center [367, 109] width 33 height 11
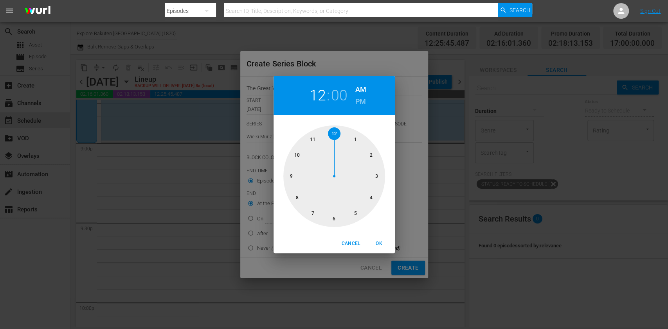
click at [295, 178] on div at bounding box center [334, 177] width 102 height 102
click at [358, 97] on h6 "PM" at bounding box center [360, 101] width 11 height 13
click at [385, 250] on button "OK" at bounding box center [379, 243] width 25 height 13
type input "09:00 PM"
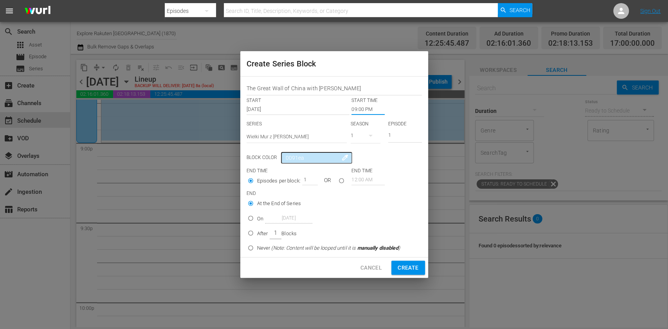
click at [254, 232] on input "After 1 Blocks" at bounding box center [250, 234] width 13 height 13
radio input "true"
drag, startPoint x: 302, startPoint y: 180, endPoint x: 334, endPoint y: 193, distance: 34.9
click at [312, 182] on input "1" at bounding box center [308, 179] width 12 height 11
type input "2"
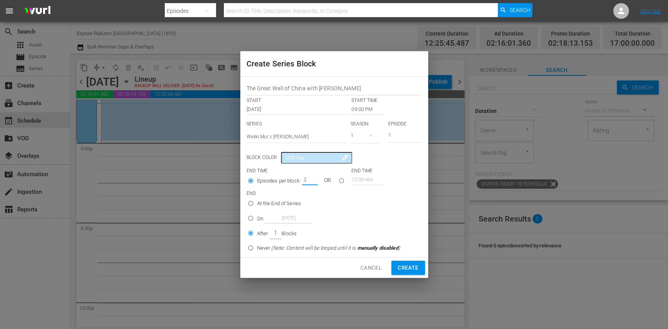
click at [407, 267] on span "Create" at bounding box center [407, 268] width 21 height 10
type input "12:00 AM"
type input "1"
radio input "true"
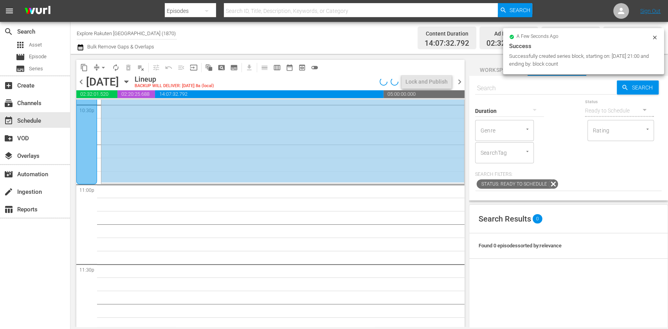
scroll to position [3602, 0]
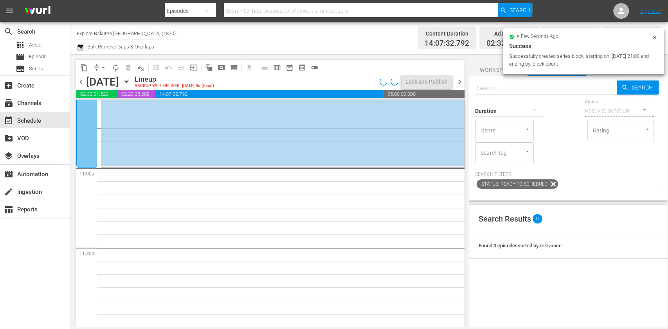
click at [520, 87] on input "text" at bounding box center [546, 88] width 142 height 19
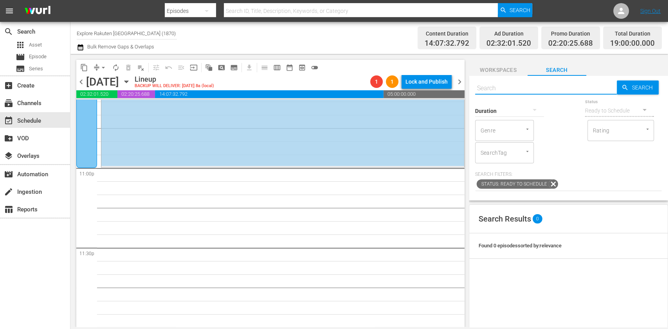
paste input "The Great Wall of China with Ash Dykes"
type input "The Great Wall of China with Ash Dykes ep3"
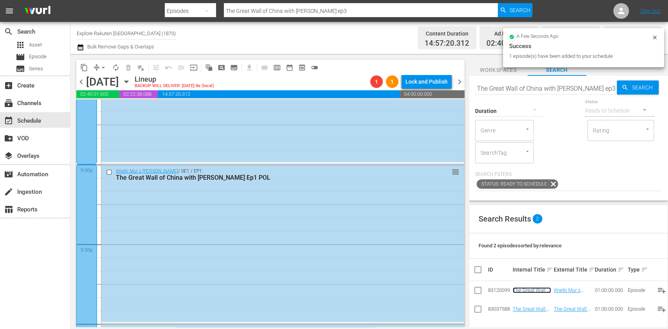
scroll to position [3237, 0]
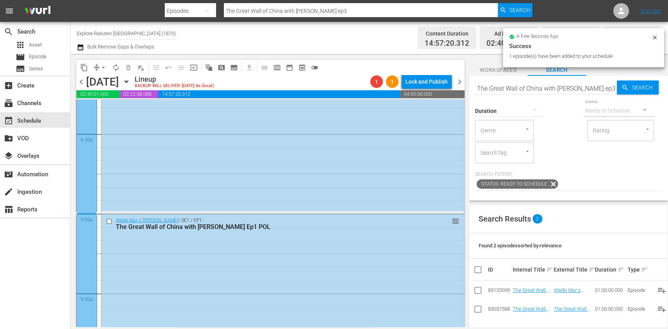
click at [461, 87] on div "chevron_left Sunday, November 23rd November 23rd Lineup BACKUP WILL DELIVER: 11…" at bounding box center [270, 82] width 388 height 15
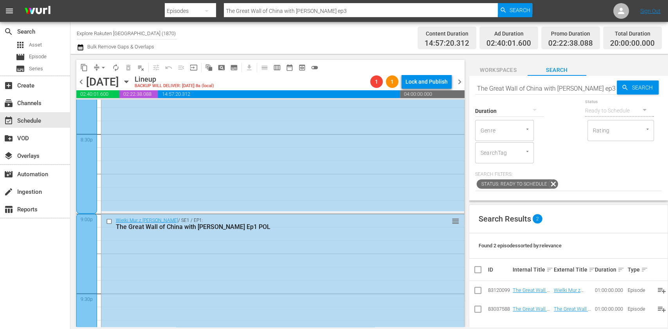
click at [460, 84] on span "chevron_right" at bounding box center [460, 82] width 10 height 10
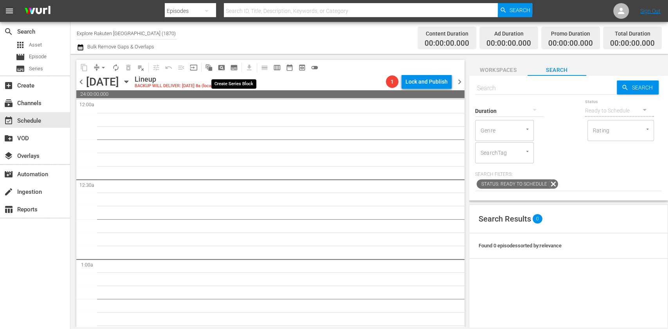
click at [237, 70] on span "subtitles_outlined" at bounding box center [234, 68] width 8 height 8
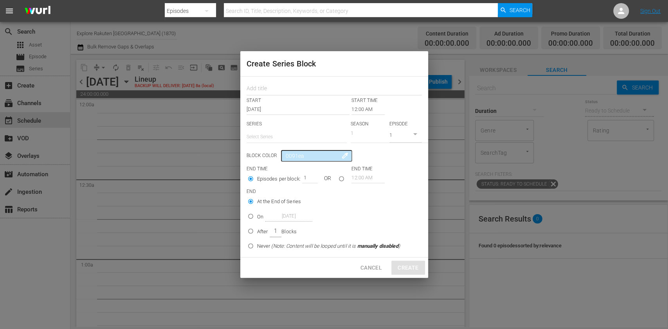
drag, startPoint x: 270, startPoint y: 90, endPoint x: 273, endPoint y: 99, distance: 9.3
click at [270, 90] on input "text" at bounding box center [333, 89] width 175 height 12
paste input "The Great Wall of China with Ash Dykes"
type input "The Great Wall of China with Ash Dykes"
click at [272, 129] on input "text" at bounding box center [296, 137] width 100 height 19
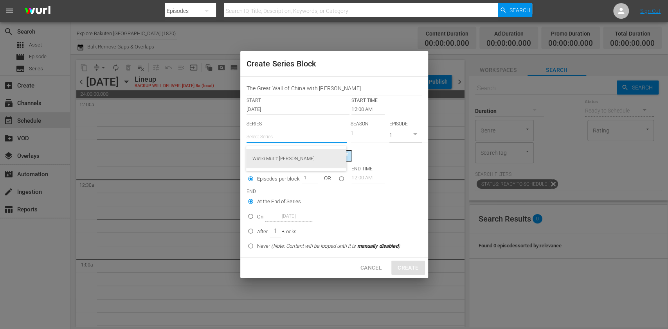
drag, startPoint x: 289, startPoint y: 162, endPoint x: 296, endPoint y: 158, distance: 8.3
click at [289, 162] on div "Wielki Mur z Ashem Dykesem" at bounding box center [296, 158] width 88 height 19
type input "Wielki Mur z Ashem Dykesem"
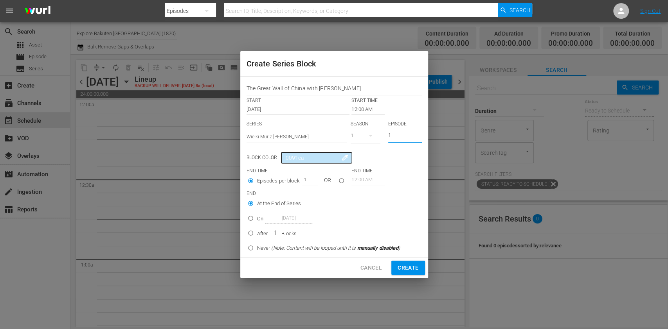
drag, startPoint x: 399, startPoint y: 137, endPoint x: 343, endPoint y: 131, distance: 55.8
click at [355, 135] on div "SERIES Select Series Wielki Mur z Ashem Dykesem SEASON 1 EPISODE 1" at bounding box center [333, 134] width 175 height 27
type input "4"
click at [266, 236] on p "After" at bounding box center [262, 234] width 11 height 8
click at [257, 236] on input "After 1 Blocks" at bounding box center [250, 234] width 13 height 13
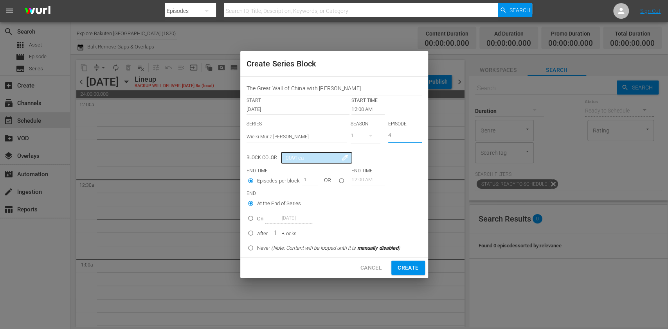
radio input "false"
radio input "true"
drag, startPoint x: 304, startPoint y: 180, endPoint x: 346, endPoint y: 198, distance: 45.9
click at [328, 187] on div "Episodes per block: 1 OR" at bounding box center [298, 181] width 105 height 15
type input "2"
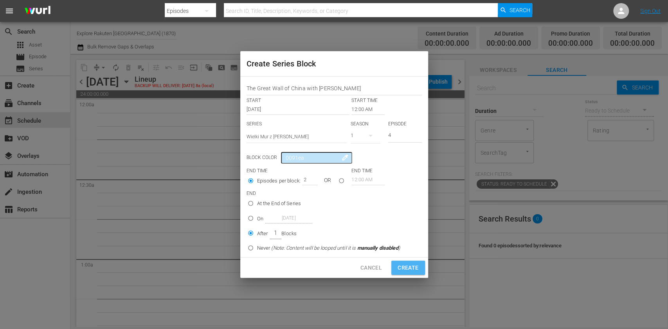
click at [417, 269] on span "Create" at bounding box center [407, 268] width 21 height 10
type input "1"
radio input "true"
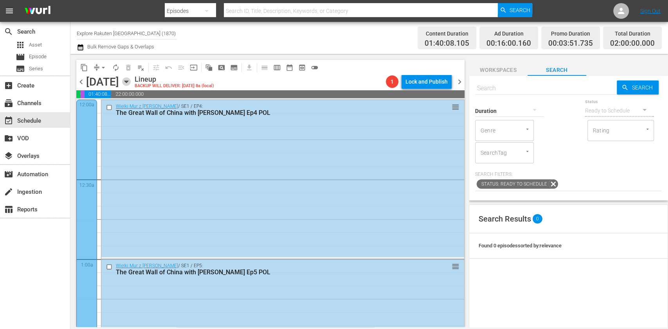
click at [131, 83] on icon "button" at bounding box center [126, 81] width 9 height 9
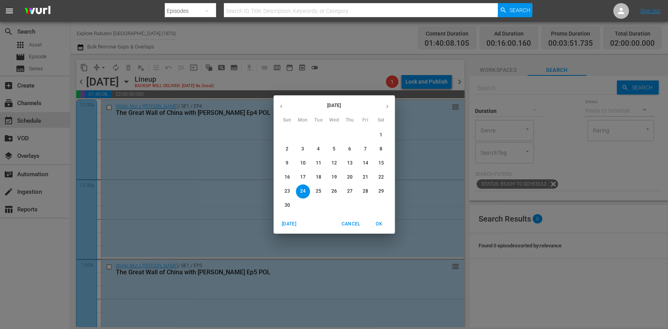
click at [313, 179] on span "18" at bounding box center [318, 177] width 14 height 7
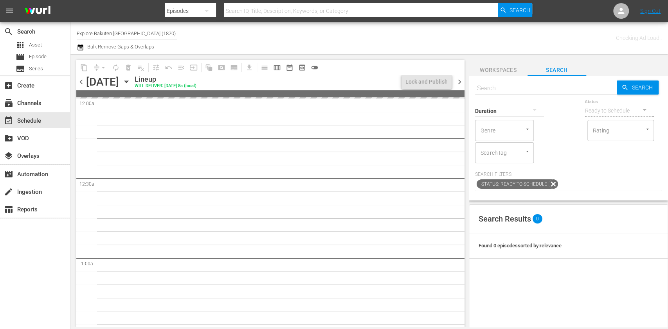
click at [79, 78] on span "chevron_left" at bounding box center [81, 82] width 10 height 10
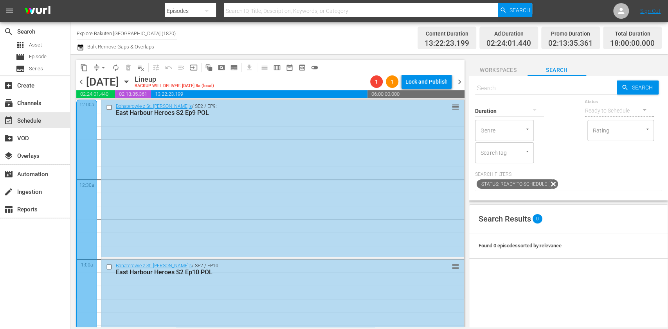
click at [236, 68] on span "subtitles_outlined" at bounding box center [234, 68] width 8 height 8
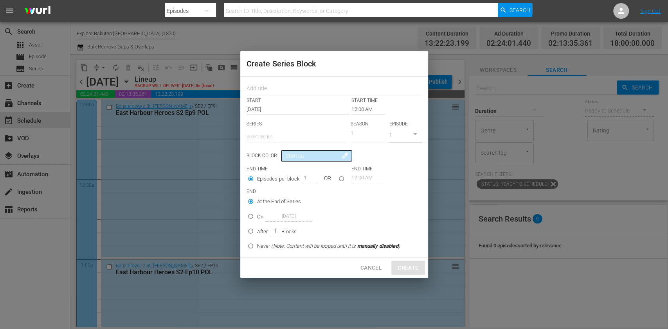
click at [268, 131] on input "text" at bounding box center [296, 137] width 100 height 19
paste input "Australijscy poławiacze homarów"
click at [320, 160] on div "Australijscy poławiacze homarów" at bounding box center [296, 158] width 88 height 19
type input "Australijscy poławiacze homarów"
click at [260, 83] on input "text" at bounding box center [333, 89] width 175 height 12
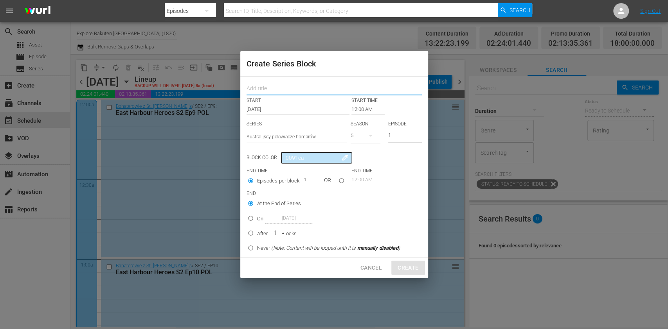
paste input "Aussie Lobster Hunters"
type input "Aussie Lobster Hunters"
click at [368, 111] on input "12:00 AM" at bounding box center [367, 109] width 33 height 11
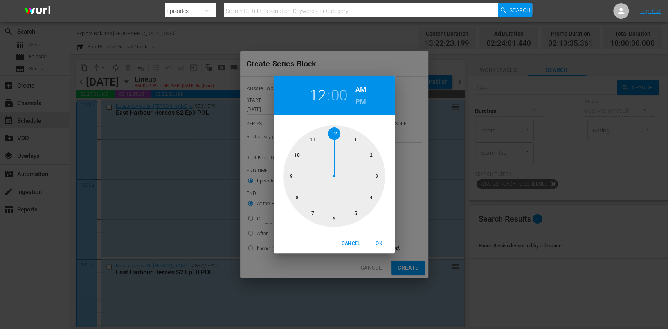
click at [298, 152] on div at bounding box center [334, 177] width 102 height 102
click at [381, 239] on button "OK" at bounding box center [379, 243] width 25 height 13
type input "10:00 AM"
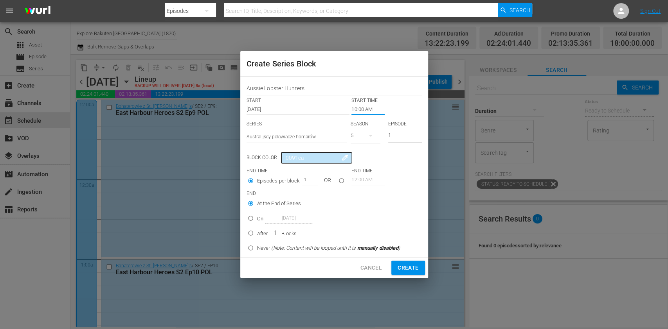
click at [253, 225] on input "On Nov 17th 2025" at bounding box center [250, 220] width 13 height 13
radio input "true"
click at [284, 221] on input "Nov 17th 2025" at bounding box center [288, 218] width 47 height 11
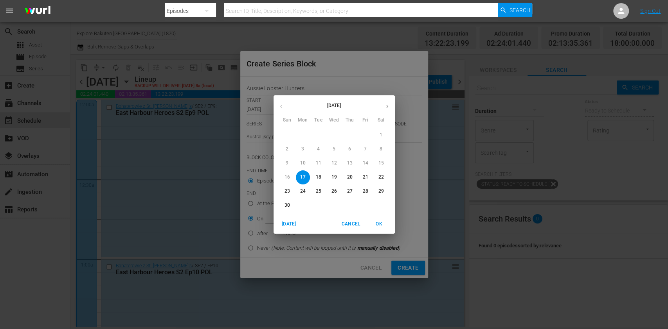
click at [361, 176] on span "21" at bounding box center [365, 177] width 14 height 7
type input "Nov 21st 2025"
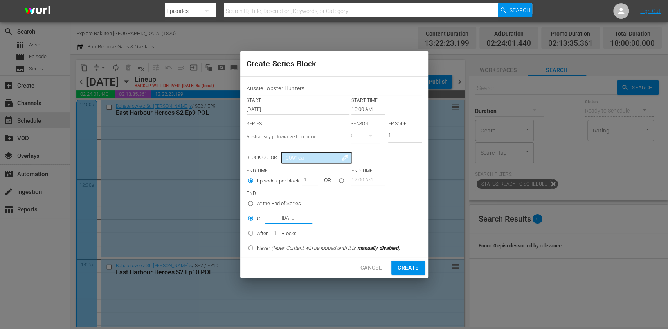
drag, startPoint x: 414, startPoint y: 264, endPoint x: 442, endPoint y: 290, distance: 37.7
click at [413, 264] on span "Create" at bounding box center [407, 268] width 21 height 10
type input "12:00 AM"
radio input "true"
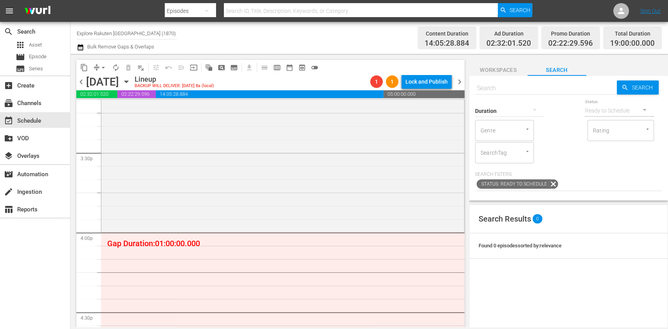
scroll to position [2504, 0]
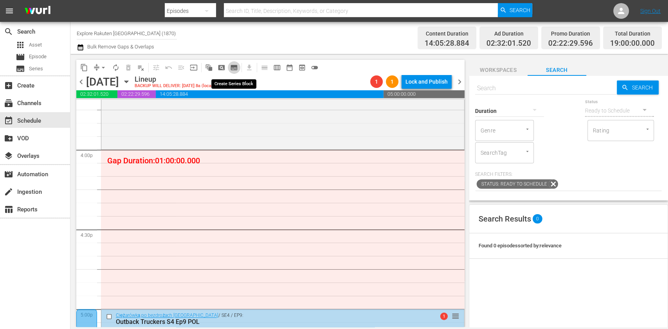
click at [235, 64] on span "subtitles_outlined" at bounding box center [234, 68] width 8 height 8
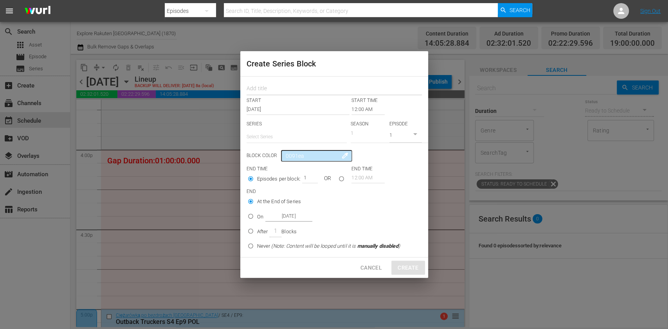
drag, startPoint x: 235, startPoint y: 64, endPoint x: 271, endPoint y: 92, distance: 46.2
click at [271, 92] on input "text" at bounding box center [333, 89] width 175 height 12
paste input "Aussie Lobster Hunters"
click at [272, 136] on input "text" at bounding box center [296, 137] width 100 height 19
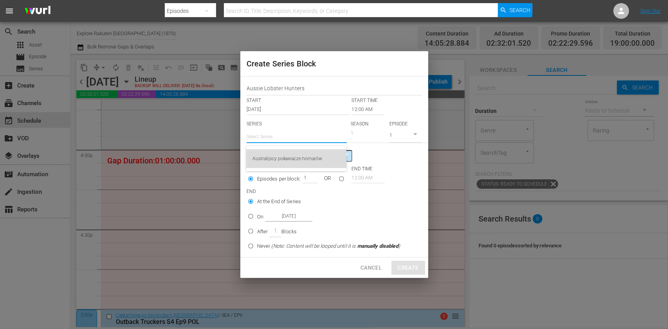
click at [280, 151] on div "Australijscy poławiacze homarów" at bounding box center [296, 158] width 88 height 19
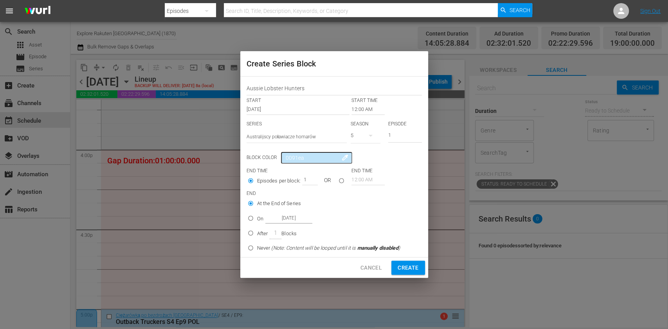
click at [361, 115] on input "12:00 AM" at bounding box center [367, 109] width 33 height 11
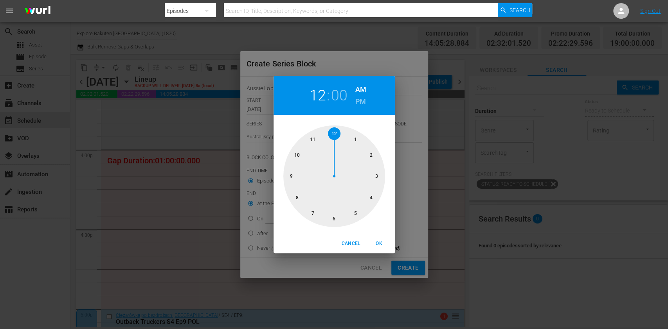
click at [361, 110] on div "12 : 00 AM PM" at bounding box center [333, 95] width 121 height 39
click at [372, 189] on div at bounding box center [334, 177] width 102 height 102
click at [358, 107] on h6 "PM" at bounding box center [360, 101] width 11 height 13
click at [374, 240] on span "OK" at bounding box center [379, 244] width 19 height 8
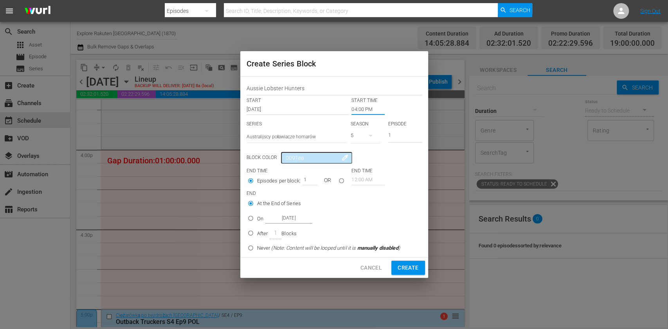
click at [253, 222] on input "On Nov 17th 2025" at bounding box center [250, 220] width 13 height 13
click at [284, 219] on input "Nov 17th 2025" at bounding box center [288, 218] width 47 height 11
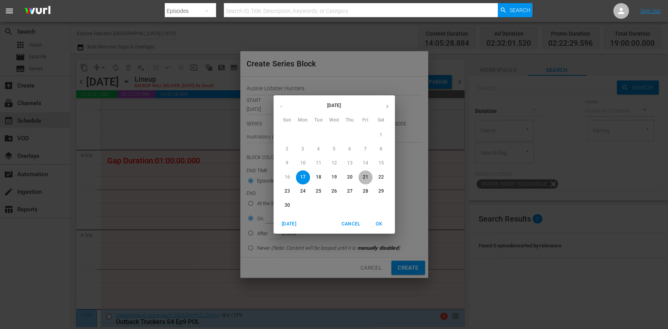
click at [363, 178] on p "21" at bounding box center [364, 177] width 5 height 7
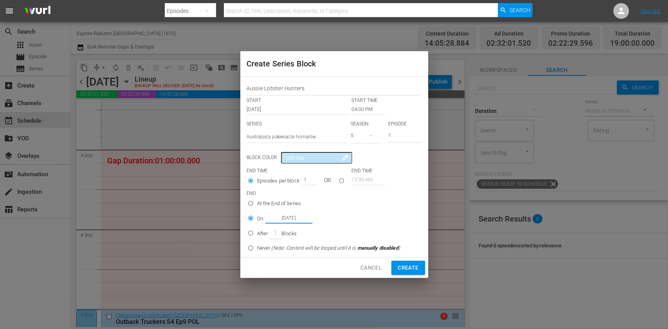
click at [406, 267] on span "Create" at bounding box center [407, 268] width 21 height 10
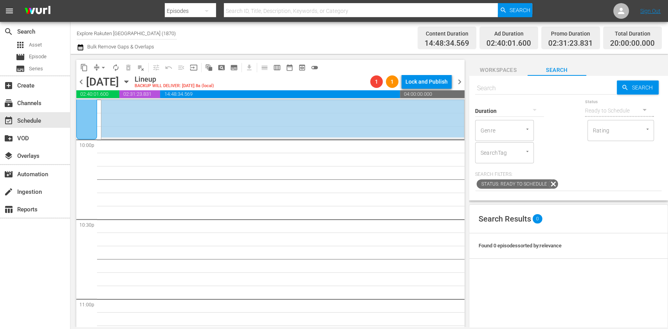
scroll to position [3494, 0]
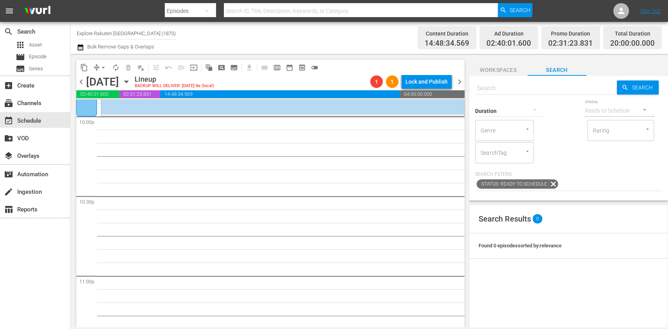
click at [235, 67] on span "subtitles_outlined" at bounding box center [234, 68] width 8 height 8
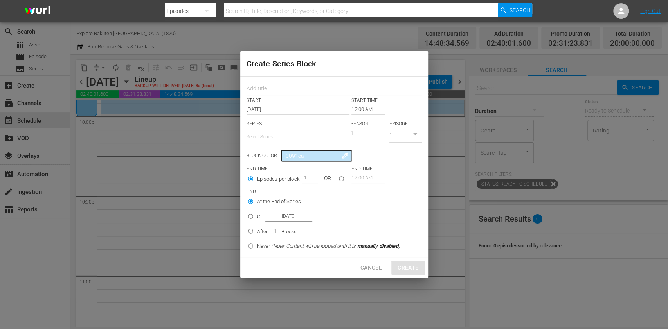
drag, startPoint x: 278, startPoint y: 87, endPoint x: 279, endPoint y: 100, distance: 13.3
click at [278, 87] on input "text" at bounding box center [333, 89] width 175 height 12
paste input "Aussie Lobster Hunters"
click at [279, 136] on input "text" at bounding box center [296, 137] width 100 height 19
click at [286, 156] on div "Australijscy poławiacze homarów" at bounding box center [296, 158] width 88 height 19
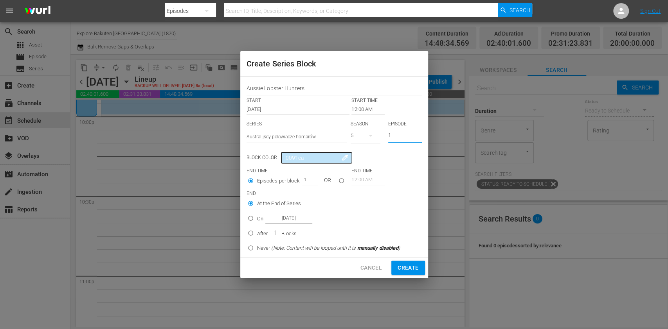
drag, startPoint x: 400, startPoint y: 137, endPoint x: 372, endPoint y: 137, distance: 27.4
click at [372, 137] on div "SERIES Select Series Australijscy poławiacze homarów SEASON 5 EPISODE 1" at bounding box center [333, 134] width 175 height 27
click at [360, 108] on input "12:00 AM" at bounding box center [367, 109] width 33 height 11
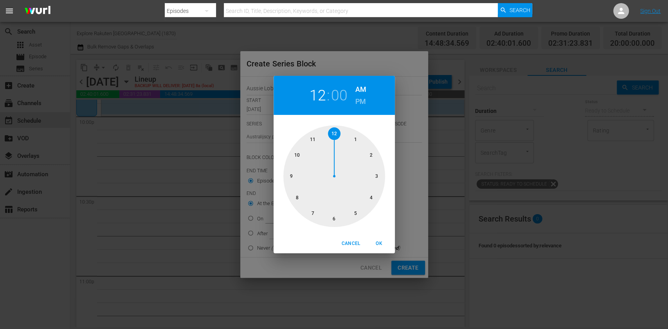
click at [302, 156] on div at bounding box center [334, 177] width 102 height 102
click at [359, 103] on h6 "PM" at bounding box center [360, 101] width 11 height 13
click at [378, 243] on span "OK" at bounding box center [379, 244] width 19 height 8
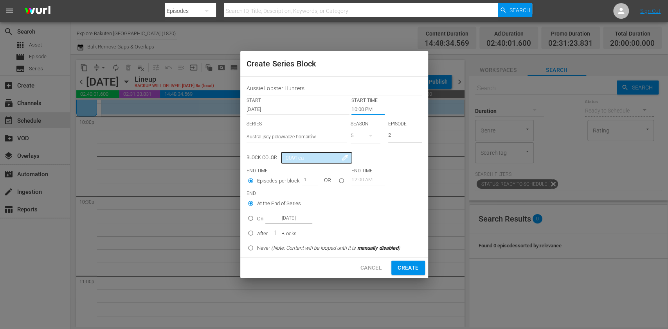
click at [257, 221] on input "On Nov 17th 2025" at bounding box center [250, 220] width 13 height 13
click at [285, 221] on input "Nov 17th 2025" at bounding box center [288, 218] width 47 height 11
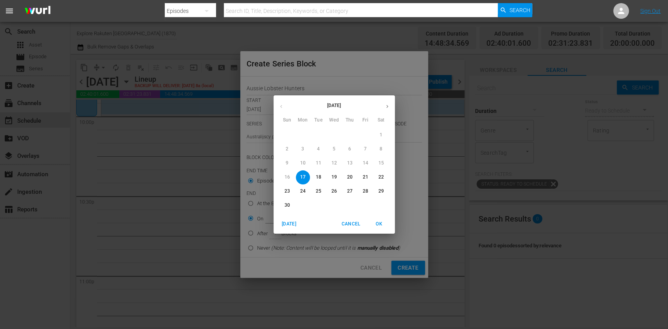
click at [367, 178] on p "21" at bounding box center [364, 177] width 5 height 7
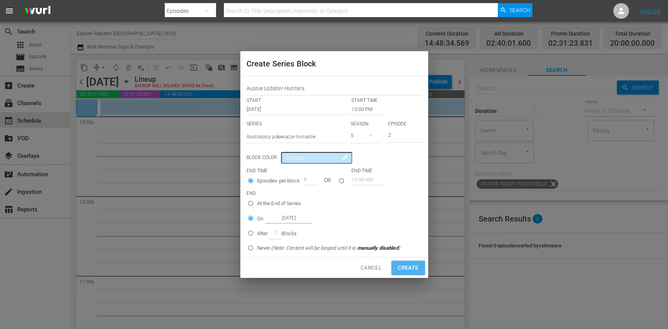
click at [406, 263] on span "Create" at bounding box center [407, 268] width 21 height 10
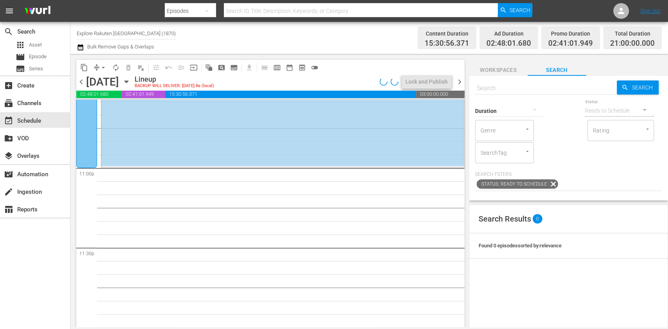
scroll to position [0, 0]
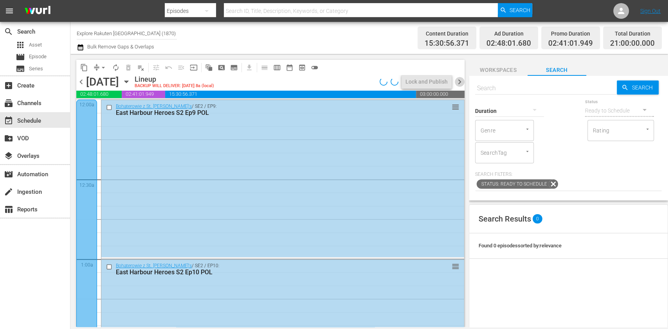
click at [463, 81] on span "chevron_right" at bounding box center [460, 82] width 10 height 10
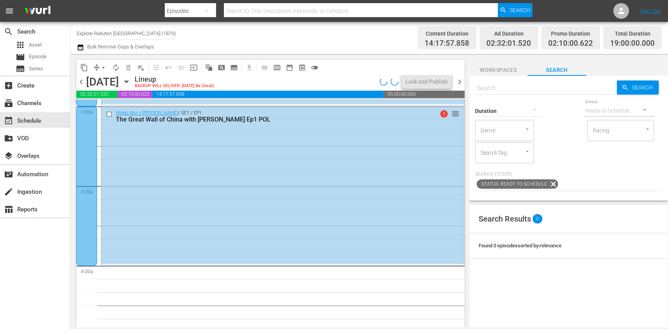
scroll to position [573, 0]
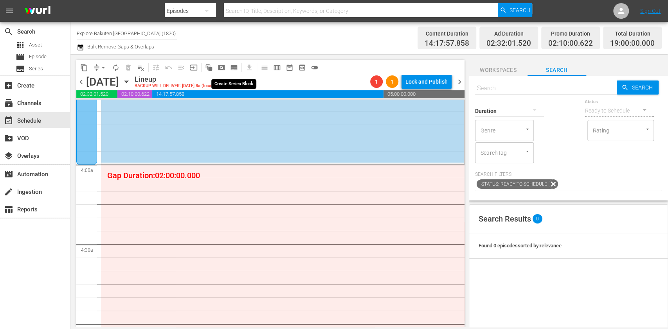
click at [233, 70] on span "subtitles_outlined" at bounding box center [234, 68] width 8 height 8
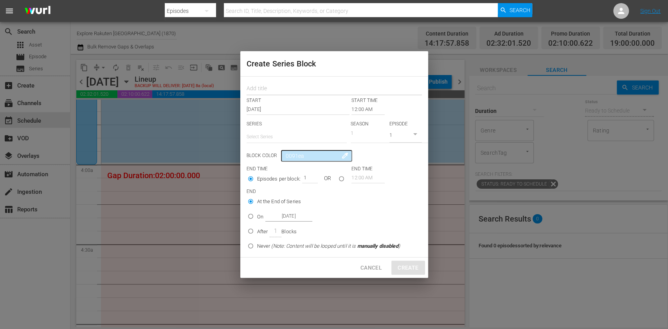
drag, startPoint x: 260, startPoint y: 83, endPoint x: 261, endPoint y: 88, distance: 5.1
click at [260, 83] on input "text" at bounding box center [333, 89] width 175 height 12
paste input "Aussie Lobster Hunters"
click at [270, 138] on input "text" at bounding box center [296, 137] width 100 height 19
click at [275, 161] on div "Australijscy poławiacze homarów" at bounding box center [296, 158] width 88 height 19
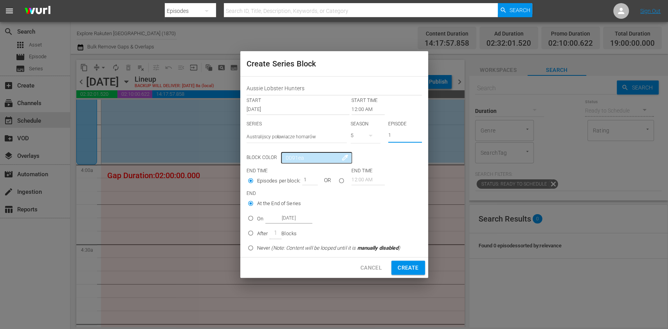
drag, startPoint x: 398, startPoint y: 135, endPoint x: 359, endPoint y: 136, distance: 38.7
click at [369, 136] on div "SERIES Select Series Australijscy poławiacze homarów SEASON 5 EPISODE 1" at bounding box center [333, 134] width 175 height 27
click at [356, 113] on input "12:00 AM" at bounding box center [367, 109] width 33 height 11
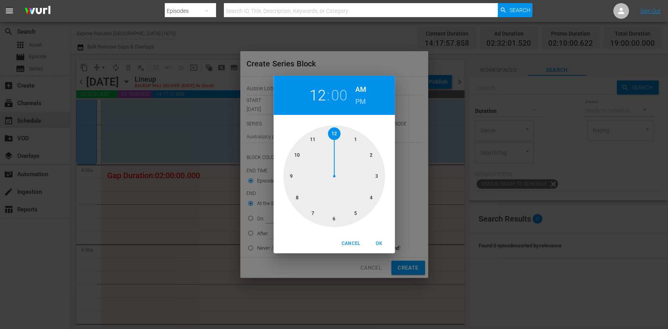
click at [370, 197] on div at bounding box center [334, 177] width 102 height 102
click at [381, 248] on span "OK" at bounding box center [379, 244] width 19 height 8
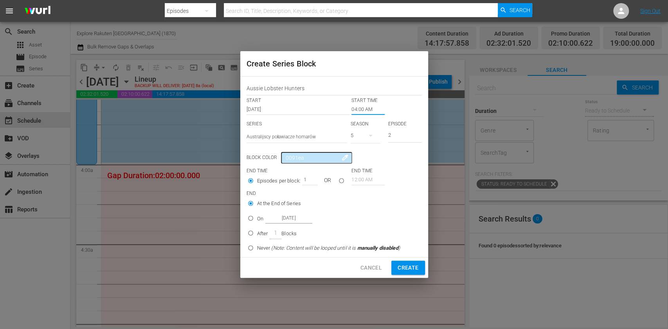
click at [251, 214] on input "On Nov 18th 2025" at bounding box center [250, 220] width 13 height 13
click at [280, 219] on input "Nov 18th 2025" at bounding box center [288, 218] width 47 height 11
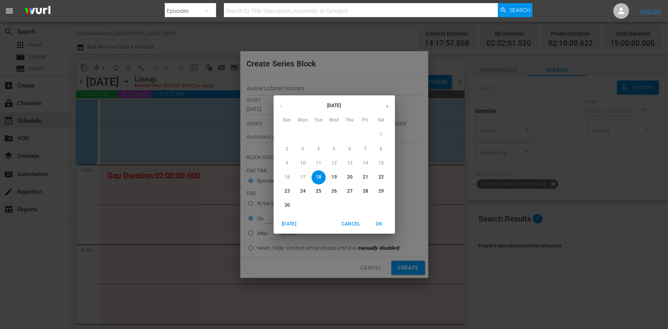
click at [377, 176] on span "22" at bounding box center [381, 177] width 14 height 7
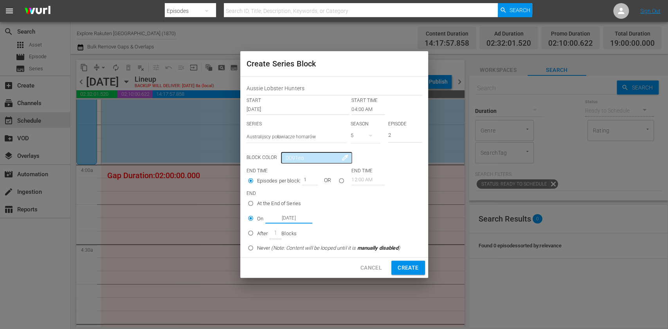
click at [410, 266] on span "Create" at bounding box center [407, 268] width 21 height 10
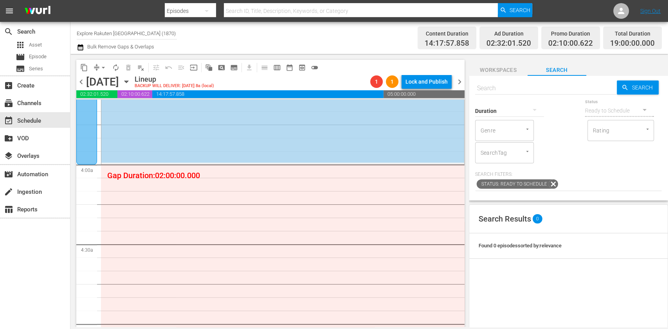
scroll to position [626, 0]
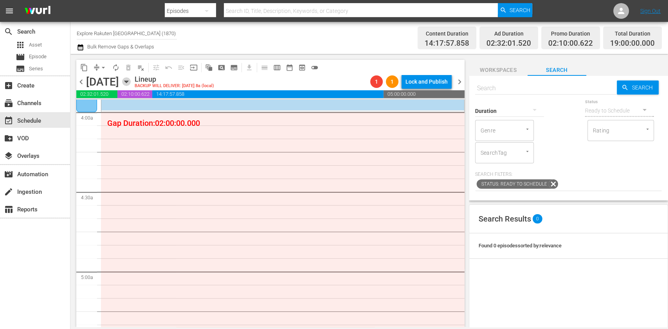
click at [131, 80] on icon "button" at bounding box center [126, 81] width 9 height 9
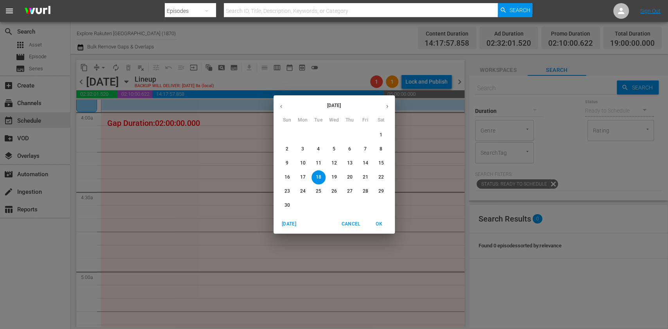
click at [300, 192] on p "24" at bounding box center [302, 191] width 5 height 7
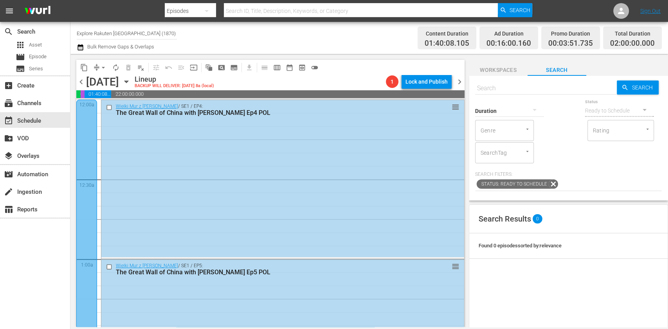
click at [83, 81] on span "chevron_left" at bounding box center [81, 82] width 10 height 10
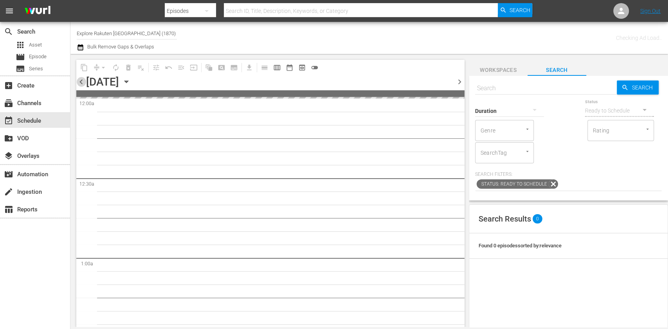
click at [83, 81] on span "chevron_left" at bounding box center [81, 82] width 10 height 10
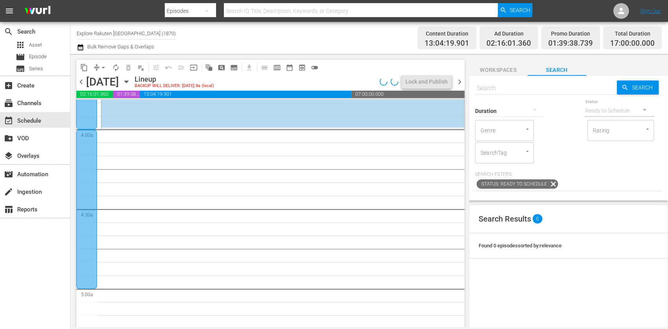
scroll to position [615, 0]
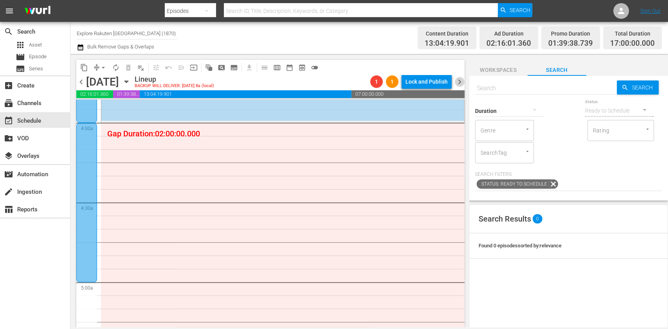
click at [456, 80] on span "chevron_right" at bounding box center [460, 82] width 10 height 10
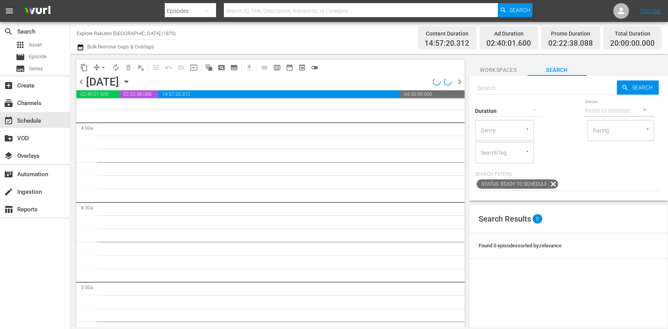
click at [84, 81] on span "chevron_left" at bounding box center [81, 82] width 10 height 10
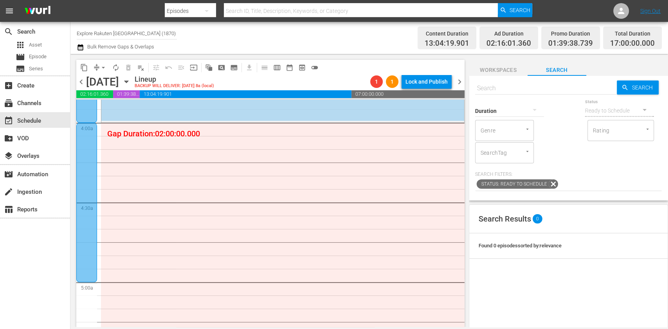
click at [459, 80] on span "chevron_right" at bounding box center [460, 82] width 10 height 10
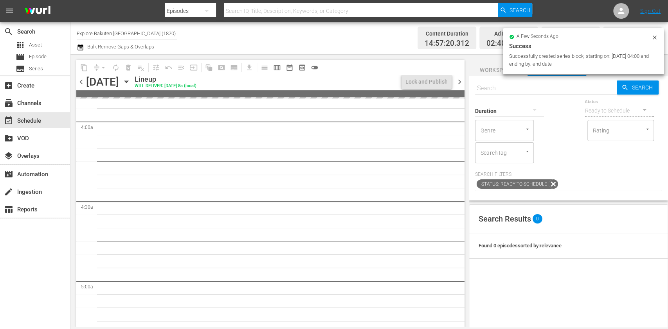
click at [81, 80] on span "chevron_left" at bounding box center [81, 82] width 10 height 10
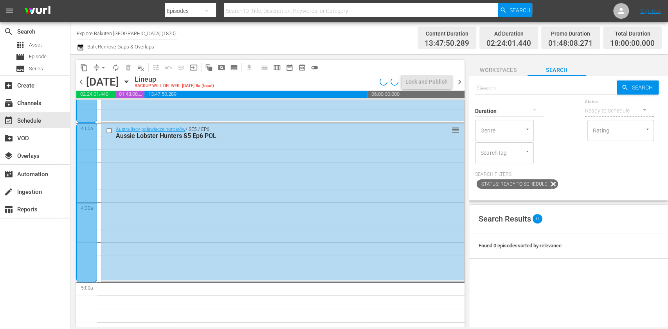
click at [460, 82] on span "chevron_right" at bounding box center [460, 82] width 10 height 10
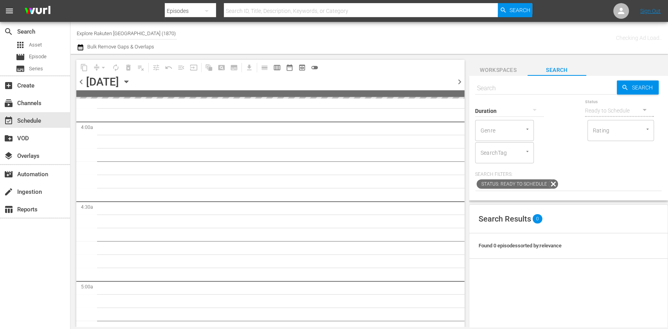
click at [460, 82] on span "chevron_right" at bounding box center [460, 82] width 10 height 10
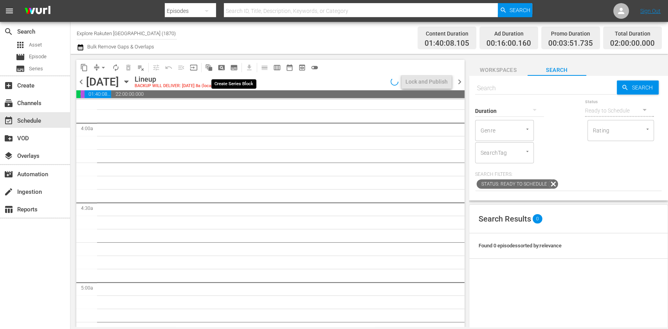
click at [235, 67] on span "subtitles_outlined" at bounding box center [234, 68] width 8 height 8
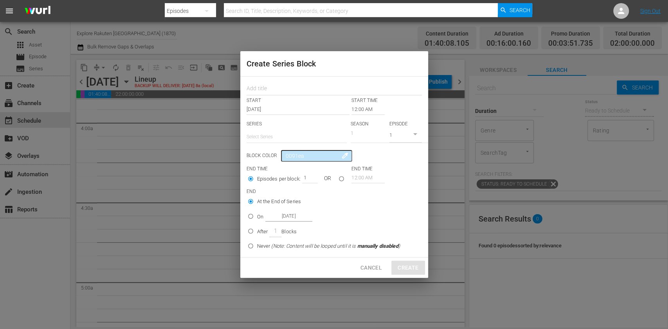
drag, startPoint x: 279, startPoint y: 86, endPoint x: 279, endPoint y: 100, distance: 14.5
click at [279, 86] on input "text" at bounding box center [333, 89] width 175 height 12
paste input "Aussie Lobster Hunters"
click at [274, 130] on input "text" at bounding box center [296, 137] width 100 height 19
click at [281, 160] on div "Australijscy poławiacze homarów" at bounding box center [296, 158] width 88 height 19
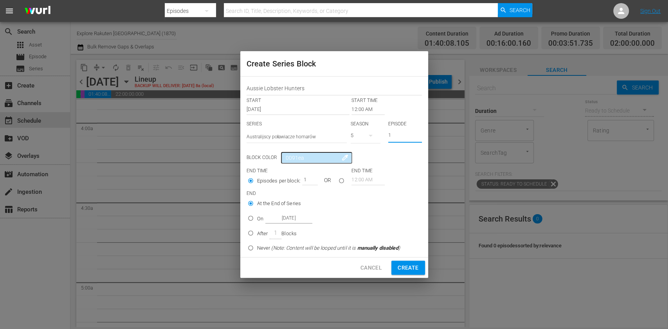
drag, startPoint x: 393, startPoint y: 133, endPoint x: 377, endPoint y: 139, distance: 17.4
click at [377, 139] on div "SERIES Select Series Australijscy poławiacze homarów SEASON 5 EPISODE 1" at bounding box center [333, 134] width 175 height 27
click at [363, 111] on input "12:00 AM" at bounding box center [367, 109] width 33 height 11
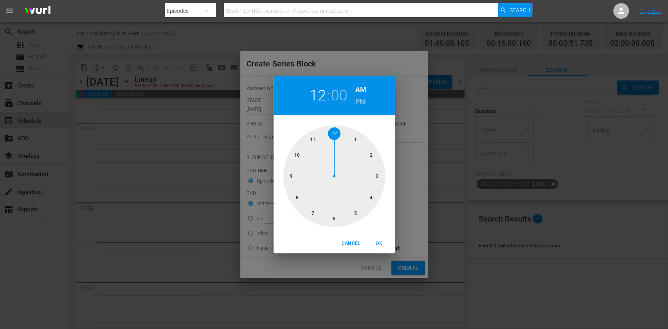
click at [371, 149] on div at bounding box center [334, 177] width 102 height 102
click at [379, 245] on span "OK" at bounding box center [379, 244] width 19 height 8
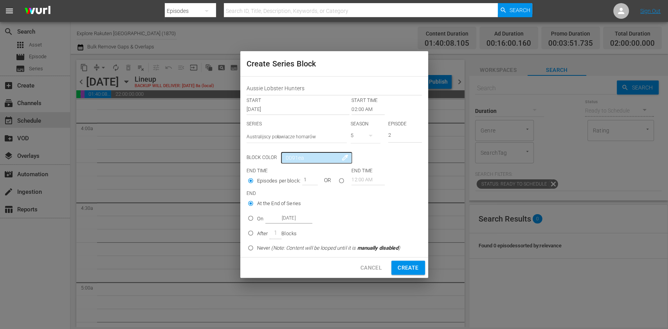
click at [264, 234] on p "After" at bounding box center [262, 234] width 11 height 8
click at [257, 234] on input "After 1 Blocks" at bounding box center [250, 234] width 13 height 13
drag, startPoint x: 302, startPoint y: 176, endPoint x: 316, endPoint y: 176, distance: 14.1
click at [316, 176] on div "1" at bounding box center [310, 179] width 16 height 11
click at [419, 265] on button "Create" at bounding box center [407, 268] width 33 height 14
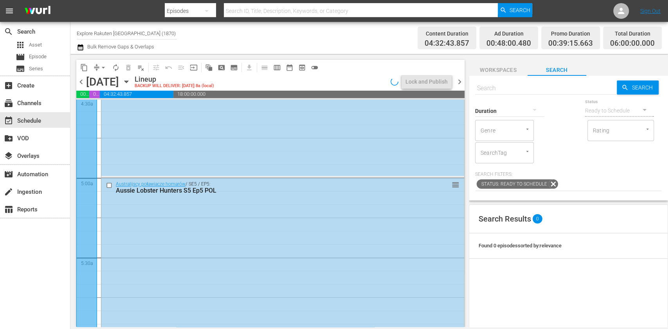
scroll to position [824, 0]
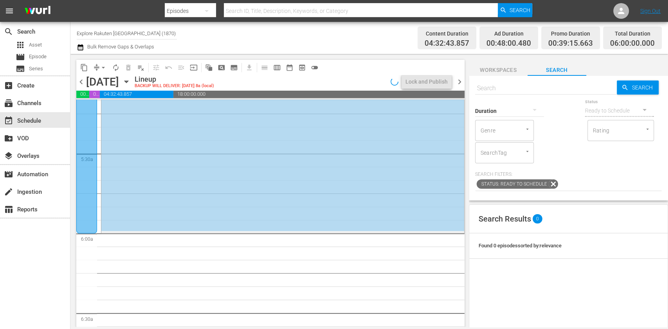
click at [131, 80] on icon "button" at bounding box center [126, 81] width 9 height 9
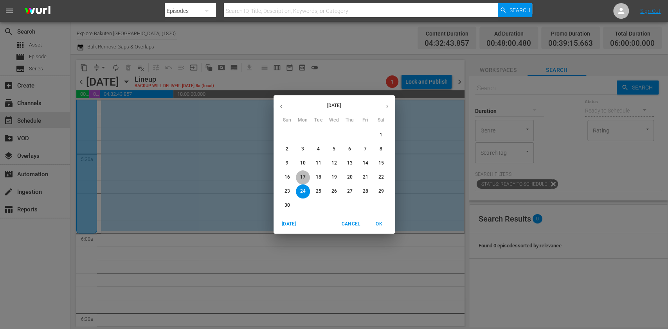
click at [304, 179] on p "17" at bounding box center [302, 177] width 5 height 7
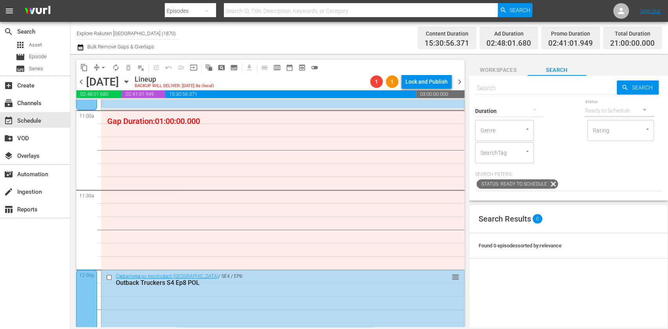
scroll to position [1733, 0]
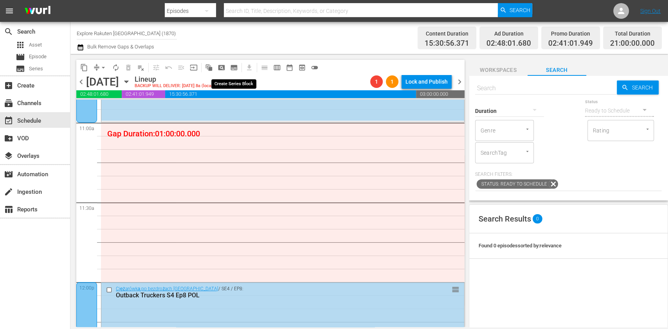
click at [234, 65] on span "subtitles_outlined" at bounding box center [234, 68] width 8 height 8
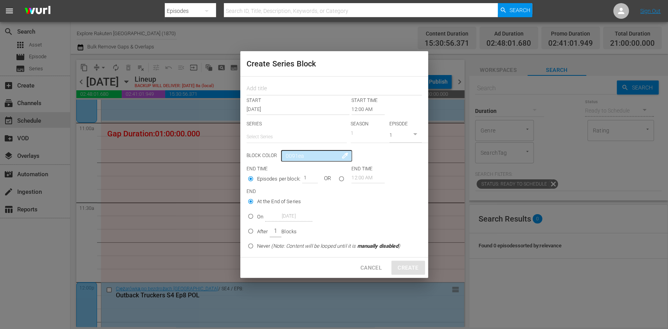
click at [253, 137] on input "text" at bounding box center [296, 137] width 100 height 19
paste input "Z samolotu do sieci"
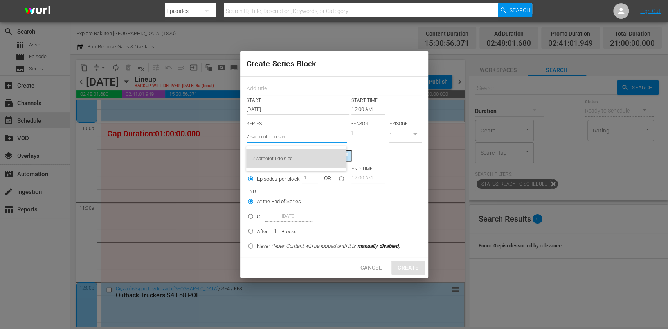
click at [295, 161] on div "Z samolotu do sieci" at bounding box center [296, 158] width 88 height 19
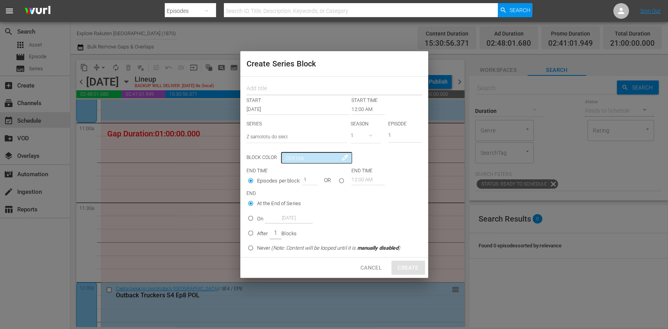
click at [269, 94] on input "text" at bounding box center [333, 89] width 175 height 12
drag, startPoint x: 311, startPoint y: 88, endPoint x: 192, endPoint y: 88, distance: 118.5
click at [192, 88] on div "Create Series Block Planes Gone Viral START START TIME Nov 17th 2025 12:00 AM S…" at bounding box center [334, 164] width 668 height 329
drag, startPoint x: 397, startPoint y: 139, endPoint x: 345, endPoint y: 141, distance: 52.1
click at [347, 142] on div "SERIES Select Series Z samolotu do sieci SEASON 1 EPISODE 1" at bounding box center [333, 134] width 175 height 27
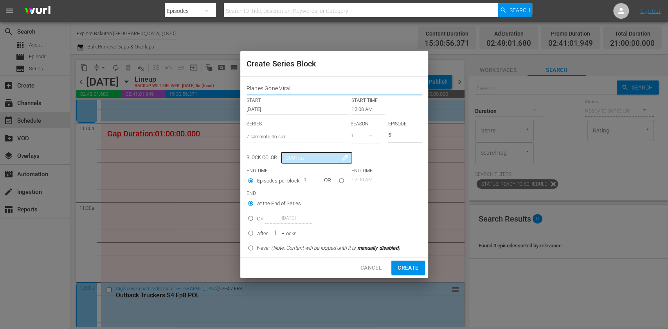
drag, startPoint x: 273, startPoint y: 91, endPoint x: 244, endPoint y: 98, distance: 29.4
click at [206, 91] on div "Create Series Block Planes Gone Viral START START TIME Nov 17th 2025 12:00 AM S…" at bounding box center [334, 164] width 668 height 329
click at [358, 114] on input "12:00 AM" at bounding box center [367, 109] width 33 height 11
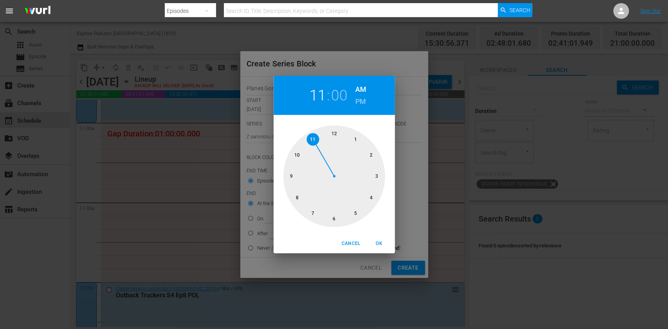
click at [313, 139] on div at bounding box center [334, 177] width 102 height 102
click at [379, 246] on span "OK" at bounding box center [379, 244] width 19 height 8
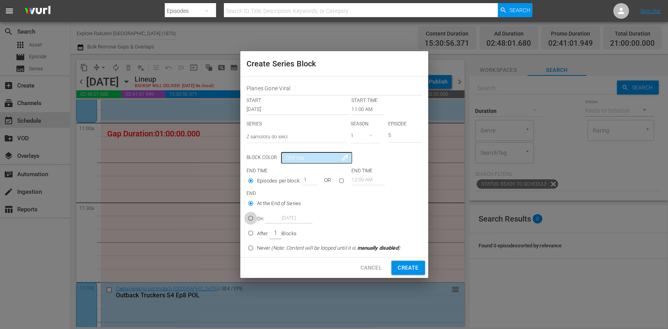
click at [252, 221] on input "On Nov 17th 2025" at bounding box center [250, 220] width 13 height 13
click at [278, 220] on input "Nov 17th 2025" at bounding box center [288, 218] width 47 height 11
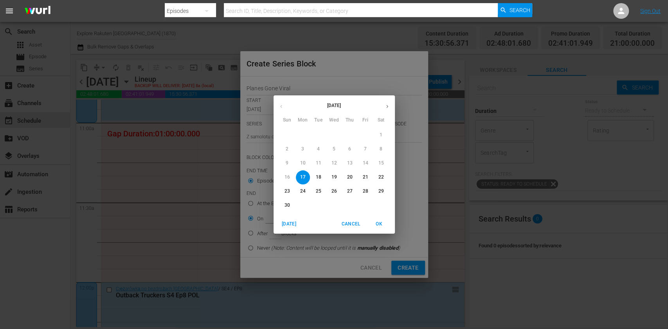
click at [363, 176] on p "21" at bounding box center [364, 177] width 5 height 7
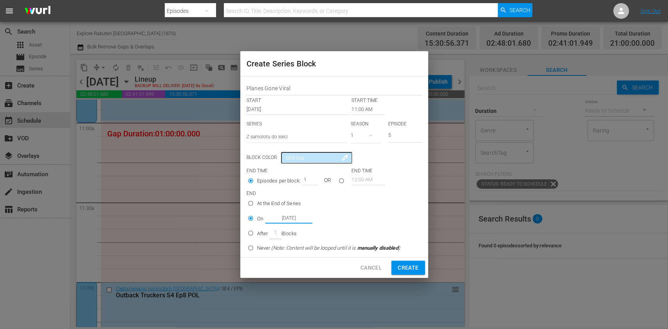
click at [398, 264] on span "Create" at bounding box center [407, 268] width 21 height 10
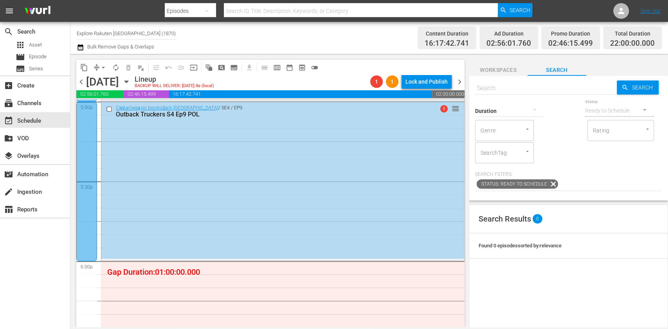
scroll to position [2832, 0]
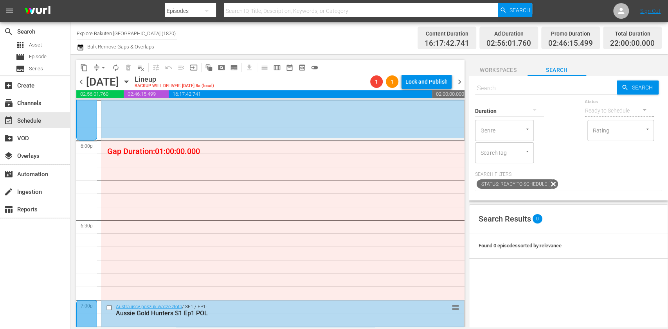
click at [232, 67] on span "subtitles_outlined" at bounding box center [234, 68] width 8 height 8
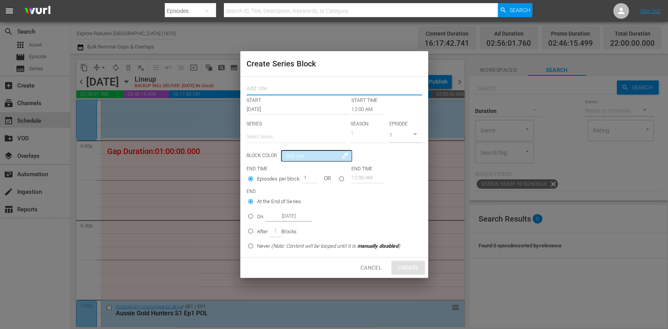
drag, startPoint x: 269, startPoint y: 87, endPoint x: 272, endPoint y: 91, distance: 5.6
click at [269, 87] on input "text" at bounding box center [333, 89] width 175 height 12
paste input "Planes Gone Viral"
click at [279, 137] on input "text" at bounding box center [296, 137] width 100 height 19
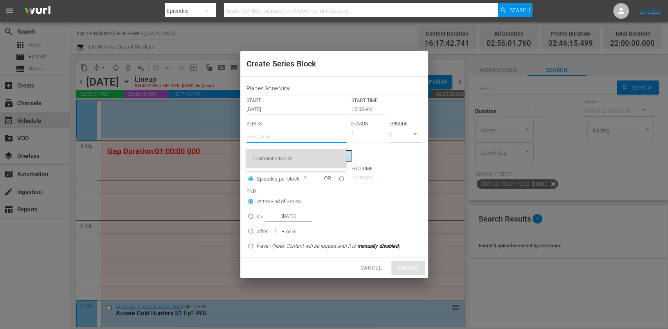
click at [287, 159] on div "Z samolotu do sieci" at bounding box center [296, 158] width 88 height 19
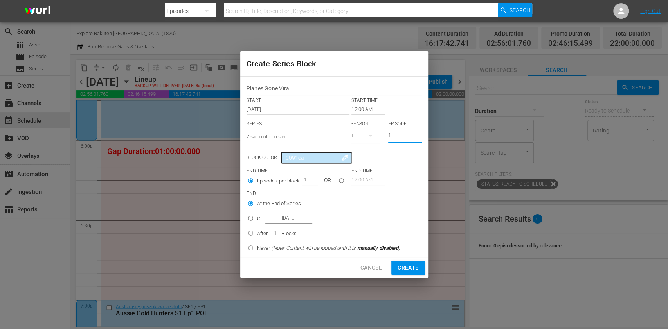
drag, startPoint x: 399, startPoint y: 137, endPoint x: 344, endPoint y: 135, distance: 55.6
click at [344, 136] on div "SERIES Select Series Z samolotu do sieci SEASON 1 EPISODE 1" at bounding box center [333, 134] width 175 height 27
click at [363, 111] on input "12:00 AM" at bounding box center [367, 109] width 33 height 11
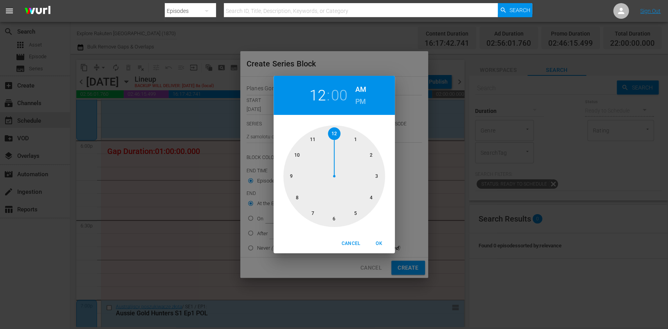
click at [337, 217] on div at bounding box center [334, 177] width 102 height 102
click at [358, 97] on h6 "PM" at bounding box center [360, 101] width 11 height 13
click at [380, 241] on span "OK" at bounding box center [379, 244] width 19 height 8
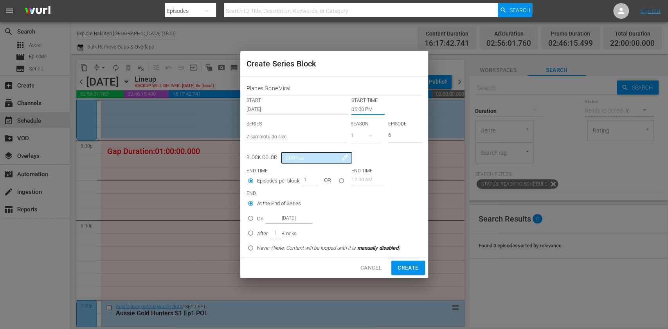
click at [258, 219] on p "On" at bounding box center [260, 219] width 6 height 8
click at [257, 219] on input "On Nov 17th 2025" at bounding box center [250, 220] width 13 height 13
click at [281, 219] on input "Nov 17th 2025" at bounding box center [288, 218] width 47 height 11
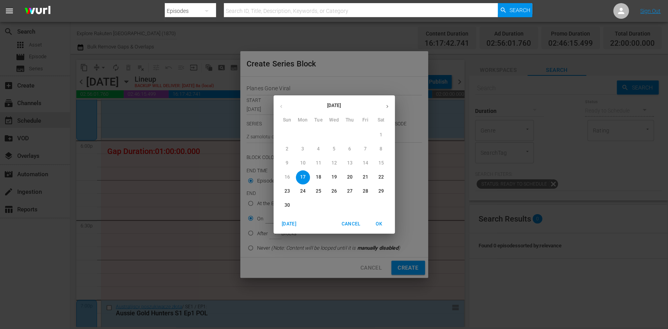
click at [362, 179] on p "21" at bounding box center [364, 177] width 5 height 7
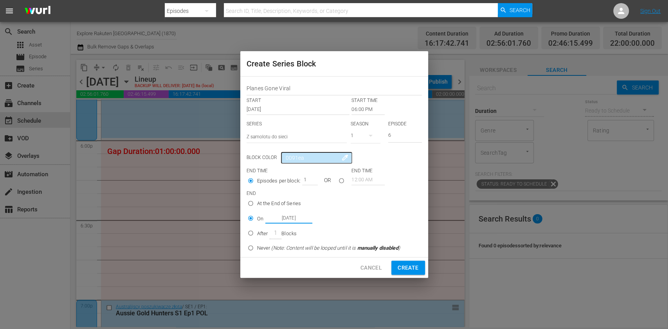
click at [282, 220] on input "Nov 21st 2025" at bounding box center [288, 218] width 47 height 11
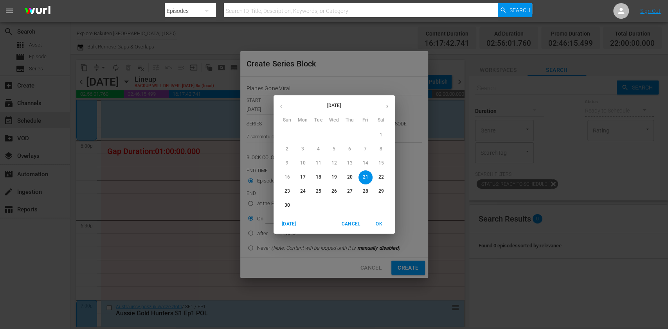
click at [350, 219] on button "Cancel" at bounding box center [350, 224] width 25 height 13
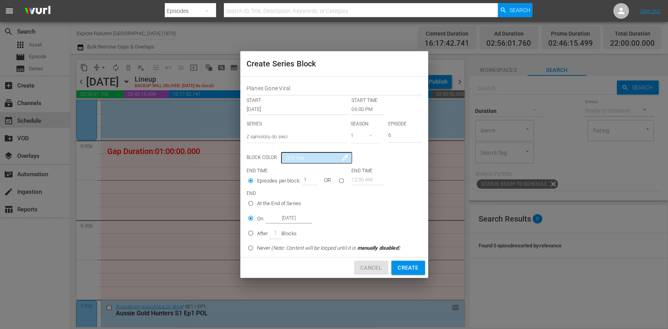
drag, startPoint x: 374, startPoint y: 269, endPoint x: 363, endPoint y: 260, distance: 14.2
click at [374, 268] on span "Cancel" at bounding box center [371, 268] width 22 height 10
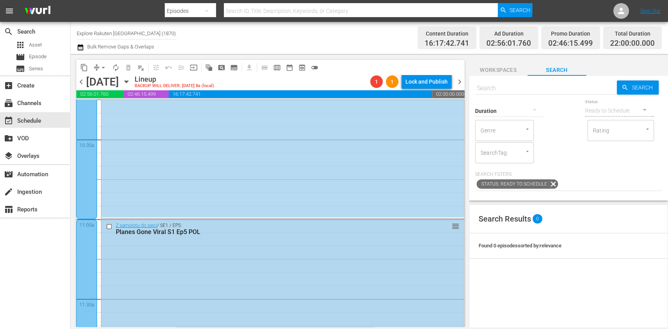
scroll to position [1633, 0]
click at [92, 246] on div at bounding box center [86, 303] width 21 height 160
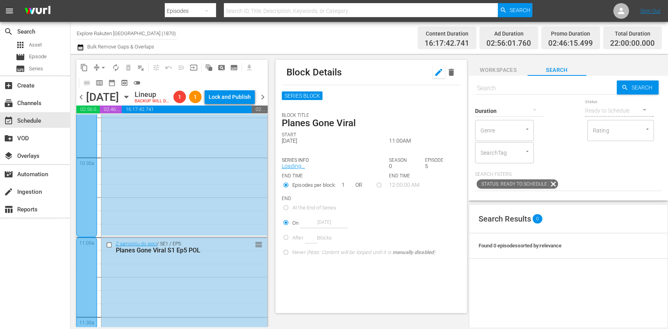
click at [434, 76] on icon "button" at bounding box center [438, 72] width 9 height 9
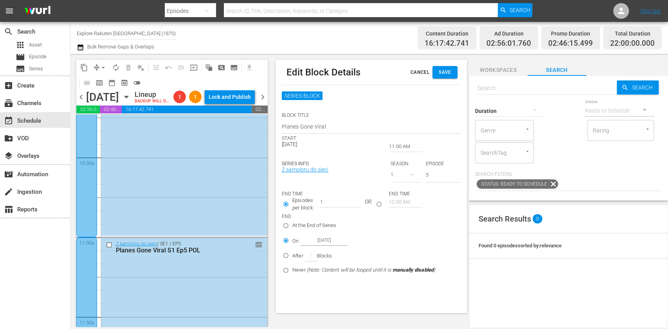
click at [317, 233] on div "At the End of Series On Nov 21st 2025 After Blocks Never (Note: Content will be…" at bounding box center [363, 248] width 158 height 59
click at [319, 239] on input "Nov 21st 2025" at bounding box center [323, 240] width 47 height 11
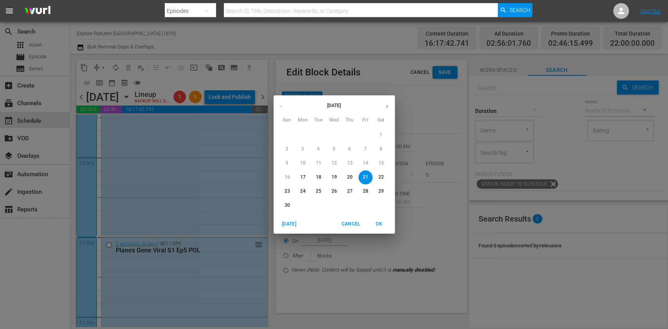
click at [351, 177] on p "20" at bounding box center [349, 177] width 5 height 7
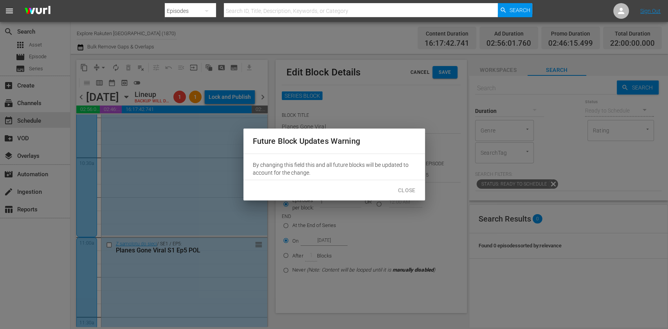
click at [398, 191] on span "Close" at bounding box center [407, 191] width 18 height 10
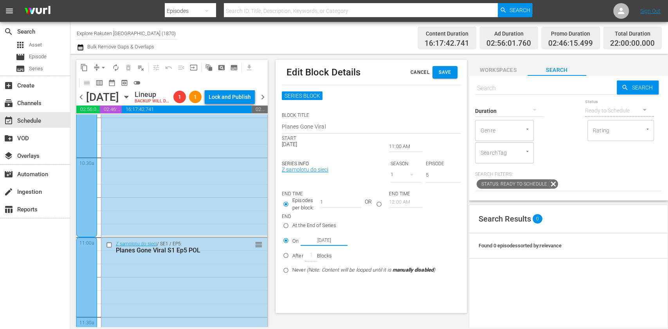
click at [439, 74] on span "Save" at bounding box center [445, 72] width 13 height 8
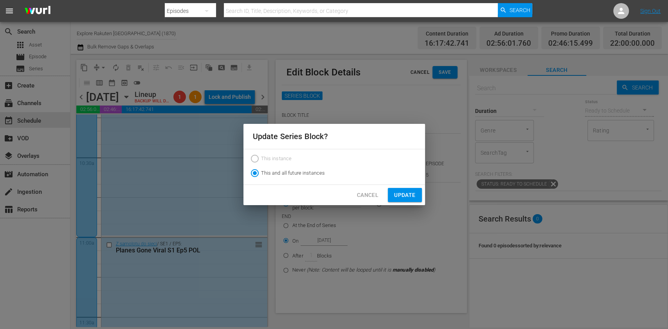
click at [401, 193] on span "Update" at bounding box center [404, 196] width 21 height 10
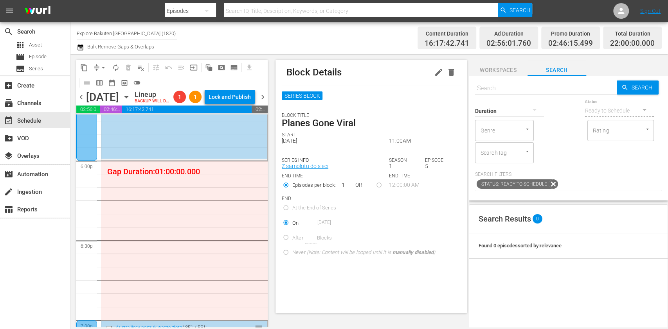
scroll to position [2885, 0]
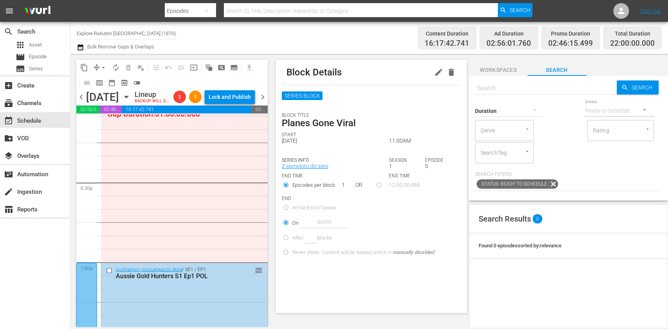
click at [235, 65] on span "subtitles_outlined" at bounding box center [234, 68] width 8 height 8
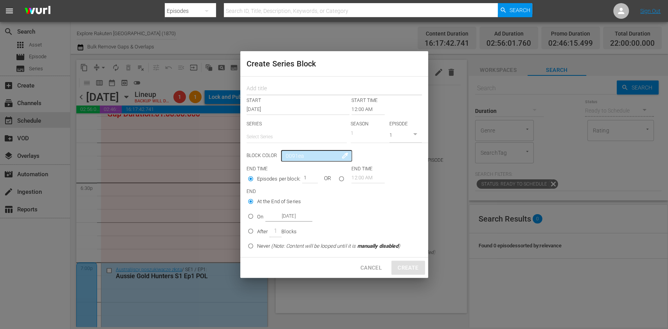
click at [295, 92] on input "text" at bounding box center [333, 89] width 175 height 12
paste input "Planes Gone Viral"
click at [278, 137] on input "text" at bounding box center [296, 137] width 100 height 19
click at [287, 156] on div "Z samolotu do sieci" at bounding box center [296, 158] width 88 height 19
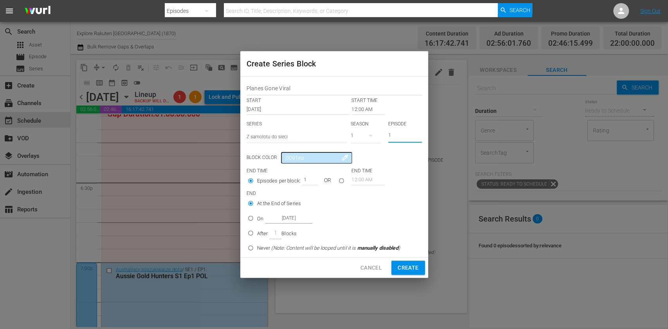
drag, startPoint x: 394, startPoint y: 132, endPoint x: 368, endPoint y: 135, distance: 26.4
click at [368, 135] on div "SERIES Select Series Z samolotu do sieci SEASON 1 EPISODE 1" at bounding box center [333, 134] width 175 height 27
click at [352, 101] on p "START TIME" at bounding box center [364, 100] width 26 height 7
click at [357, 112] on input "12:00 AM" at bounding box center [367, 109] width 33 height 11
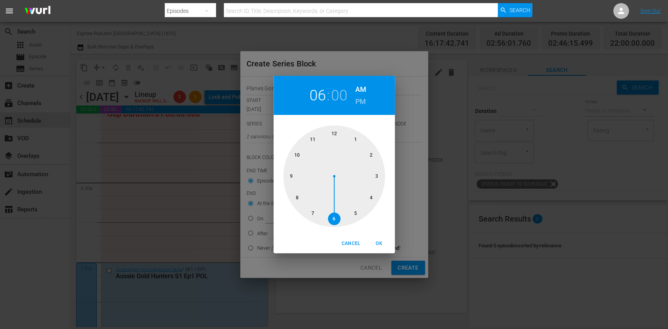
click at [328, 208] on div at bounding box center [334, 177] width 102 height 102
click at [354, 100] on div "06 : 00 AM PM" at bounding box center [333, 95] width 121 height 39
click at [359, 103] on h6 "PM" at bounding box center [360, 101] width 11 height 13
click at [381, 247] on span "OK" at bounding box center [379, 244] width 19 height 8
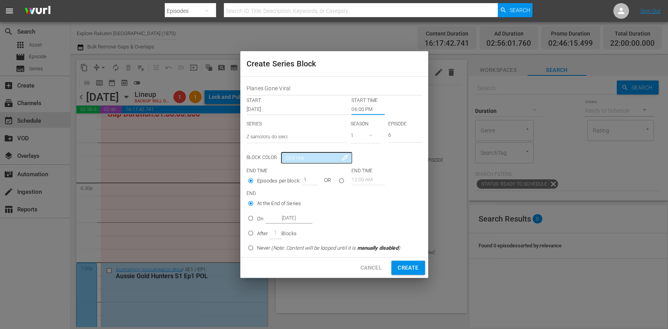
click at [254, 221] on input "On Nov 17th 2025" at bounding box center [250, 220] width 13 height 13
click at [284, 221] on input "Nov 17th 2025" at bounding box center [288, 218] width 47 height 11
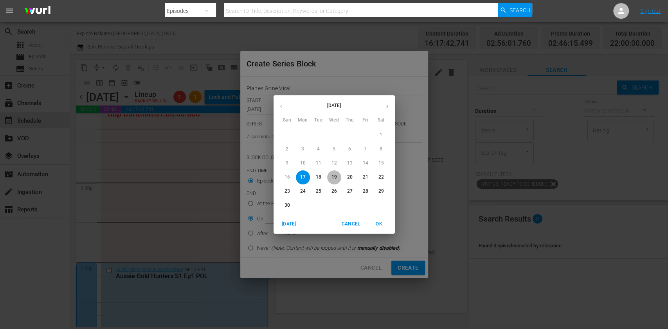
click at [329, 176] on span "19" at bounding box center [334, 177] width 14 height 7
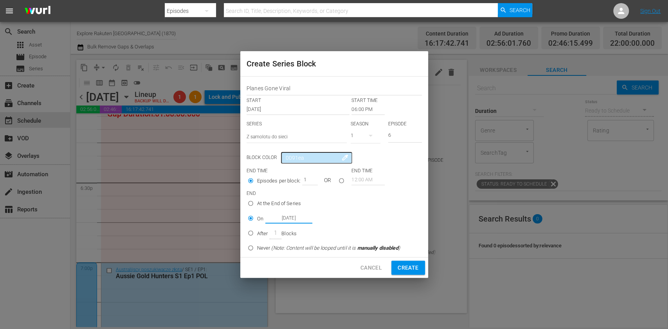
click at [412, 269] on span "Create" at bounding box center [407, 268] width 21 height 10
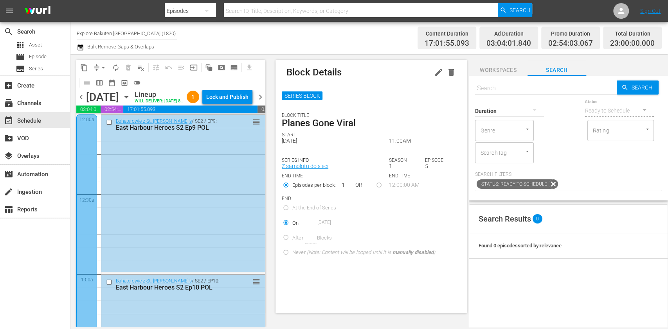
scroll to position [3631, 0]
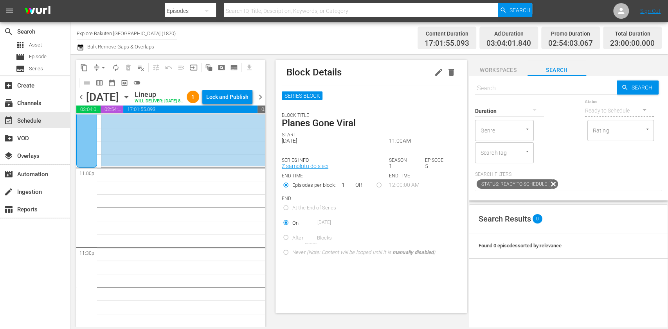
click at [555, 91] on input "text" at bounding box center [546, 88] width 142 height 19
click at [264, 102] on span "chevron_right" at bounding box center [260, 97] width 10 height 10
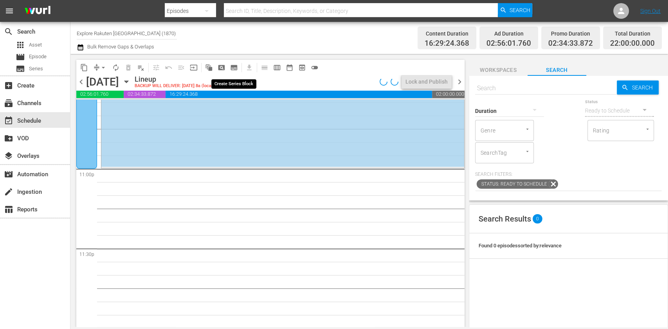
scroll to position [3602, 0]
click at [238, 71] on button "subtitles_outlined" at bounding box center [234, 67] width 13 height 13
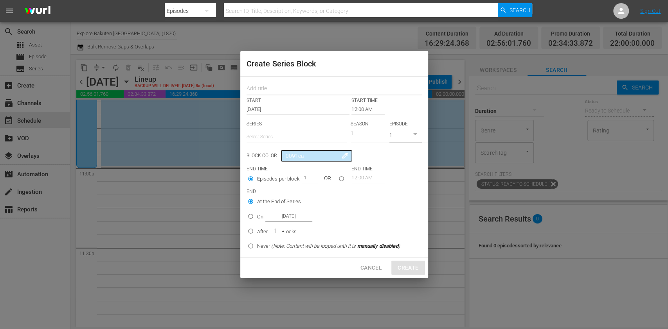
click at [260, 86] on input "text" at bounding box center [333, 89] width 175 height 12
paste input "Planes Gone Viral"
click at [272, 134] on input "text" at bounding box center [296, 137] width 100 height 19
click at [282, 157] on div "Z samolotu do sieci" at bounding box center [296, 158] width 88 height 19
click at [363, 131] on div "SERIES Select Series Z samolotu do sieci SEASON 1 EPISODE 1" at bounding box center [333, 134] width 175 height 27
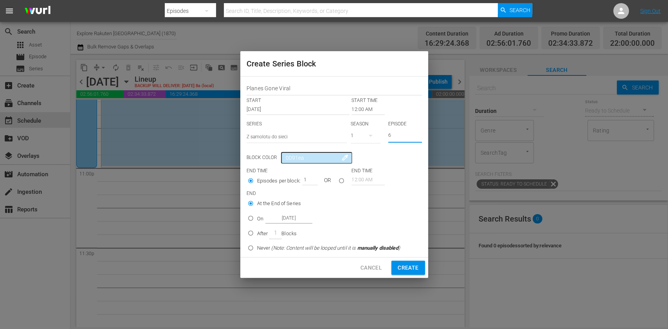
click at [350, 112] on div "Nov 18th 2025" at bounding box center [298, 109] width 105 height 11
click at [351, 110] on input "12:00 AM" at bounding box center [367, 109] width 33 height 11
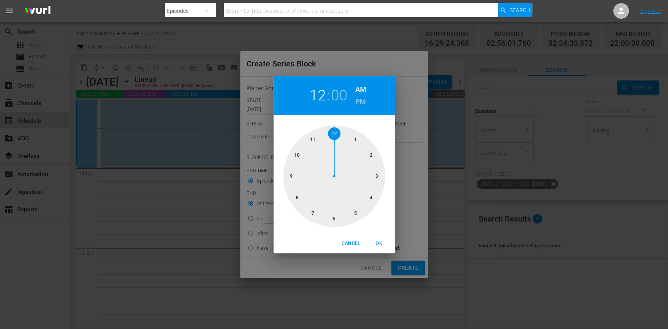
click at [352, 202] on div at bounding box center [334, 177] width 102 height 102
click at [374, 249] on button "OK" at bounding box center [379, 243] width 25 height 13
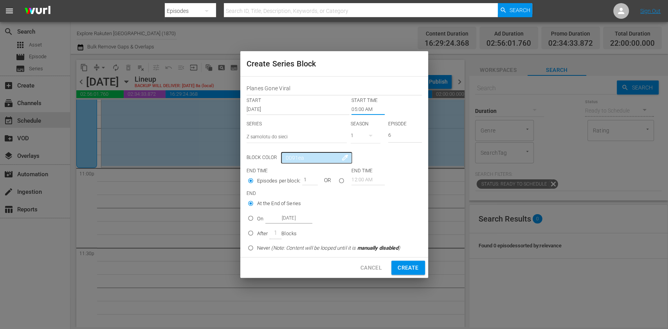
click at [259, 217] on p "On" at bounding box center [260, 219] width 6 height 8
click at [257, 217] on input "On Nov 18th 2025" at bounding box center [250, 220] width 13 height 13
click at [266, 217] on input "Nov 18th 2025" at bounding box center [288, 218] width 47 height 11
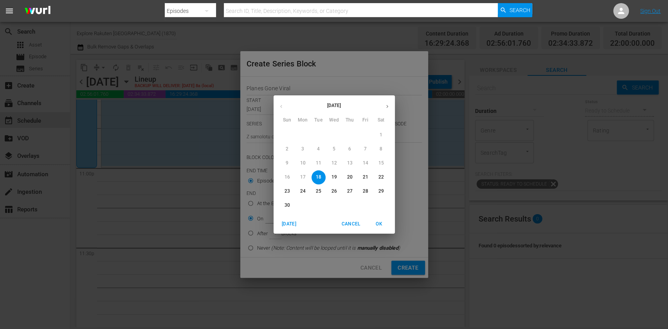
click at [349, 176] on p "20" at bounding box center [349, 177] width 5 height 7
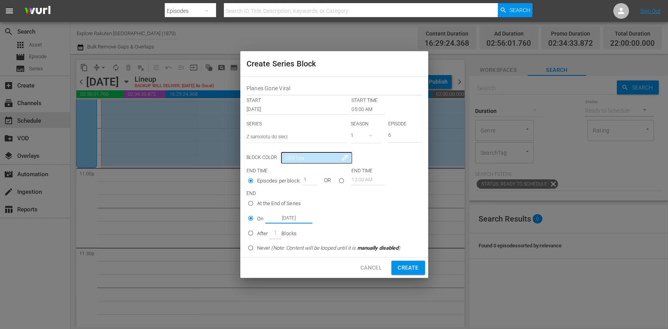
click at [415, 264] on span "Create" at bounding box center [407, 268] width 21 height 10
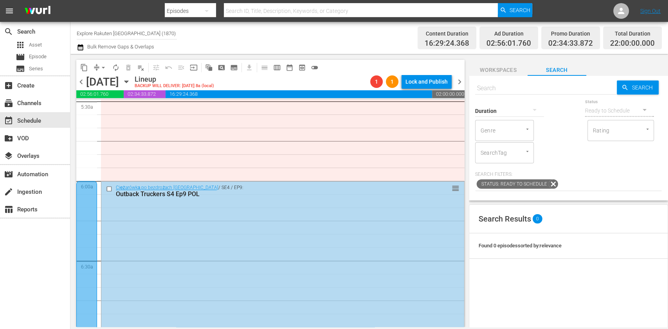
scroll to position [762, 0]
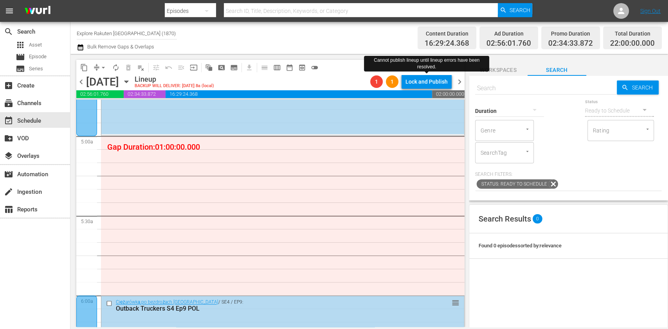
click at [460, 80] on span "chevron_right" at bounding box center [460, 82] width 10 height 10
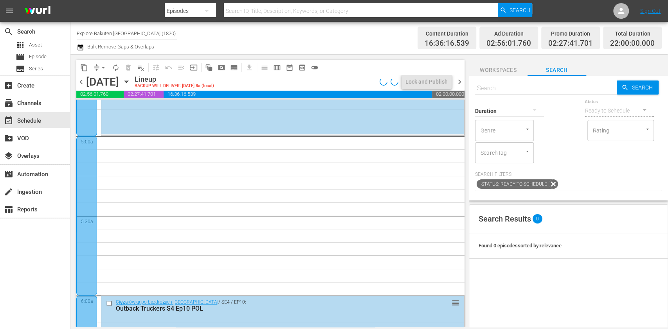
click at [83, 81] on span "chevron_left" at bounding box center [81, 82] width 10 height 10
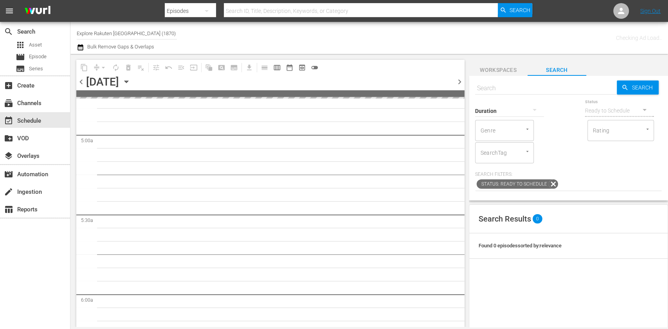
click at [525, 85] on input "text" at bounding box center [546, 88] width 142 height 19
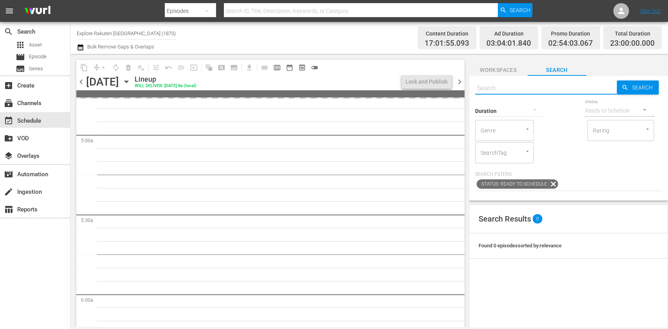
paste input "Planes Gone Viral"
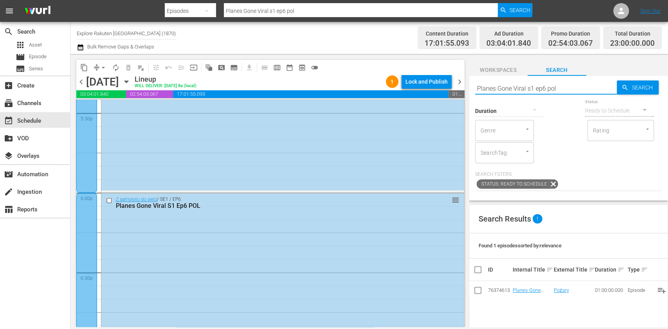
scroll to position [3602, 0]
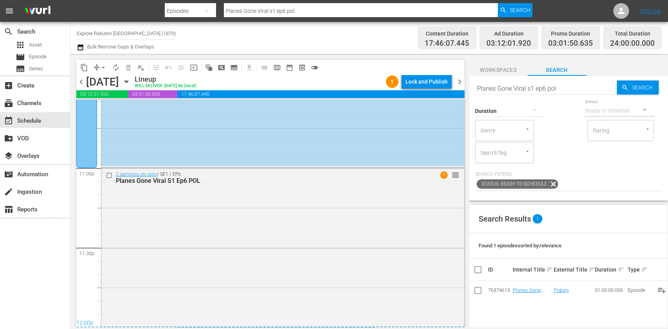
click at [459, 81] on span "chevron_right" at bounding box center [460, 82] width 10 height 10
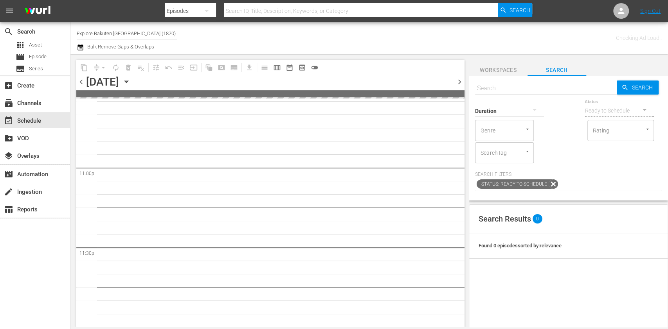
scroll to position [3602, 0]
click at [541, 85] on input "text" at bounding box center [546, 88] width 142 height 19
paste input "Planes Gone Viral"
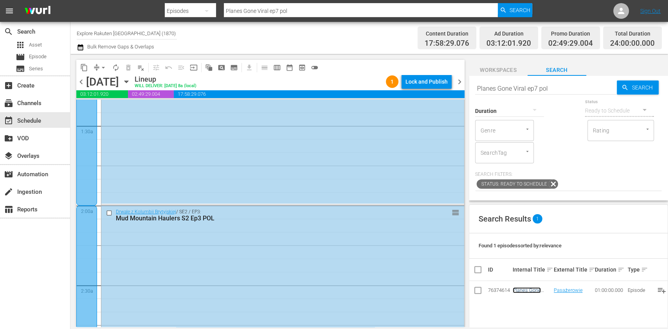
scroll to position [0, 0]
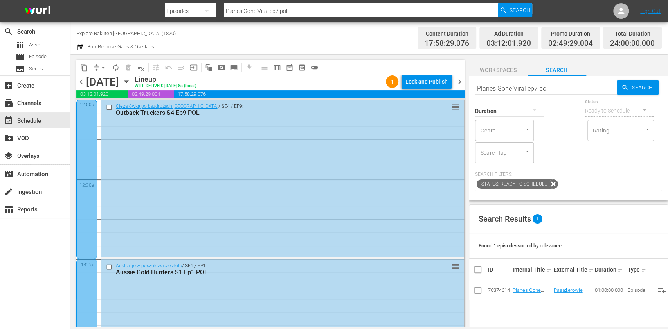
drag, startPoint x: 457, startPoint y: 84, endPoint x: 478, endPoint y: 84, distance: 20.7
click at [457, 84] on span "chevron_right" at bounding box center [460, 82] width 10 height 10
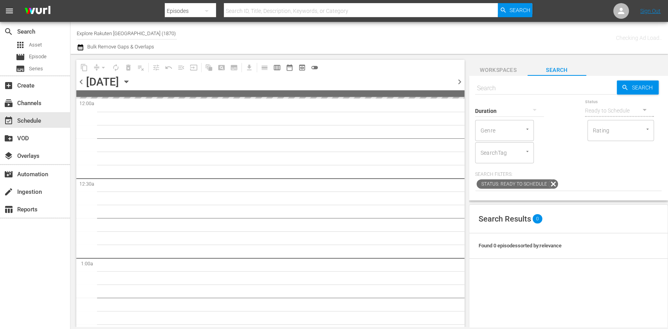
click at [515, 92] on div "Duration" at bounding box center [509, 106] width 69 height 28
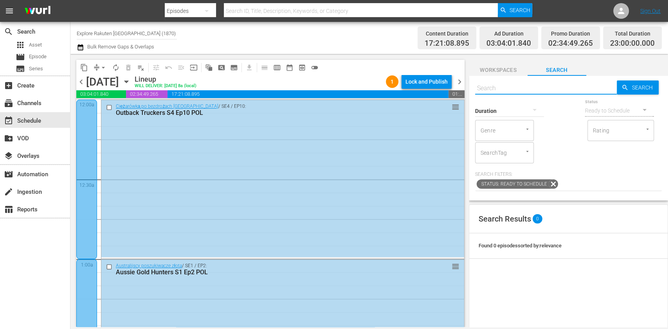
click at [566, 91] on input "text" at bounding box center [546, 88] width 142 height 19
paste input "Planes Gone Viral"
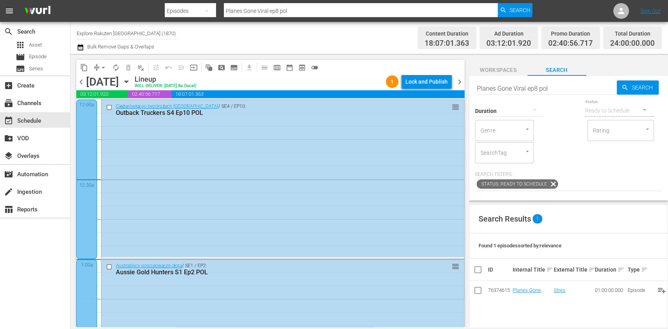
click at [462, 85] on span "chevron_right" at bounding box center [460, 82] width 10 height 10
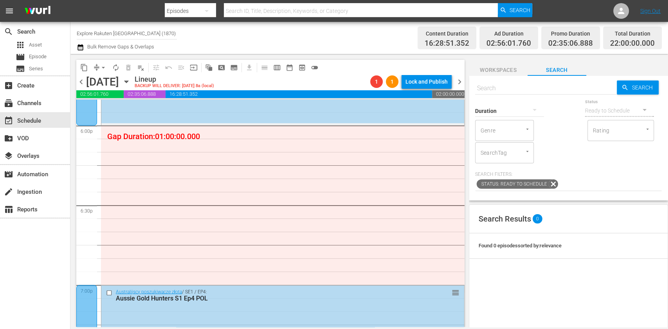
scroll to position [2853, 0]
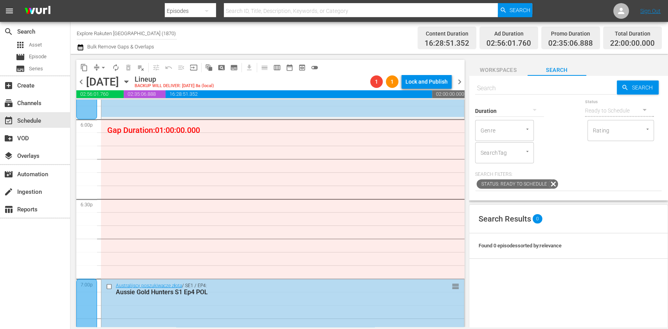
click at [236, 71] on button "subtitles_outlined" at bounding box center [234, 67] width 13 height 13
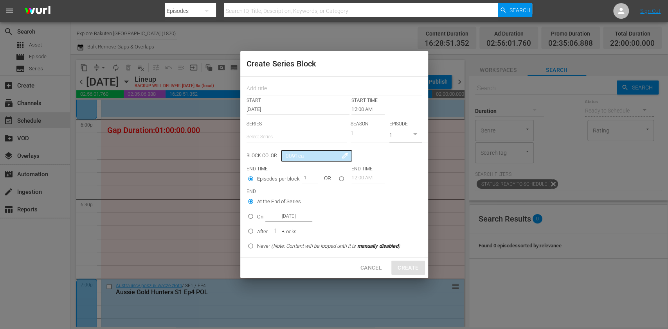
click at [263, 128] on input "text" at bounding box center [296, 137] width 100 height 19
paste input "Największe pomyłki inżynierów"
click at [303, 165] on div "Z samolotu do sieci" at bounding box center [296, 158] width 88 height 19
click at [269, 89] on input "text" at bounding box center [333, 89] width 175 height 12
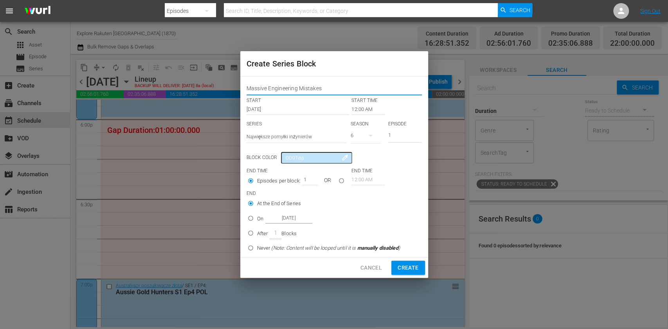
drag, startPoint x: 330, startPoint y: 89, endPoint x: 218, endPoint y: 92, distance: 111.5
click at [218, 92] on div "Create Series Block Massive Engineering Mistakes START START TIME Nov 20th 2025…" at bounding box center [334, 164] width 668 height 329
click at [379, 133] on div "6" at bounding box center [367, 138] width 34 height 21
click at [372, 137] on icon "button" at bounding box center [370, 135] width 9 height 9
click at [376, 166] on span "5" at bounding box center [369, 168] width 38 height 13
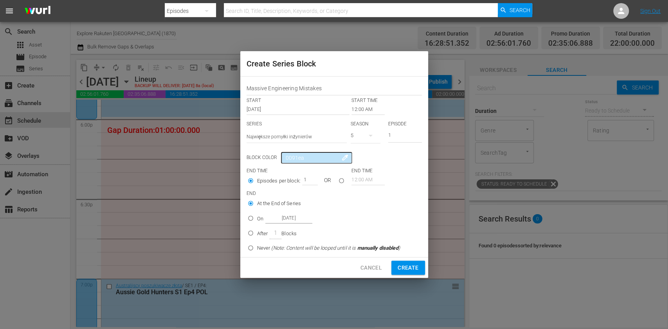
click at [401, 167] on div "Massive Engineering Mistakes START START TIME Nov 20th 2025 12:00 AM SERIES Sel…" at bounding box center [334, 167] width 188 height 181
click at [361, 136] on button "button" at bounding box center [370, 135] width 19 height 19
click at [373, 181] on span "4" at bounding box center [369, 181] width 38 height 13
click at [363, 108] on input "12:00 AM" at bounding box center [367, 109] width 33 height 11
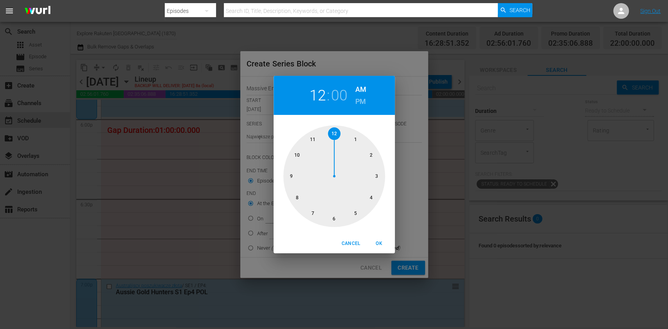
click at [338, 208] on div at bounding box center [334, 177] width 102 height 102
click at [364, 104] on h6 "PM" at bounding box center [360, 101] width 11 height 13
click at [374, 244] on span "OK" at bounding box center [379, 244] width 19 height 8
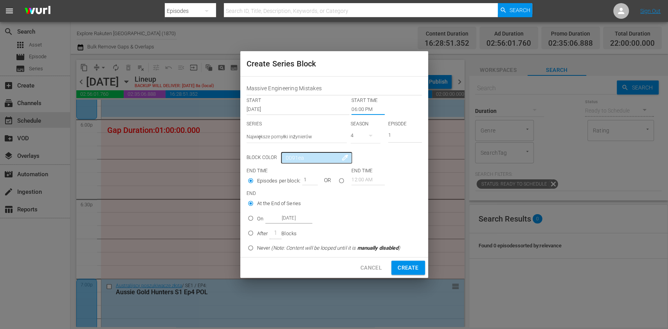
click at [259, 218] on p "On" at bounding box center [260, 219] width 6 height 8
click at [257, 218] on input "On Nov 20th 2025" at bounding box center [250, 220] width 13 height 13
click at [278, 218] on input "Nov 20th 2025" at bounding box center [288, 218] width 47 height 11
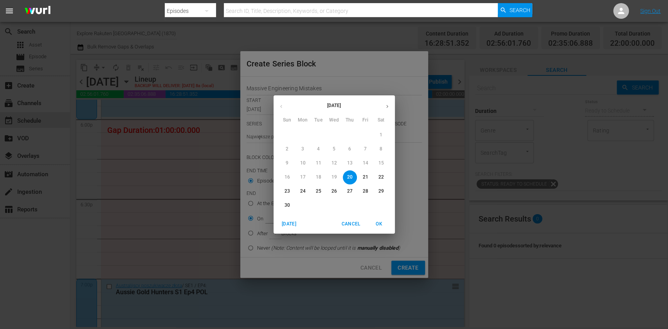
click at [364, 176] on p "21" at bounding box center [364, 177] width 5 height 7
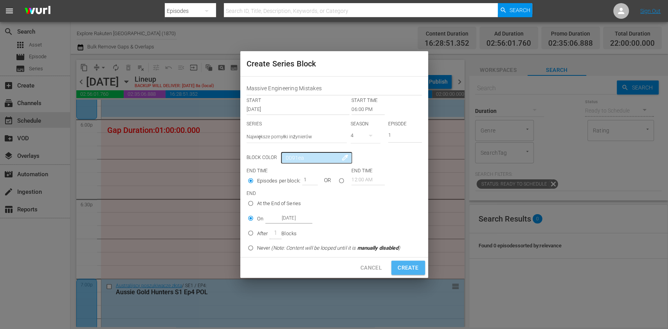
click at [407, 268] on span "Create" at bounding box center [407, 268] width 21 height 10
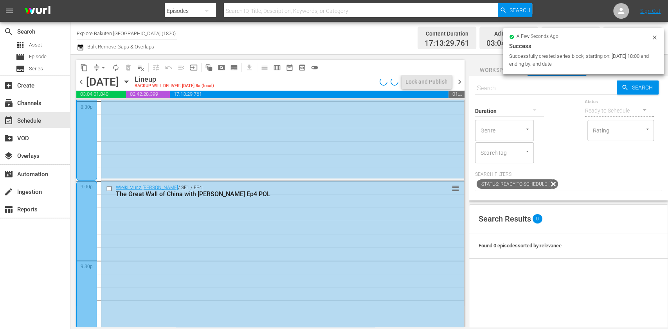
scroll to position [3602, 0]
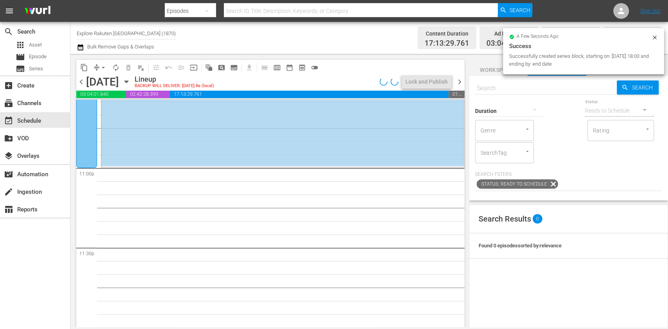
click at [529, 86] on input "text" at bounding box center [546, 88] width 142 height 19
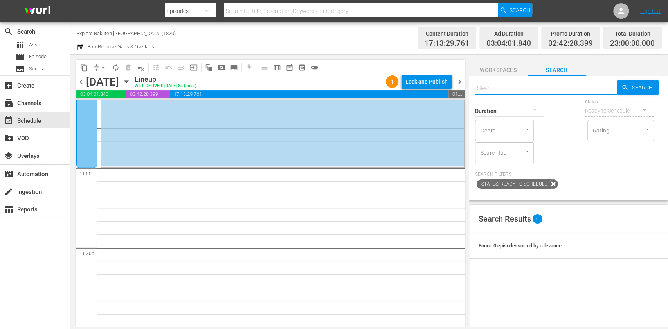
paste input "Massive Engineering Mistakes"
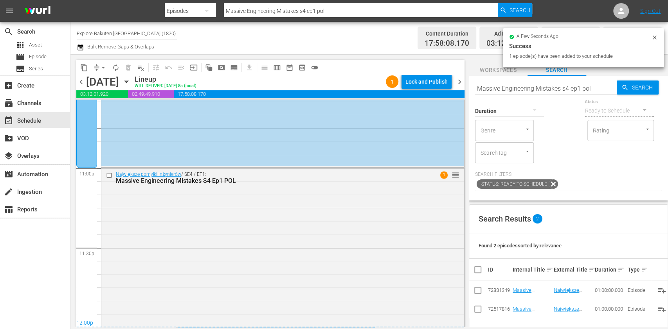
click at [462, 84] on span "chevron_right" at bounding box center [460, 82] width 10 height 10
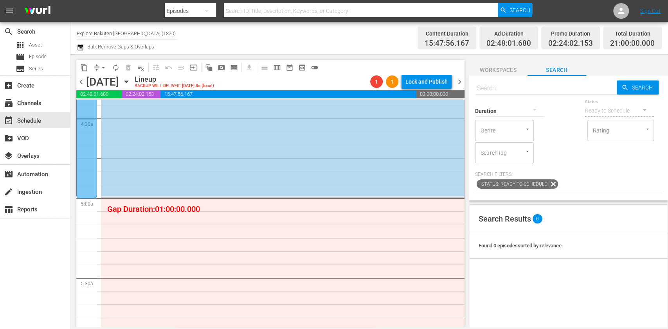
scroll to position [730, 0]
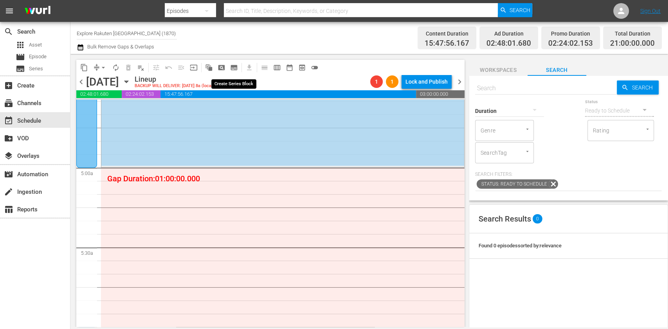
click at [237, 68] on span "subtitles_outlined" at bounding box center [234, 68] width 8 height 8
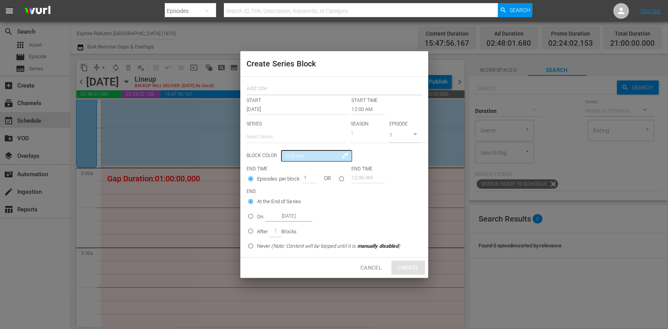
click at [280, 88] on input "text" at bounding box center [333, 89] width 175 height 12
paste input "Massive Engineering Mistakes"
click at [281, 140] on input "text" at bounding box center [296, 137] width 100 height 19
click at [288, 156] on div "Największe pomyłki inżynierów" at bounding box center [296, 158] width 88 height 19
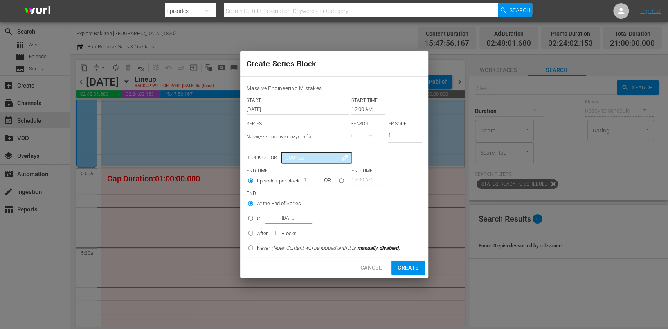
click at [371, 137] on icon "button" at bounding box center [370, 135] width 9 height 9
click at [371, 177] on span "4" at bounding box center [369, 181] width 38 height 13
click at [361, 105] on input "12:00 AM" at bounding box center [367, 109] width 33 height 11
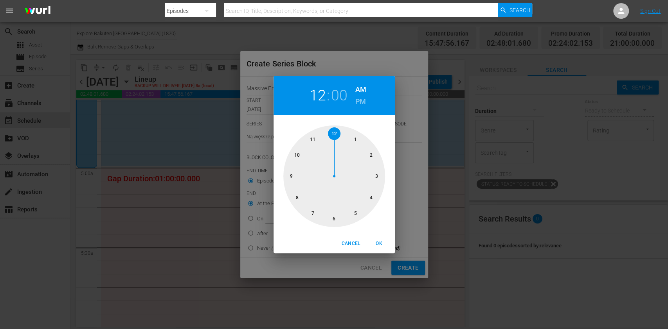
click at [358, 216] on div at bounding box center [334, 177] width 102 height 102
click at [378, 239] on button "OK" at bounding box center [379, 243] width 25 height 13
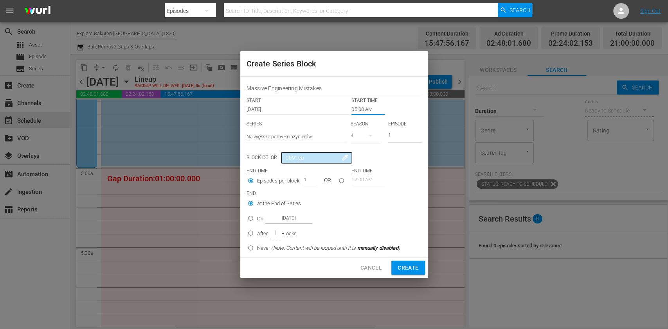
click at [252, 221] on input "On Nov 21st 2025" at bounding box center [250, 220] width 13 height 13
click at [277, 219] on input "Nov 21st 2025" at bounding box center [288, 218] width 47 height 11
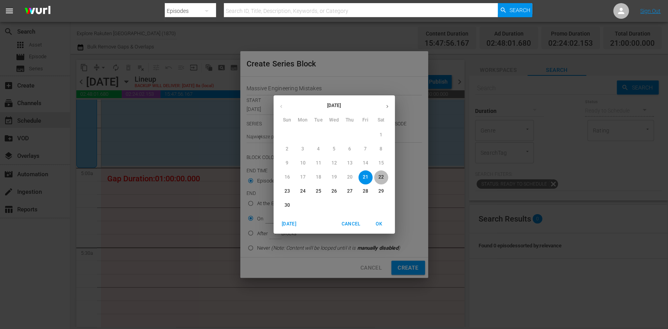
click at [380, 177] on p "22" at bounding box center [380, 177] width 5 height 7
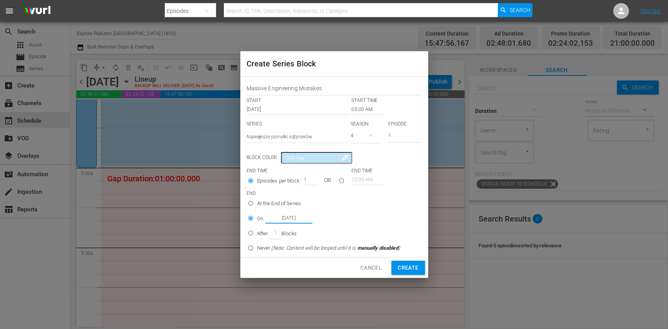
click at [415, 267] on span "Create" at bounding box center [407, 268] width 21 height 10
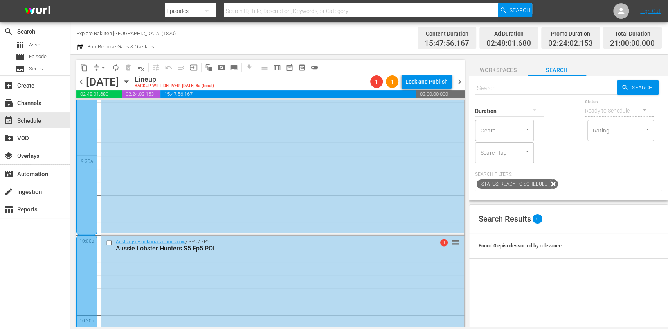
scroll to position [1721, 0]
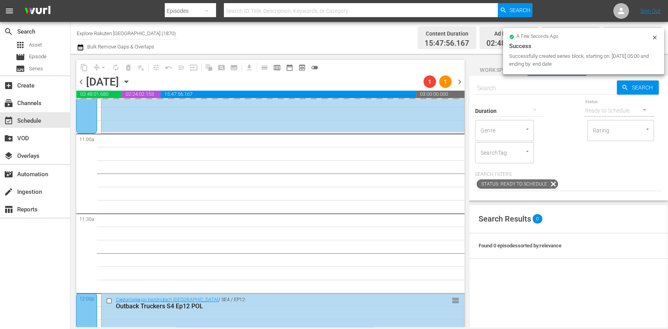
click at [496, 82] on input "text" at bounding box center [546, 88] width 142 height 19
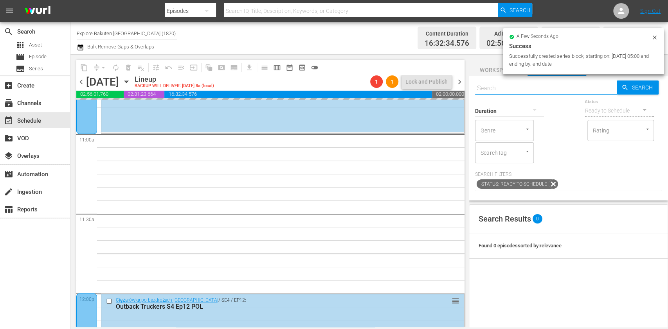
paste input "Massive Engineering Mistakes"
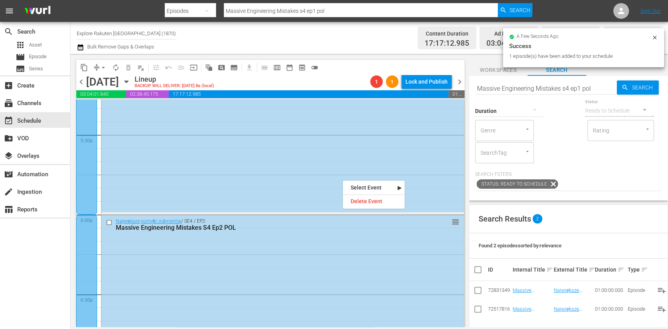
scroll to position [2764, 0]
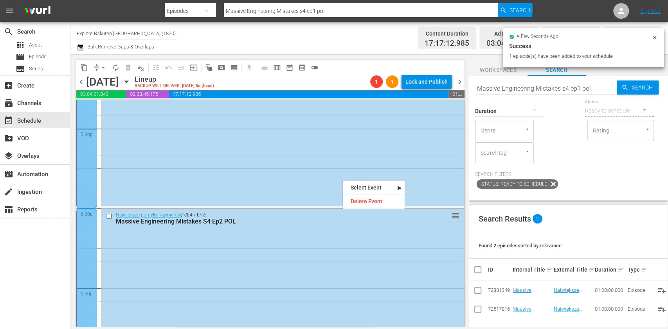
click at [392, 45] on div "Channel Title Explore Rakuten Poland (1870) Bulk Remove Gaps & Overlaps" at bounding box center [236, 38] width 319 height 28
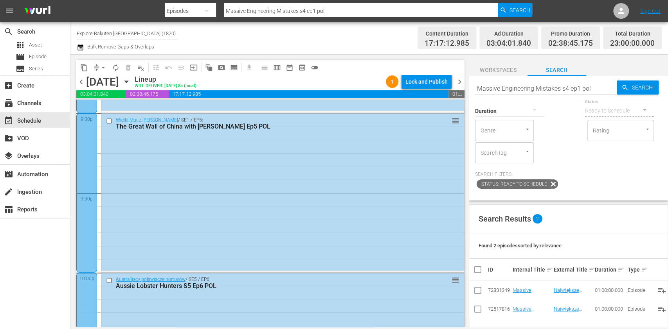
scroll to position [3602, 0]
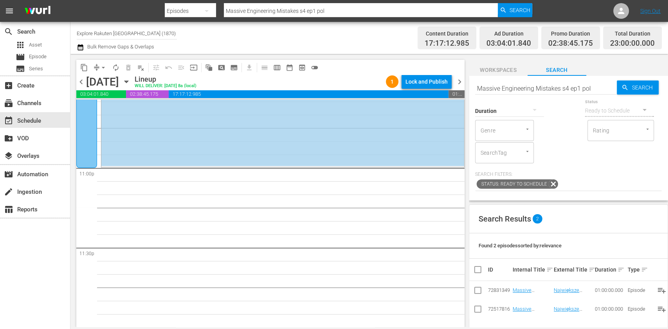
drag, startPoint x: 578, startPoint y: 89, endPoint x: 588, endPoint y: 93, distance: 10.5
click at [577, 89] on input "Massive Engineering Mistakes s4 ep1 pol" at bounding box center [546, 88] width 142 height 19
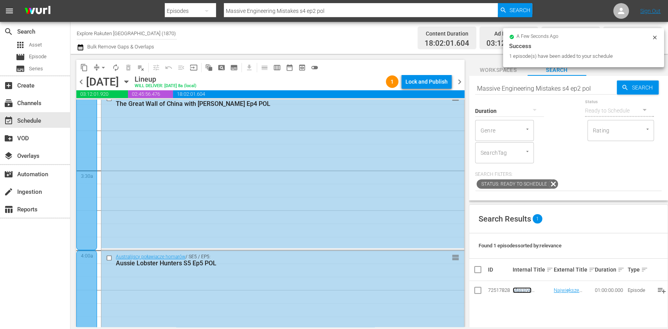
scroll to position [0, 0]
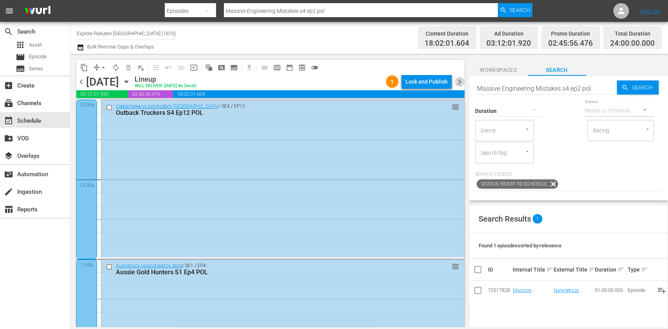
click at [460, 86] on span "chevron_right" at bounding box center [460, 82] width 10 height 10
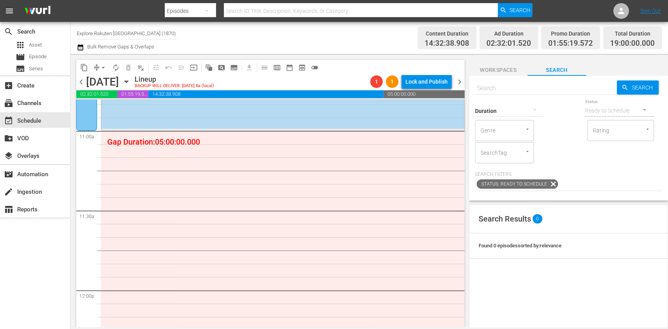
scroll to position [1699, 0]
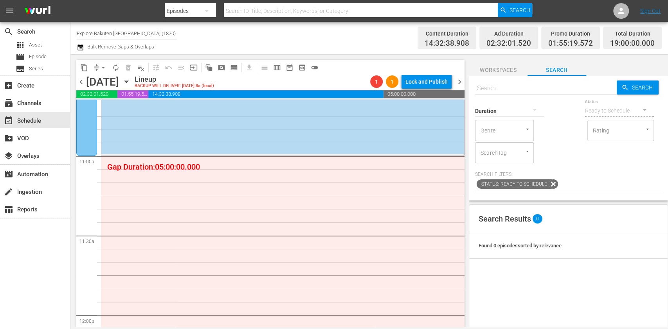
click at [235, 68] on span "subtitles_outlined" at bounding box center [234, 68] width 8 height 8
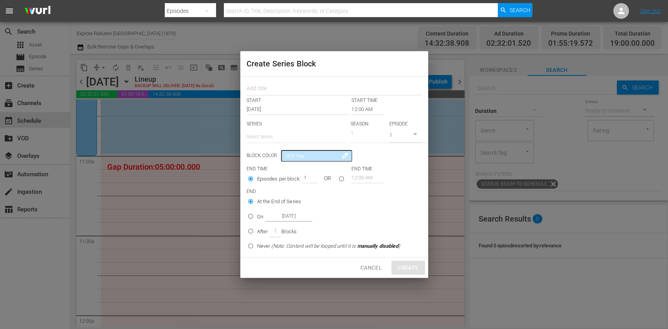
click at [261, 141] on input "text" at bounding box center [296, 137] width 100 height 19
paste input "Z samolotu do sieci"
click at [306, 160] on div "Z samolotu do sieci" at bounding box center [296, 158] width 88 height 19
click at [282, 85] on input "text" at bounding box center [333, 89] width 175 height 12
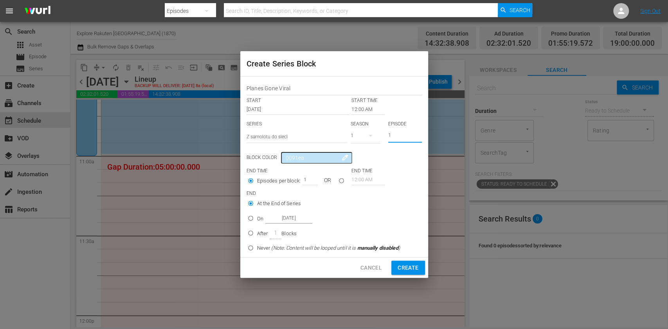
drag, startPoint x: 399, startPoint y: 135, endPoint x: 362, endPoint y: 133, distance: 36.8
click at [362, 133] on div "SERIES Select Series Z samolotu do sieci SEASON 1 EPISODE 1" at bounding box center [333, 134] width 175 height 27
drag, startPoint x: 271, startPoint y: 88, endPoint x: 264, endPoint y: 92, distance: 8.1
click at [235, 88] on div "Create Series Block Planes Gone Viral START START TIME Nov 22nd 2025 12:00 AM S…" at bounding box center [334, 164] width 668 height 329
click at [368, 108] on input "12:00 AM" at bounding box center [367, 109] width 33 height 11
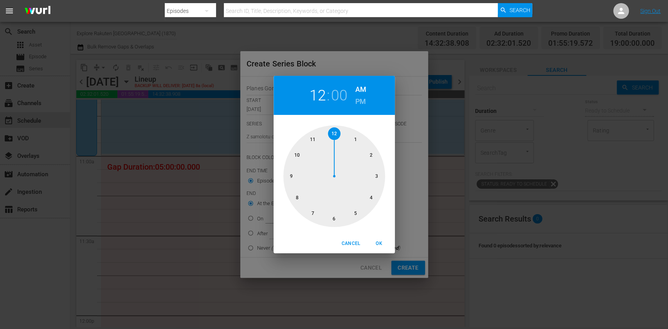
click at [313, 141] on div at bounding box center [334, 177] width 102 height 102
click at [383, 240] on span "OK" at bounding box center [379, 244] width 19 height 8
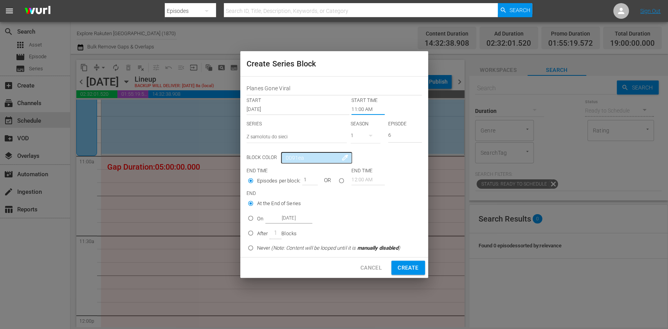
click at [260, 232] on p "After" at bounding box center [262, 234] width 11 height 8
click at [257, 232] on input "After 1 Blocks" at bounding box center [250, 234] width 13 height 13
drag, startPoint x: 304, startPoint y: 177, endPoint x: 311, endPoint y: 177, distance: 7.8
click at [311, 177] on input "1" at bounding box center [308, 179] width 12 height 11
click at [410, 266] on span "Create" at bounding box center [407, 268] width 21 height 10
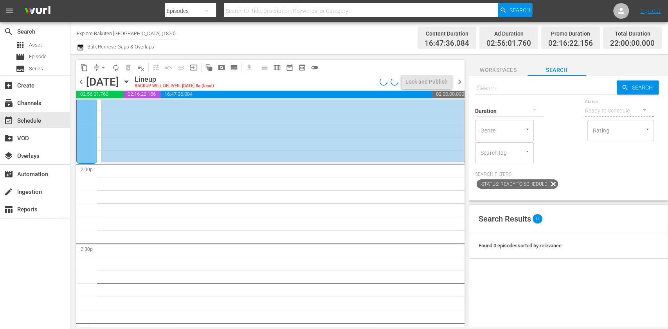
scroll to position [2169, 0]
click at [458, 85] on span "chevron_right" at bounding box center [460, 82] width 10 height 10
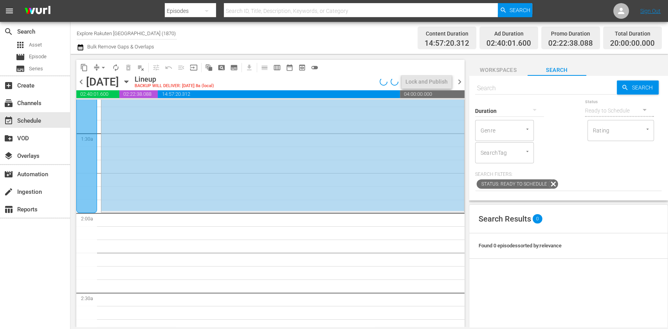
scroll to position [209, 0]
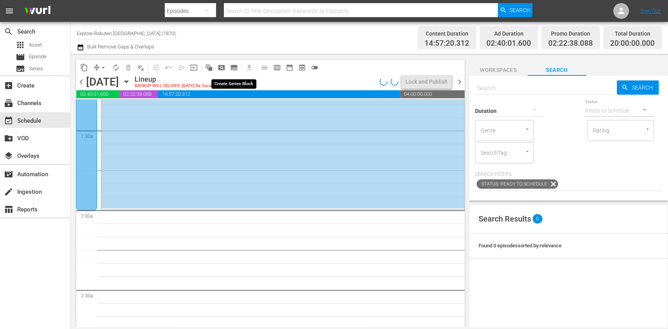
click at [235, 62] on button "subtitles_outlined" at bounding box center [234, 67] width 13 height 13
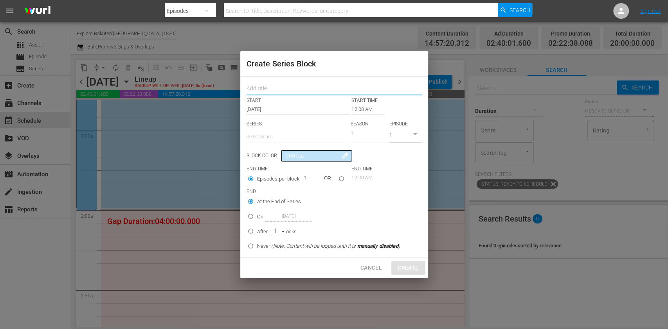
click at [275, 92] on input "text" at bounding box center [333, 89] width 175 height 12
paste input "Planes Gone Viral"
click at [276, 127] on div "SERIES Select Series" at bounding box center [296, 133] width 100 height 25
click at [278, 139] on input "text" at bounding box center [296, 137] width 100 height 19
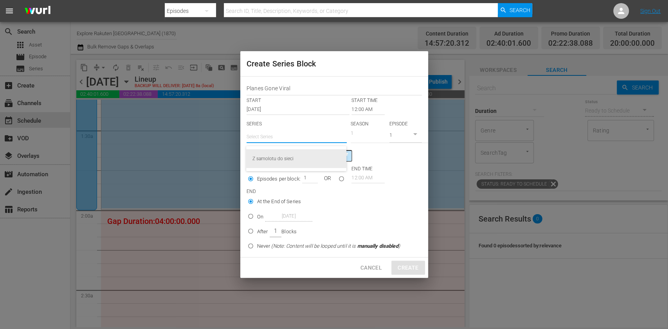
click at [287, 155] on div "Z samolotu do sieci" at bounding box center [296, 158] width 88 height 19
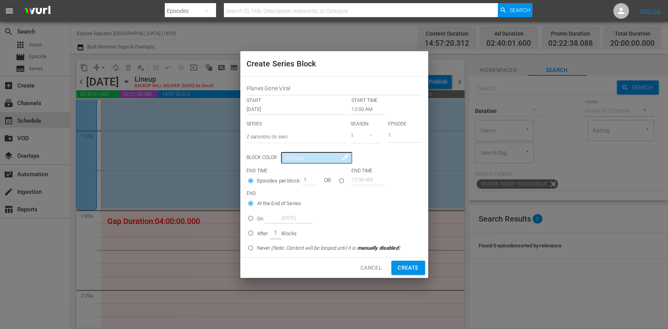
click at [359, 108] on input "12:00 AM" at bounding box center [367, 109] width 33 height 11
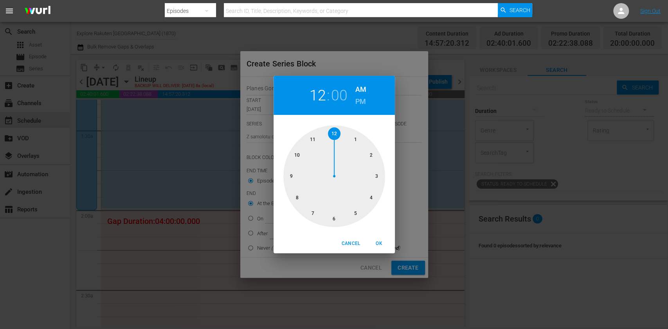
click at [372, 158] on div at bounding box center [334, 177] width 102 height 102
click at [376, 238] on button "OK" at bounding box center [379, 243] width 25 height 13
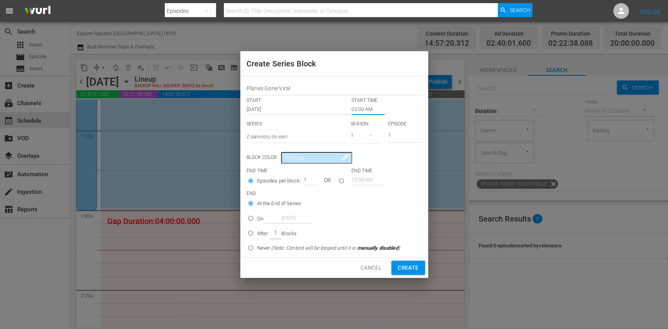
drag, startPoint x: 395, startPoint y: 139, endPoint x: 333, endPoint y: 162, distance: 65.6
click at [348, 146] on div "SERIES Select Series Z samolotu do sieci SEASON 1 EPISODE 1" at bounding box center [333, 134] width 175 height 27
click at [255, 230] on input "After 1 Blocks" at bounding box center [250, 234] width 13 height 13
drag, startPoint x: 303, startPoint y: 180, endPoint x: 314, endPoint y: 180, distance: 10.6
click at [313, 180] on input "1" at bounding box center [308, 179] width 12 height 11
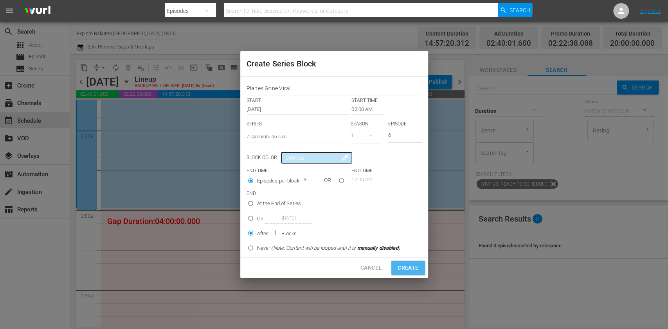
click at [406, 264] on span "Create" at bounding box center [407, 268] width 21 height 10
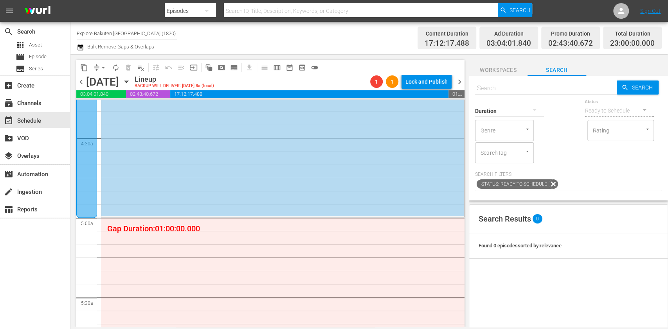
scroll to position [730, 0]
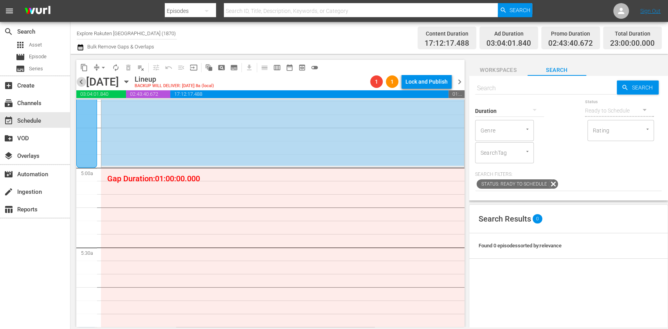
click at [79, 82] on span "chevron_left" at bounding box center [81, 82] width 10 height 10
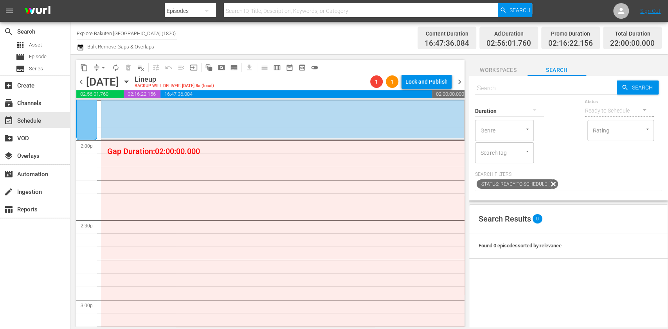
scroll to position [2206, 0]
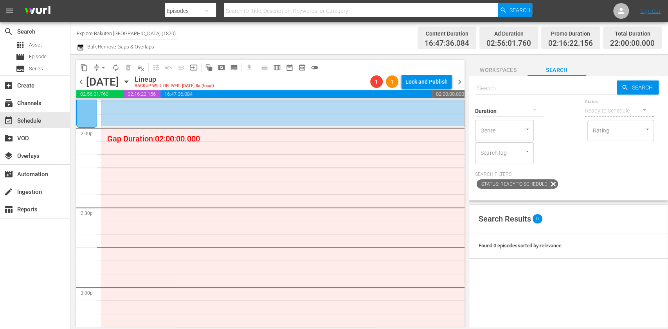
click at [491, 91] on input "text" at bounding box center [546, 88] width 142 height 19
paste input "Massive Engineering Mistakes S5 Ep10 POL"
click at [584, 85] on input "Massive Engineering Mistakes S5 Ep10 POL" at bounding box center [546, 88] width 142 height 19
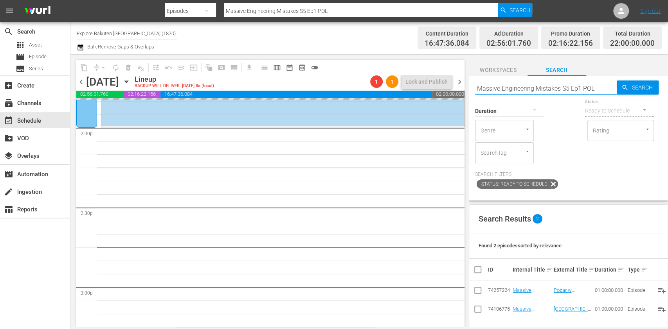
click at [580, 89] on input "Massive Engineering Mistakes S5 Ep1 POL" at bounding box center [546, 88] width 142 height 19
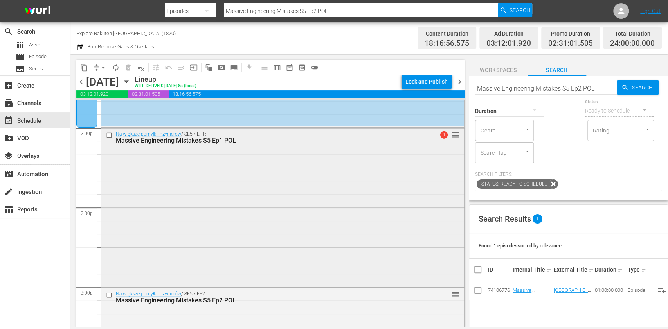
click at [109, 133] on input "checkbox" at bounding box center [110, 135] width 8 height 7
click at [108, 295] on input "checkbox" at bounding box center [110, 295] width 8 height 7
click at [128, 68] on span "delete_forever_outlined" at bounding box center [128, 68] width 8 height 8
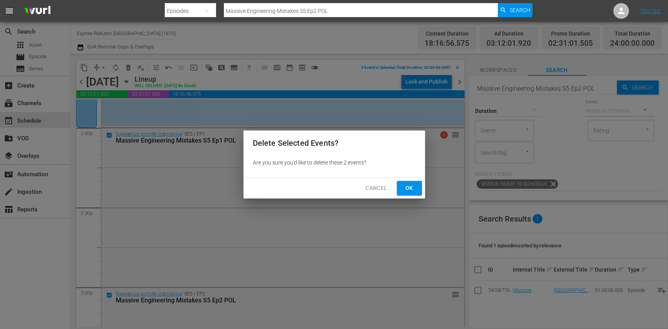
click at [408, 186] on span "Ok" at bounding box center [409, 188] width 13 height 10
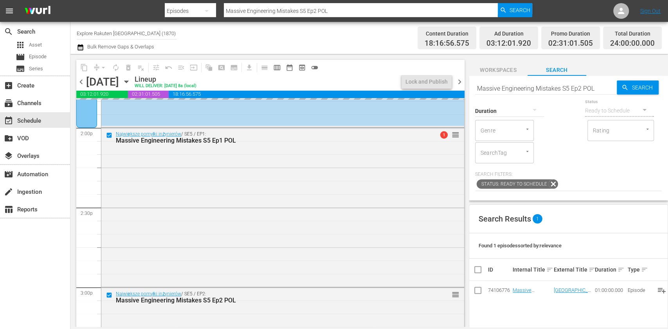
click at [566, 90] on input "Massive Engineering Mistakes S5 Ep2 POL" at bounding box center [546, 88] width 142 height 19
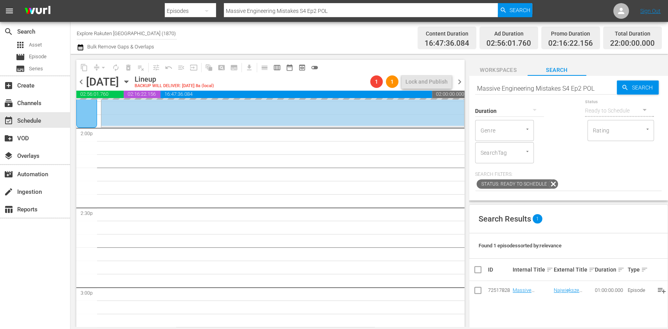
click at [580, 90] on input "Massive Engineering Mistakes S4 Ep2 POL" at bounding box center [546, 88] width 142 height 19
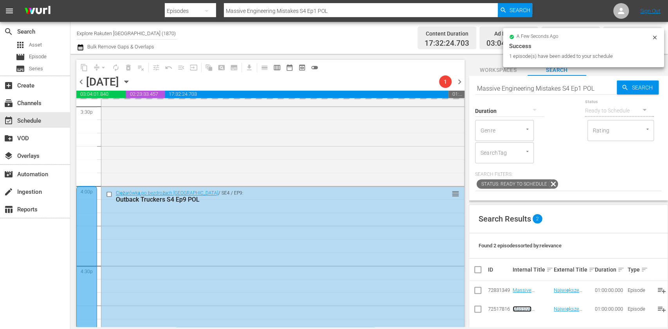
scroll to position [2392, 0]
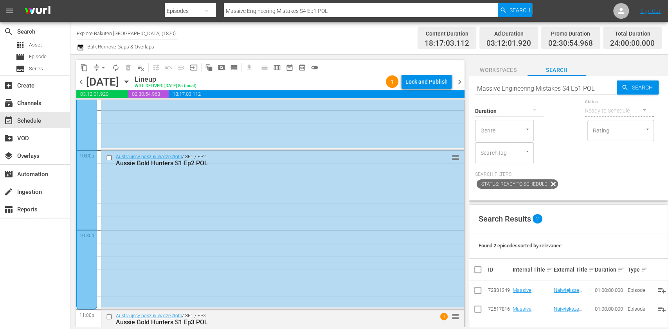
scroll to position [3602, 0]
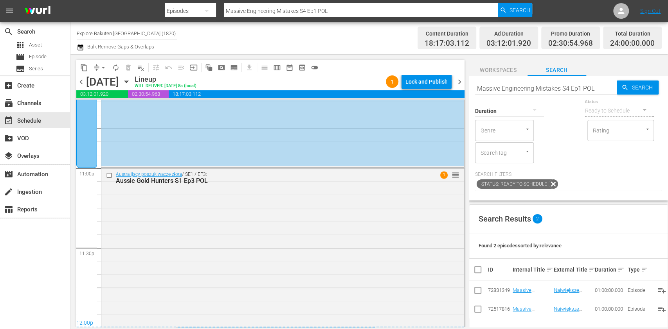
click at [82, 83] on span "chevron_left" at bounding box center [81, 82] width 10 height 10
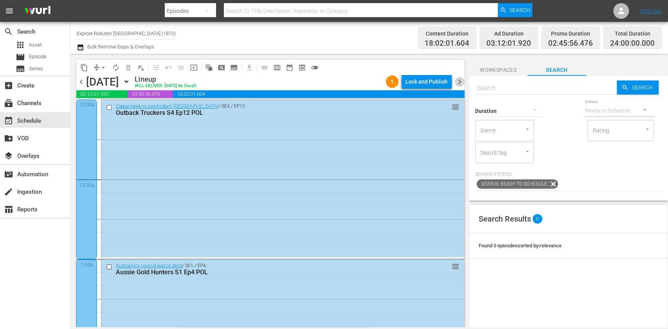
click at [456, 84] on span "chevron_right" at bounding box center [460, 82] width 10 height 10
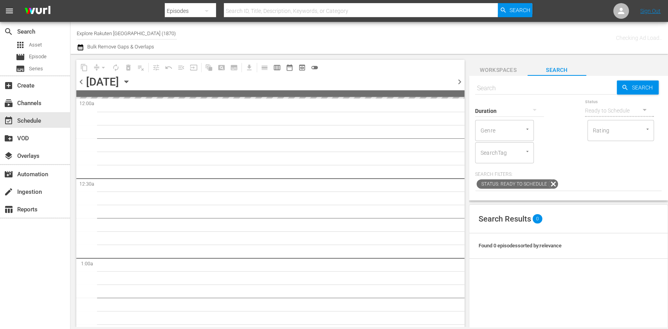
click at [456, 84] on span "chevron_right" at bounding box center [460, 82] width 10 height 10
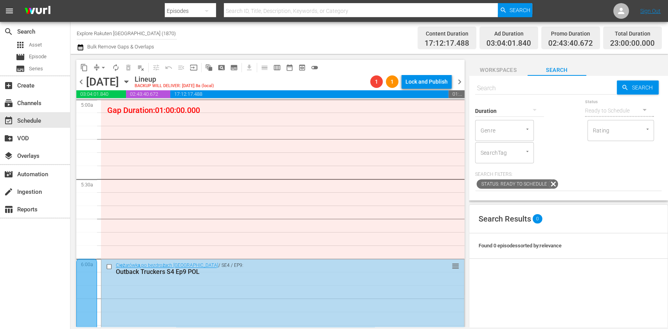
scroll to position [782, 0]
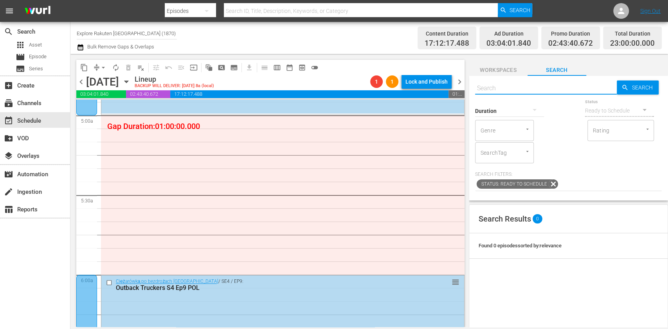
click at [514, 89] on input "text" at bounding box center [546, 88] width 142 height 19
paste input "Massive Engineering Mistakes S5 Ep10 POL"
type input "Massive Engineering Mistakes S4 ep1 pol"
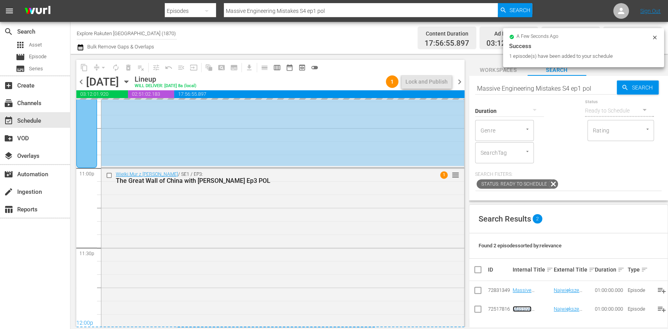
scroll to position [0, 0]
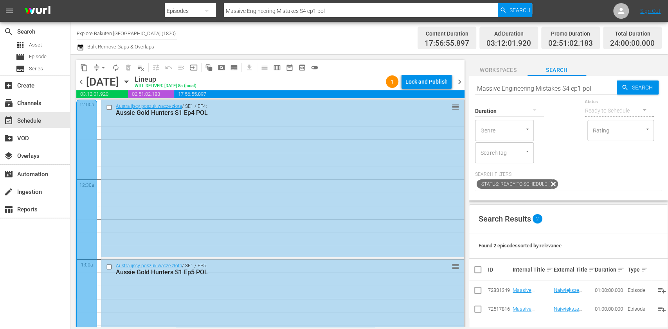
click at [462, 77] on span "chevron_right" at bounding box center [460, 82] width 10 height 10
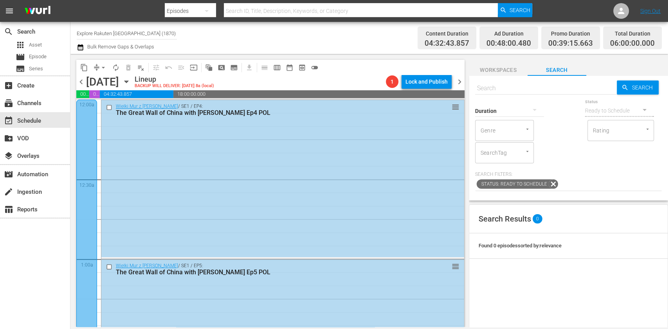
click at [99, 34] on input "Explore Rakuten [GEOGRAPHIC_DATA] (1870)" at bounding box center [127, 33] width 100 height 19
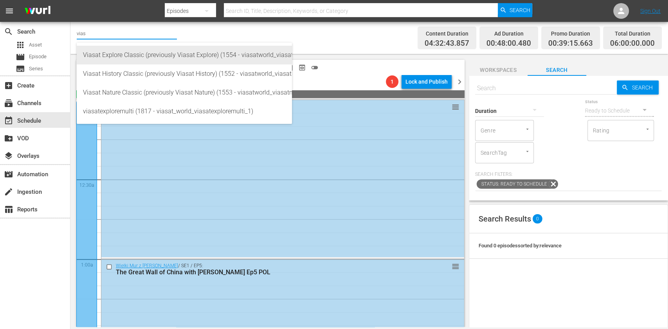
click at [112, 49] on div "Viasat Explore Classic (previously Viasat Explore) (1554 - viasatworld_viasatex…" at bounding box center [184, 55] width 203 height 19
type input "Viasat Explore Classic (previously Viasat Explore) (1554 - viasatworld_viasatex…"
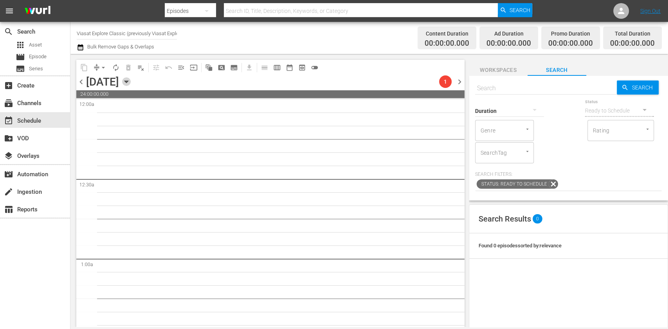
click at [128, 83] on icon "button" at bounding box center [126, 82] width 4 height 2
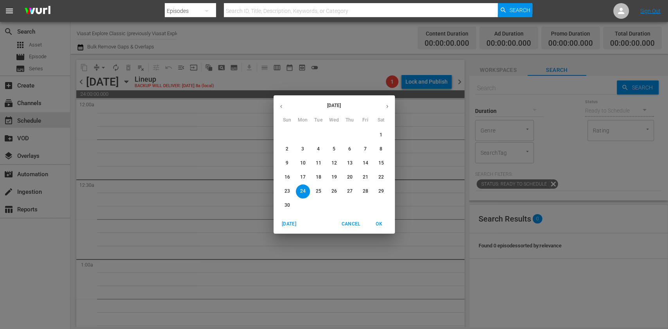
click at [304, 183] on button "17" at bounding box center [303, 178] width 14 height 14
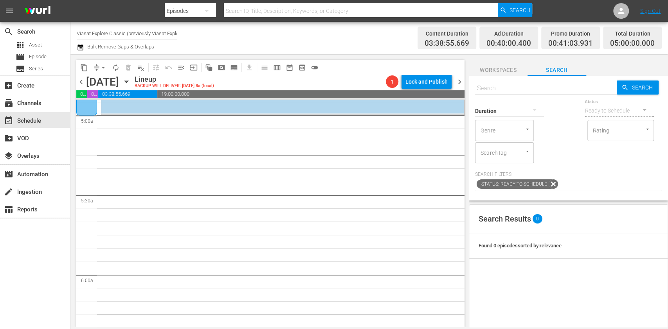
scroll to position [730, 0]
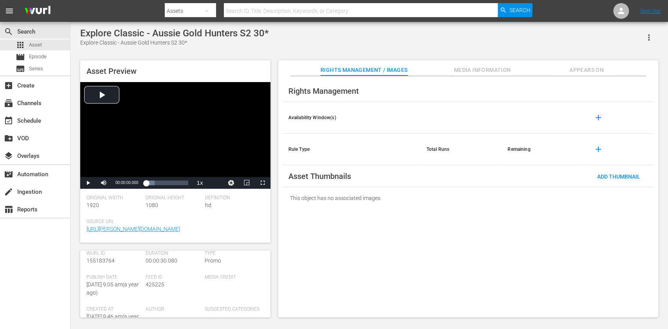
scroll to position [104, 0]
drag, startPoint x: 184, startPoint y: 272, endPoint x: 146, endPoint y: 277, distance: 37.9
click at [146, 246] on div "Duration 00:00:30.080" at bounding box center [175, 277] width 59 height 24
copy span "00:00:30.080"
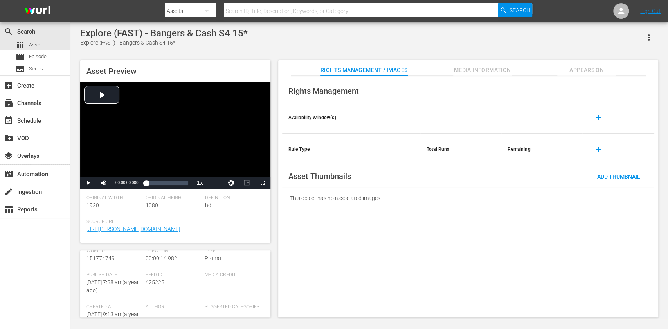
scroll to position [104, 0]
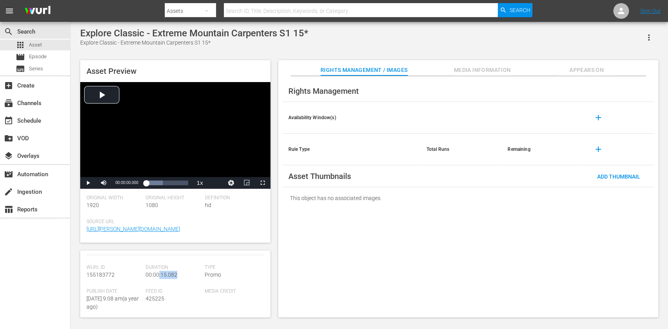
drag, startPoint x: 167, startPoint y: 277, endPoint x: 156, endPoint y: 277, distance: 10.2
click at [156, 277] on div "Duration 00:00:15.082" at bounding box center [175, 277] width 59 height 24
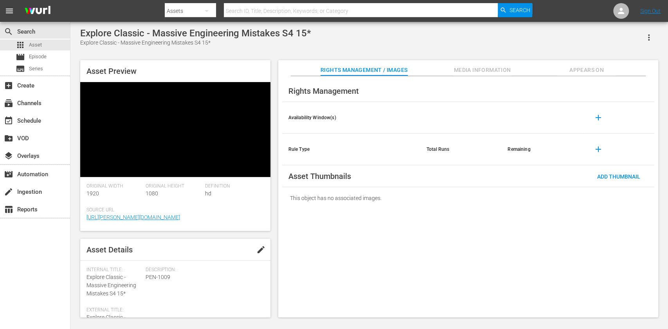
scroll to position [52, 0]
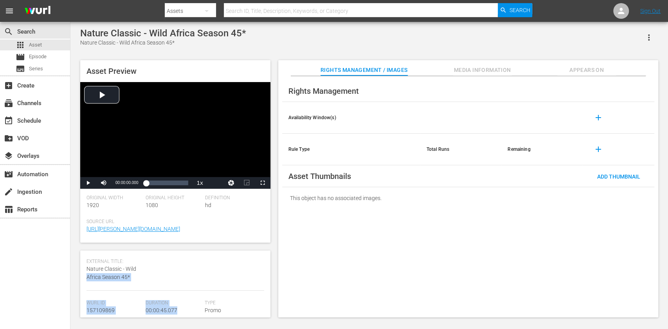
drag, startPoint x: 159, startPoint y: 263, endPoint x: 142, endPoint y: 266, distance: 17.5
click at [184, 268] on div "Description: PNN-1127" at bounding box center [205, 259] width 118 height 64
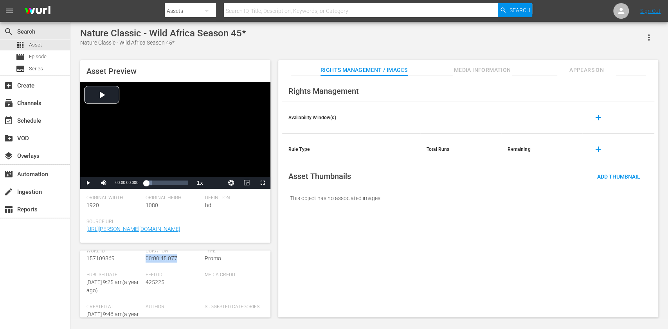
drag, startPoint x: 180, startPoint y: 258, endPoint x: 144, endPoint y: 264, distance: 36.5
click at [146, 264] on div "Duration 00:00:45.077" at bounding box center [175, 260] width 59 height 24
copy span "00:00:45.077"
drag, startPoint x: 183, startPoint y: 261, endPoint x: 146, endPoint y: 262, distance: 37.2
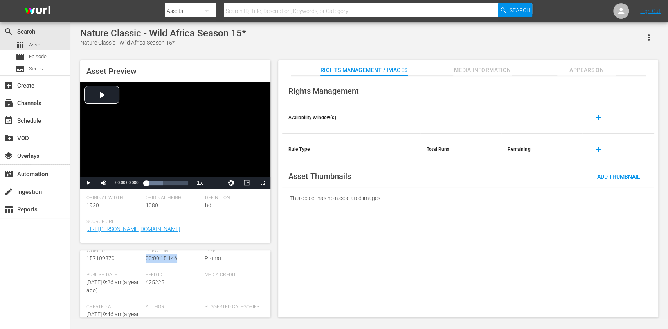
click at [146, 262] on div "Duration 00:00:15.146" at bounding box center [175, 260] width 59 height 24
copy span "00:00:15.146"
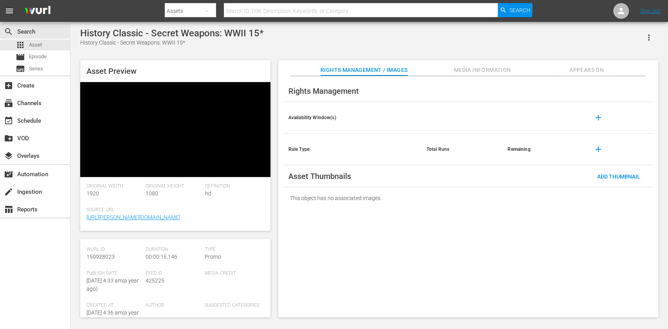
scroll to position [104, 0]
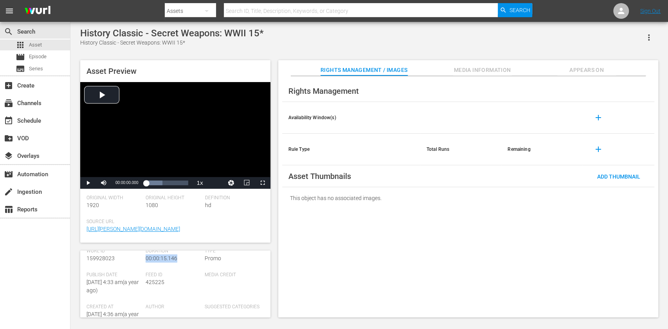
drag, startPoint x: 183, startPoint y: 271, endPoint x: 146, endPoint y: 277, distance: 37.2
click at [146, 272] on div "Duration 00:00:15.146" at bounding box center [175, 260] width 59 height 24
copy span "00:00:15.146"
click at [278, 13] on input "text" at bounding box center [361, 11] width 274 height 19
paste input "PHI-2057"
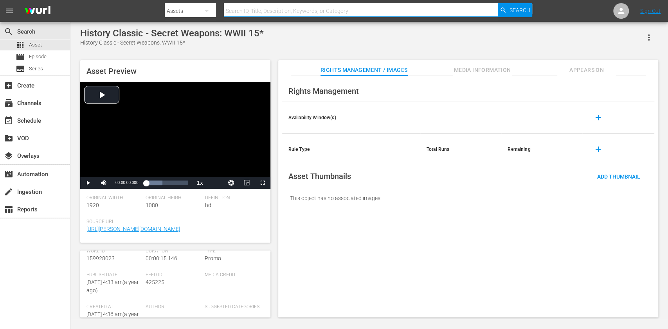
type input "PHI-2057"
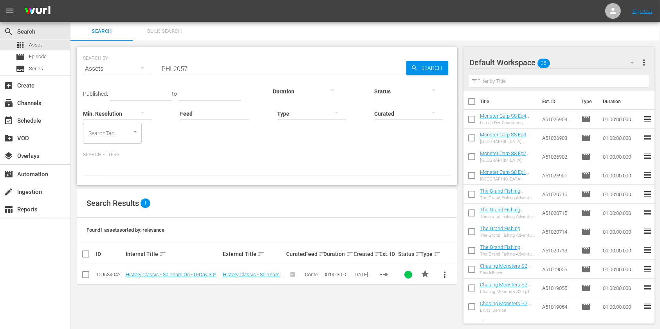
click at [257, 62] on input "PHI-2057" at bounding box center [283, 68] width 246 height 19
click at [205, 66] on input "PHI-2058" at bounding box center [283, 68] width 246 height 19
click at [220, 67] on input "PHI-2059" at bounding box center [283, 68] width 246 height 19
click at [283, 74] on hr at bounding box center [283, 74] width 0 height 1
click at [260, 67] on input "PHI-2060" at bounding box center [283, 68] width 246 height 19
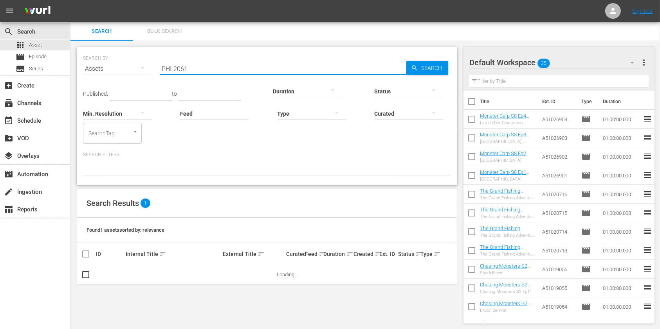
click at [260, 67] on input "PHI-2061" at bounding box center [283, 68] width 246 height 19
drag, startPoint x: 203, startPoint y: 65, endPoint x: 94, endPoint y: 66, distance: 108.8
click at [94, 66] on div "SEARCH BY Search By Assets Search ID, Title, Description, Keywords, or Category…" at bounding box center [267, 64] width 368 height 28
paste input "EN-1034"
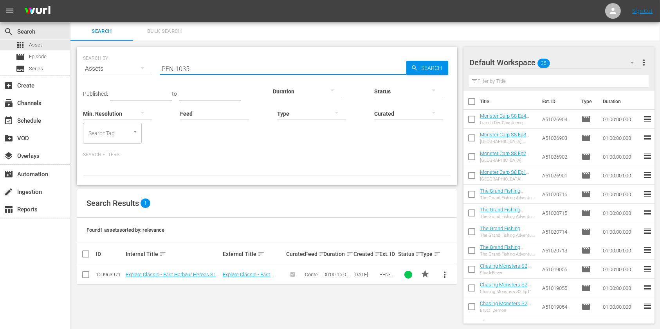
click at [230, 68] on input "PEN-1035" at bounding box center [283, 68] width 246 height 19
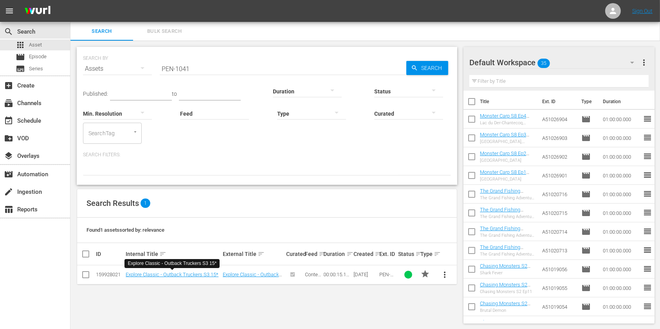
click at [202, 63] on input "PEN-1041" at bounding box center [283, 68] width 246 height 19
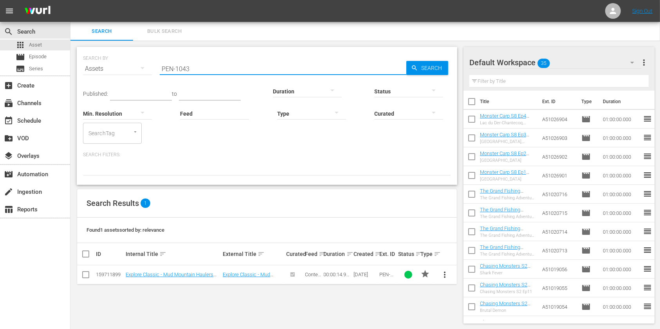
drag, startPoint x: 216, startPoint y: 66, endPoint x: 137, endPoint y: 68, distance: 79.1
click at [137, 68] on div "SEARCH BY Search By Assets Search ID, Title, Description, Keywords, or Category…" at bounding box center [267, 64] width 368 height 28
paste input "NN-113"
drag, startPoint x: 209, startPoint y: 70, endPoint x: 137, endPoint y: 76, distance: 72.7
click at [138, 75] on div "SEARCH BY Search By Assets Search ID, Title, Description, Keywords, or Category…" at bounding box center [267, 64] width 368 height 28
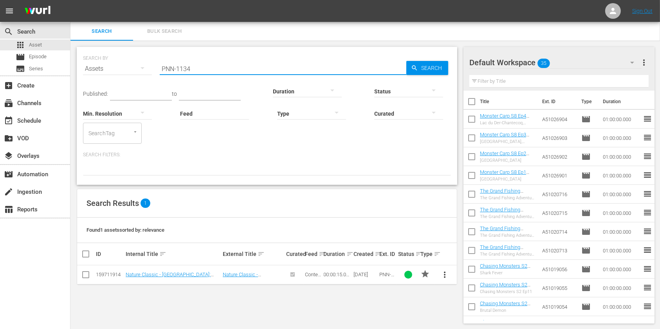
paste input "EX-1686-POL"
click at [187, 67] on input "PEX-1686-POL" at bounding box center [283, 68] width 246 height 19
click at [188, 70] on input "PEX-1690-POL" at bounding box center [283, 68] width 246 height 19
drag, startPoint x: 143, startPoint y: 69, endPoint x: 135, endPoint y: 70, distance: 8.6
click at [135, 70] on div "SEARCH BY Search By Assets Search ID, Title, Description, Keywords, or Category…" at bounding box center [267, 64] width 368 height 28
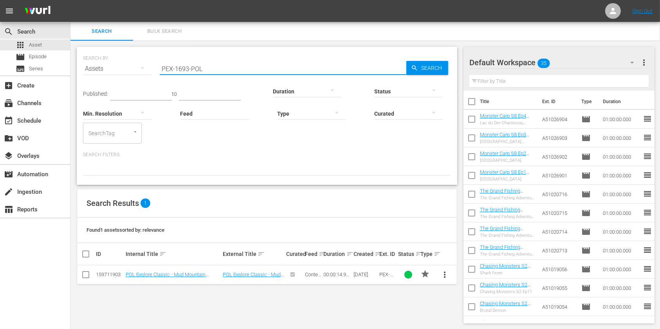
paste input "HI-2105"
click at [125, 69] on div "SEARCH BY Search By Assets Search ID, Title, Description, Keywords, or Category…" at bounding box center [267, 64] width 368 height 28
paste input "9"
drag, startPoint x: 213, startPoint y: 66, endPoint x: 131, endPoint y: 67, distance: 81.8
click at [131, 67] on div "SEARCH BY Search By Assets Search ID, Title, Description, Keywords, or Category…" at bounding box center [267, 64] width 368 height 28
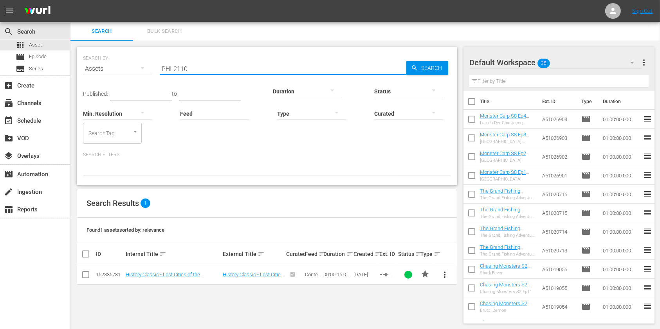
paste input "EN-1047"
click at [261, 63] on input "PEN-1047" at bounding box center [283, 68] width 246 height 19
click at [222, 71] on input "PEN-1048" at bounding box center [283, 68] width 246 height 19
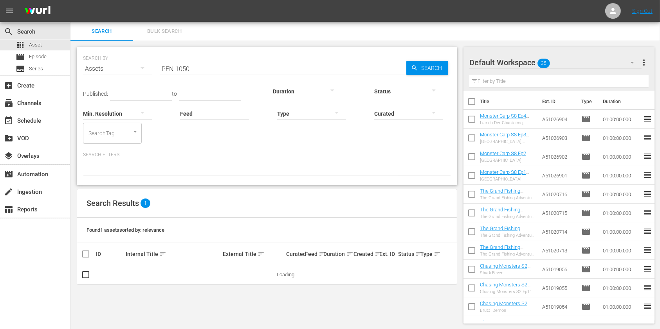
click at [333, 289] on div "SEARCH BY Search By Assets Search ID, Title, Description, Keywords, or Category…" at bounding box center [266, 185] width 393 height 289
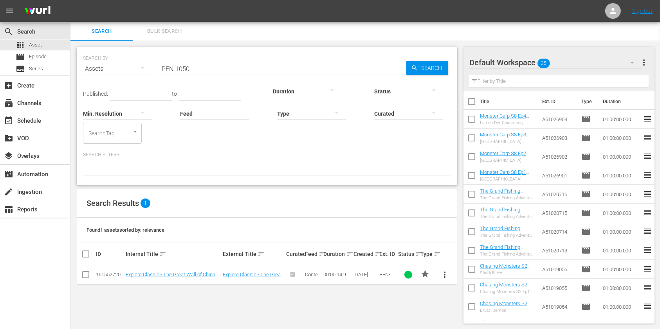
click at [306, 65] on input "PEN-1050" at bounding box center [283, 68] width 246 height 19
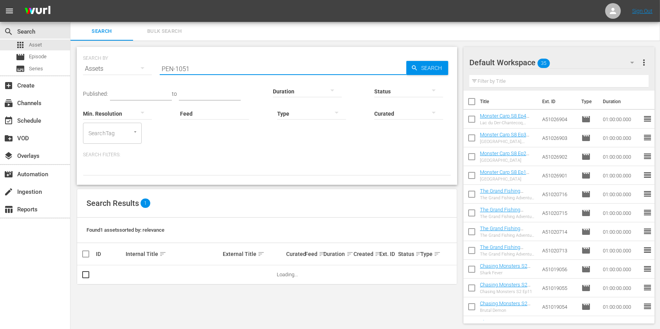
click at [306, 65] on input "PEN-1051" at bounding box center [283, 68] width 246 height 19
click at [337, 65] on input "PEN-1053" at bounding box center [283, 68] width 246 height 19
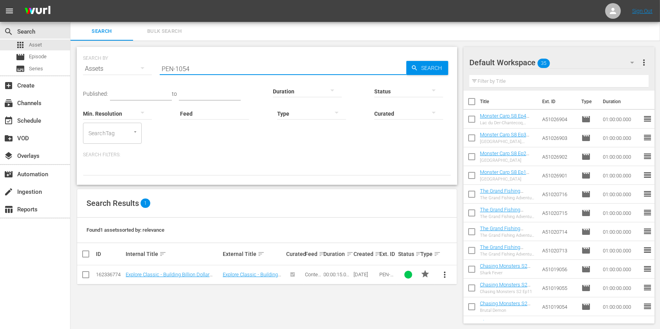
drag, startPoint x: 210, startPoint y: 67, endPoint x: 118, endPoint y: 63, distance: 92.0
click at [118, 63] on div "SEARCH BY Search By Assets Search ID, Title, Description, Keywords, or Category…" at bounding box center [267, 64] width 368 height 28
paste input "X-1694-POL"
click at [189, 66] on input "PEX-1694-POL" at bounding box center [283, 68] width 246 height 19
click at [432, 316] on div "SEARCH BY Search By Assets Search ID, Title, Description, Keywords, or Category…" at bounding box center [266, 185] width 393 height 289
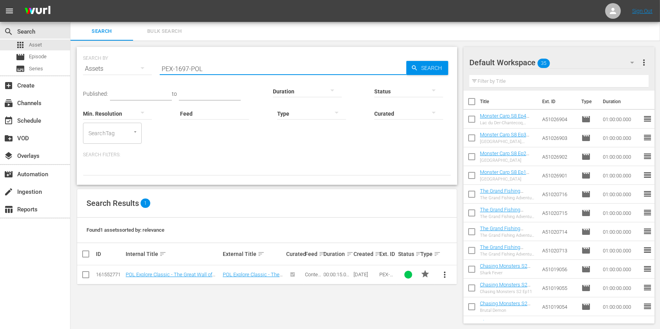
drag, startPoint x: 234, startPoint y: 71, endPoint x: 96, endPoint y: 69, distance: 137.7
click at [96, 69] on div "SEARCH BY Search By Assets Search ID, Title, Description, Keywords, or Category…" at bounding box center [267, 64] width 368 height 28
paste input "8"
click at [187, 62] on input "PEX-1698-POL" at bounding box center [283, 68] width 246 height 19
drag, startPoint x: 230, startPoint y: 64, endPoint x: 122, endPoint y: 72, distance: 107.9
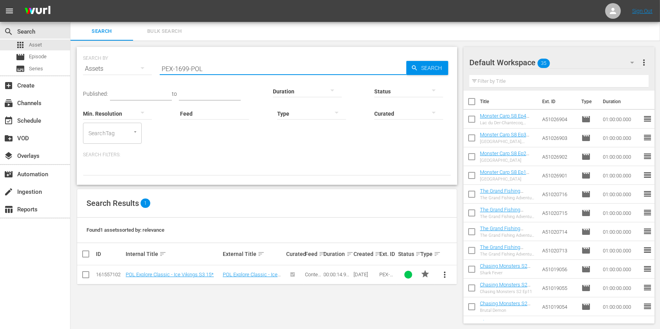
click at [123, 72] on div "SEARCH BY Search By Assets Search ID, Title, Description, Keywords, or Category…" at bounding box center [267, 64] width 368 height 28
paste input "700"
drag, startPoint x: 223, startPoint y: 70, endPoint x: 115, endPoint y: 71, distance: 108.0
click at [115, 71] on div "SEARCH BY Search By Assets Search ID, Title, Description, Keywords, or Category…" at bounding box center [267, 64] width 368 height 28
paste input "1"
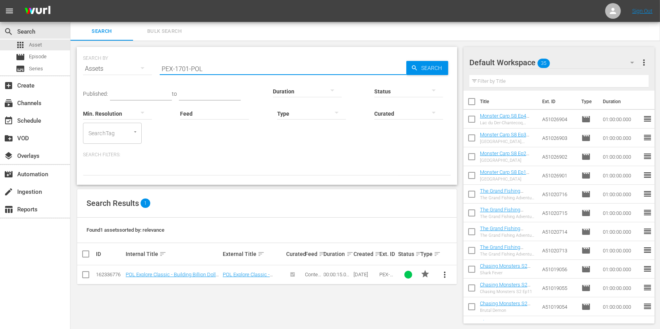
drag, startPoint x: 223, startPoint y: 72, endPoint x: 97, endPoint y: 68, distance: 125.6
click at [91, 70] on div "SEARCH BY Search By Assets Search ID, Title, Description, Keywords, or Category…" at bounding box center [267, 64] width 368 height 28
paste input "HI-2152"
click at [210, 70] on input "PHI-2152" at bounding box center [283, 68] width 246 height 19
drag, startPoint x: 216, startPoint y: 68, endPoint x: 91, endPoint y: 68, distance: 125.2
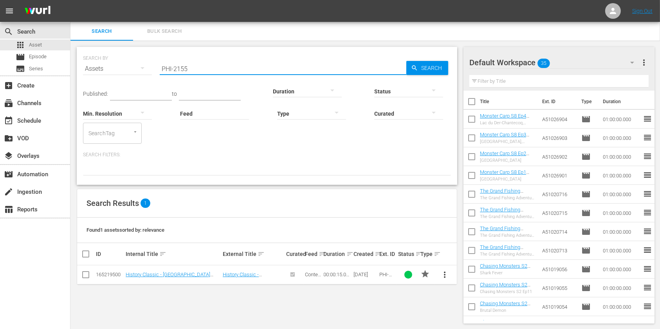
click at [91, 68] on div "SEARCH BY Search By Assets Search ID, Title, Description, Keywords, or Category…" at bounding box center [267, 64] width 368 height 28
paste input "EN-10"
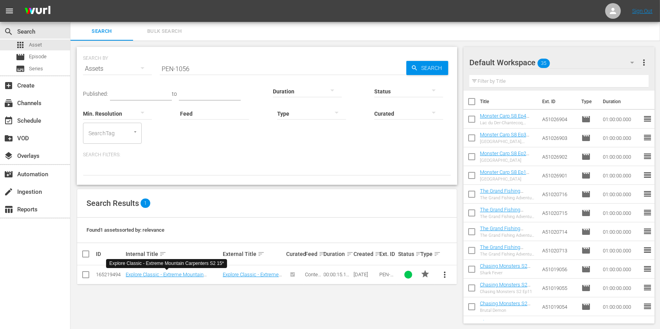
drag, startPoint x: 212, startPoint y: 67, endPoint x: 108, endPoint y: 74, distance: 103.9
click at [108, 74] on div "SEARCH BY Search By Assets Search ID, Title, Description, Keywords, or Category…" at bounding box center [267, 64] width 368 height 28
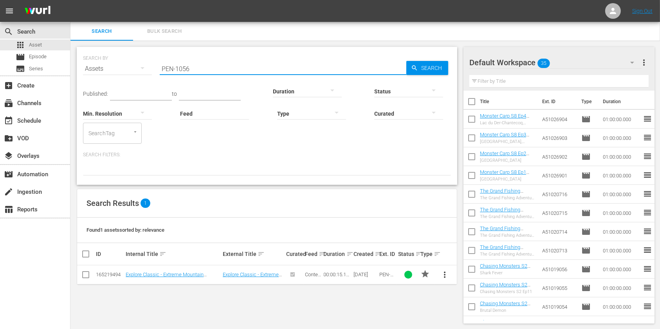
paste input "NN-1141"
click at [231, 79] on div "Published: to Duration Status Min. Resolution Feed Feed Title Type Curated Sear…" at bounding box center [267, 111] width 368 height 66
click at [226, 73] on input "PNN-1142" at bounding box center [283, 68] width 246 height 19
type input "PNN-1145"
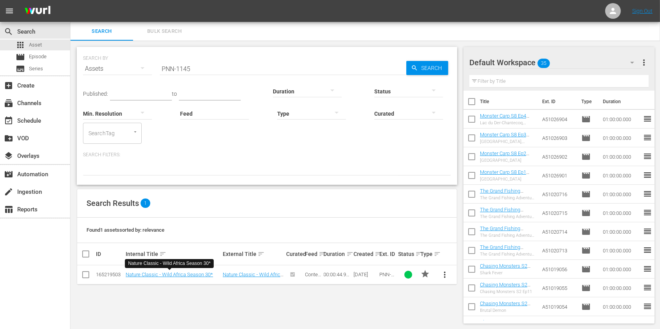
drag, startPoint x: 206, startPoint y: 73, endPoint x: 131, endPoint y: 70, distance: 75.5
click at [131, 70] on div "SEARCH BY Search By Assets Search ID, Title, Description, Keywords, or Category…" at bounding box center [267, 64] width 368 height 28
click at [182, 277] on link "Nature Classic - Wild Africa Season 30*" at bounding box center [169, 275] width 87 height 6
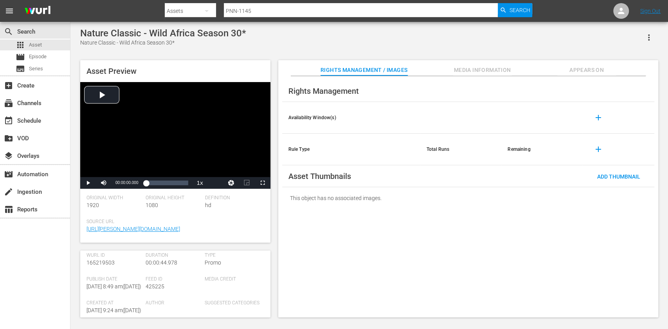
scroll to position [104, 0]
drag, startPoint x: 183, startPoint y: 261, endPoint x: 145, endPoint y: 264, distance: 38.0
click at [146, 264] on div "Duration 00:00:44.978" at bounding box center [175, 260] width 59 height 24
copy span "00:00:44.978"
click at [308, 11] on input "PNN-1145" at bounding box center [361, 11] width 274 height 19
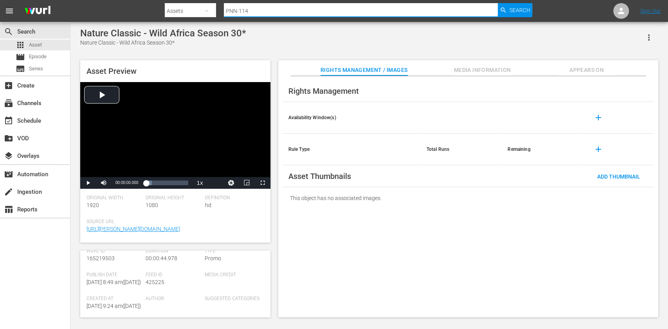
type input "PNN-1146"
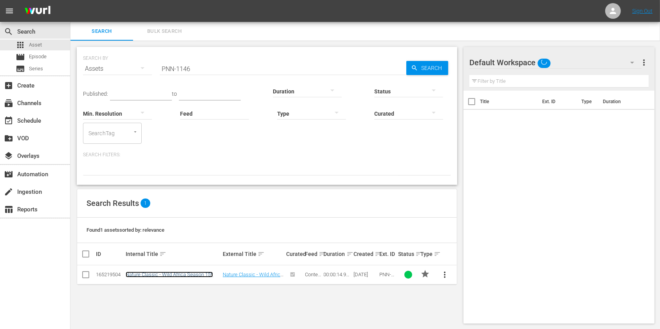
click at [191, 275] on link "Nature Classic - Wild Africa Season 15*" at bounding box center [169, 275] width 87 height 6
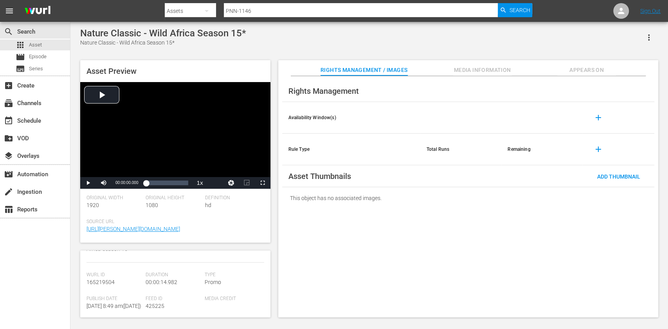
scroll to position [104, 0]
drag, startPoint x: 182, startPoint y: 260, endPoint x: 142, endPoint y: 264, distance: 40.1
click at [142, 264] on div "[PERSON_NAME] Id 165219504 Duration 00:00:14.982 Type Promo Publish Date [DATE]…" at bounding box center [175, 300] width 178 height 104
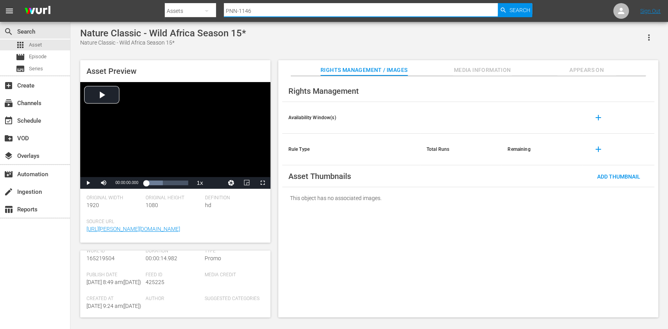
drag, startPoint x: 287, startPoint y: 13, endPoint x: 154, endPoint y: 27, distance: 134.2
click at [166, 25] on div "menu Search By Assets Search ID, Title, Description, Keywords, or Category PNN-…" at bounding box center [334, 160] width 668 height 320
paste input "EX-1746-POL"
type input "PEX-1746-POL"
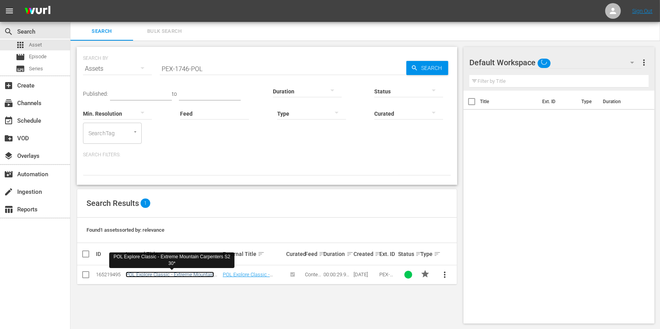
click at [144, 275] on link "POL Explore Classic - Extreme Mountain Carpenters S2 30*" at bounding box center [170, 278] width 88 height 12
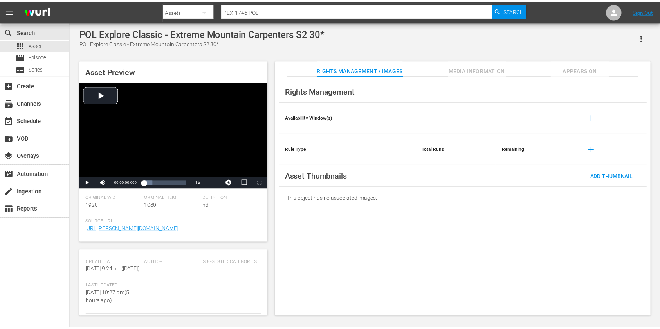
scroll to position [104, 0]
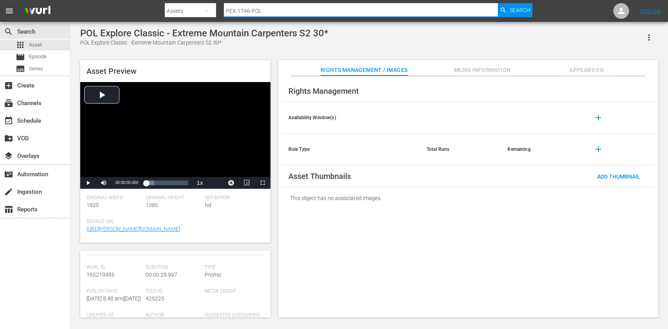
drag, startPoint x: 250, startPoint y: 12, endPoint x: 399, endPoint y: 41, distance: 151.8
click at [250, 12] on input "PEX-1746-POL" at bounding box center [361, 11] width 274 height 19
type input "PEX-1747-POL"
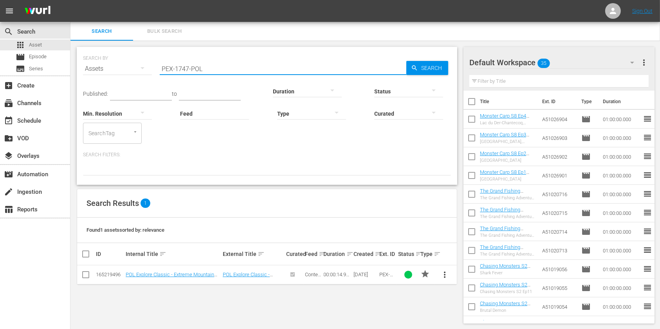
drag, startPoint x: 211, startPoint y: 63, endPoint x: 119, endPoint y: 66, distance: 92.4
click at [119, 66] on div "SEARCH BY Search By Assets Search ID, Title, Description, Keywords, or Category…" at bounding box center [267, 64] width 368 height 28
paste input "HI-2156"
click at [237, 68] on input "PHI-2157" at bounding box center [283, 68] width 246 height 19
click at [216, 67] on input "PHI-2158" at bounding box center [283, 68] width 246 height 19
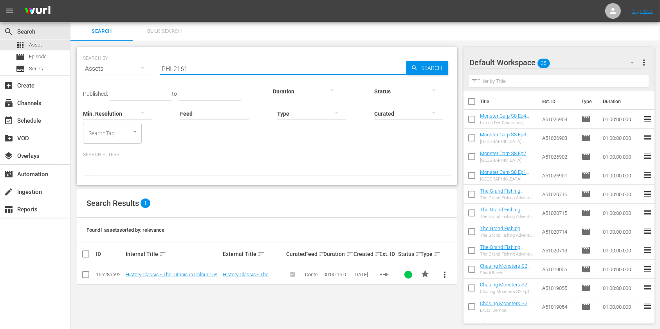
click at [443, 315] on div "SEARCH BY Search By Assets Search ID, Title, Description, Keywords, or Category…" at bounding box center [266, 185] width 393 height 289
drag, startPoint x: 212, startPoint y: 65, endPoint x: 120, endPoint y: 77, distance: 93.2
click at [120, 77] on div "SEARCH BY Search By Assets Search ID, Title, Description, Keywords, or Category…" at bounding box center [267, 64] width 368 height 28
paste input "EN-1057"
drag, startPoint x: 237, startPoint y: 72, endPoint x: 133, endPoint y: 83, distance: 104.2
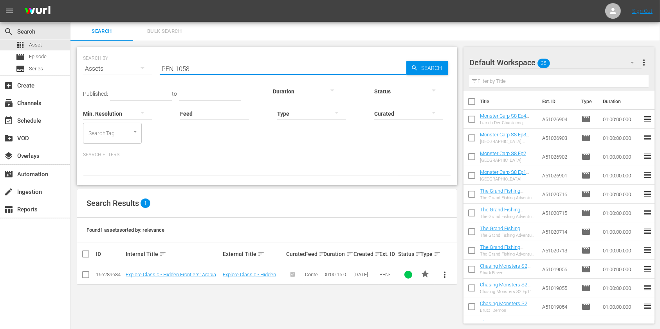
click at [110, 78] on div "SEARCH BY Search By Assets Search ID, Title, Description, Keywords, or Category…" at bounding box center [267, 64] width 368 height 28
paste input "NN-1147"
click at [197, 68] on input "PNN-1147" at bounding box center [283, 68] width 246 height 19
click at [203, 70] on input "PNN-1149" at bounding box center [283, 68] width 246 height 19
drag, startPoint x: 224, startPoint y: 68, endPoint x: 97, endPoint y: 67, distance: 127.1
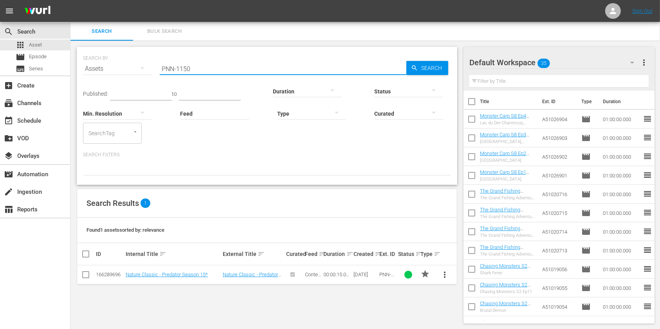
click at [90, 70] on div "SEARCH BY Search By Assets Search ID, Title, Description, Keywords, or Category…" at bounding box center [267, 64] width 368 height 28
paste input "EX-1748-POL"
click at [189, 68] on input "PEX-1748-POL" at bounding box center [283, 68] width 246 height 19
drag, startPoint x: 200, startPoint y: 66, endPoint x: 150, endPoint y: 67, distance: 50.1
click at [150, 67] on div "SEARCH BY Search By Assets Search ID, Title, Description, Keywords, or Category…" at bounding box center [267, 64] width 368 height 28
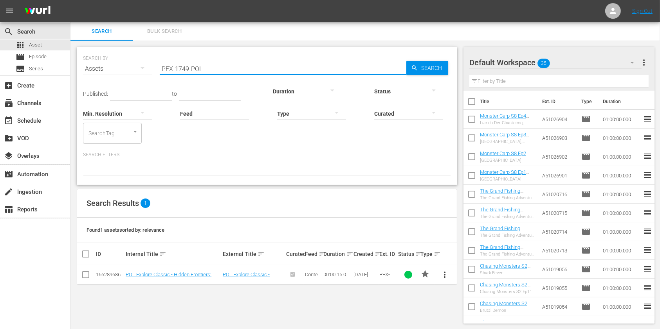
paste input "HI-2162"
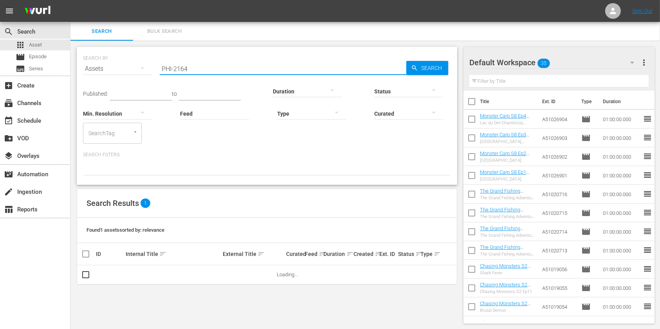
click at [216, 69] on input "PHI-2164" at bounding box center [283, 68] width 246 height 19
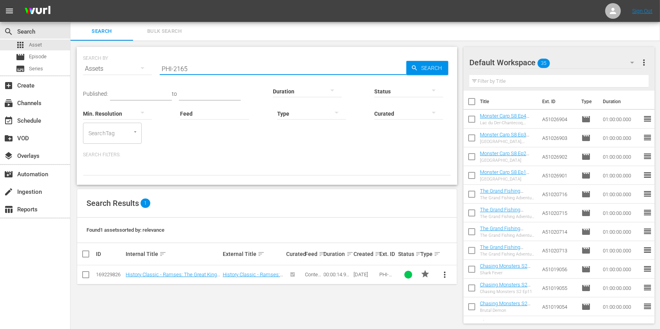
drag, startPoint x: 202, startPoint y: 62, endPoint x: 127, endPoint y: 66, distance: 75.2
click at [127, 66] on div "SEARCH BY Search By Assets Search ID, Title, Description, Keywords, or Category…" at bounding box center [267, 64] width 368 height 28
paste input "EN-1059"
drag, startPoint x: 175, startPoint y: 70, endPoint x: 333, endPoint y: 68, distance: 157.3
click at [150, 73] on div "SEARCH BY Search By Assets Search ID, Title, Description, Keywords, or Category…" at bounding box center [267, 64] width 368 height 28
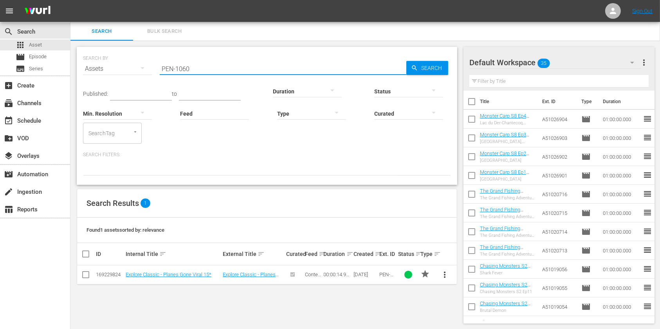
paste input "NN-1153"
click at [269, 67] on input "PNN-1153" at bounding box center [283, 68] width 246 height 19
drag, startPoint x: 205, startPoint y: 279, endPoint x: 193, endPoint y: 276, distance: 12.0
click at [219, 65] on input "PNN-1154" at bounding box center [283, 68] width 246 height 19
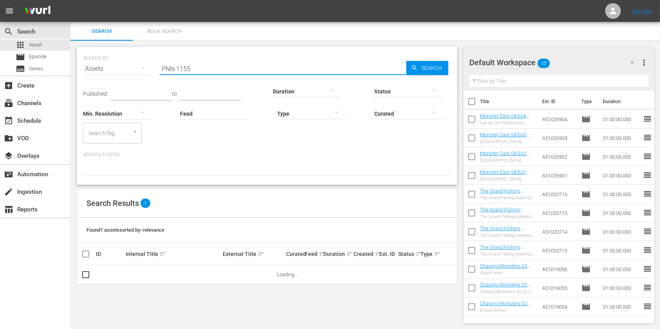
click at [216, 70] on input "PNN-1155" at bounding box center [283, 68] width 246 height 19
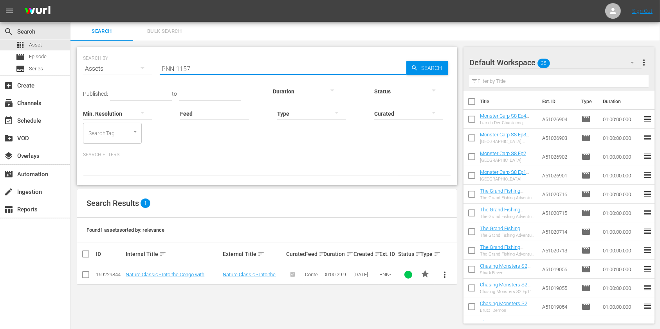
click at [203, 68] on input "PNN-1157" at bounding box center [283, 68] width 246 height 19
drag, startPoint x: 162, startPoint y: 71, endPoint x: 143, endPoint y: 74, distance: 18.6
click at [143, 73] on div "SEARCH BY Search By Assets Search ID, Title, Description, Keywords, or Category…" at bounding box center [267, 64] width 368 height 28
paste input "EX-1750-POL"
click at [186, 70] on input "PEX-1750-POL" at bounding box center [283, 68] width 246 height 19
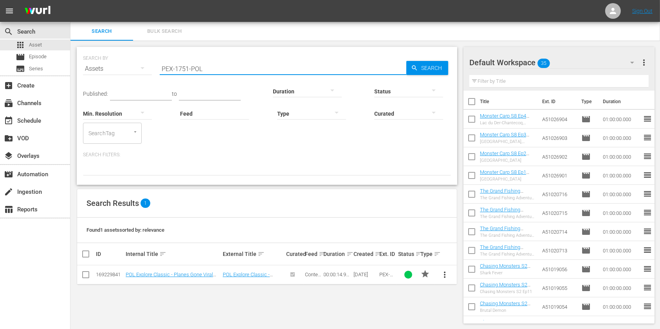
drag, startPoint x: 99, startPoint y: 79, endPoint x: 78, endPoint y: 83, distance: 20.8
click at [79, 83] on div "SEARCH BY Search By Assets Search ID, Title, Description, Keywords, or Category…" at bounding box center [267, 116] width 380 height 138
paste input "HI-2206"
drag, startPoint x: 209, startPoint y: 66, endPoint x: 196, endPoint y: 69, distance: 13.0
click at [196, 69] on input "PHI-2206" at bounding box center [283, 68] width 246 height 19
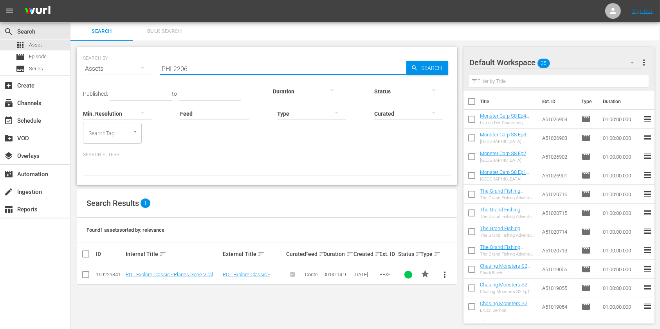
click at [202, 67] on input "PHI-2206" at bounding box center [283, 68] width 246 height 19
drag, startPoint x: 212, startPoint y: 68, endPoint x: 207, endPoint y: 72, distance: 6.4
click at [210, 69] on input "PHI-2207" at bounding box center [283, 68] width 246 height 19
drag, startPoint x: 206, startPoint y: 72, endPoint x: 165, endPoint y: 73, distance: 40.3
click at [147, 73] on div "SEARCH BY Search By Assets Search ID, Title, Description, Keywords, or Category…" at bounding box center [267, 64] width 368 height 28
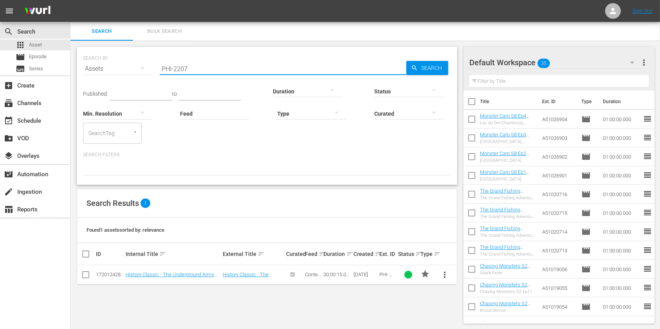
paste input "EN-1061"
click at [252, 68] on input "PEN-1061" at bounding box center [283, 68] width 246 height 19
drag, startPoint x: 232, startPoint y: 66, endPoint x: 173, endPoint y: 63, distance: 59.2
click at [130, 67] on div "SEARCH BY Search By Assets Search ID, Title, Description, Keywords, or Category…" at bounding box center [267, 64] width 368 height 28
paste input "X-1780-POL"
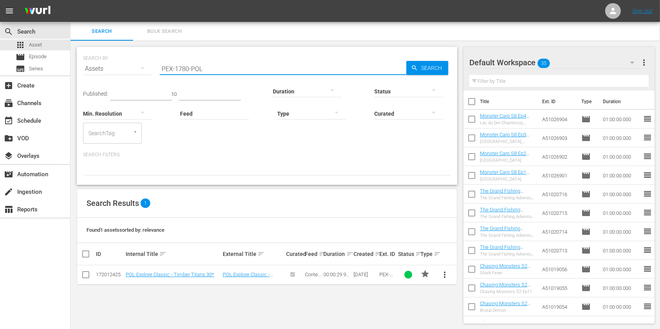
click at [187, 68] on input "PEX-1780-POL" at bounding box center [283, 68] width 246 height 19
drag, startPoint x: 217, startPoint y: 68, endPoint x: 133, endPoint y: 71, distance: 83.8
click at [133, 71] on div "SEARCH BY Search By Assets Search ID, Title, Description, Keywords, or Category…" at bounding box center [267, 64] width 368 height 28
paste input "N-1063"
drag, startPoint x: 214, startPoint y: 72, endPoint x: 93, endPoint y: 76, distance: 121.0
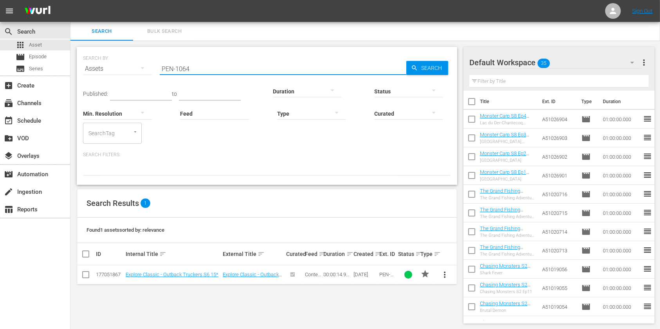
click at [93, 76] on div "SEARCH BY Search By Assets Search ID, Title, Description, Keywords, or Category…" at bounding box center [267, 64] width 368 height 28
paste input "HI-2212"
click at [203, 73] on input "PHI-2213" at bounding box center [283, 68] width 246 height 19
click at [207, 69] on input "PHI-2214" at bounding box center [283, 68] width 246 height 19
drag, startPoint x: 234, startPoint y: 70, endPoint x: 147, endPoint y: 65, distance: 86.6
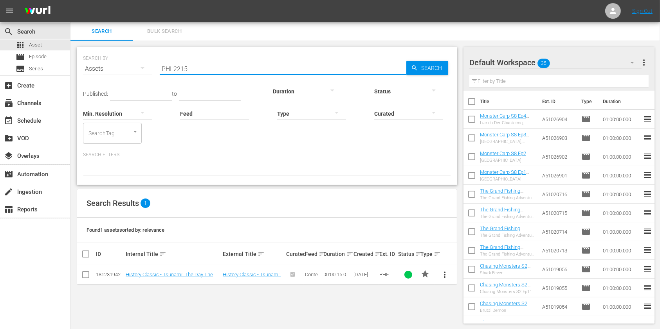
click at [119, 67] on div "SEARCH BY Search By Assets Search ID, Title, Description, Keywords, or Category…" at bounding box center [267, 64] width 368 height 28
paste input "EN-106"
drag, startPoint x: 216, startPoint y: 72, endPoint x: 161, endPoint y: 75, distance: 55.3
click at [162, 75] on div "Search ID, Title, Description, Keywords, or Category PEN-1066" at bounding box center [283, 68] width 246 height 19
paste input "7"
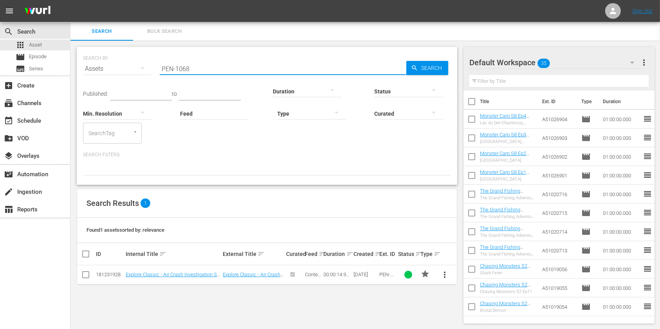
drag, startPoint x: 212, startPoint y: 60, endPoint x: 135, endPoint y: 61, distance: 77.1
click at [135, 61] on div "SEARCH BY Search By Assets Search ID, Title, Description, Keywords, or Category…" at bounding box center [267, 64] width 368 height 28
paste input "X-1784-POL"
click at [191, 70] on input "PEX-1784-POL" at bounding box center [283, 68] width 246 height 19
drag, startPoint x: 200, startPoint y: 71, endPoint x: 123, endPoint y: 73, distance: 77.5
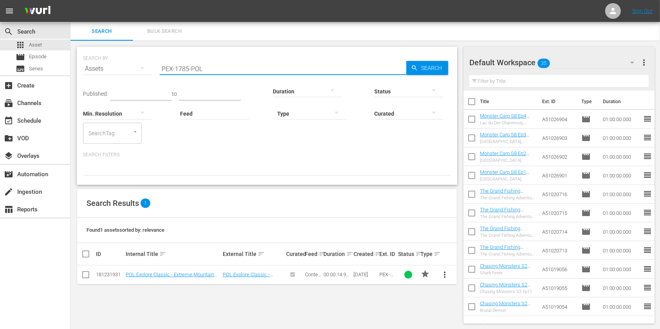
click at [123, 73] on div "SEARCH BY Search By Assets Search ID, Title, Description, Keywords, or Category…" at bounding box center [267, 64] width 368 height 28
paste input "6"
drag, startPoint x: 348, startPoint y: 255, endPoint x: 363, endPoint y: 257, distance: 14.7
click at [363, 257] on tr "ID Internal Title sort External Title sort Curated Feed sort Duration sort Crea…" at bounding box center [266, 254] width 379 height 22
click at [189, 70] on input "PEX-1786-POL" at bounding box center [283, 68] width 246 height 19
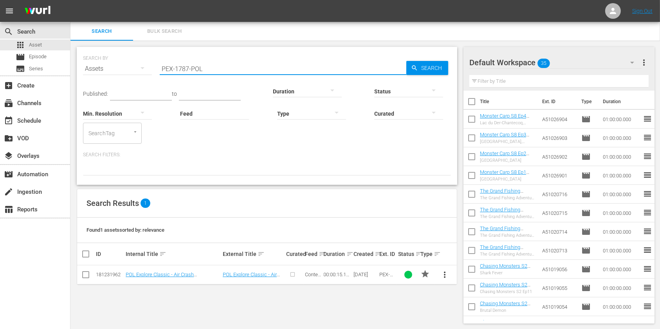
drag, startPoint x: 225, startPoint y: 68, endPoint x: 131, endPoint y: 72, distance: 93.2
click at [131, 72] on div "SEARCH BY Search By Assets Search ID, Title, Description, Keywords, or Category…" at bounding box center [267, 64] width 368 height 28
paste input "HI-2329"
drag, startPoint x: 250, startPoint y: 69, endPoint x: 154, endPoint y: 75, distance: 96.0
click at [156, 75] on div "SEARCH BY Search By Assets Search ID, Title, Description, Keywords, or Category…" at bounding box center [267, 64] width 368 height 28
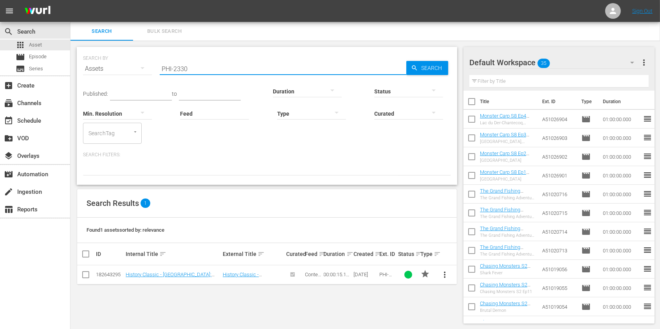
paste input "3"
drag, startPoint x: 150, startPoint y: 74, endPoint x: 183, endPoint y: 71, distance: 32.6
click at [149, 75] on div "SEARCH BY Search By Assets Search ID, Title, Description, Keywords, or Category…" at bounding box center [267, 64] width 368 height 28
paste input "EN-1069"
drag, startPoint x: 219, startPoint y: 72, endPoint x: 91, endPoint y: 73, distance: 127.9
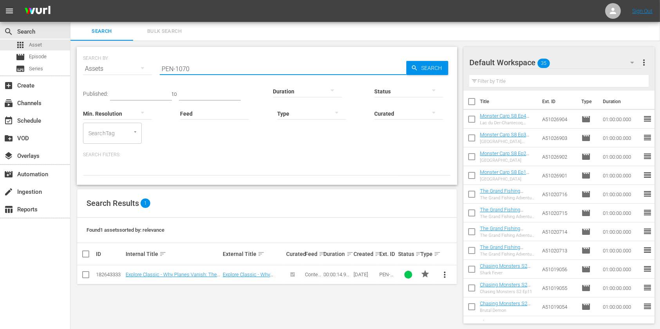
click at [91, 73] on div "SEARCH BY Search By Assets Search ID, Title, Description, Keywords, or Category…" at bounding box center [267, 64] width 368 height 28
paste input "NN-1165"
click at [228, 74] on input "PNN-1165" at bounding box center [283, 68] width 246 height 19
click at [225, 70] on input "PNN-1165" at bounding box center [283, 68] width 246 height 19
click at [149, 67] on div "SEARCH BY Search By Assets Search ID, Title, Description, Keywords, or Category…" at bounding box center [267, 64] width 368 height 28
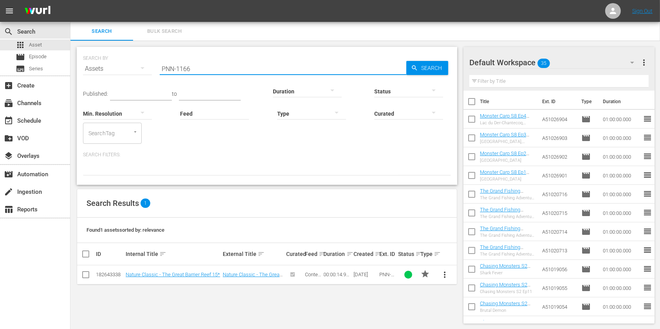
paste input "7"
click at [231, 66] on input "PNN-1168" at bounding box center [283, 68] width 246 height 19
drag, startPoint x: 218, startPoint y: 72, endPoint x: 158, endPoint y: 71, distance: 59.5
click at [138, 71] on div "SEARCH BY Search By Assets Search ID, Title, Description, Keywords, or Category…" at bounding box center [267, 64] width 368 height 28
paste input "EX-1871-POL"
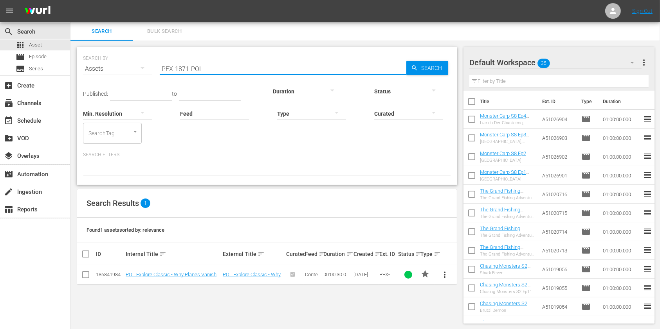
click at [190, 71] on input "PEX-1871-POL" at bounding box center [283, 68] width 246 height 19
drag, startPoint x: 219, startPoint y: 62, endPoint x: 152, endPoint y: 72, distance: 68.0
click at [153, 72] on div "SEARCH BY Search By Assets Search ID, Title, Description, Keywords, or Category…" at bounding box center [267, 64] width 368 height 28
paste input "HI-2335"
click at [194, 67] on input "PHI-2335" at bounding box center [283, 68] width 246 height 19
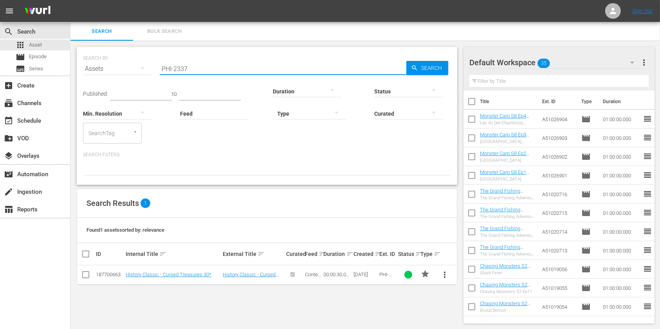
click at [225, 65] on input "PHI-2337" at bounding box center [283, 68] width 246 height 19
click at [201, 72] on input "PHI-2338" at bounding box center [283, 68] width 246 height 19
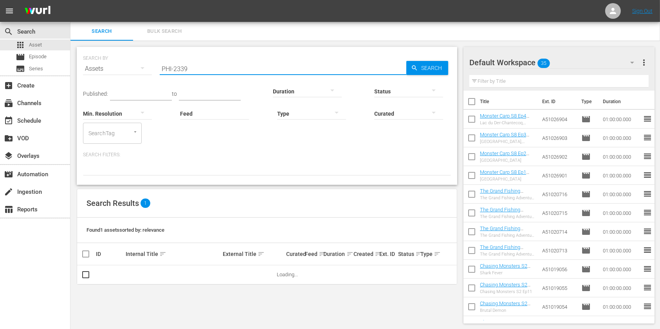
click at [220, 66] on input "PHI-2339" at bounding box center [283, 68] width 246 height 19
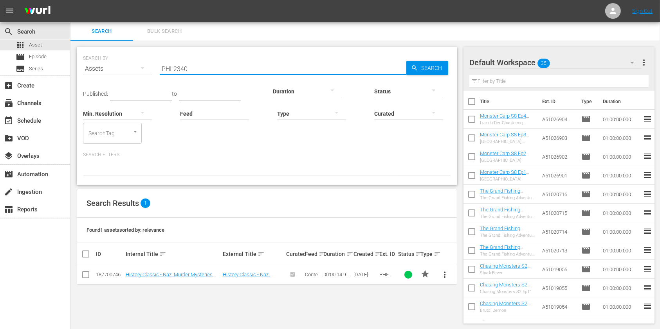
click at [220, 66] on input "PHI-2340" at bounding box center [283, 68] width 246 height 19
click at [279, 69] on input "PHI-2341" at bounding box center [283, 68] width 246 height 19
drag, startPoint x: 219, startPoint y: 67, endPoint x: 147, endPoint y: 83, distance: 74.0
click at [147, 78] on div "SEARCH BY Search By Assets Search ID, Title, Description, Keywords, or Category…" at bounding box center [267, 64] width 368 height 28
paste input "NN-1169"
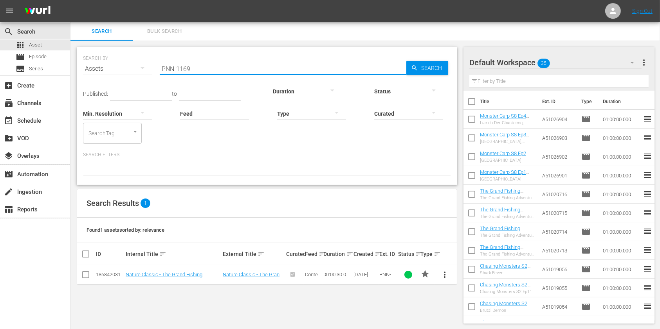
click at [254, 61] on input "PNN-1169" at bounding box center [283, 68] width 246 height 19
drag, startPoint x: 137, startPoint y: 65, endPoint x: 99, endPoint y: 60, distance: 38.3
click at [77, 65] on div "SEARCH BY Search By Assets Search ID, Title, Description, Keywords, or Category…" at bounding box center [267, 116] width 380 height 138
paste input "HI-2343-FAST"
drag, startPoint x: 230, startPoint y: 68, endPoint x: 72, endPoint y: 69, distance: 158.4
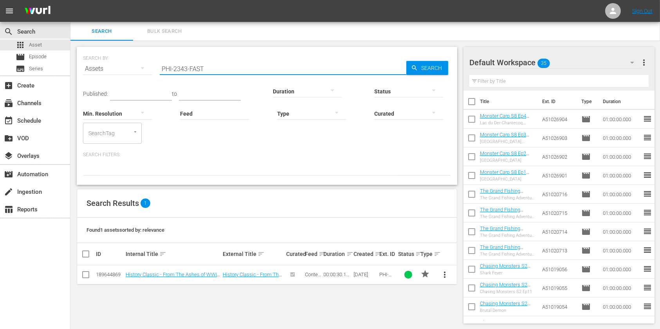
click at [72, 69] on div "SEARCH BY Search By Assets Search ID, Title, Description, Keywords, or Category…" at bounding box center [266, 185] width 393 height 289
paste input "4"
click at [186, 70] on input "PHI-2344-FAST" at bounding box center [283, 68] width 246 height 19
type input "PHI-2343-FAST"
drag, startPoint x: 200, startPoint y: 278, endPoint x: 197, endPoint y: 272, distance: 6.7
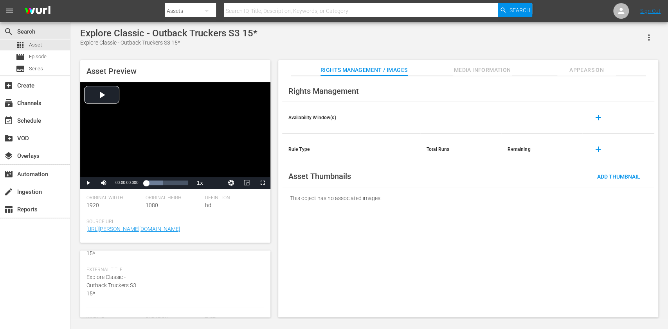
scroll to position [104, 0]
drag, startPoint x: 178, startPoint y: 277, endPoint x: 145, endPoint y: 276, distance: 32.9
click at [146, 276] on div "Duration 00:00:15.146" at bounding box center [175, 277] width 59 height 24
copy span "00:00:15.146"
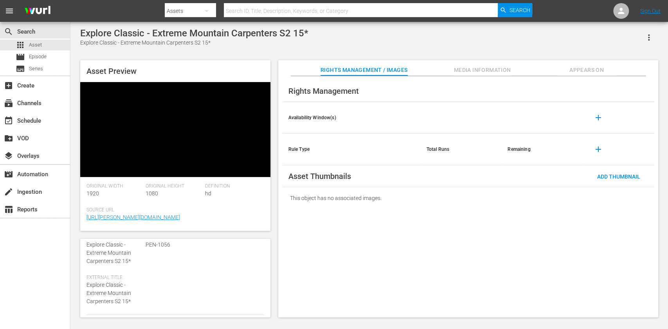
scroll to position [104, 0]
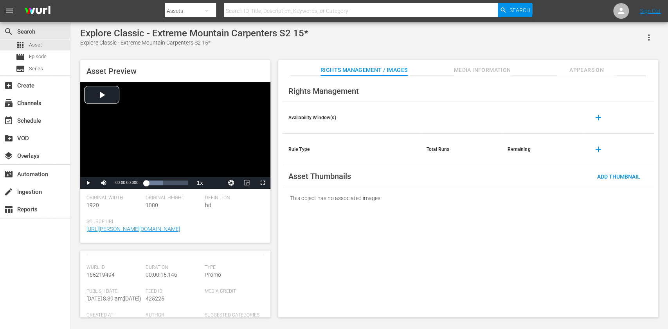
click at [503, 235] on div "Rights Management Availability Window(s) add Rule Type Total Runs Remaining add…" at bounding box center [468, 197] width 380 height 242
click at [28, 41] on div "apps Asset" at bounding box center [29, 45] width 26 height 11
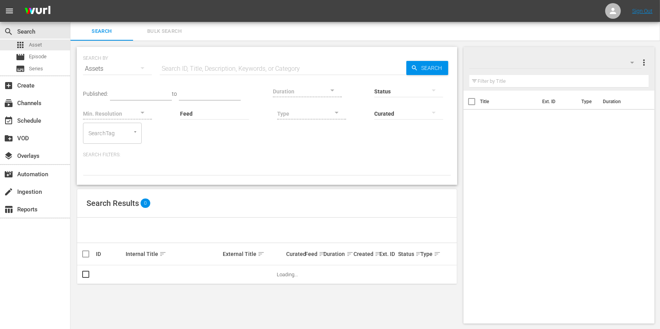
click at [252, 71] on input "text" at bounding box center [283, 68] width 246 height 19
paste input "PNN-1127"
type input "PNN-1127"
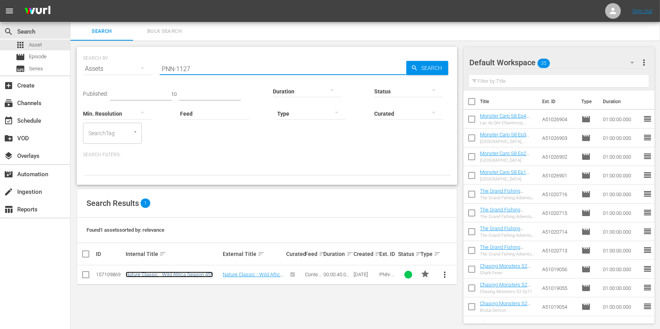
click at [180, 272] on link "Nature Classic - Wild Africa Season 45*" at bounding box center [169, 275] width 87 height 6
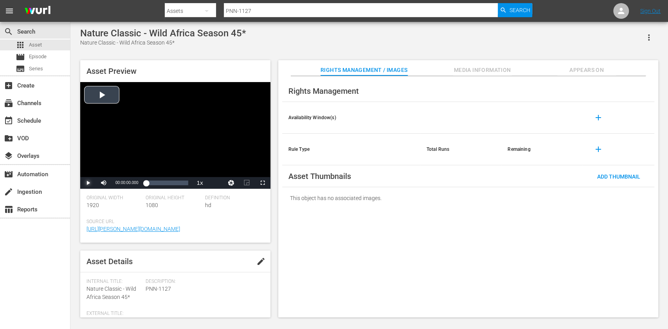
click at [88, 183] on span "Video Player" at bounding box center [88, 183] width 0 height 0
click at [177, 182] on div "Loaded : 39.56% 00:00:28.225 00:00:01.208" at bounding box center [167, 183] width 42 height 8
click at [177, 184] on div "00:00:33.822" at bounding box center [161, 183] width 31 height 8
click at [120, 215] on div "Original Width 1920" at bounding box center [115, 207] width 59 height 24
click at [88, 183] on span "Video Player" at bounding box center [88, 183] width 0 height 0
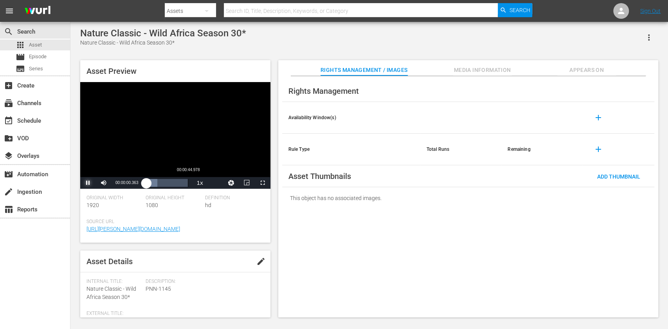
click at [186, 183] on div "Loaded : 26.28% 00:00:44.978 00:00:00.345" at bounding box center [167, 183] width 42 height 8
click at [88, 183] on span "Video Player" at bounding box center [88, 183] width 0 height 0
click at [188, 185] on div "00:00:44.633" at bounding box center [167, 183] width 42 height 8
click at [188, 185] on div "00:00:44.879" at bounding box center [167, 183] width 42 height 8
click at [185, 185] on div "00:00:44.912" at bounding box center [167, 183] width 42 height 8
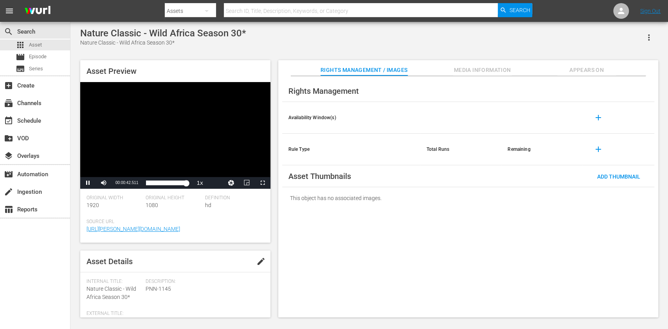
click at [128, 153] on div "Video Player" at bounding box center [175, 129] width 190 height 95
click at [88, 183] on span "Video Player" at bounding box center [88, 183] width 0 height 0
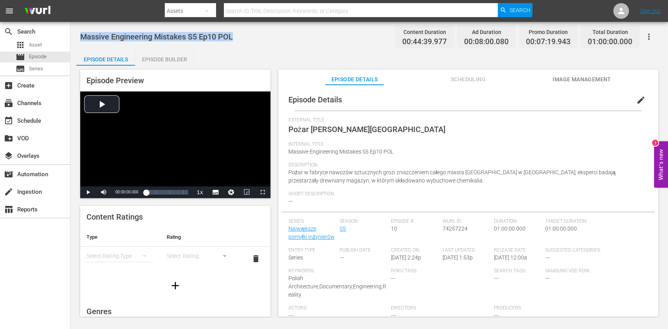
scroll to position [13, 0]
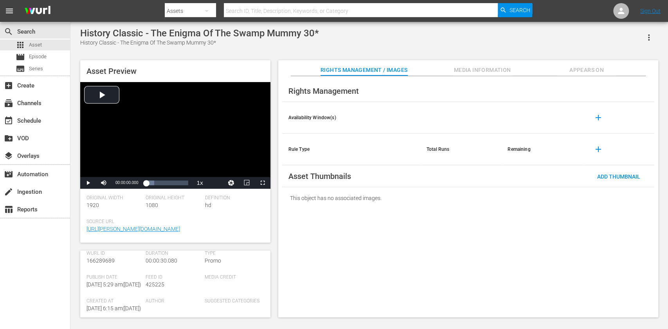
scroll to position [104, 0]
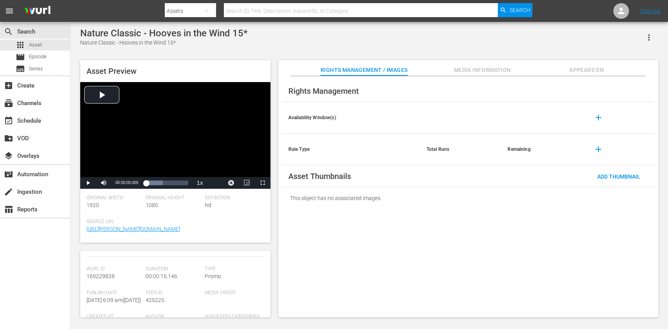
scroll to position [104, 0]
drag, startPoint x: 270, startPoint y: 8, endPoint x: 273, endPoint y: 14, distance: 6.7
click at [270, 8] on input "text" at bounding box center [361, 11] width 274 height 19
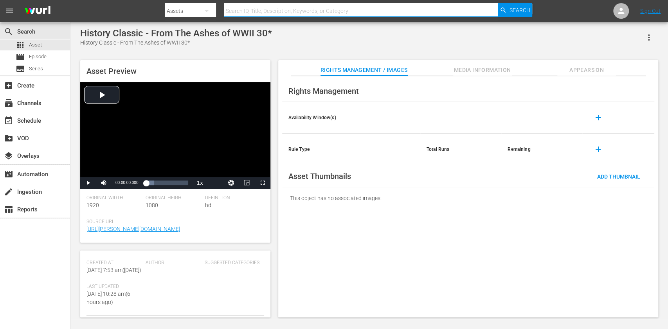
click at [244, 11] on input "text" at bounding box center [361, 11] width 274 height 19
paste input "PEN-1071-FAST"
type input "PEN-1071-FAST"
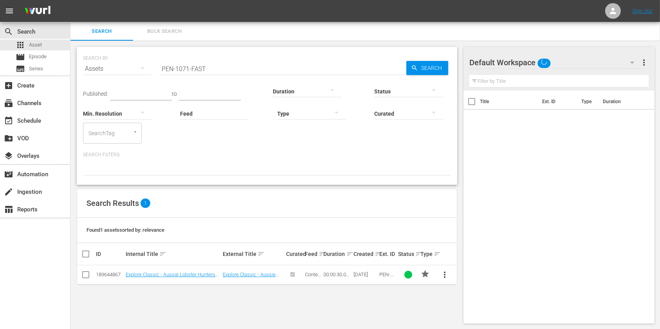
click at [191, 68] on input "PEN-1071-FAST" at bounding box center [283, 68] width 246 height 19
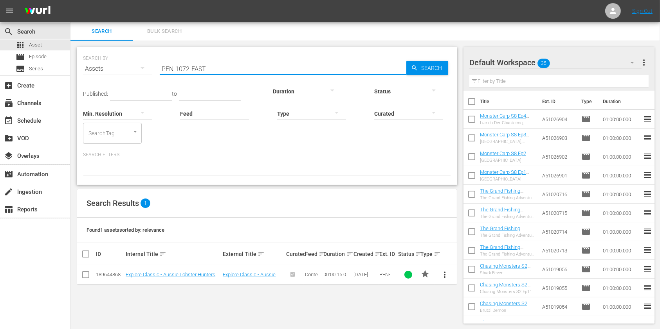
drag, startPoint x: 223, startPoint y: 70, endPoint x: 149, endPoint y: 71, distance: 73.9
click at [149, 71] on div "SEARCH BY Search By Assets Search ID, Title, Description, Keywords, or Category…" at bounding box center [267, 64] width 368 height 28
paste input "NN-1173"
click at [190, 68] on input "PNN-1173-FAST" at bounding box center [283, 68] width 246 height 19
drag, startPoint x: 168, startPoint y: 72, endPoint x: 125, endPoint y: 75, distance: 43.2
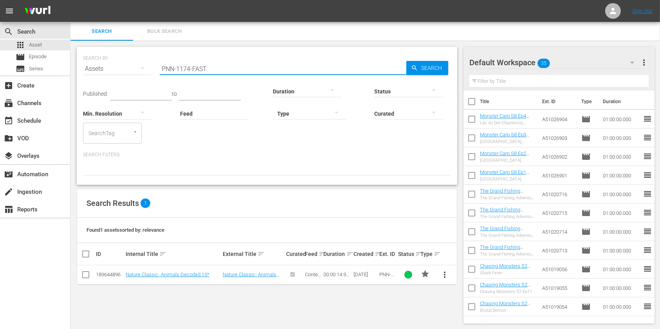
click at [125, 75] on div "SEARCH BY Search By Assets Search ID, Title, Description, Keywords, or Category…" at bounding box center [267, 64] width 368 height 28
paste input "EX-1873-POL"
click at [190, 67] on input "PEX-1873-POL" at bounding box center [283, 68] width 246 height 19
click at [188, 71] on input "PEX-1873-POL" at bounding box center [283, 68] width 246 height 19
drag, startPoint x: 214, startPoint y: 64, endPoint x: 128, endPoint y: 70, distance: 86.3
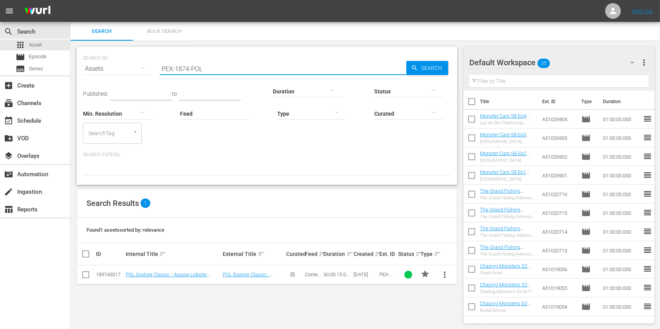
click at [128, 70] on div "SEARCH BY Search By Assets Search ID, Title, Description, Keywords, or Category…" at bounding box center [267, 64] width 368 height 28
paste input "HI-2422-FAST"
click at [186, 66] on input "PHI-2422-FAST" at bounding box center [283, 68] width 246 height 19
drag, startPoint x: 185, startPoint y: 70, endPoint x: 122, endPoint y: 75, distance: 62.8
click at [124, 75] on div "SEARCH BY Search By Assets Search ID, Title, Description, Keywords, or Category…" at bounding box center [267, 64] width 368 height 28
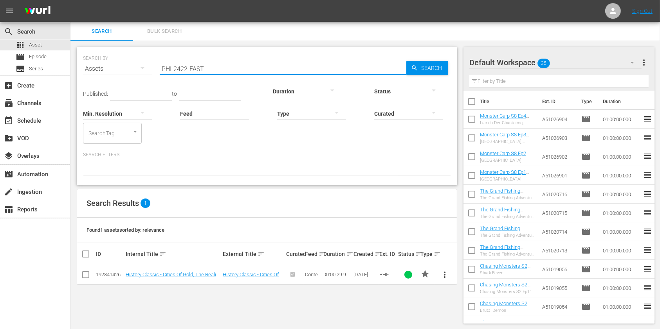
paste input "EN-1073"
click at [189, 69] on input "PEN-1073-FAST" at bounding box center [283, 68] width 246 height 19
drag, startPoint x: 223, startPoint y: 67, endPoint x: 106, endPoint y: 73, distance: 116.7
click at [106, 73] on div "SEARCH BY Search By Assets Search ID, Title, Description, Keywords, or Category…" at bounding box center [267, 64] width 368 height 28
paste input "X-1967-POL"
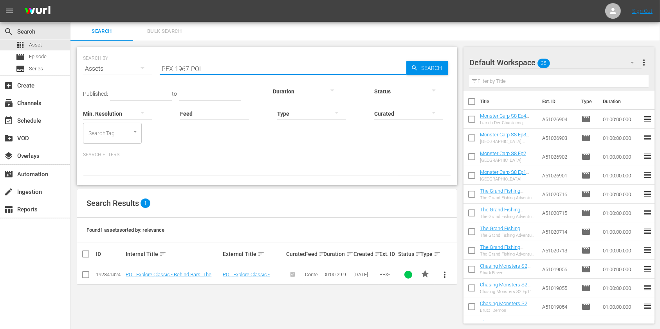
click at [185, 67] on input "PEX-1967-POL" at bounding box center [283, 68] width 246 height 19
click at [190, 65] on input "PEX-1967-POL" at bounding box center [283, 68] width 246 height 19
drag, startPoint x: 244, startPoint y: 63, endPoint x: 112, endPoint y: 72, distance: 132.9
click at [111, 72] on div "SEARCH BY Search By Assets Search ID, Title, Description, Keywords, or Category…" at bounding box center [267, 64] width 368 height 28
paste input "HI-2424-FAST"
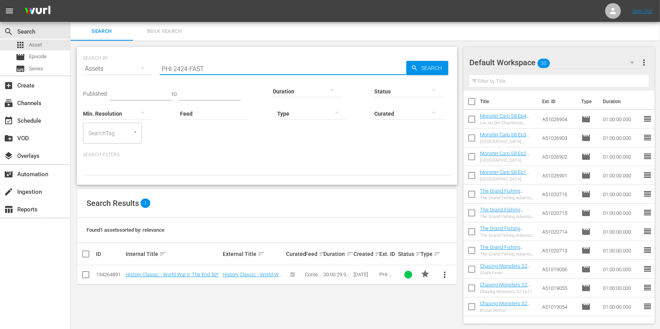
click at [185, 70] on input "PHI-2424-FAST" at bounding box center [283, 68] width 246 height 19
drag, startPoint x: 216, startPoint y: 67, endPoint x: 71, endPoint y: 67, distance: 144.7
click at [70, 0] on div "search Search apps Asset movie Episode subtitles Series add_box Create subscrip…" at bounding box center [364, 0] width 589 height 0
paste input "EN-107"
click at [187, 68] on input "PEN-1075-FAST" at bounding box center [283, 68] width 246 height 19
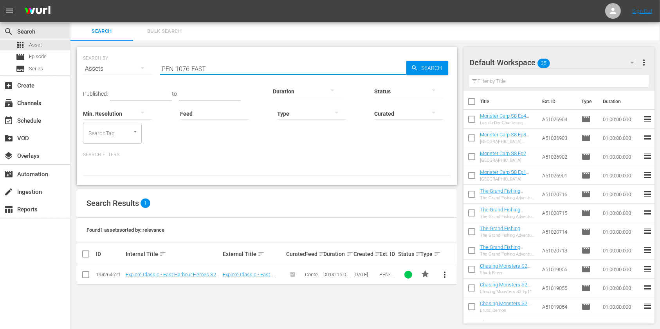
drag, startPoint x: 221, startPoint y: 65, endPoint x: 107, endPoint y: 71, distance: 114.0
click at [107, 71] on div "SEARCH BY Search By Assets Search ID, Title, Description, Keywords, or Category…" at bounding box center [267, 64] width 368 height 28
paste input "NN-1175"
click at [187, 70] on input "PNN-1175-FAST" at bounding box center [283, 68] width 246 height 19
drag, startPoint x: 226, startPoint y: 70, endPoint x: 126, endPoint y: 71, distance: 100.1
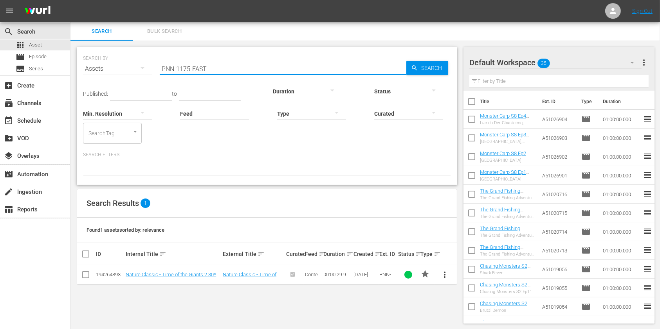
click at [126, 71] on div "SEARCH BY Search By Assets Search ID, Title, Description, Keywords, or Category…" at bounding box center [267, 64] width 368 height 28
paste input "EX-1969-POL"
click at [187, 70] on input "PEX-1969-POL" at bounding box center [283, 68] width 246 height 19
drag, startPoint x: 231, startPoint y: 72, endPoint x: 91, endPoint y: 72, distance: 140.0
click at [91, 72] on div "SEARCH BY Search By Assets Search ID, Title, Description, Keywords, or Category…" at bounding box center [267, 64] width 368 height 28
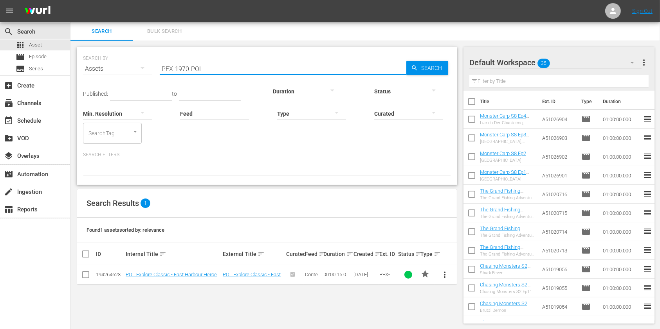
paste input "HI-2208"
type input "PHI-2208"
click at [194, 246] on link "History Classic - World War II: the Price of Empire 30*" at bounding box center [171, 278] width 91 height 12
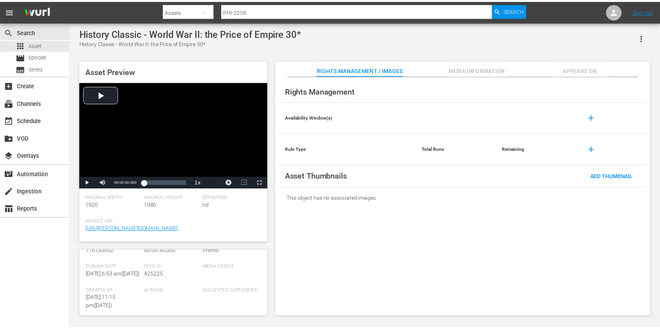
scroll to position [104, 0]
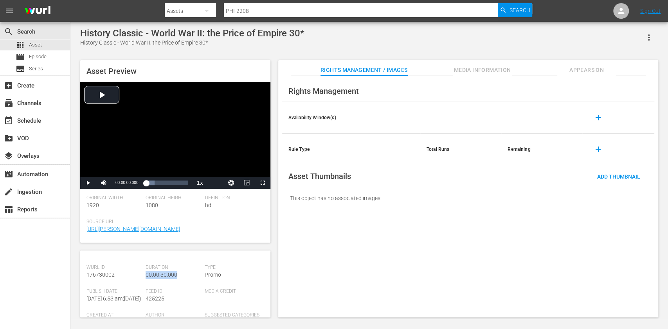
drag, startPoint x: 186, startPoint y: 276, endPoint x: 145, endPoint y: 279, distance: 41.2
click at [146, 246] on div "Duration 00:00:30.000" at bounding box center [175, 277] width 59 height 24
copy span "00:00:30.000"
click at [269, 11] on input "PHI-2208" at bounding box center [361, 11] width 274 height 19
type input "PHI-2209"
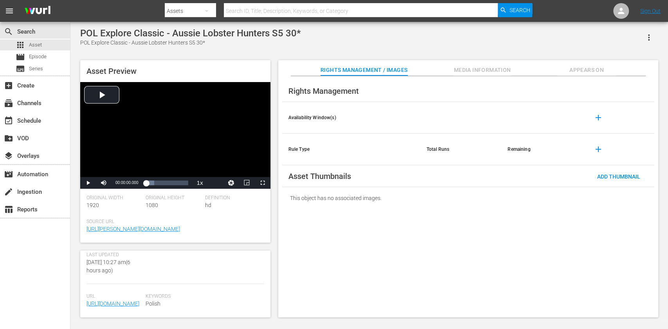
scroll to position [209, 0]
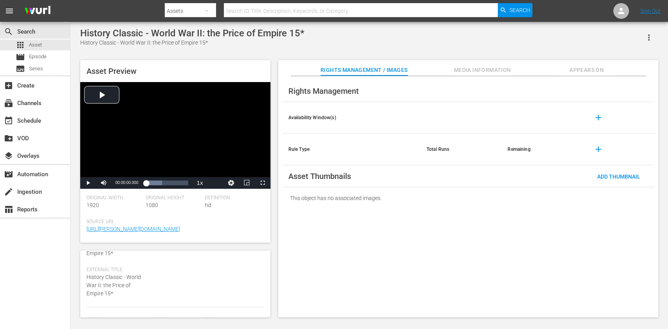
scroll to position [104, 0]
drag, startPoint x: 180, startPoint y: 275, endPoint x: 146, endPoint y: 280, distance: 34.9
click at [146, 246] on div "Duration 00:00:15.000" at bounding box center [175, 277] width 59 height 24
copy span "00:00:15.000"
click at [252, 14] on input "text" at bounding box center [361, 11] width 274 height 19
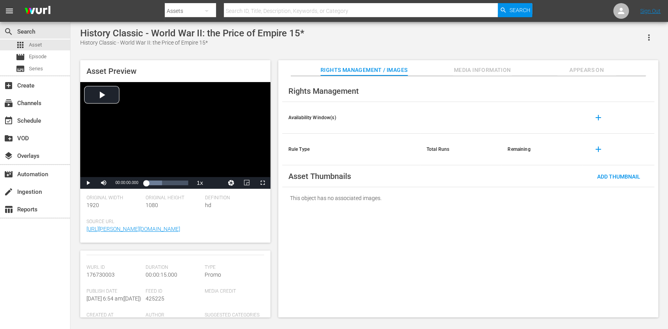
paste input "PHI-2210"
type input "PHI-2210"
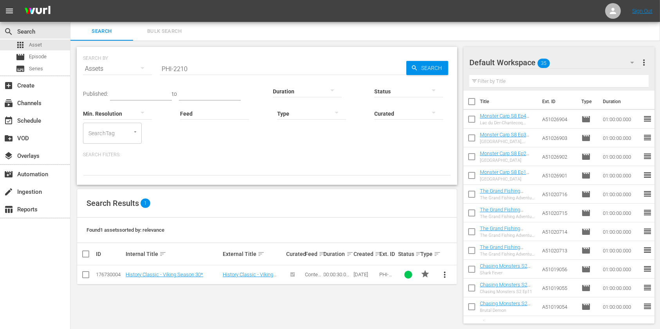
click at [216, 70] on input "PHI-2210" at bounding box center [283, 68] width 246 height 19
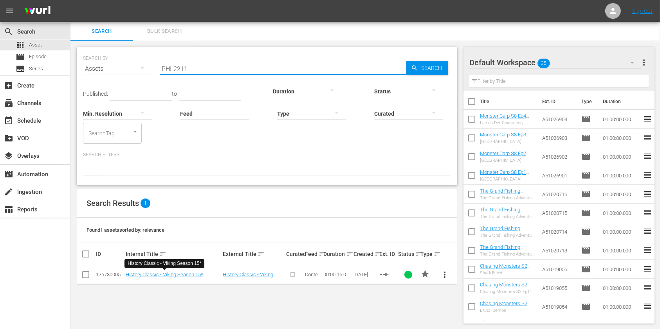
drag, startPoint x: 200, startPoint y: 70, endPoint x: 162, endPoint y: 72, distance: 38.0
click at [143, 75] on div "SEARCH BY Search By Assets Search ID, Title, Description, Keywords, or Category…" at bounding box center [267, 64] width 368 height 28
paste input "NN-116"
type input "PNN-1162"
click at [163, 246] on link "Nature Classic - Wild Cuba: A Caribbean Journey 15*" at bounding box center [170, 278] width 88 height 12
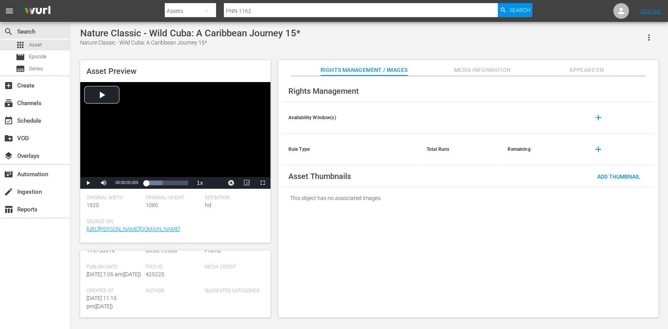
scroll to position [104, 0]
drag, startPoint x: 268, startPoint y: 5, endPoint x: 194, endPoint y: 29, distance: 77.4
click at [194, 29] on div "menu Search By Assets Search ID, Title, Description, Keywords, or Category PNN-…" at bounding box center [334, 160] width 668 height 320
paste input "3"
type input "PNN-1163"
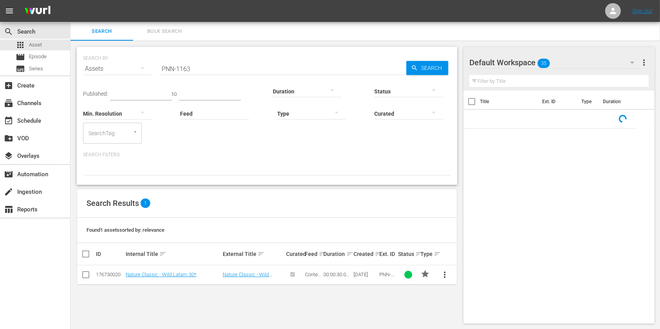
click at [208, 70] on input "PNN-1163" at bounding box center [283, 68] width 246 height 19
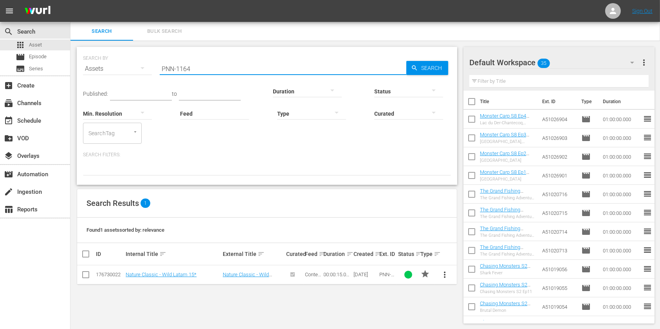
drag, startPoint x: 126, startPoint y: 67, endPoint x: 97, endPoint y: 70, distance: 29.1
click at [94, 71] on div "SEARCH BY Search By Assets Search ID, Title, Description, Keywords, or Category…" at bounding box center [267, 64] width 368 height 28
paste input "EX-1782-POL"
click at [189, 70] on input "PEX-1782-POL" at bounding box center [283, 68] width 246 height 19
click at [188, 64] on input "PEX-1782-POL" at bounding box center [283, 68] width 246 height 19
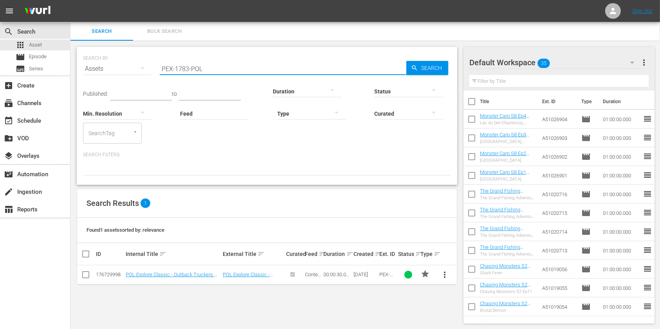
type input "PEX-1783-POL"
click at [171, 246] on link "POL Explore Classic - Outback Truckers S6 15*" at bounding box center [173, 278] width 94 height 12
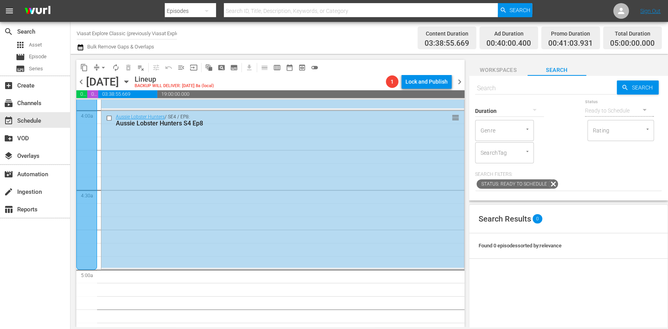
scroll to position [626, 0]
